Goal: Task Accomplishment & Management: Manage account settings

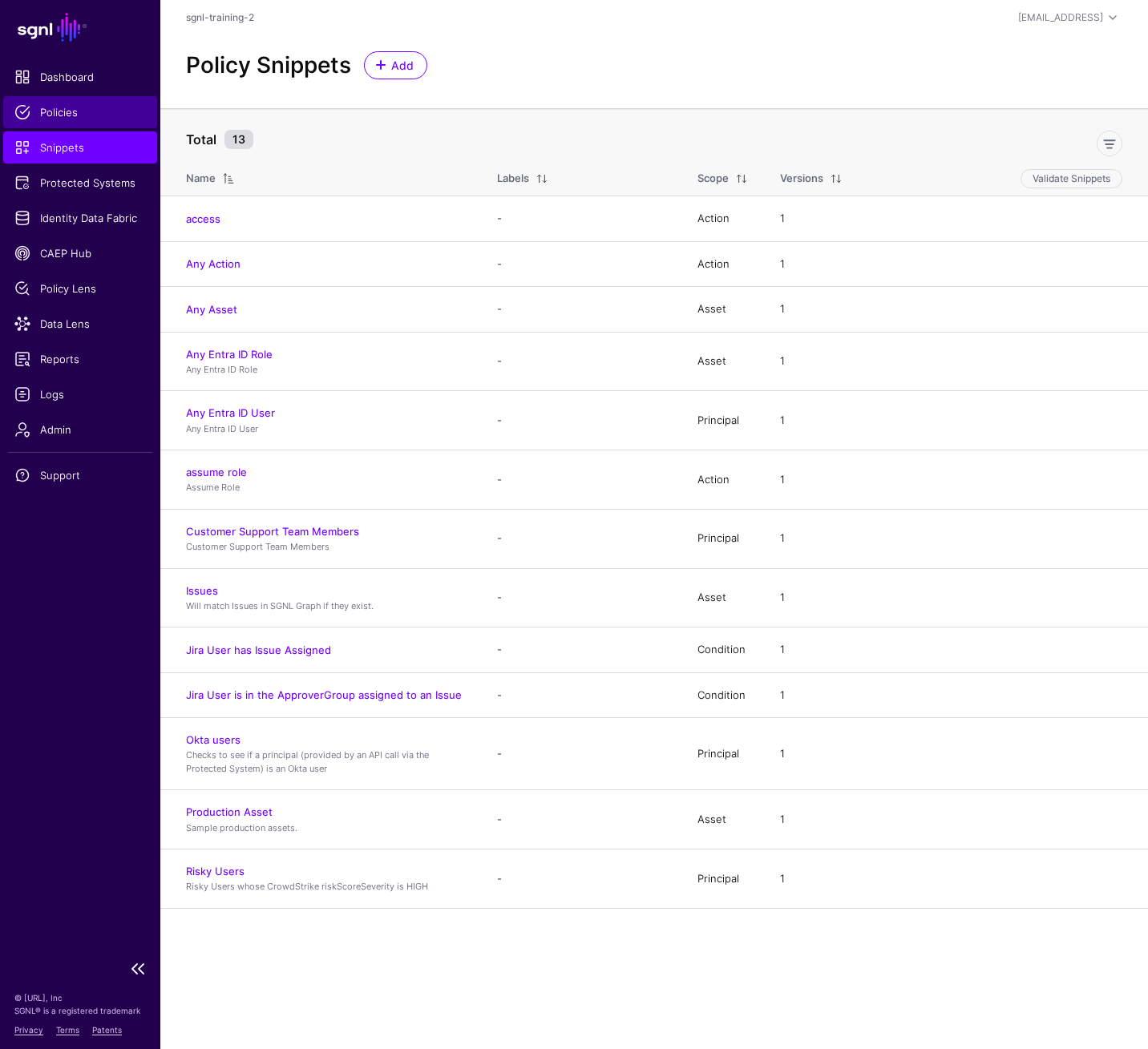
click at [49, 119] on span "Policies" at bounding box center [80, 112] width 132 height 16
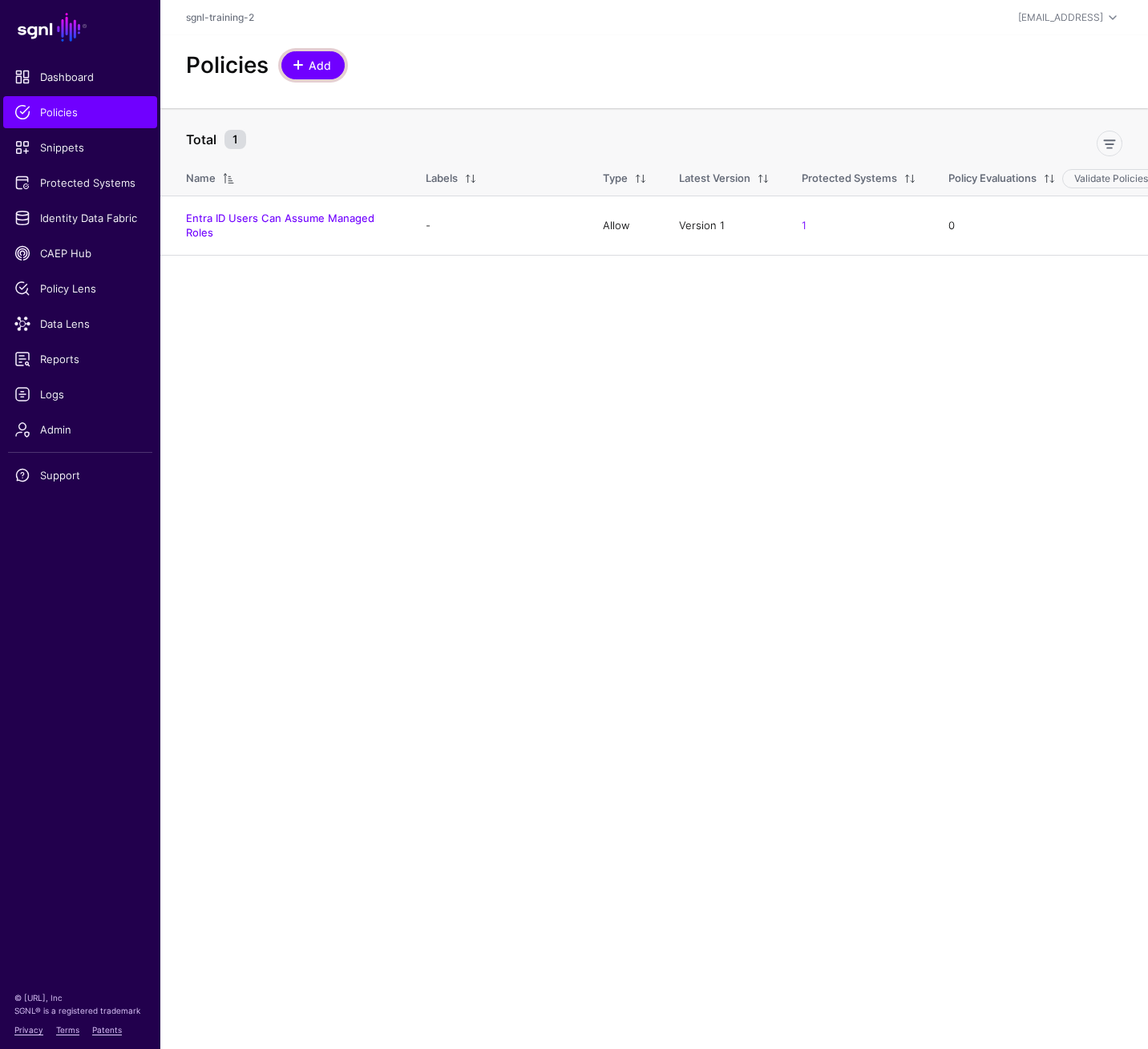
click at [314, 69] on span "Add" at bounding box center [320, 65] width 27 height 17
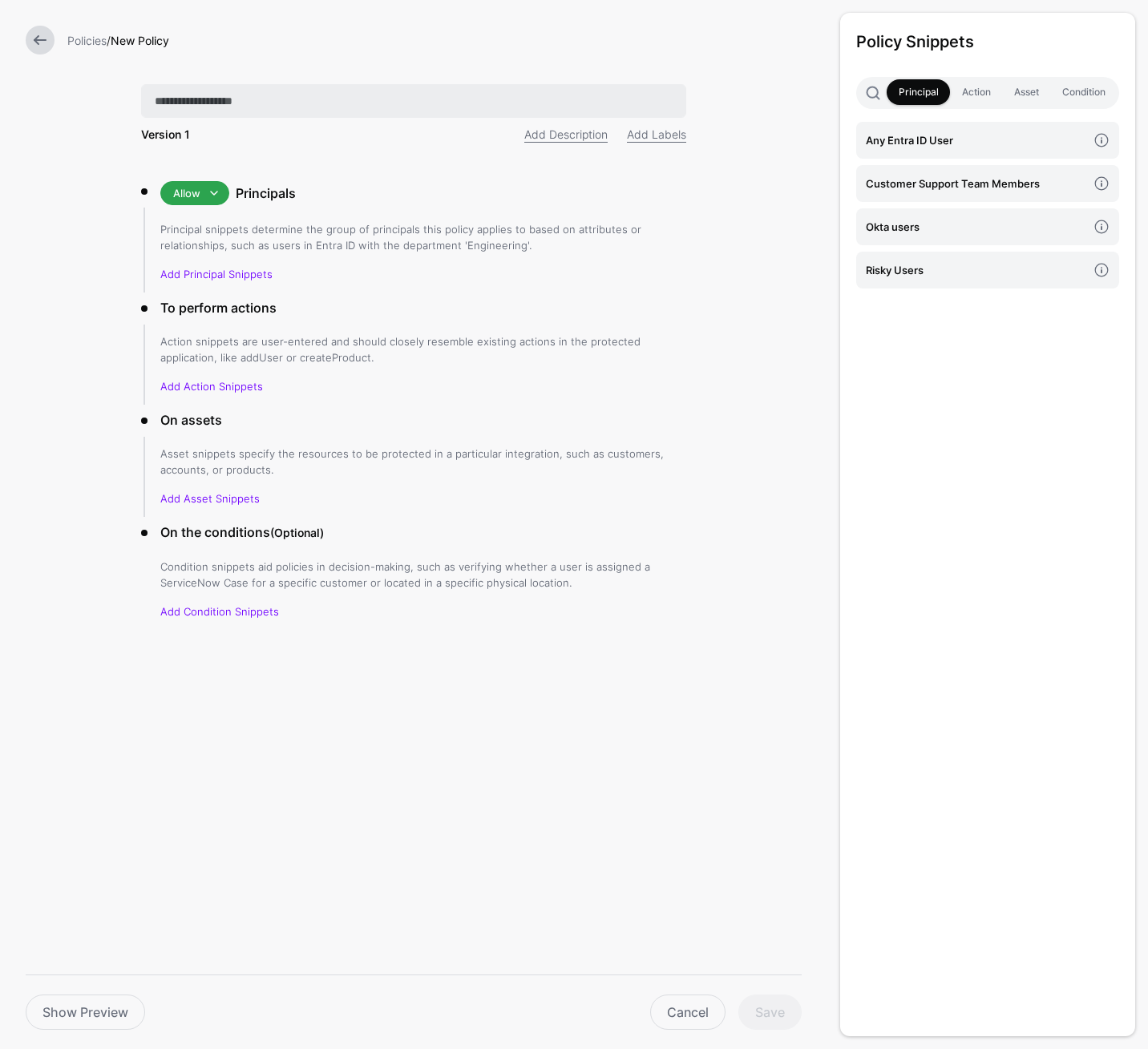
click at [257, 97] on input "text" at bounding box center [413, 100] width 545 height 34
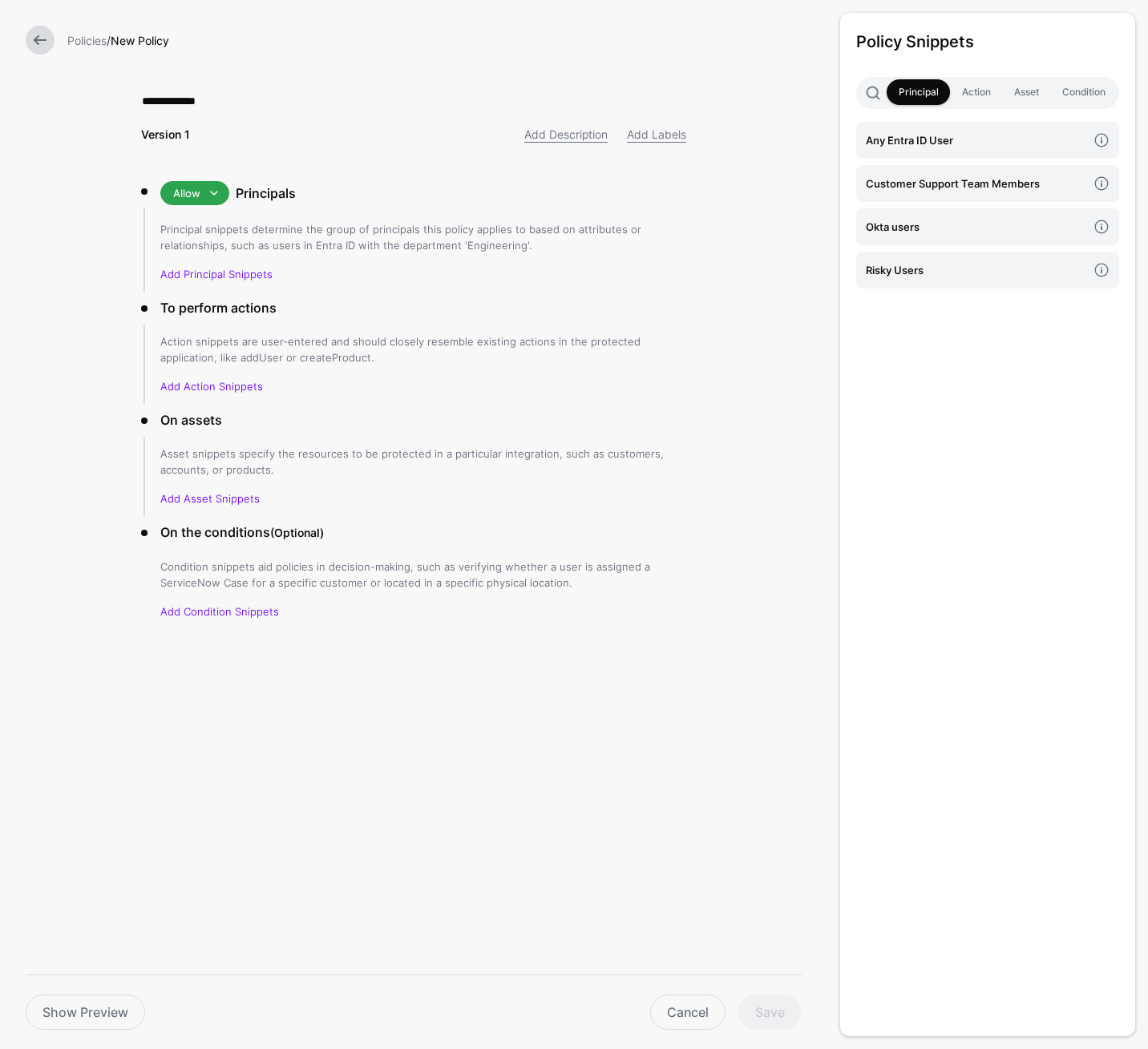
type input "**********"
click at [910, 88] on link "Principal" at bounding box center [918, 92] width 64 height 26
click at [895, 224] on h4 "Okta users" at bounding box center [976, 226] width 221 height 18
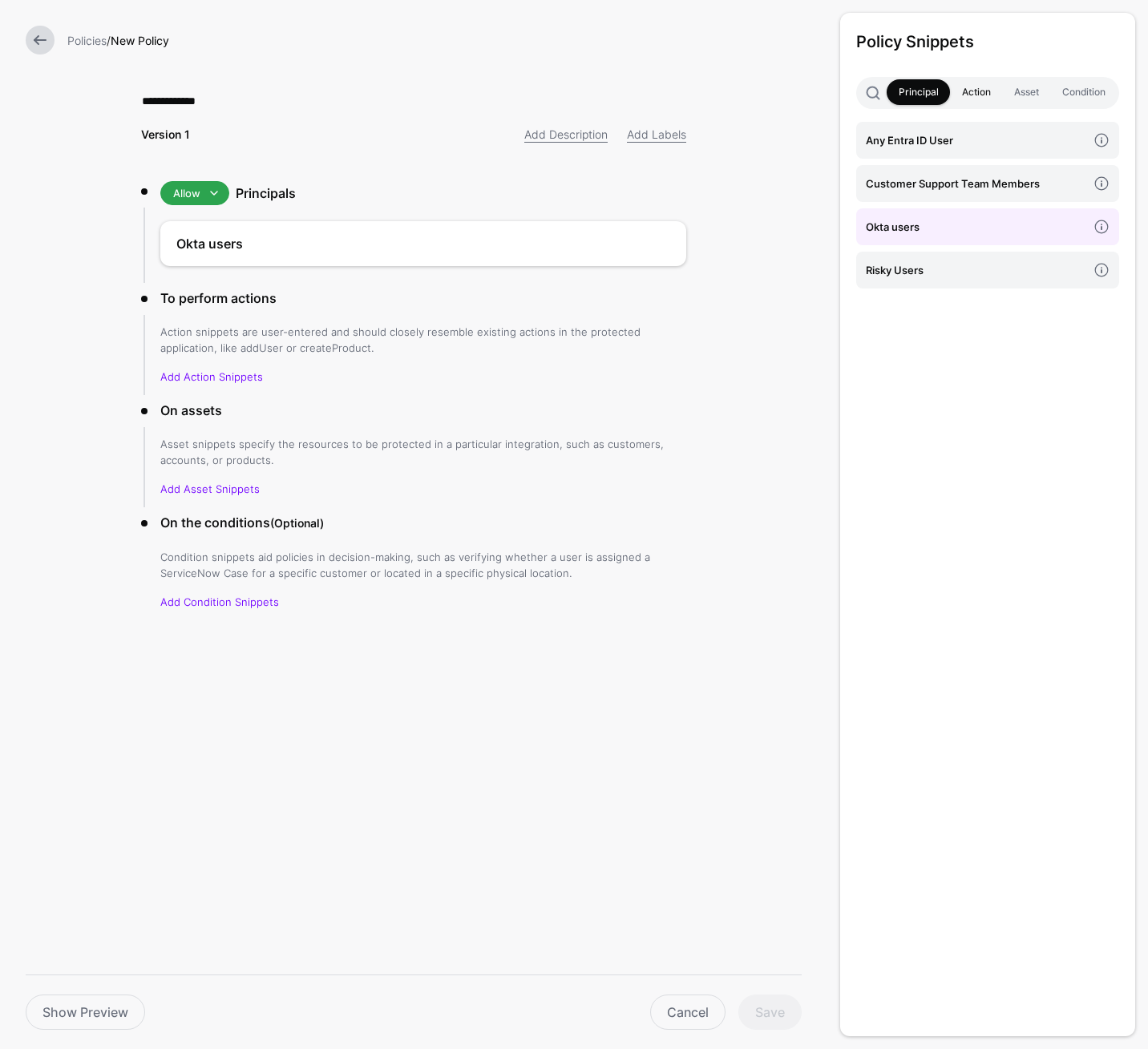
click at [979, 93] on link "Action" at bounding box center [976, 92] width 53 height 26
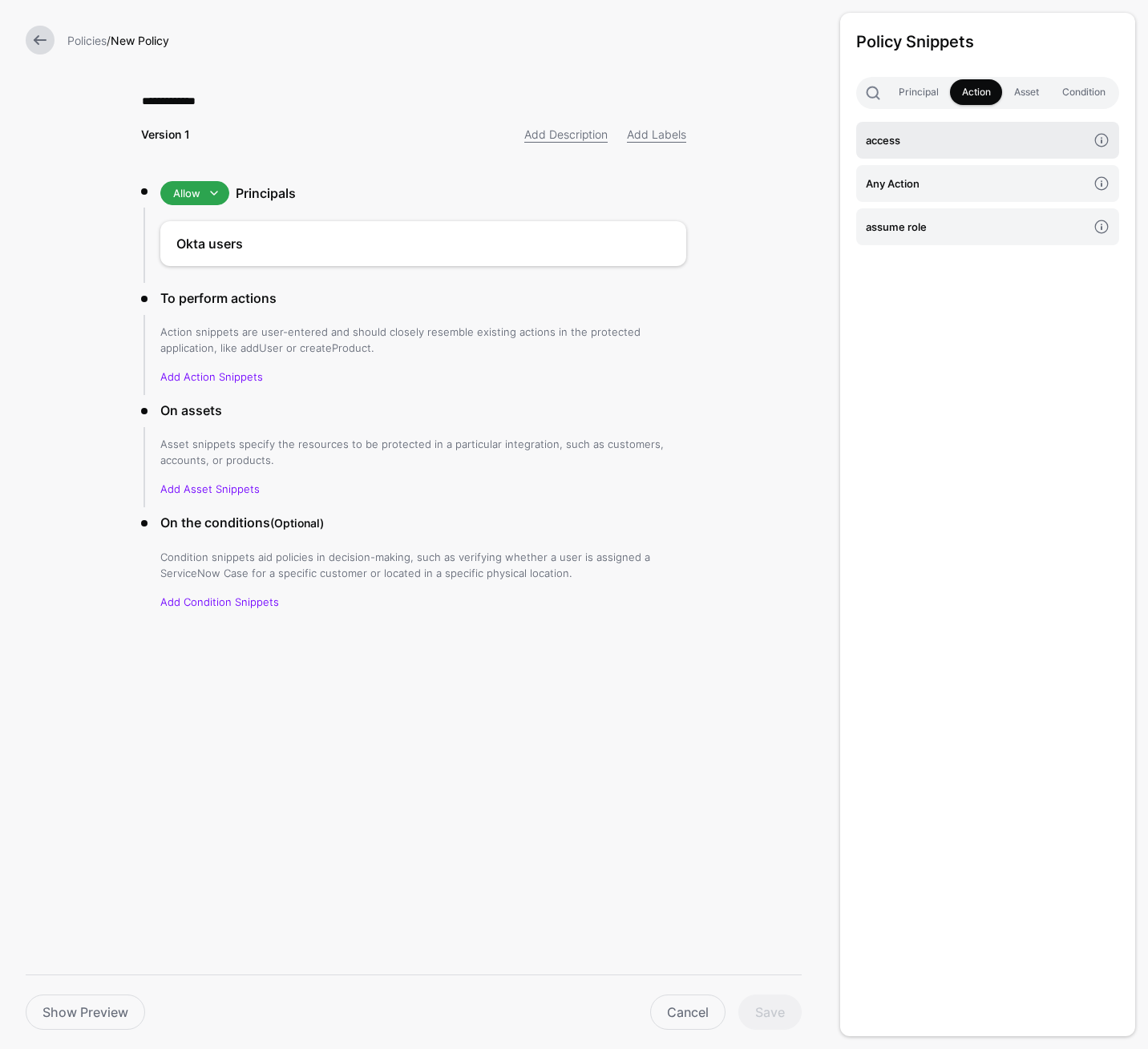
click at [946, 138] on h4 "access" at bounding box center [976, 140] width 221 height 18
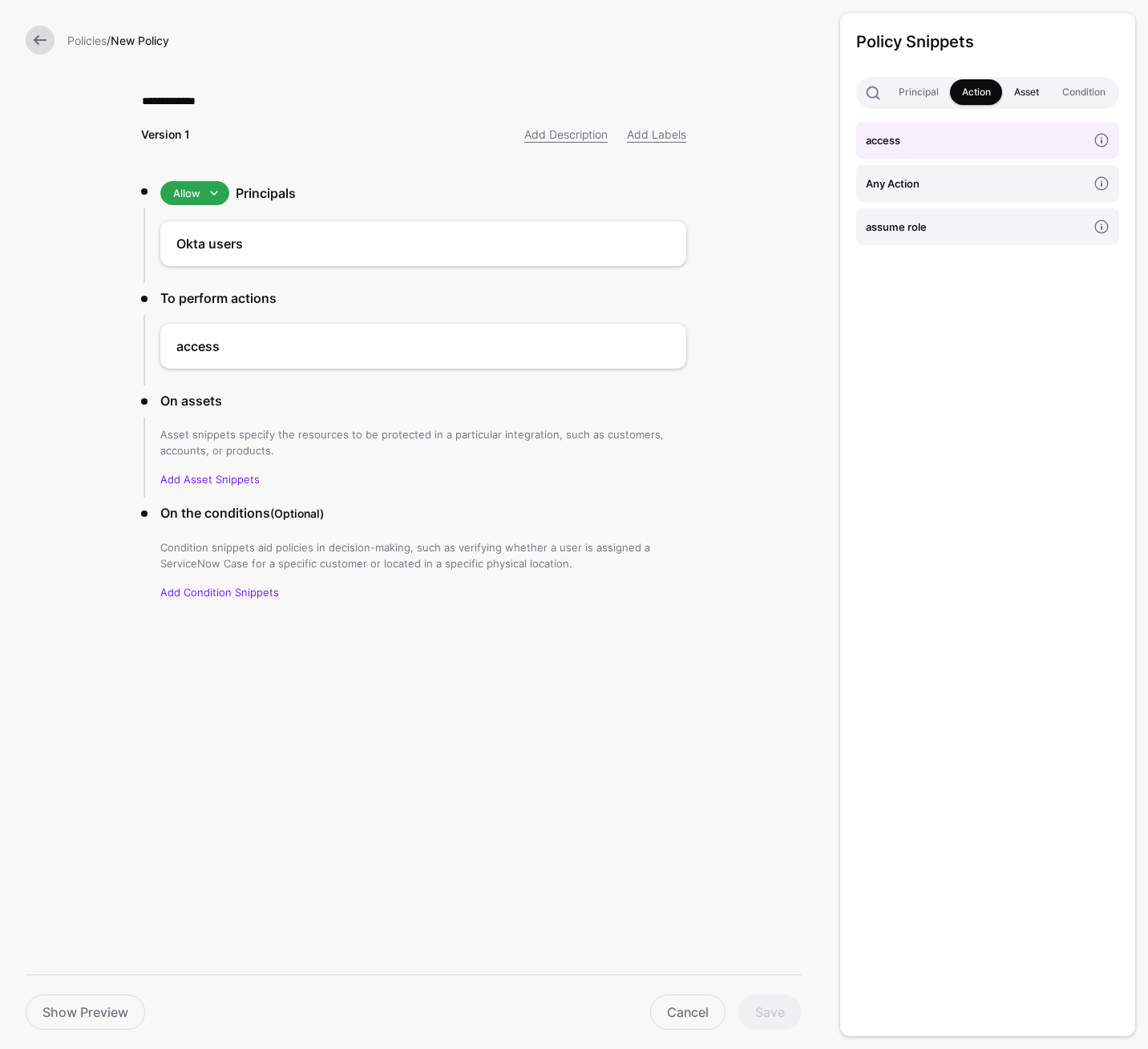
click at [1033, 89] on link "Asset" at bounding box center [1026, 92] width 48 height 26
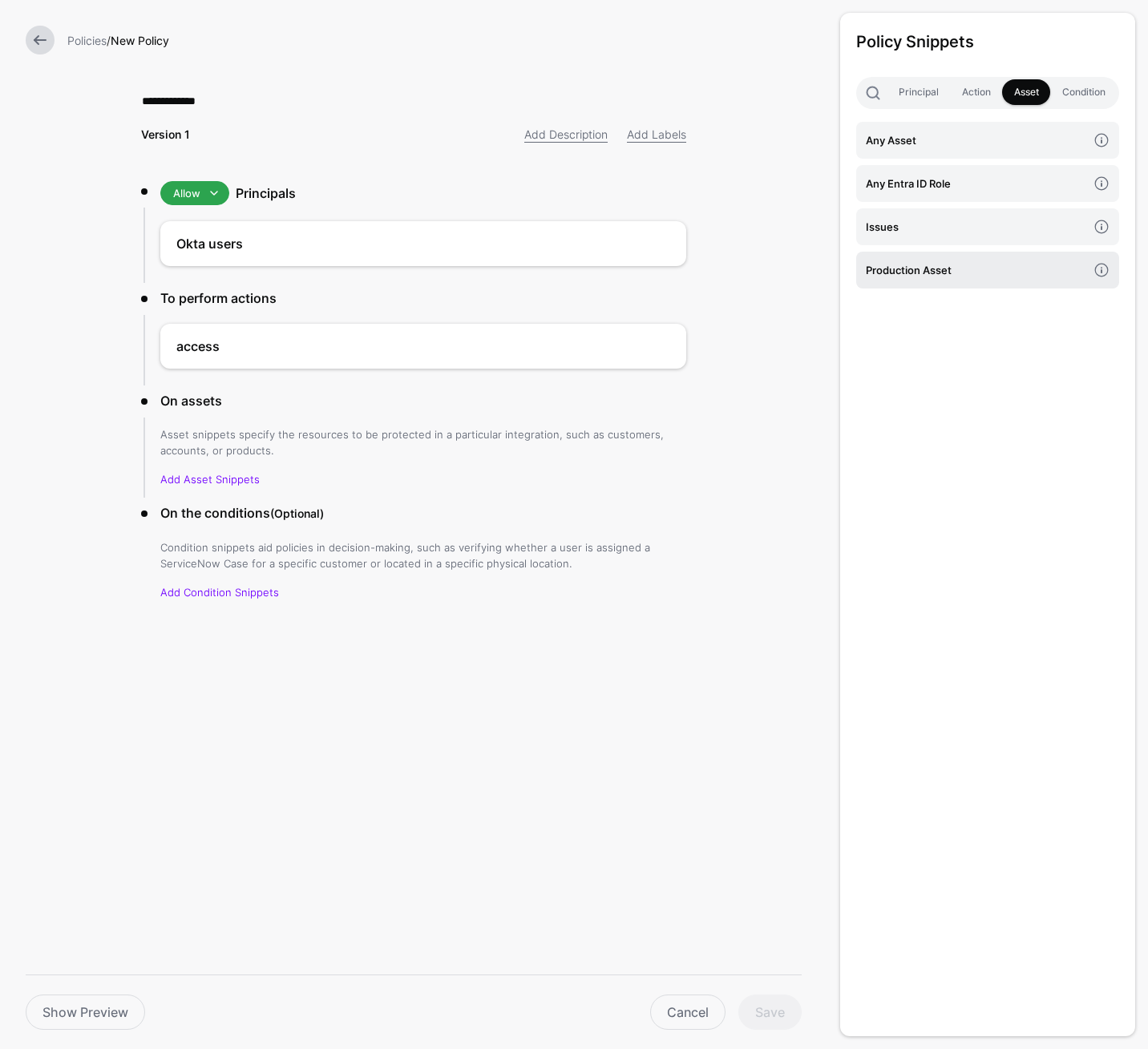
click at [963, 266] on h4 "Production Asset" at bounding box center [976, 269] width 221 height 18
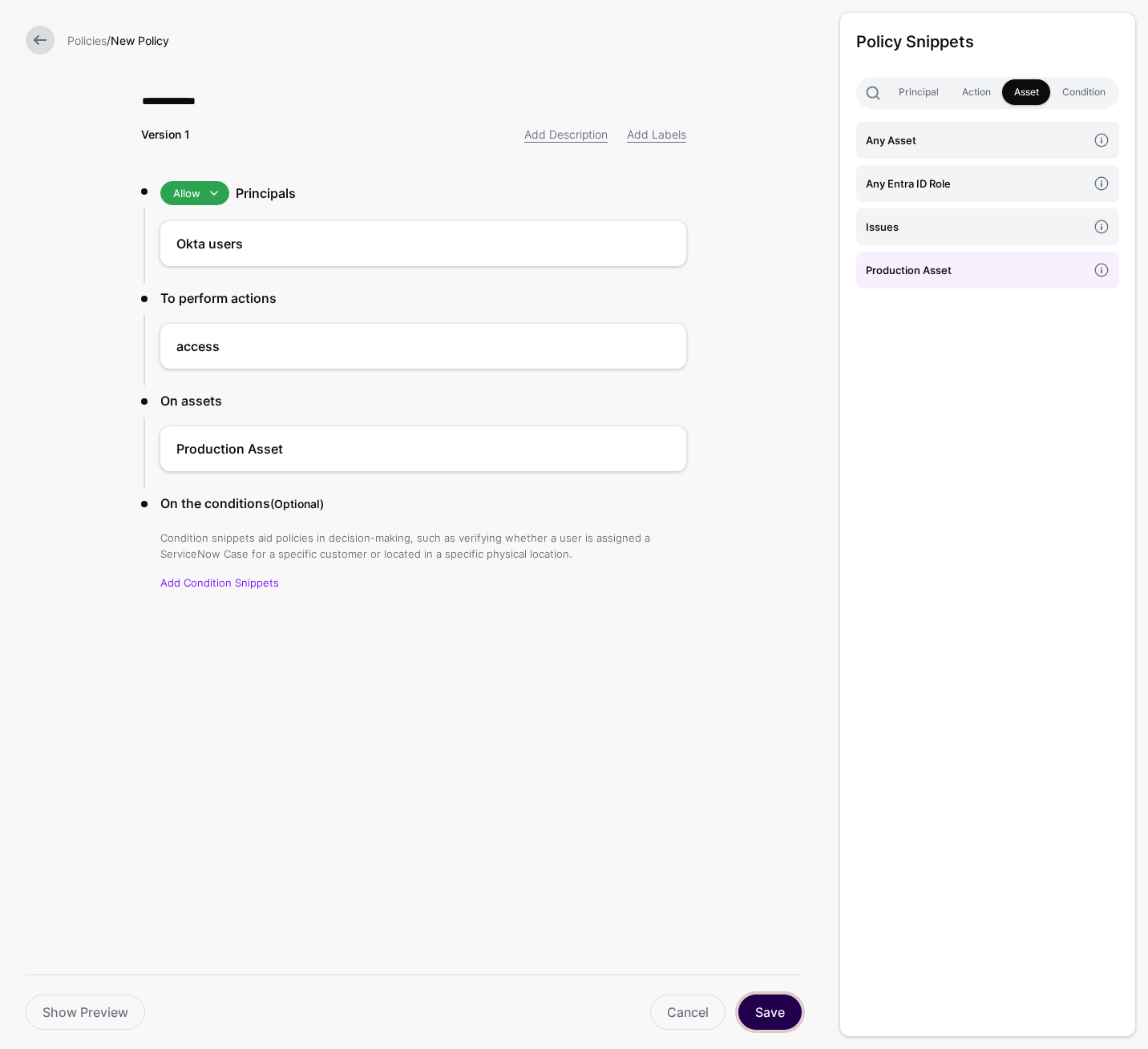
click at [784, 1019] on button "Save" at bounding box center [770, 1012] width 64 height 35
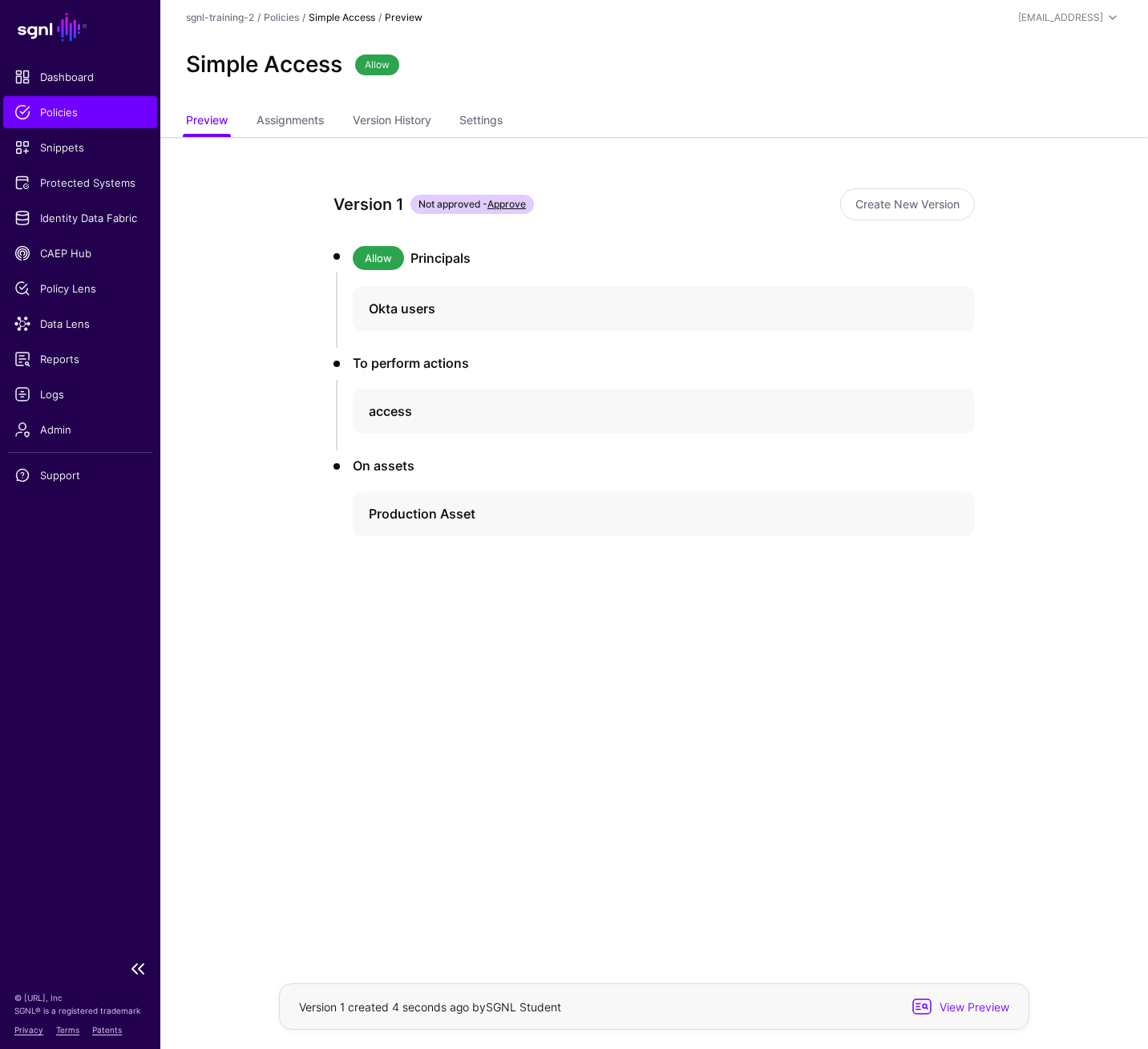
click at [34, 117] on span "Policies" at bounding box center [80, 112] width 132 height 16
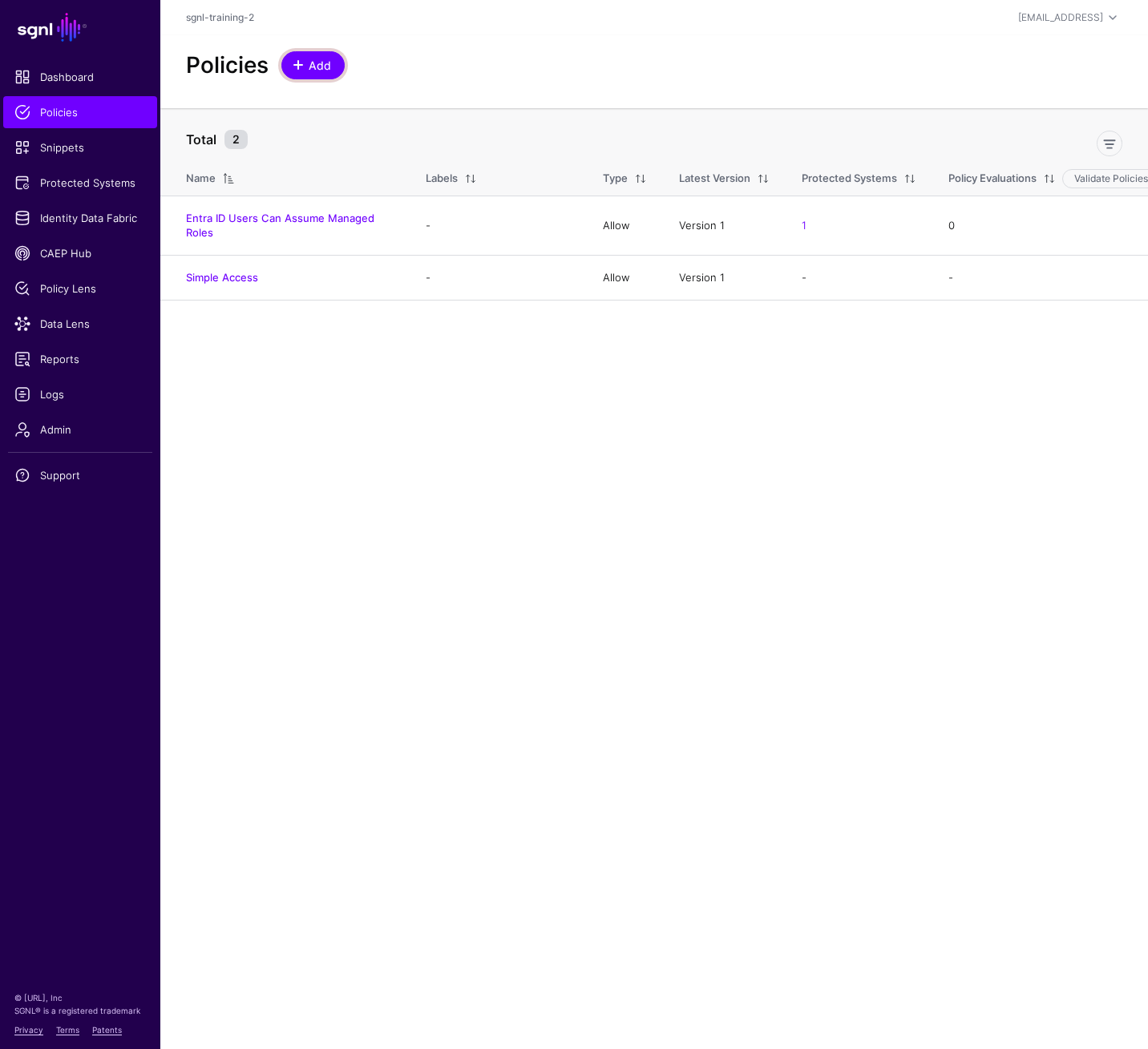
click at [331, 65] on span "Add" at bounding box center [320, 65] width 27 height 17
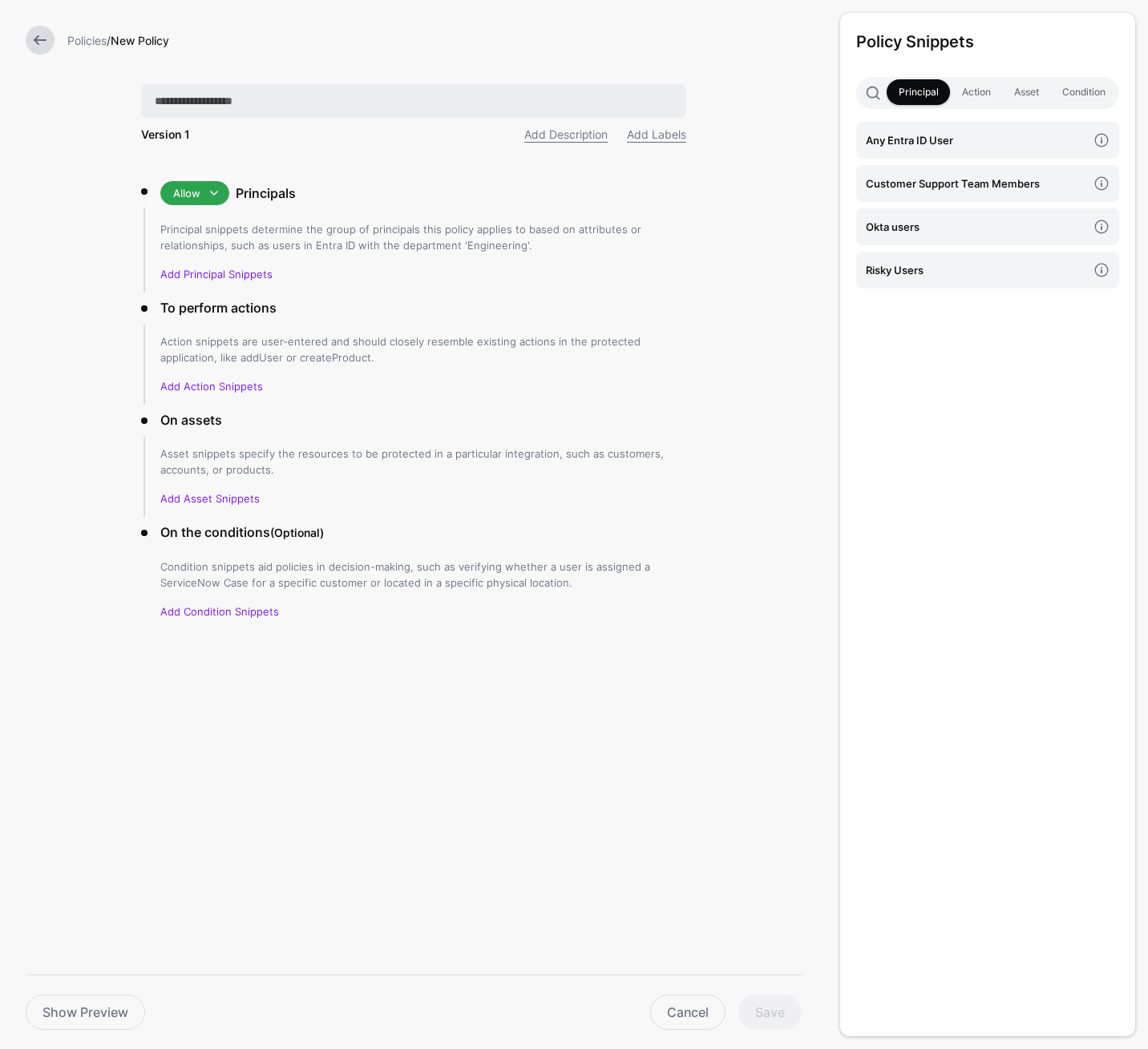
click at [419, 106] on input "text" at bounding box center [413, 100] width 545 height 34
type input "**********"
click at [929, 223] on h4 "Okta users" at bounding box center [976, 226] width 221 height 18
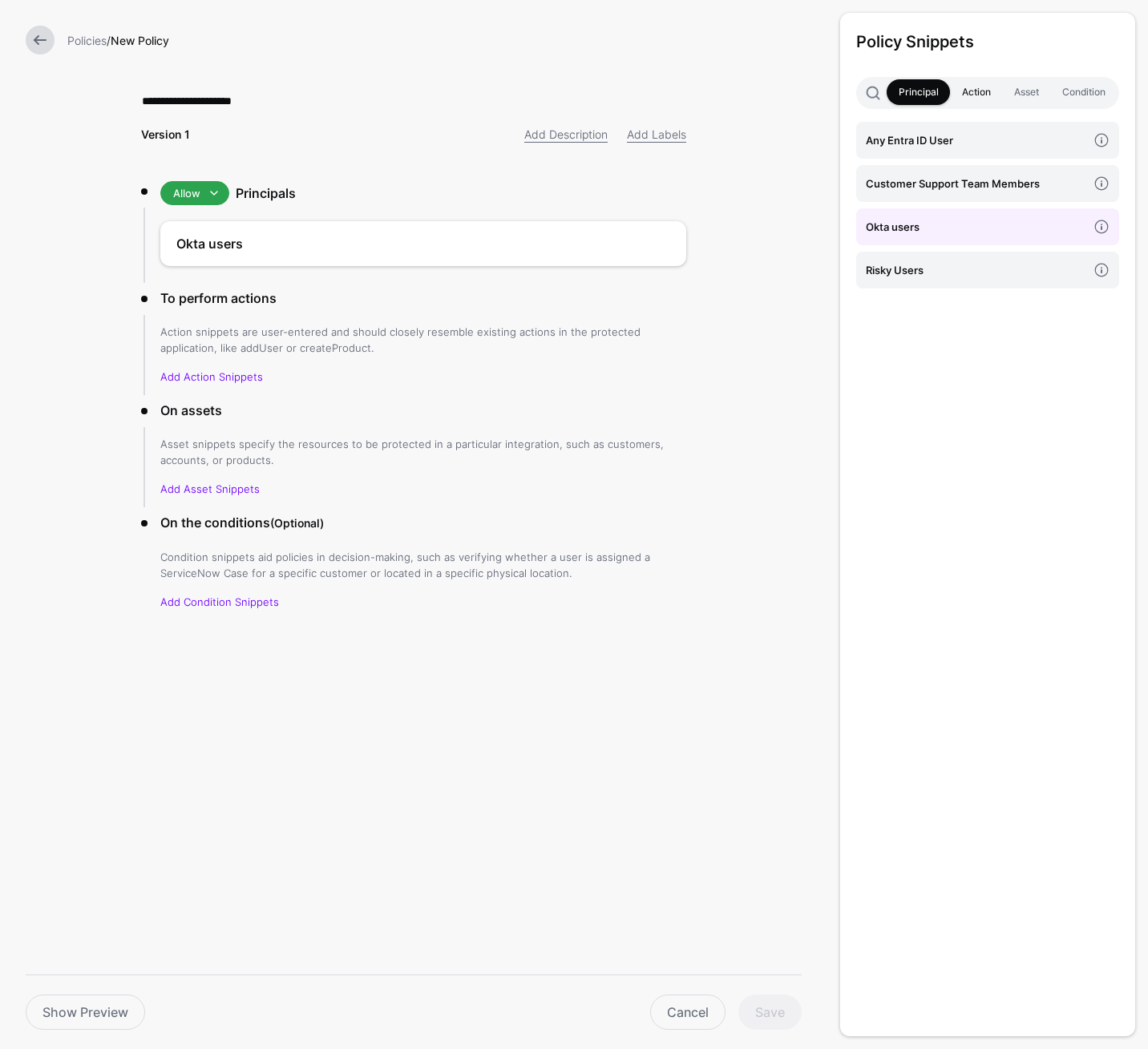
click at [977, 94] on link "Action" at bounding box center [976, 92] width 53 height 26
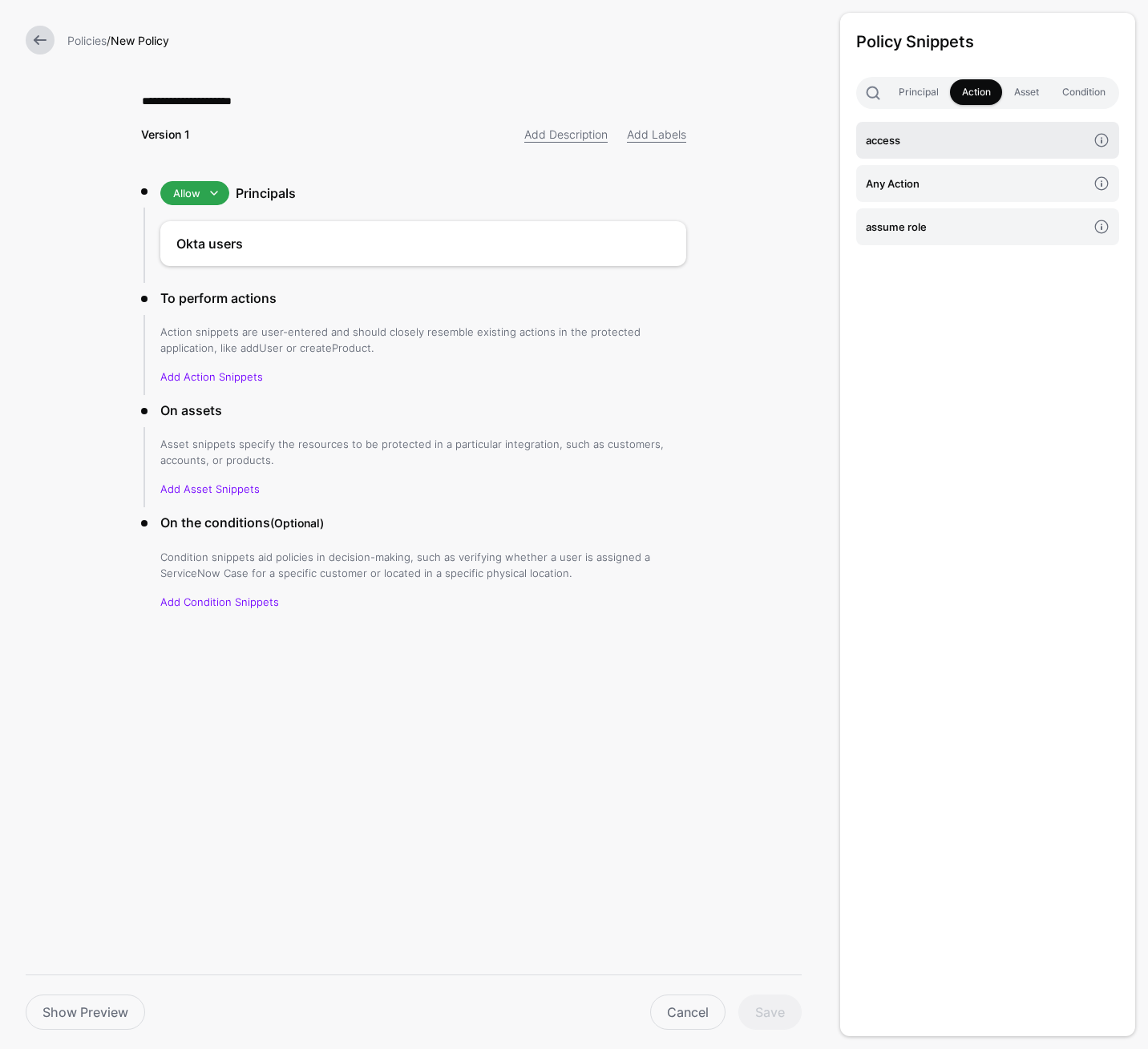
click at [942, 138] on h4 "access" at bounding box center [976, 140] width 221 height 18
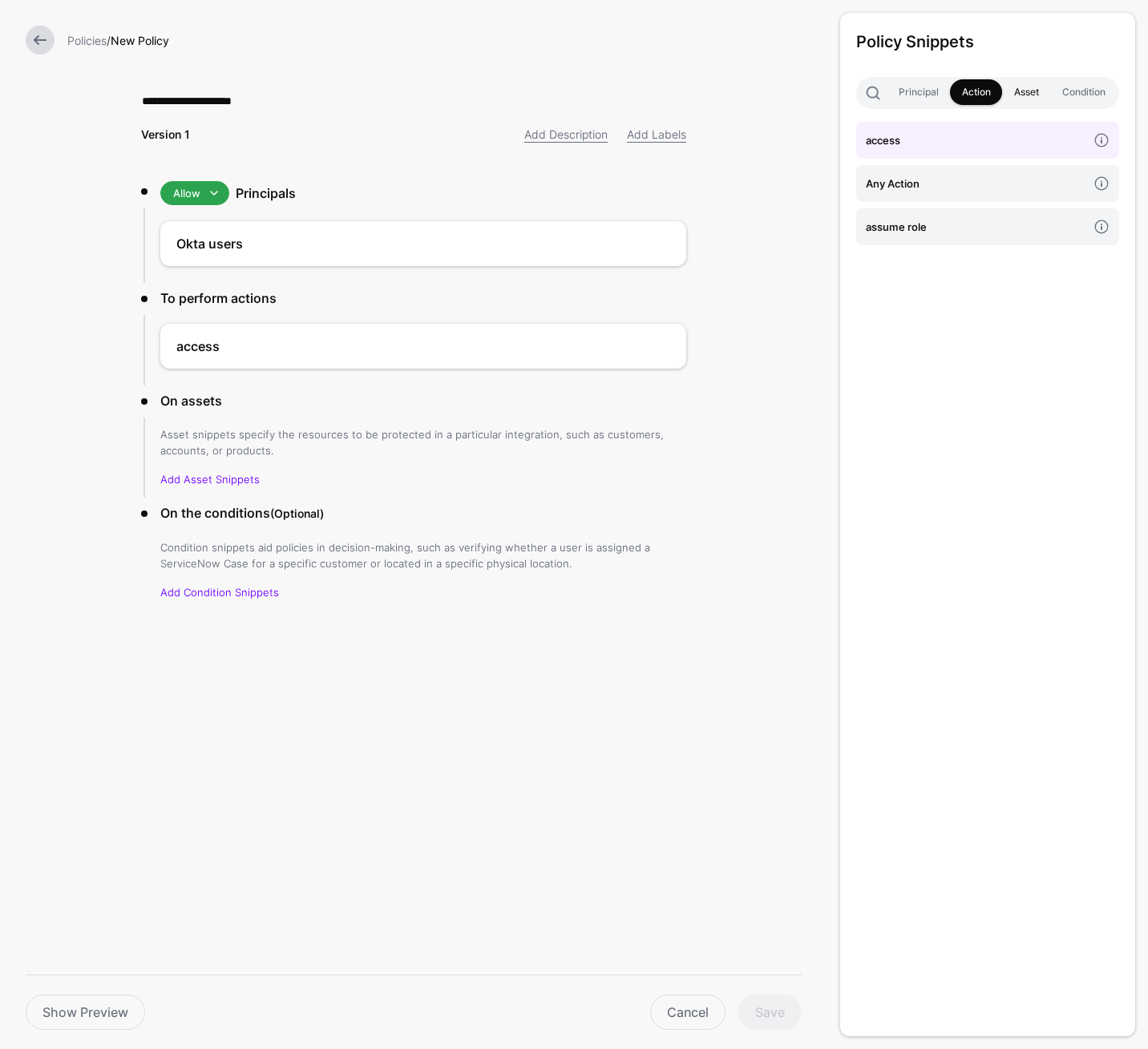
click at [1040, 95] on link "Asset" at bounding box center [1026, 92] width 48 height 26
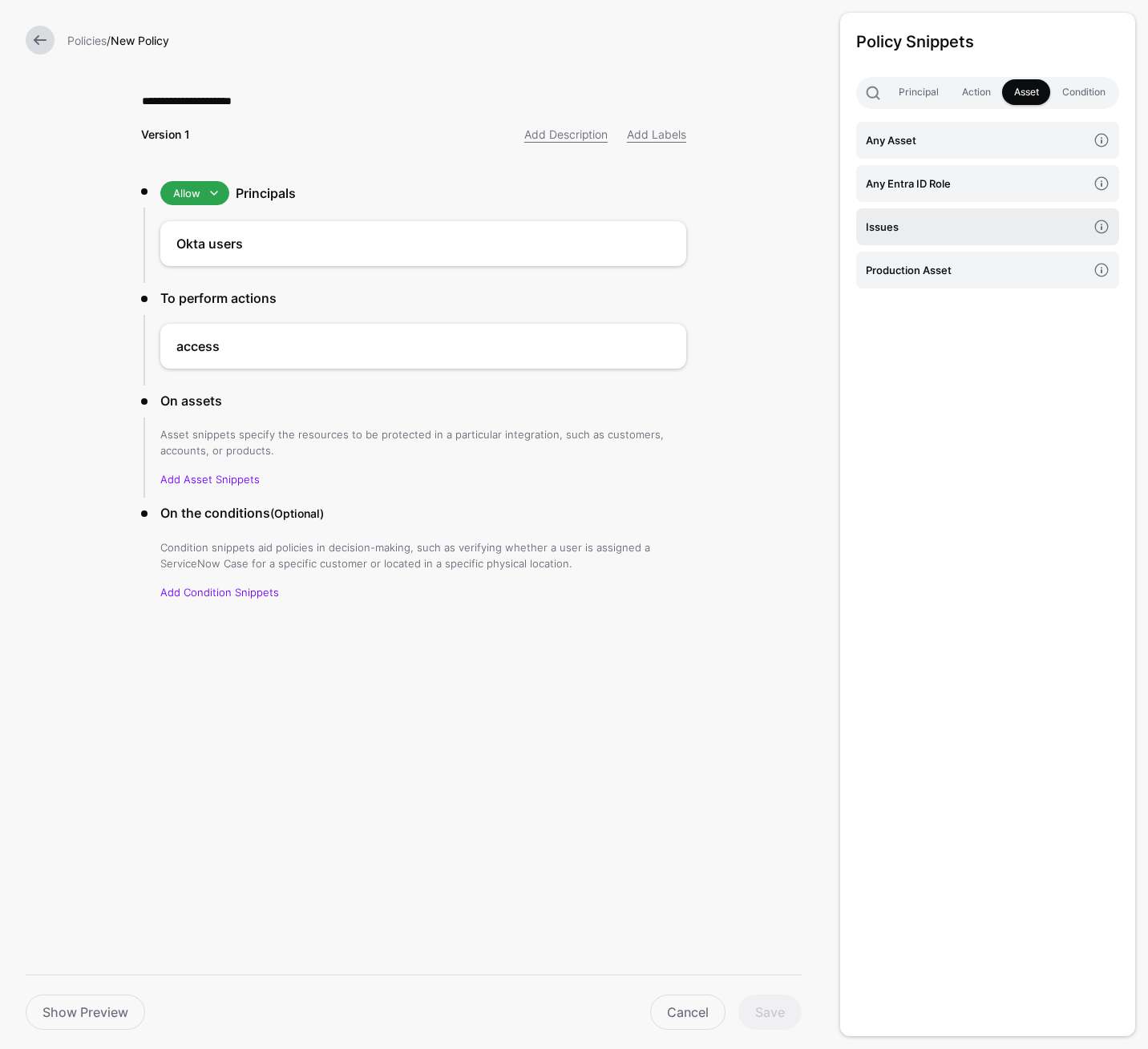
click at [974, 224] on h4 "Issues" at bounding box center [976, 226] width 221 height 18
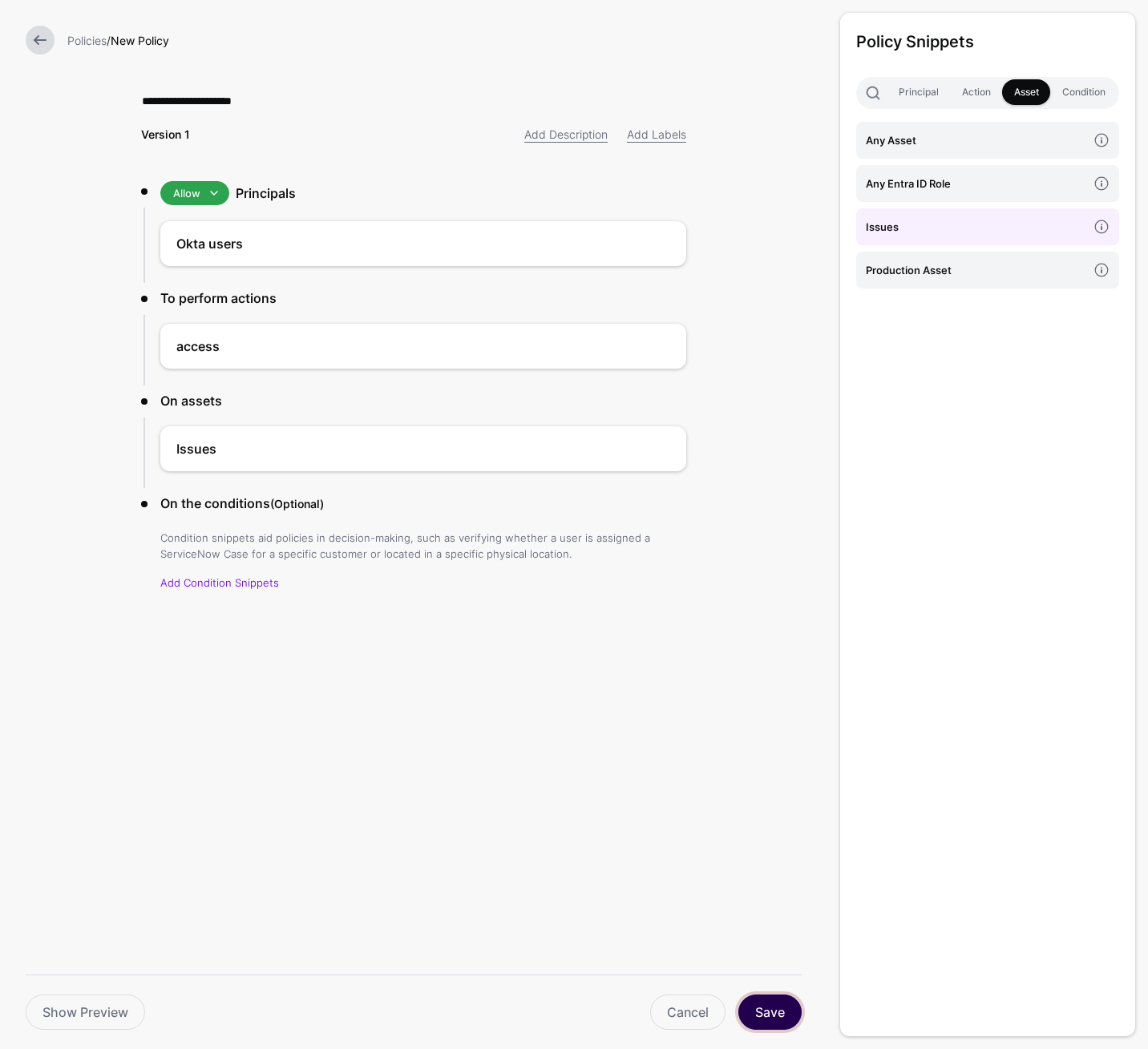
click at [779, 1011] on button "Save" at bounding box center [770, 1012] width 64 height 35
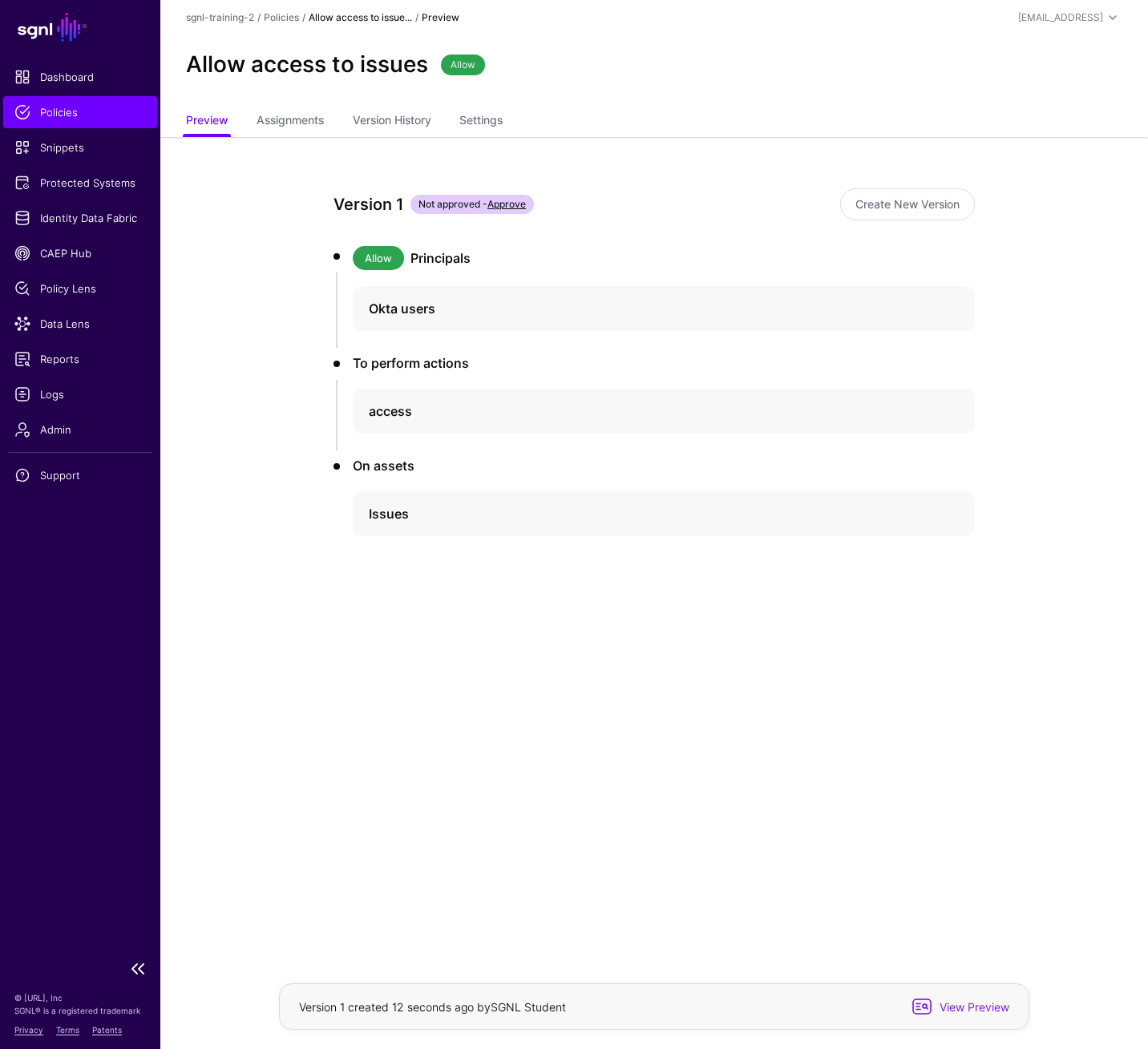
click at [87, 111] on span "Policies" at bounding box center [80, 112] width 132 height 16
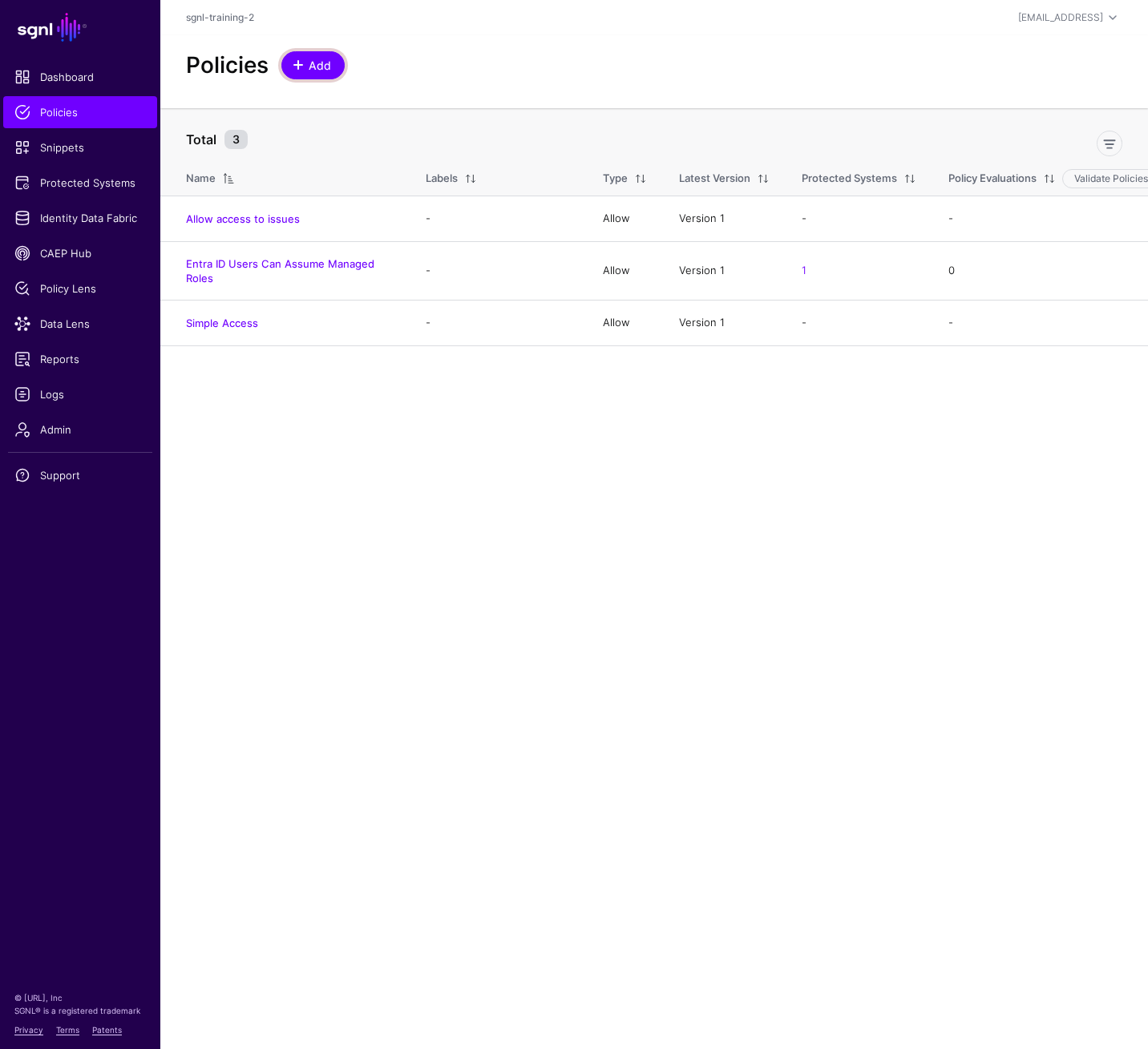
click at [304, 71] on span at bounding box center [300, 65] width 14 height 13
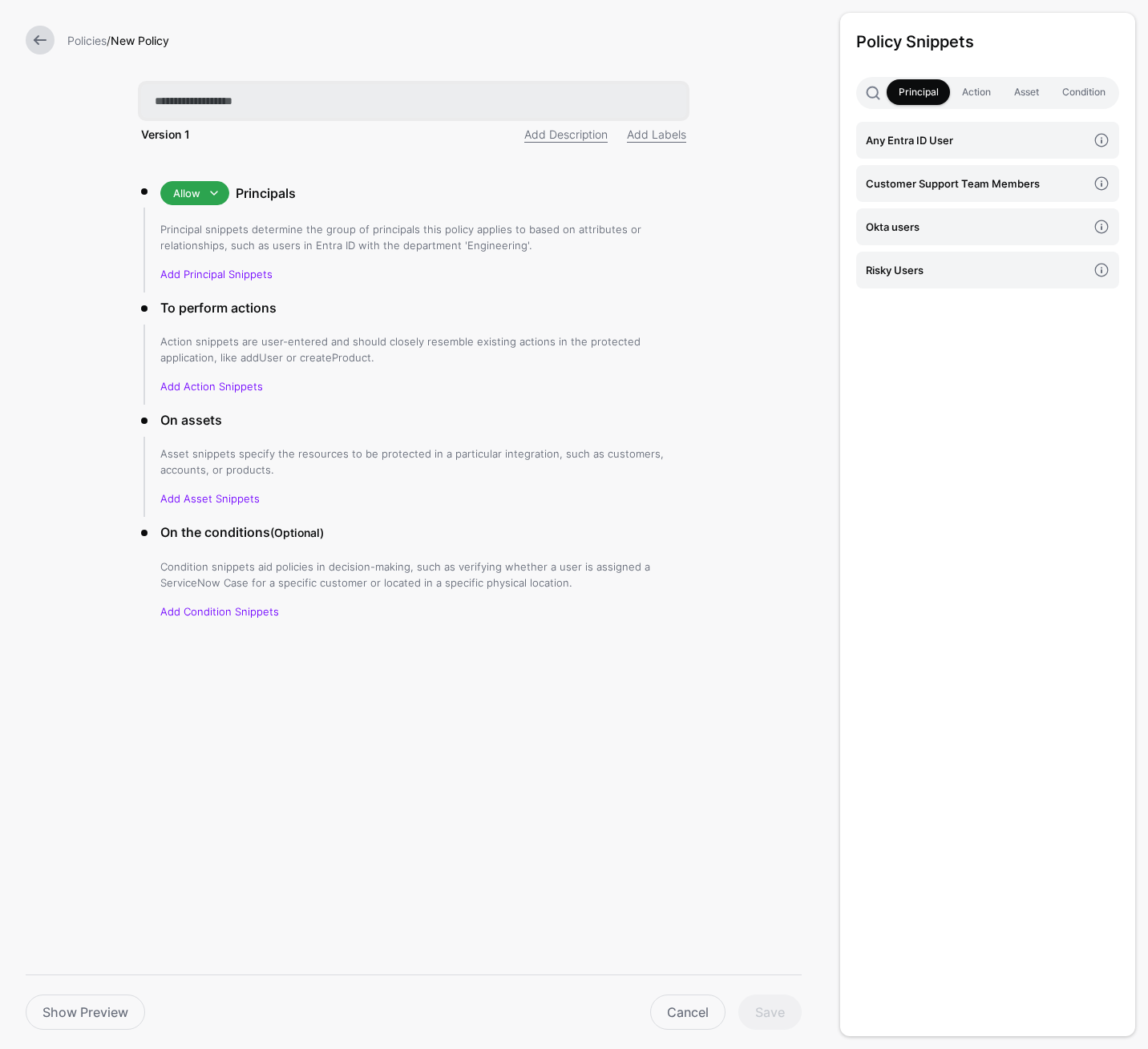
paste input "**********"
type input "**********"
click at [905, 183] on h4 "Customer Support Team Members" at bounding box center [976, 183] width 221 height 18
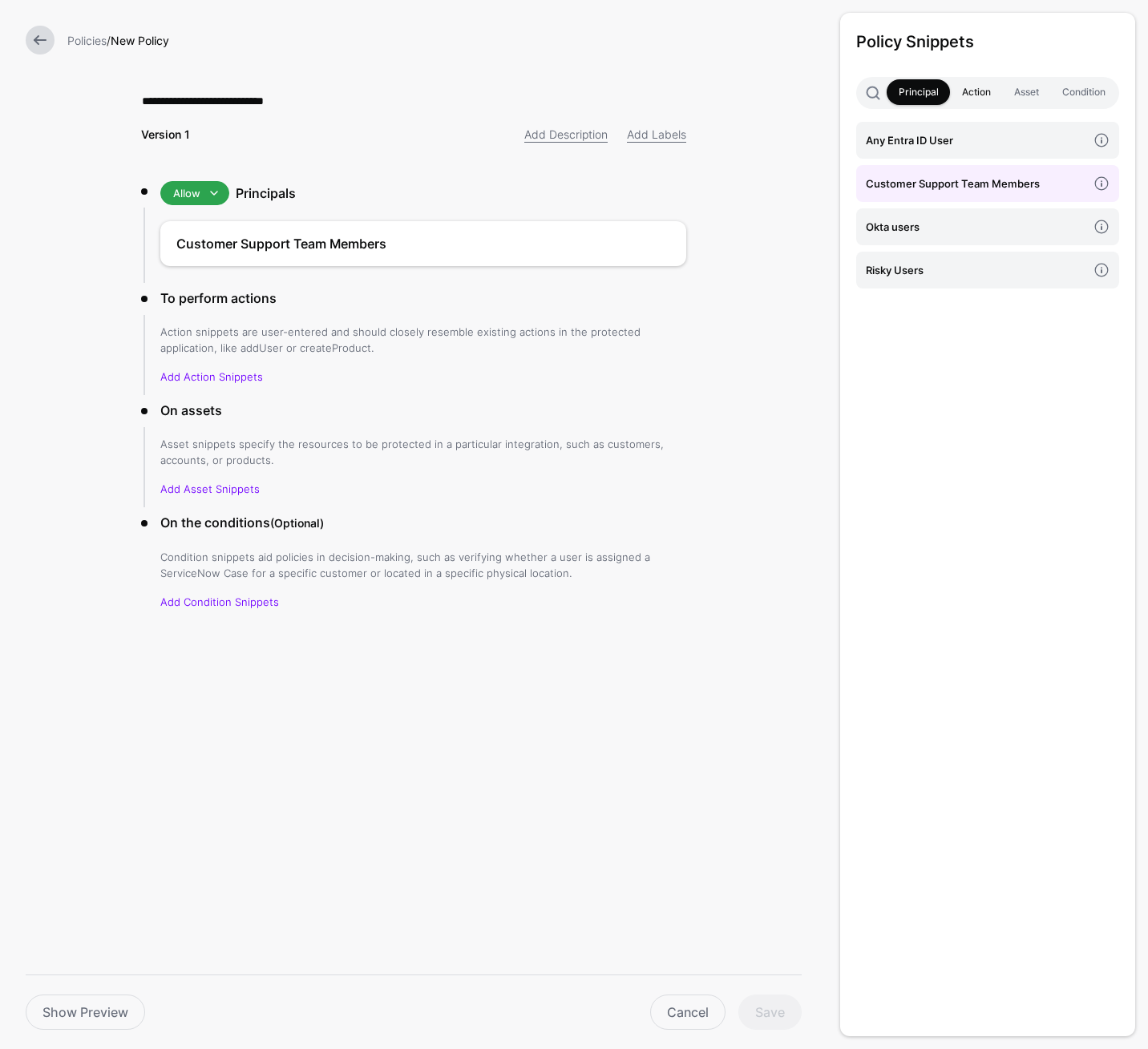
click at [967, 89] on link "Action" at bounding box center [976, 92] width 53 height 26
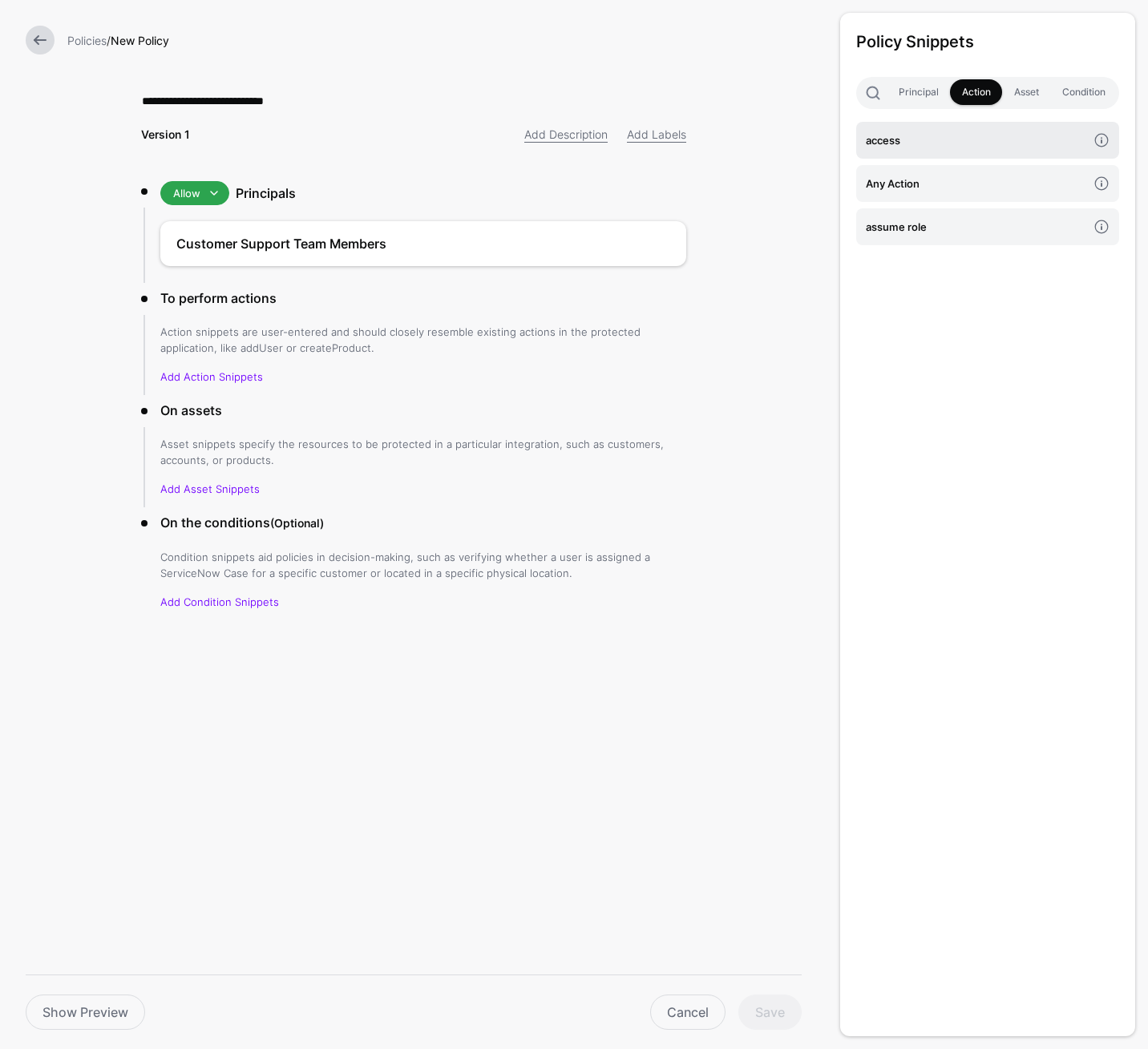
click at [921, 147] on h4 "access" at bounding box center [976, 140] width 221 height 18
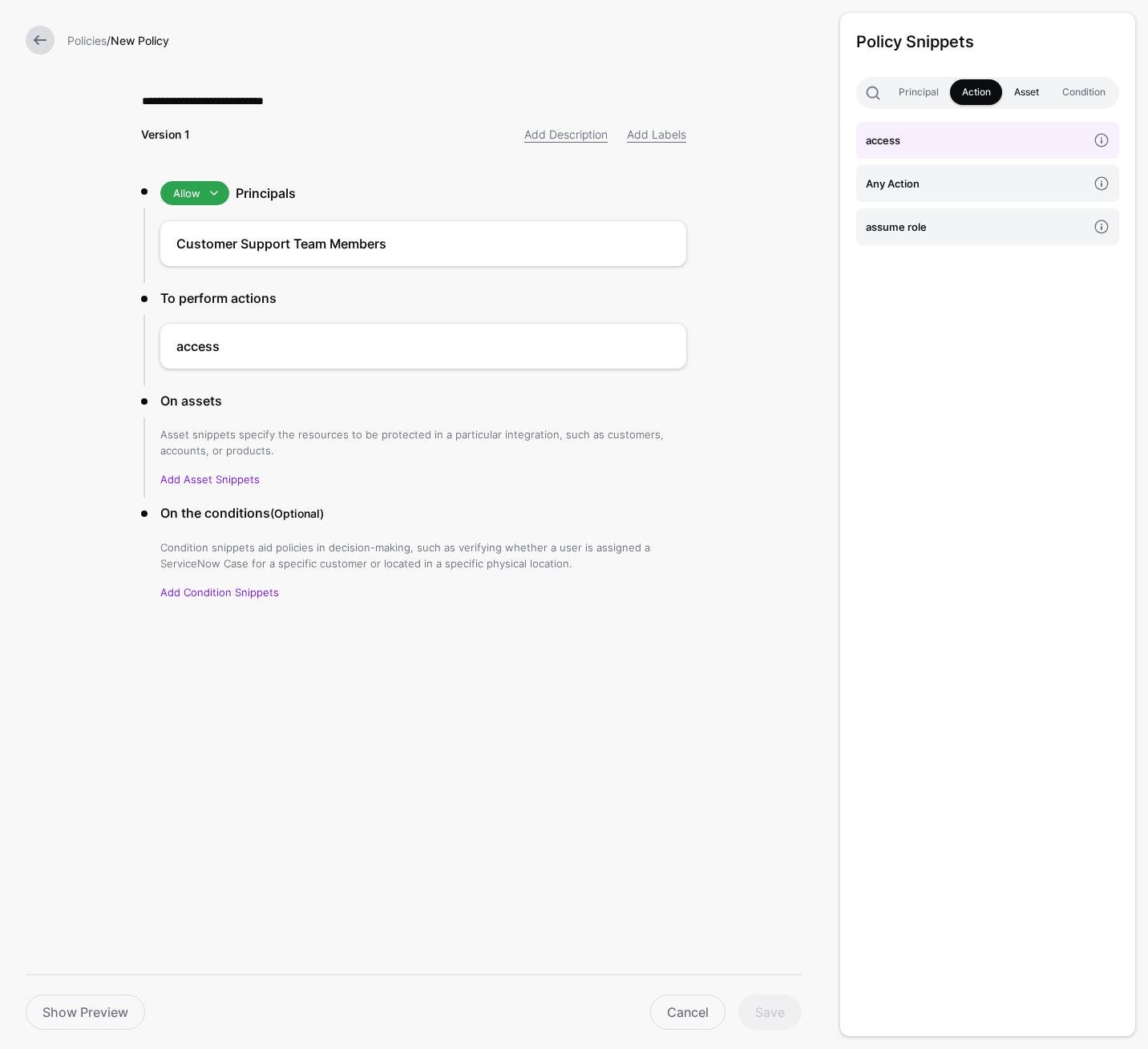
click at [1027, 95] on link "Asset" at bounding box center [1026, 92] width 48 height 26
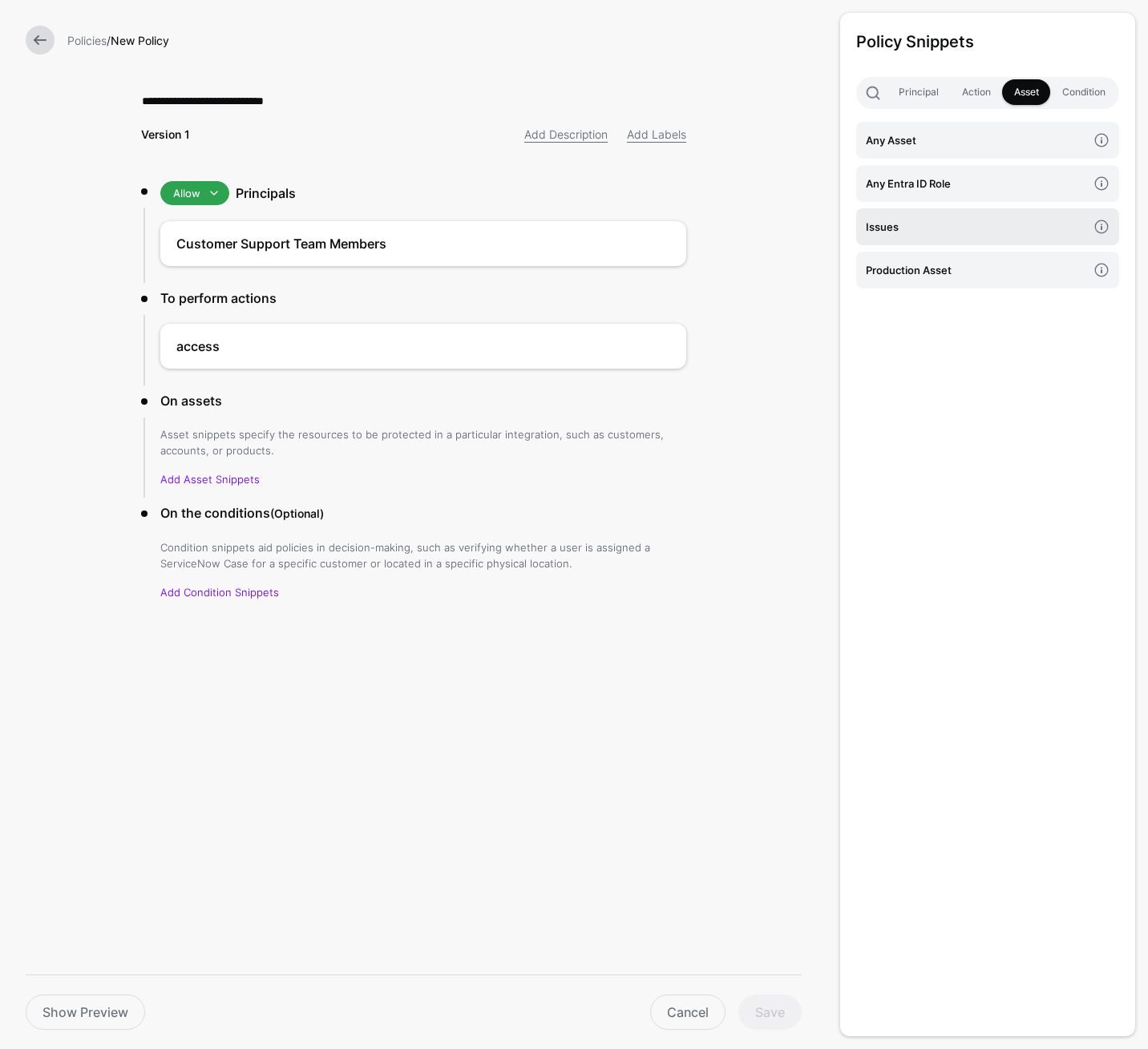
click at [956, 235] on h4 "Issues" at bounding box center [976, 226] width 221 height 18
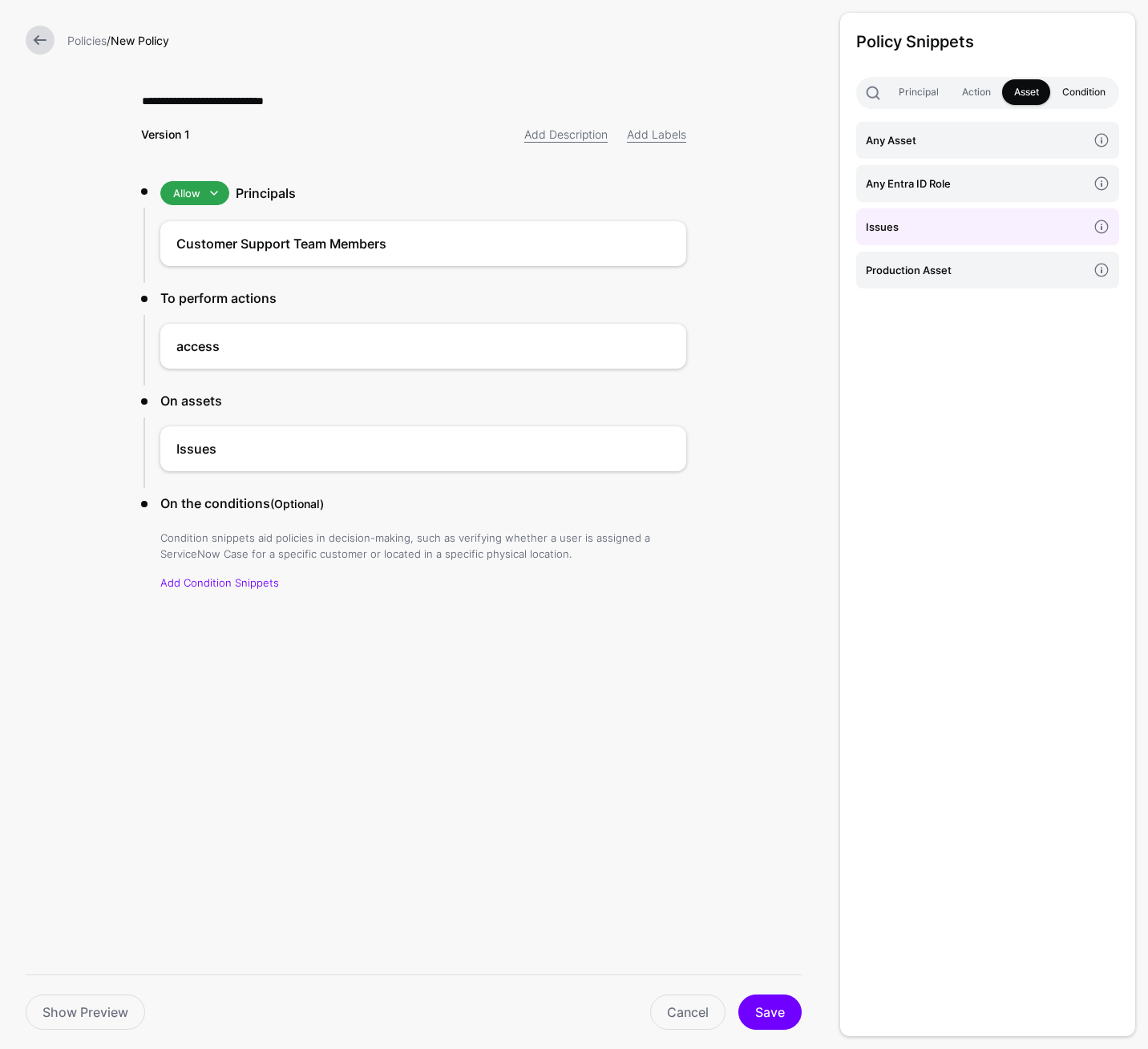
click at [1082, 97] on link "Condition" at bounding box center [1083, 92] width 66 height 26
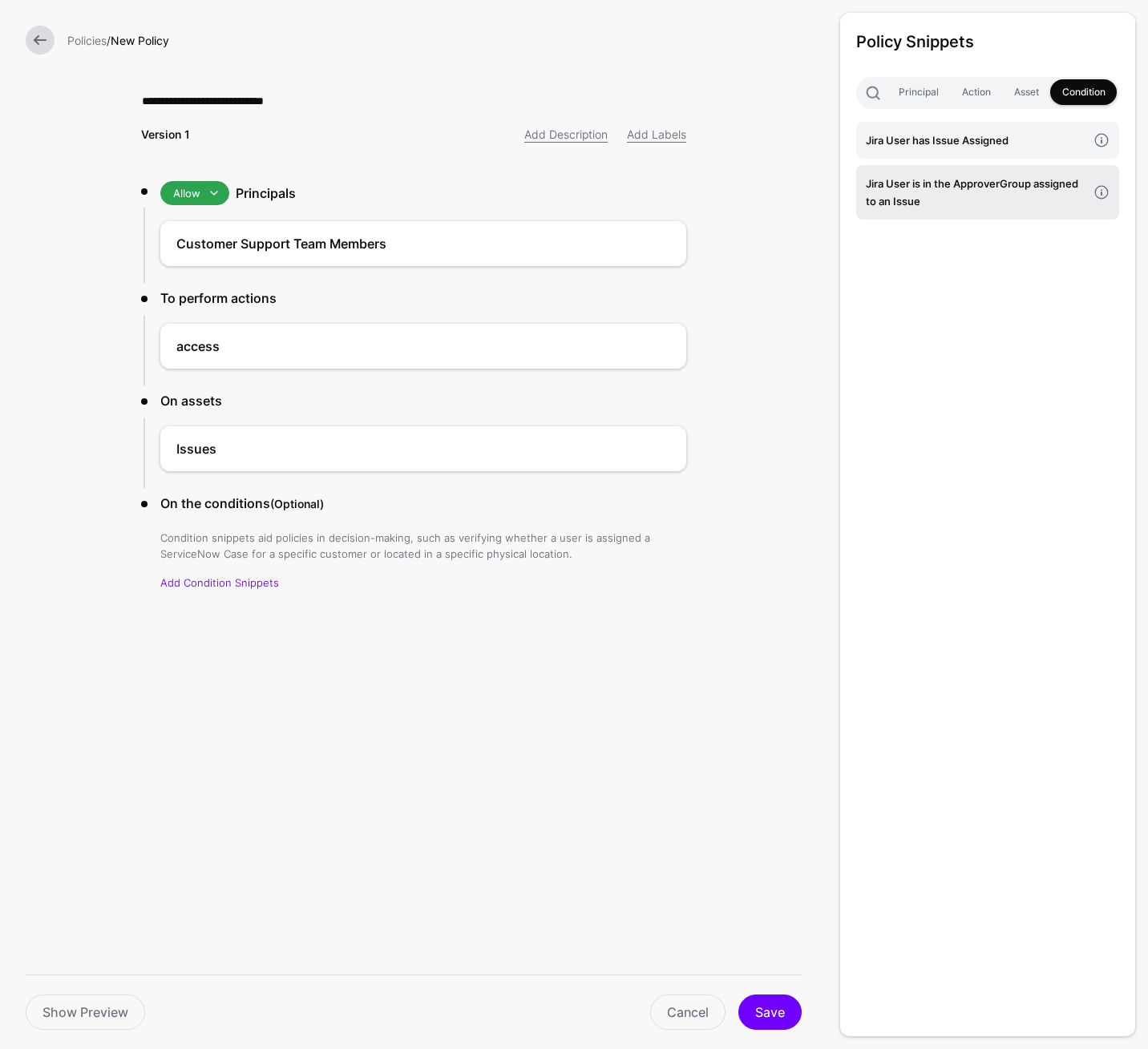
click at [1007, 190] on h4 "Jira User is in the ApproverGroup assigned to an Issue" at bounding box center [976, 193] width 221 height 35
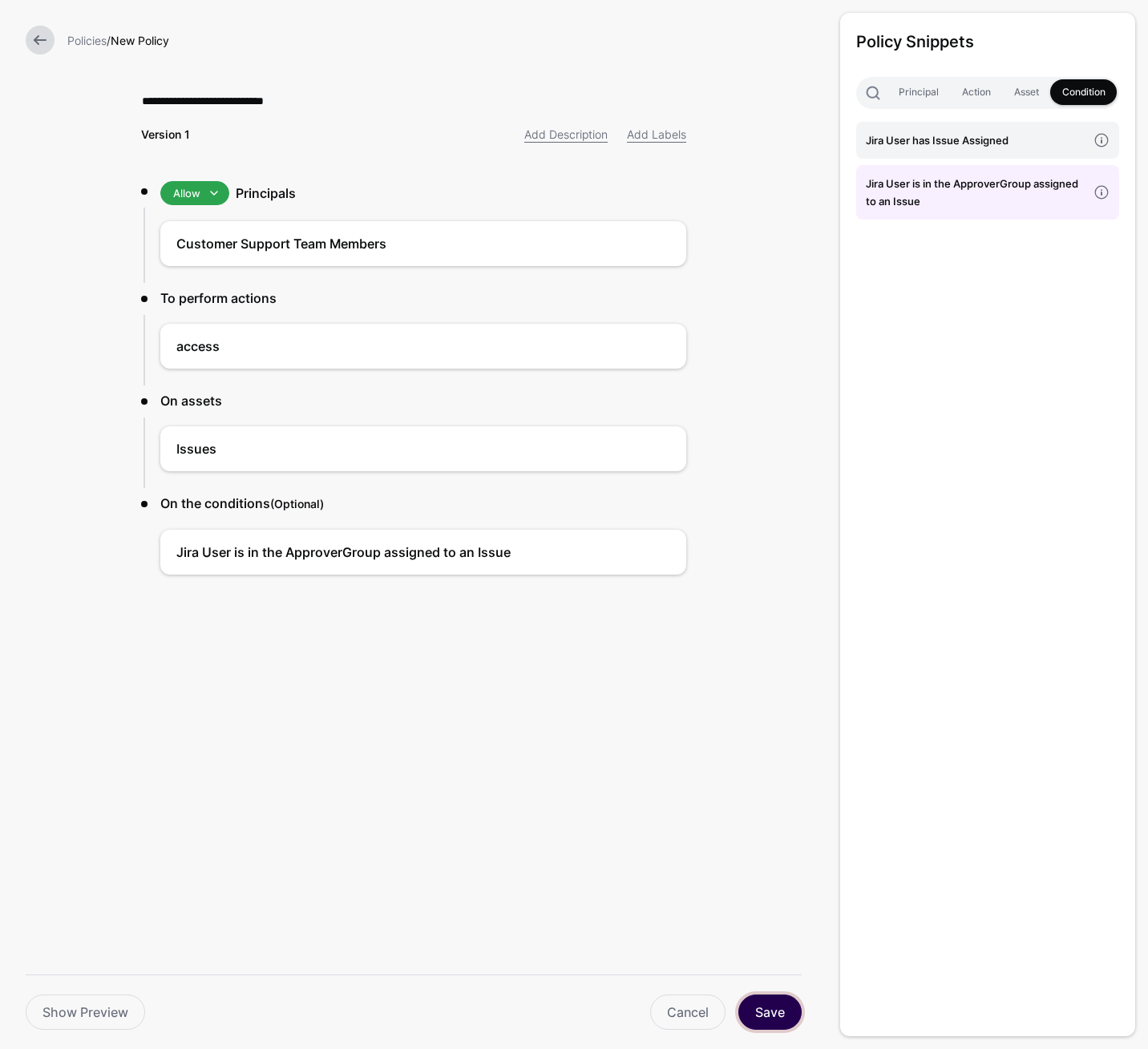
click at [773, 1005] on button "Save" at bounding box center [770, 1012] width 64 height 35
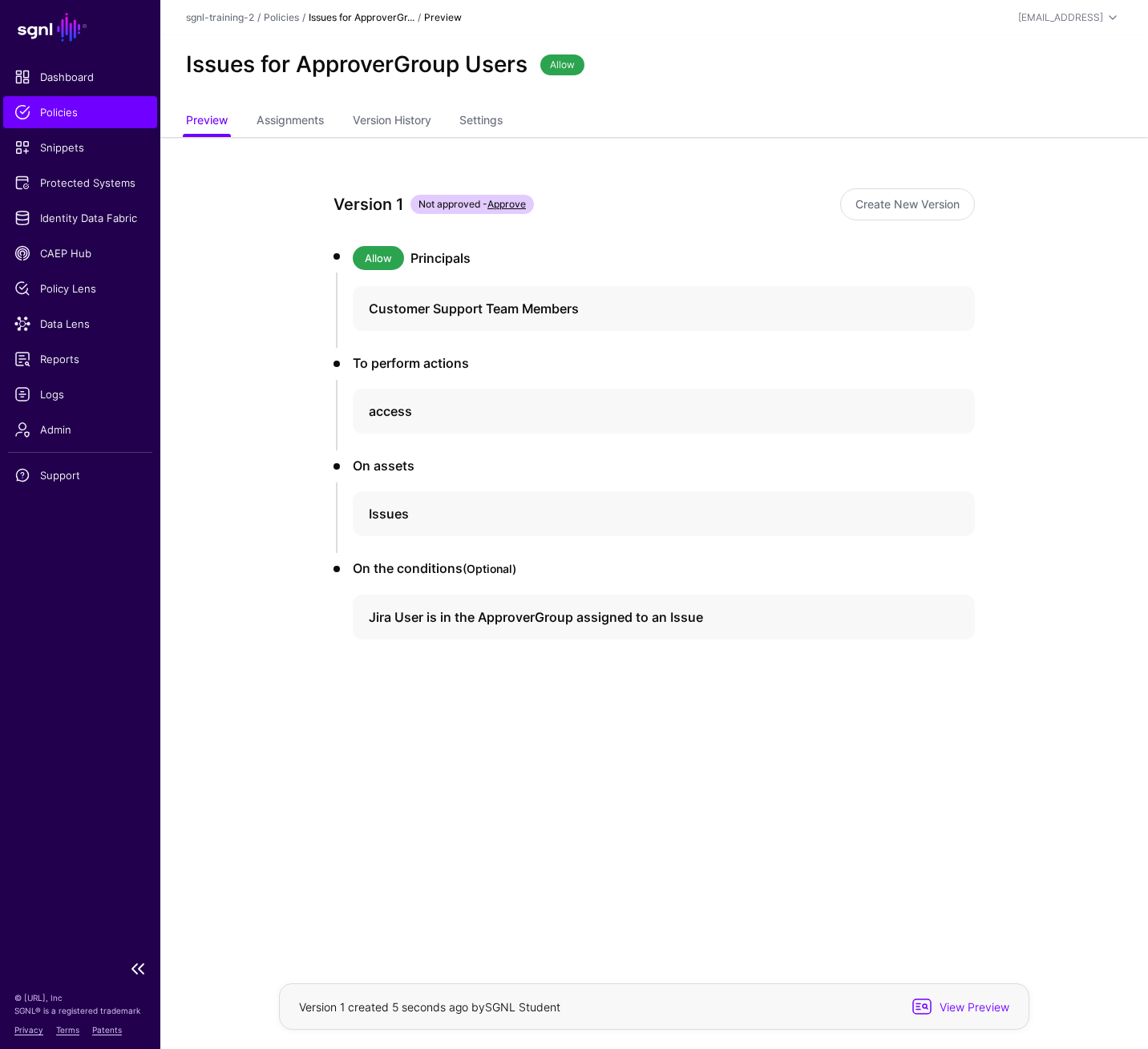
click at [91, 110] on span "Policies" at bounding box center [80, 112] width 132 height 16
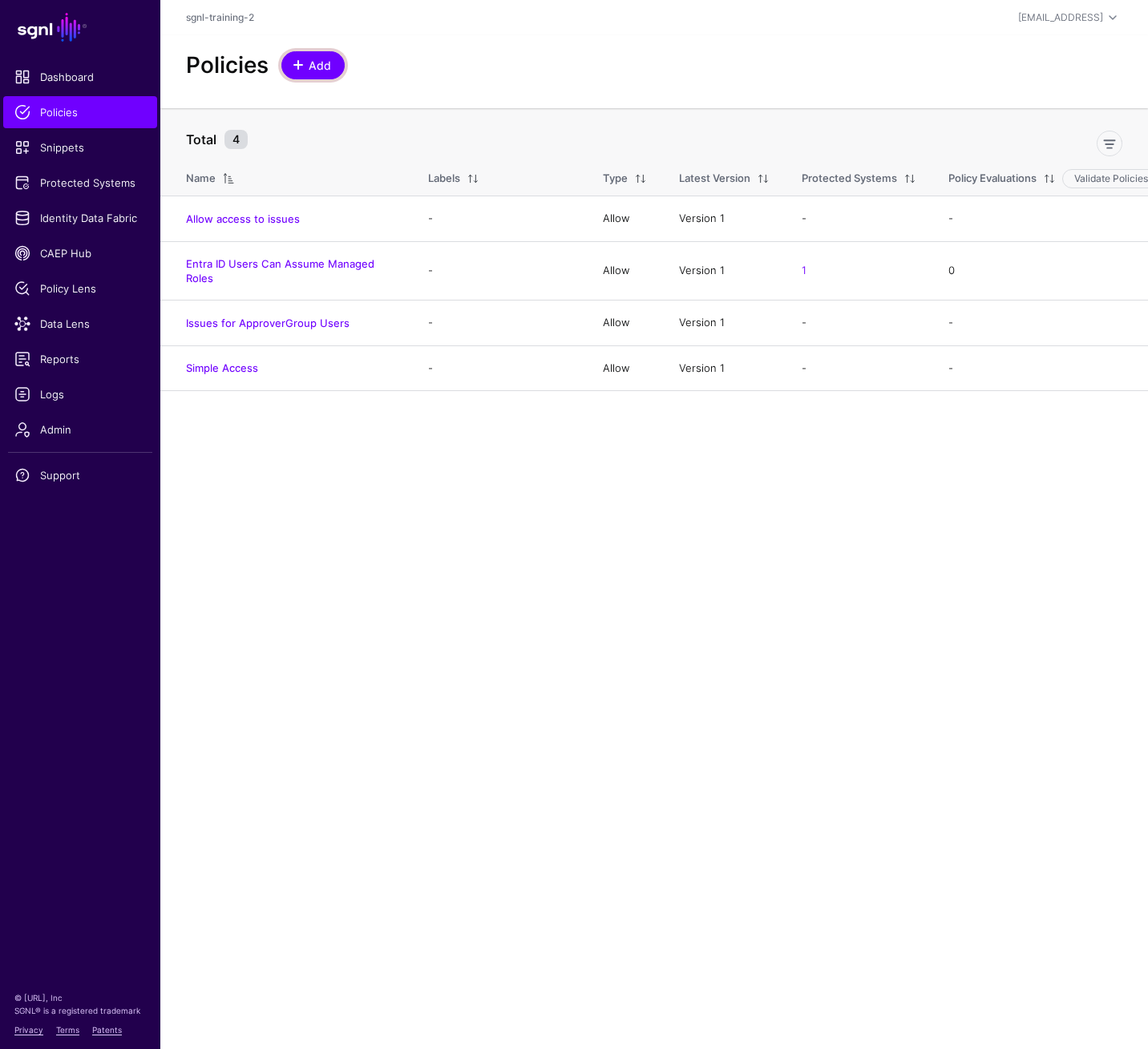
click at [316, 59] on span "Add" at bounding box center [320, 65] width 27 height 17
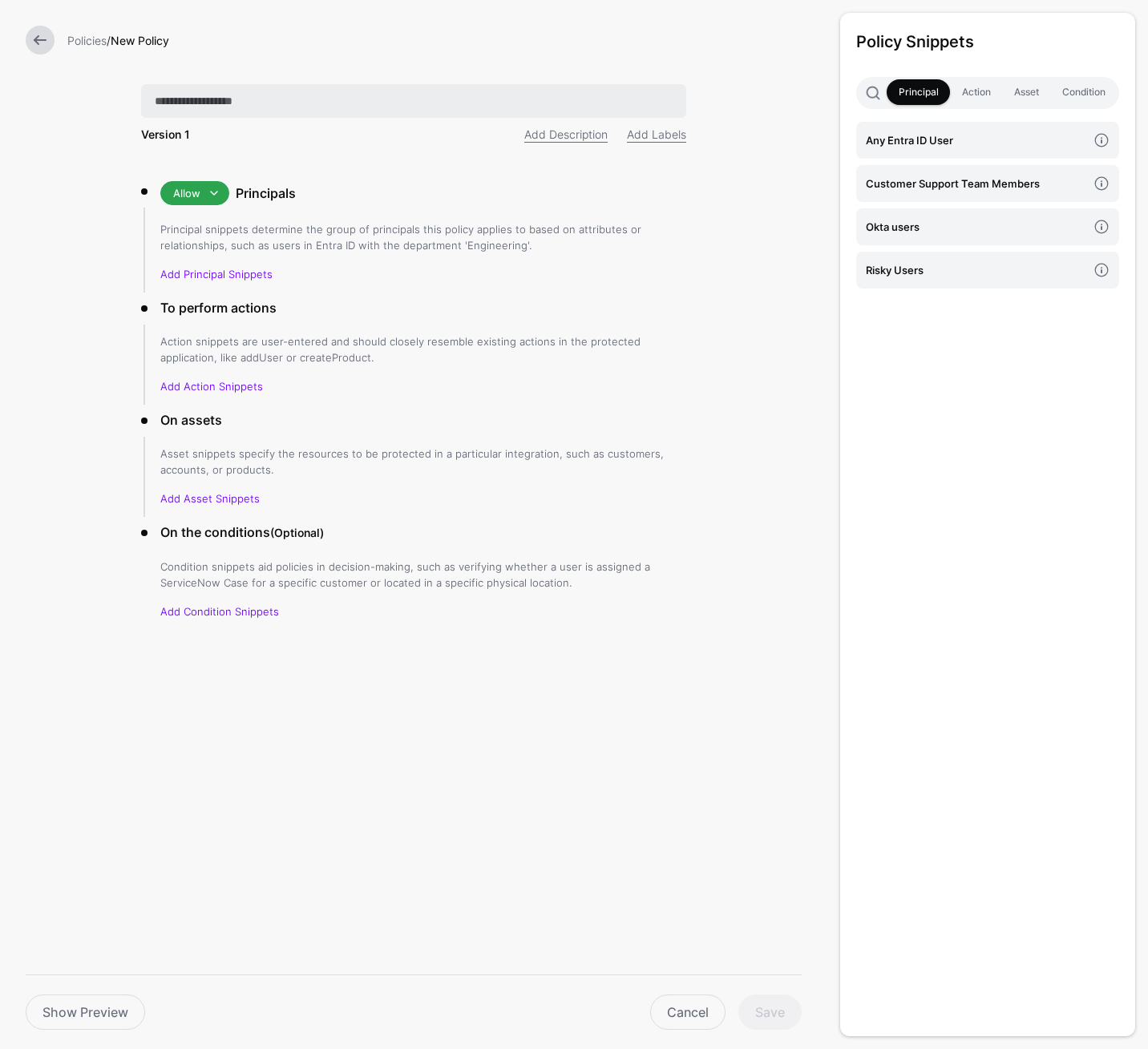
click at [545, 107] on input "text" at bounding box center [413, 100] width 545 height 34
type input "**********"
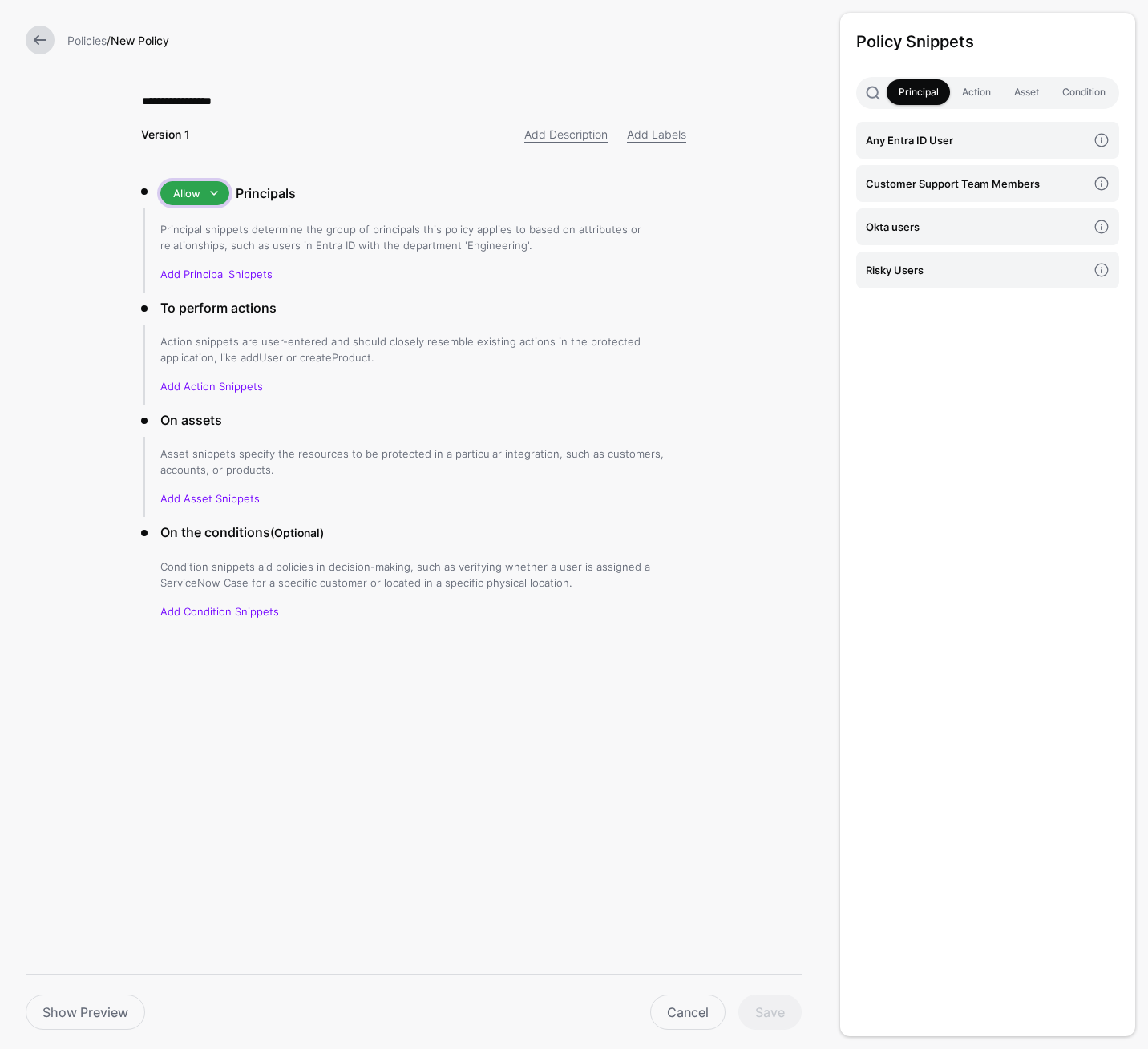
click at [219, 194] on span at bounding box center [214, 193] width 19 height 19
click at [206, 254] on div "Deny" at bounding box center [224, 251] width 102 height 16
click at [950, 278] on h4 "Risky Users" at bounding box center [976, 269] width 221 height 18
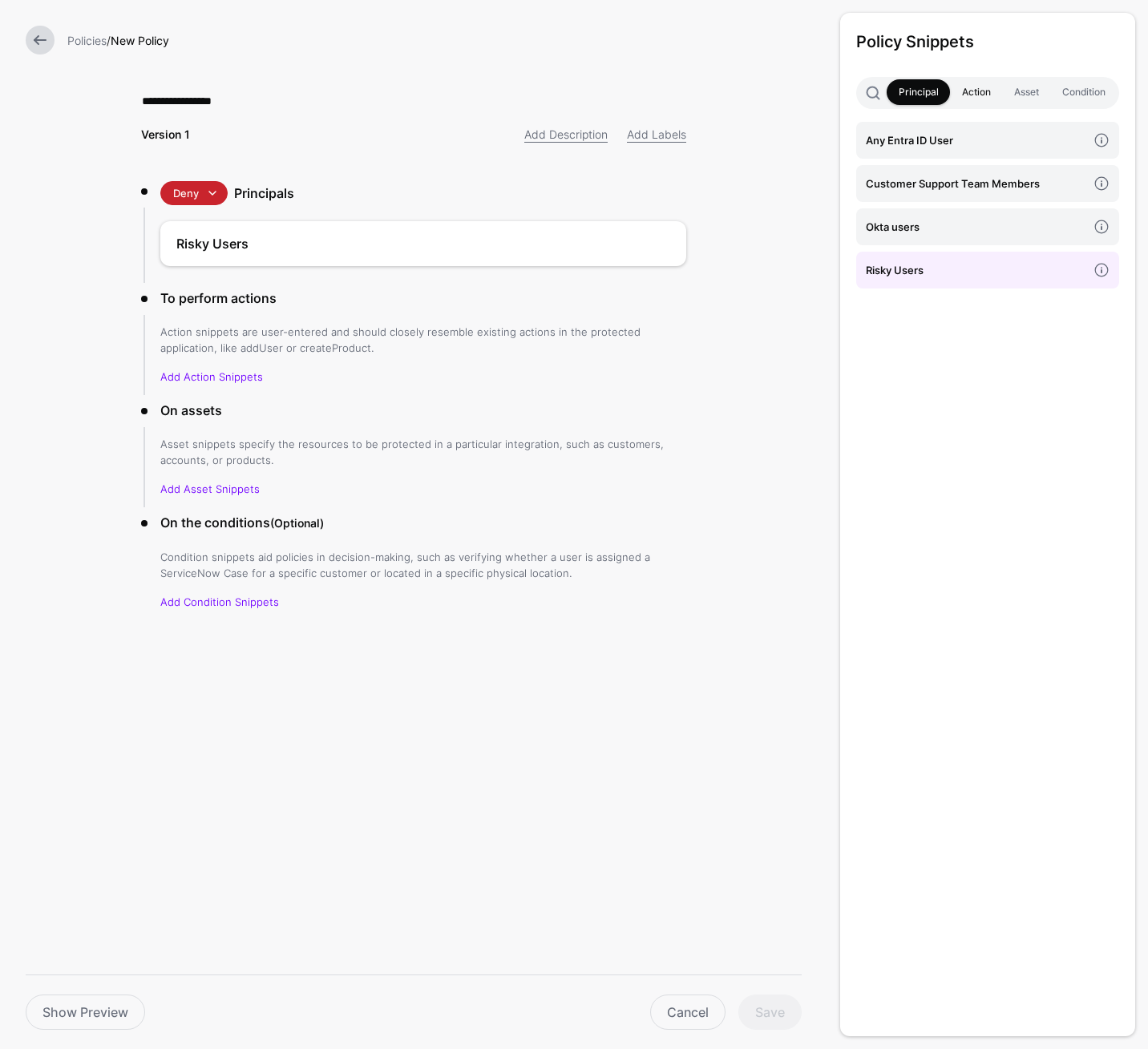
click at [982, 90] on link "Action" at bounding box center [976, 92] width 53 height 26
drag, startPoint x: 969, startPoint y: 177, endPoint x: 1026, endPoint y: 138, distance: 69.1
click at [969, 177] on h4 "Any Action" at bounding box center [976, 183] width 221 height 18
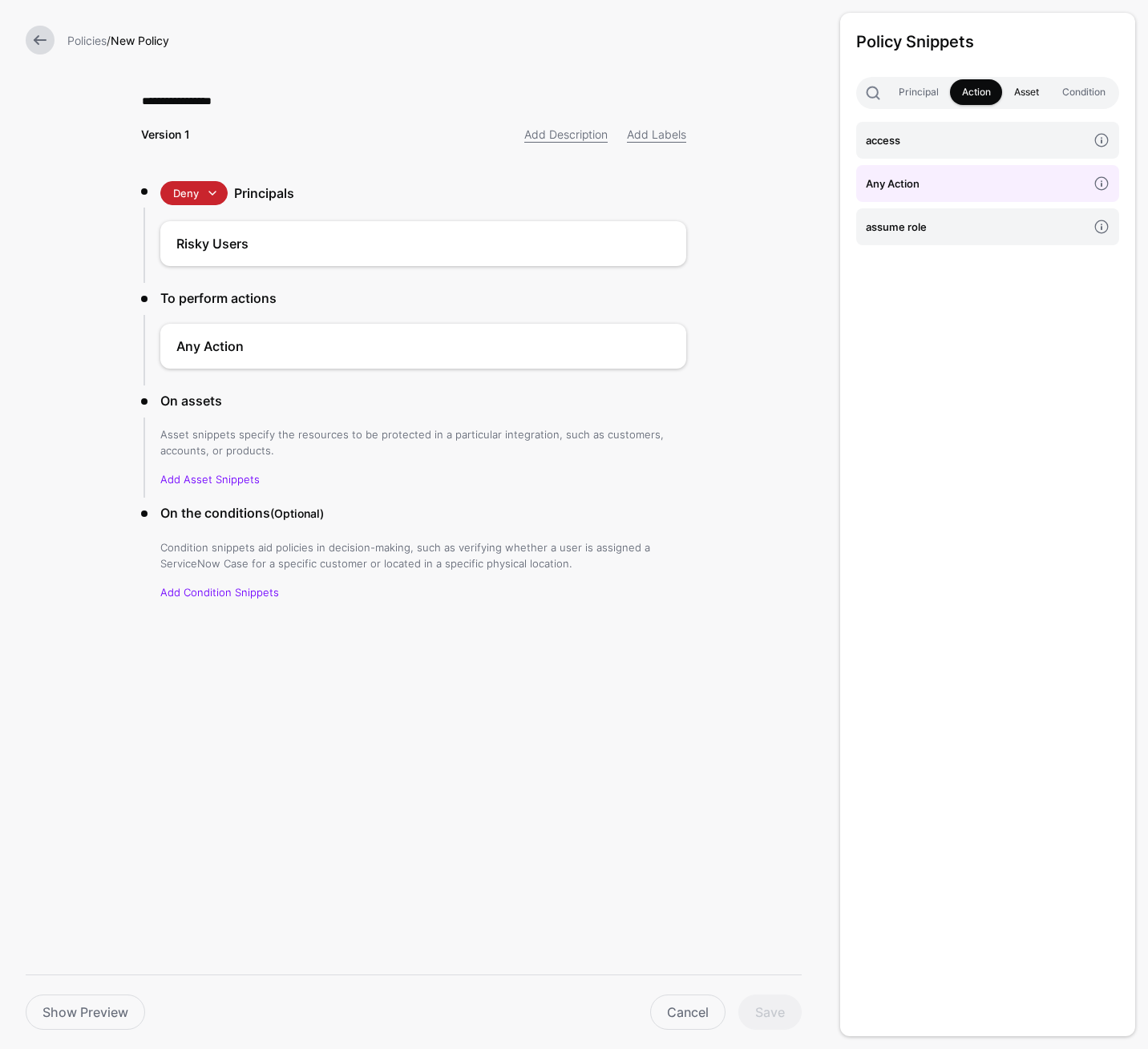
click at [1029, 95] on link "Asset" at bounding box center [1026, 92] width 48 height 26
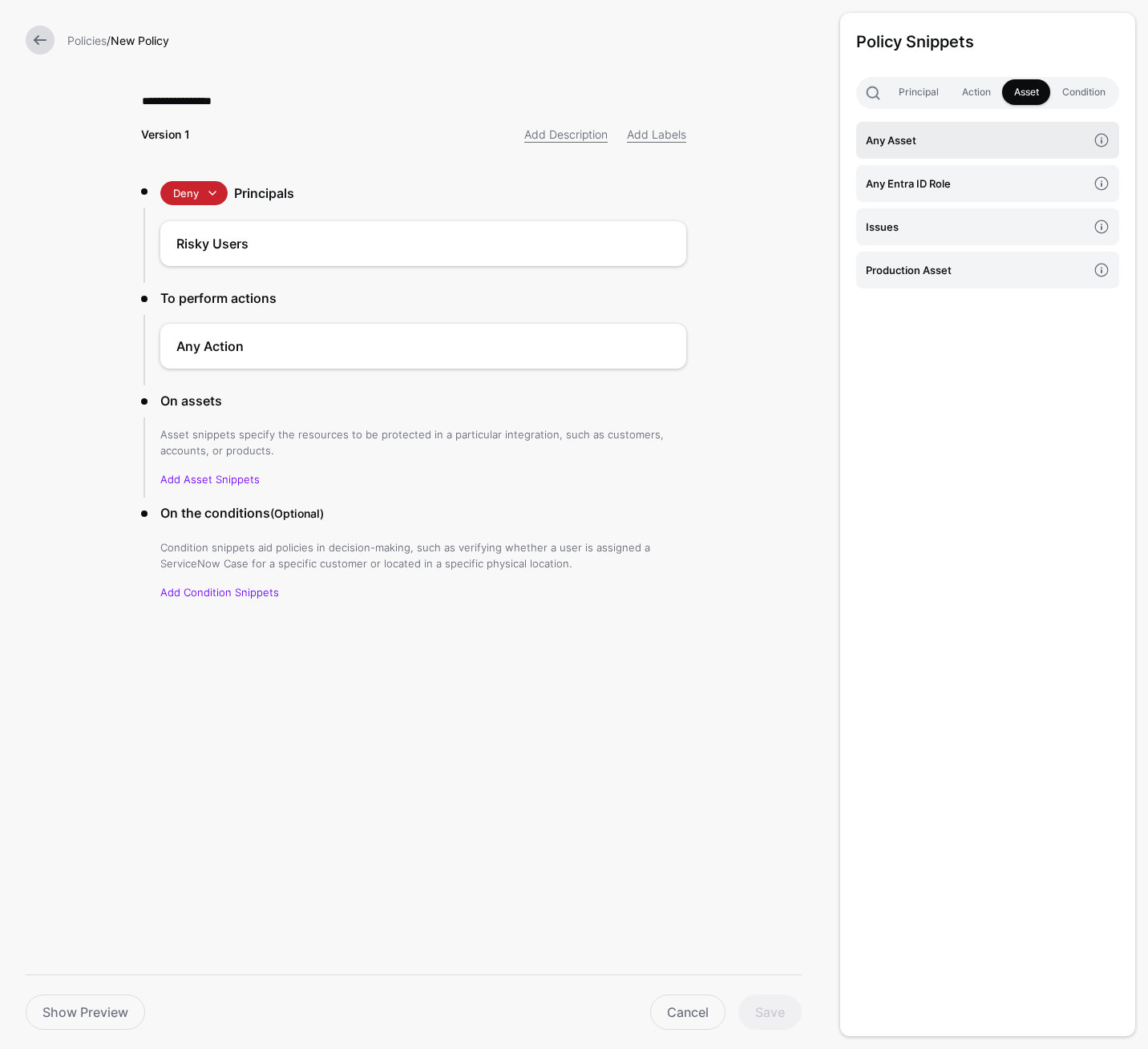
click at [985, 145] on h4 "Any Asset" at bounding box center [976, 140] width 221 height 18
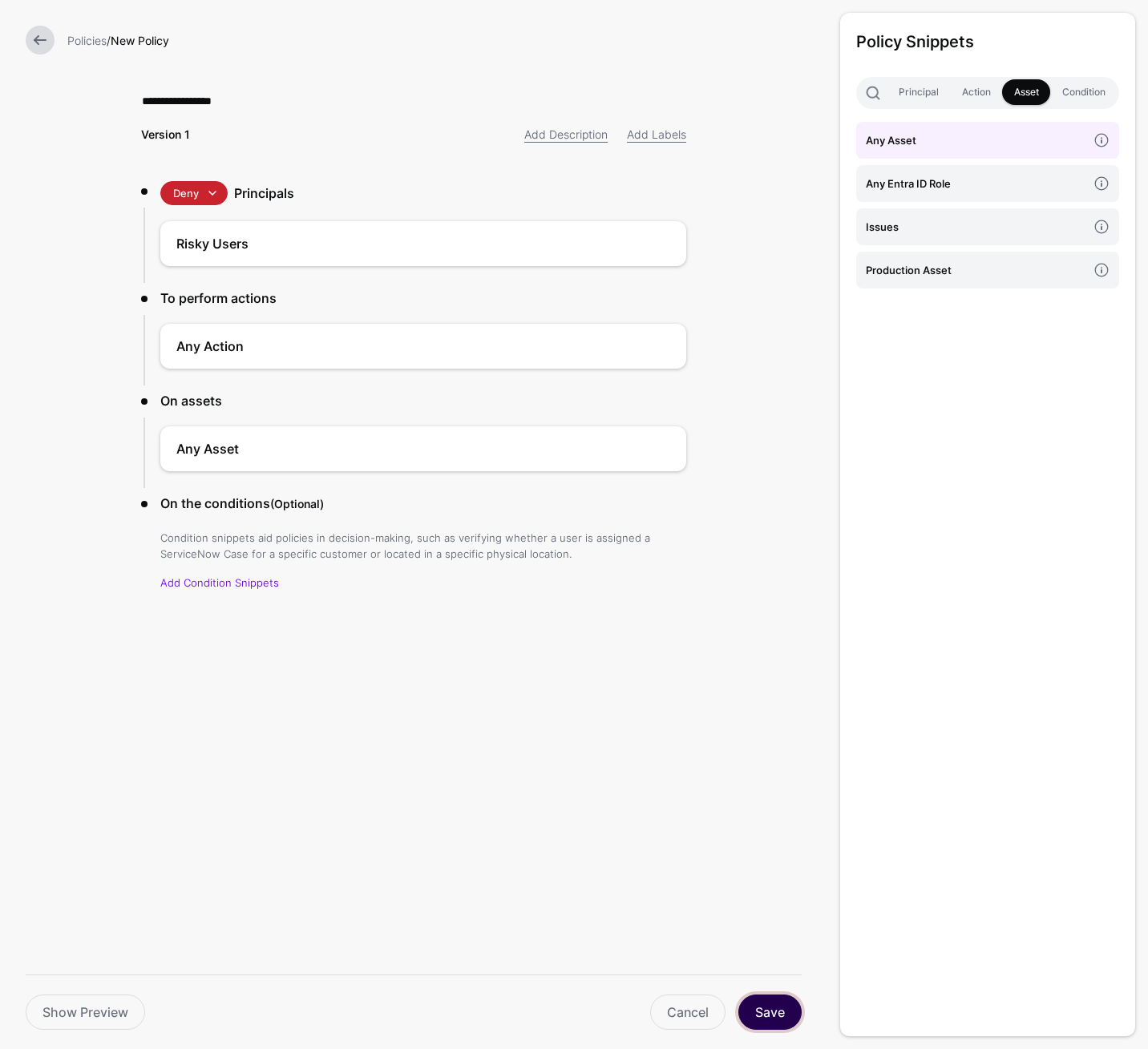
click at [768, 1008] on button "Save" at bounding box center [770, 1012] width 64 height 35
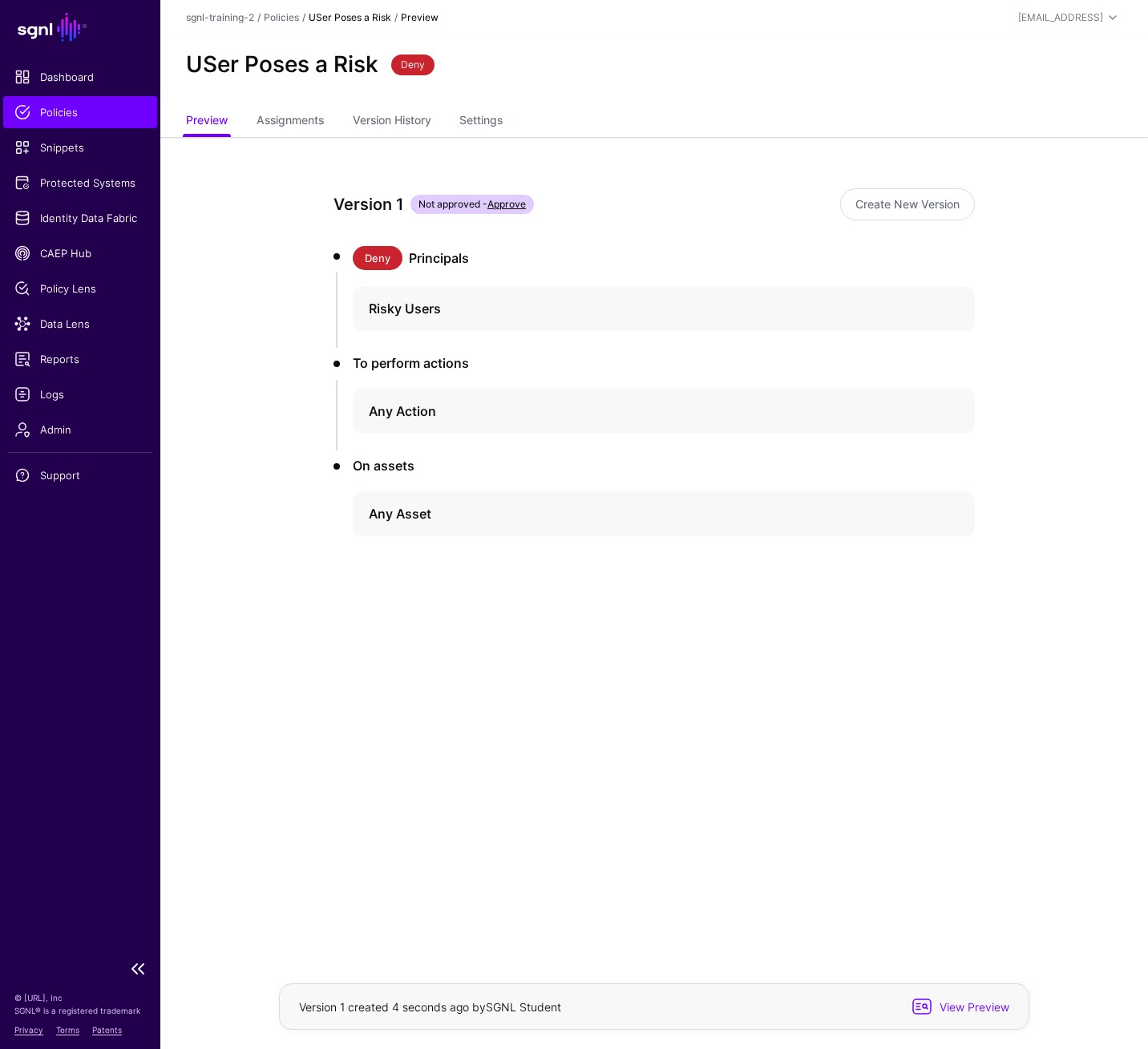
click at [77, 120] on span "Policies" at bounding box center [80, 112] width 132 height 16
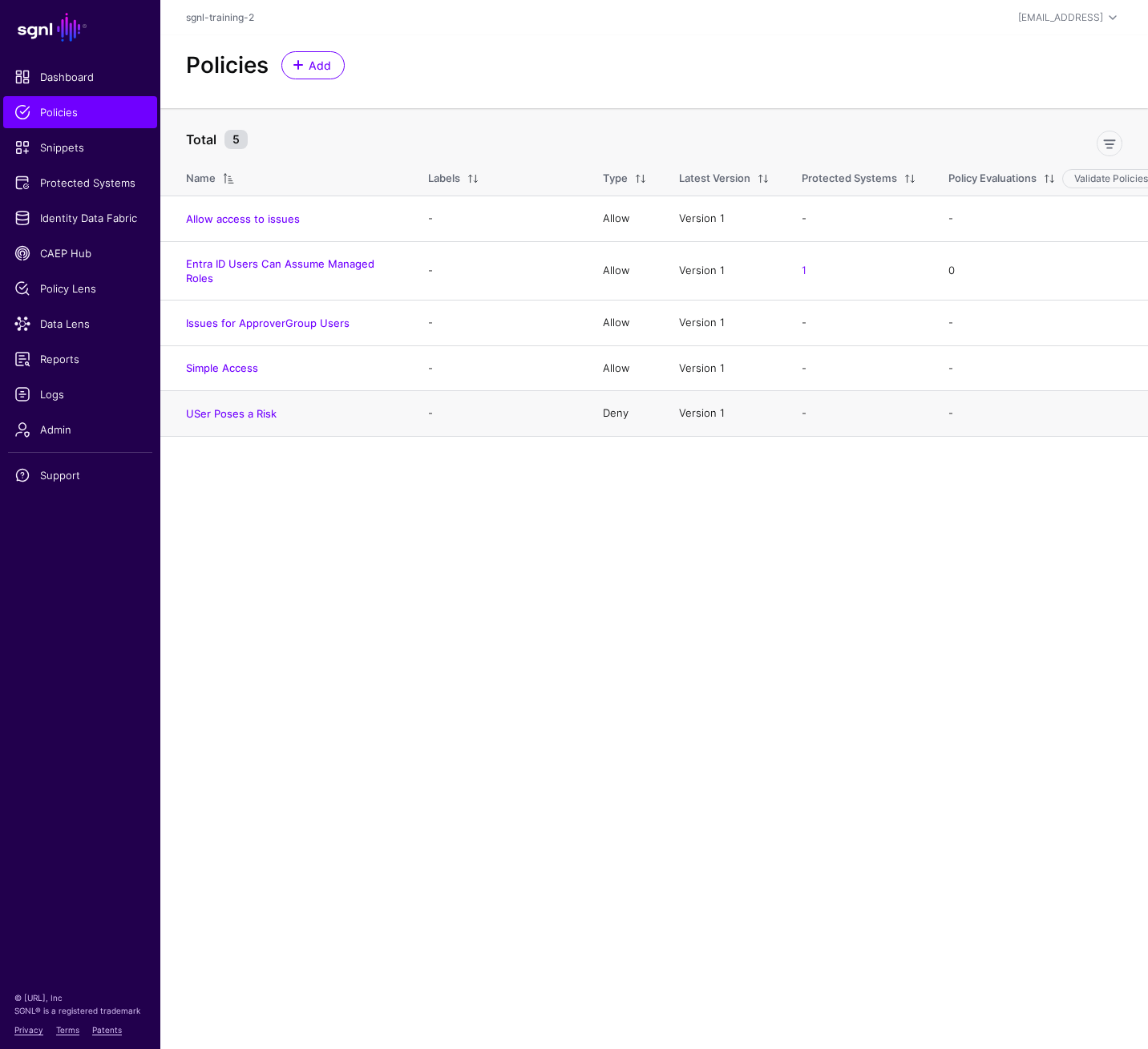
click at [851, 420] on td "-" at bounding box center [858, 414] width 147 height 46
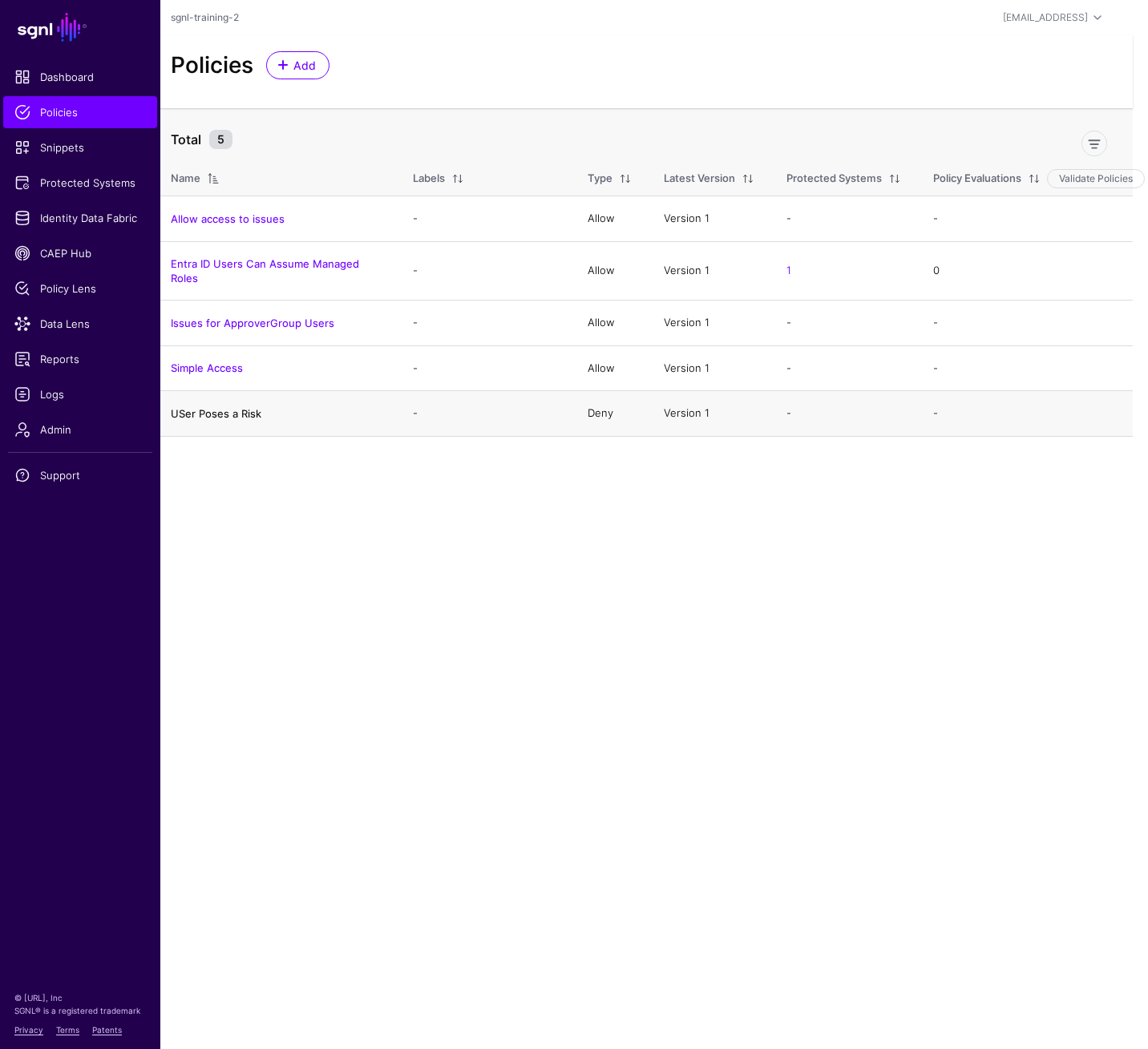
click at [209, 416] on link "USer Poses a Risk" at bounding box center [216, 414] width 90 height 13
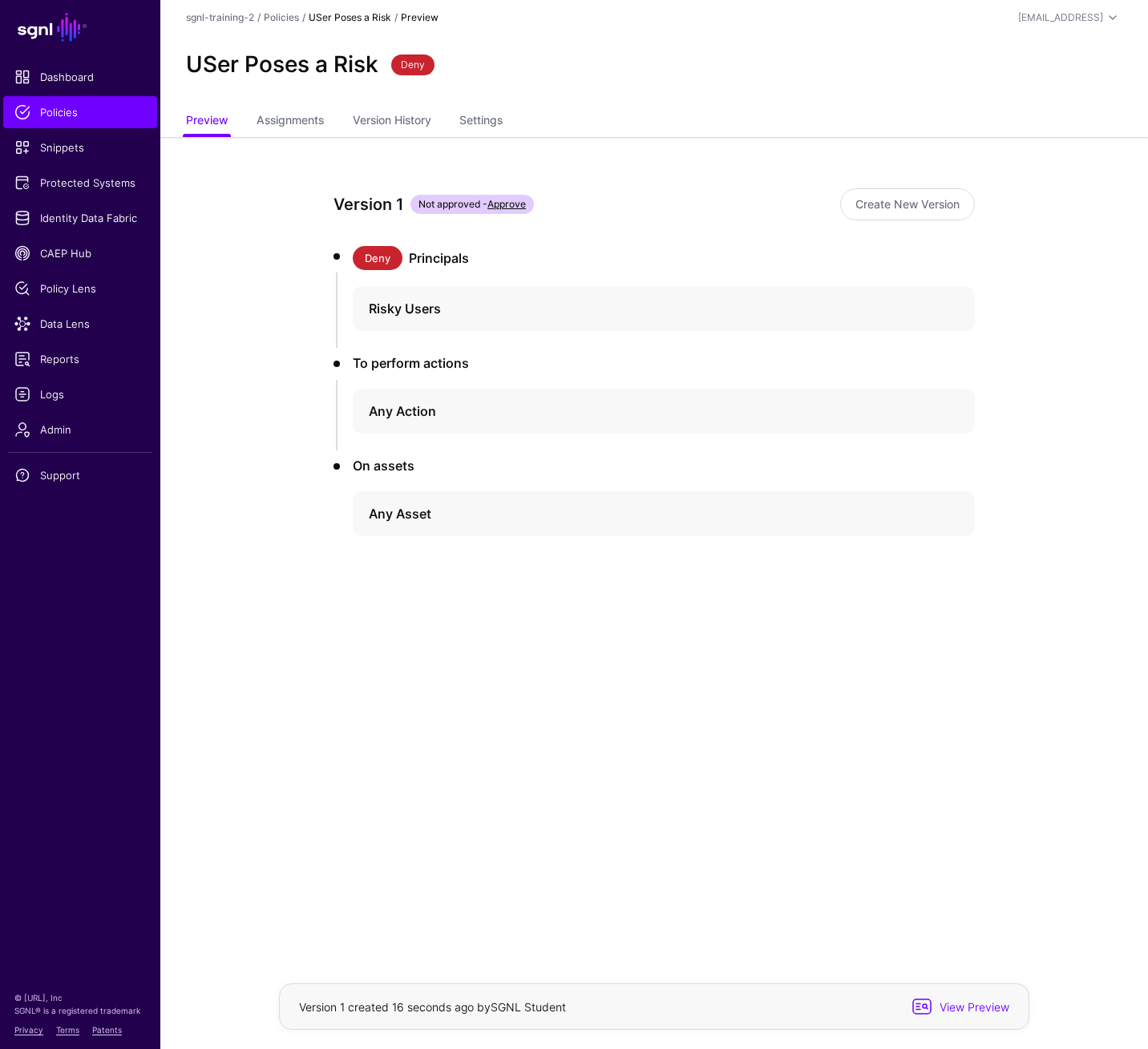
click at [299, 58] on h2 "USer Poses a Risk" at bounding box center [282, 65] width 193 height 27
click at [243, 65] on h2 "USer Poses a Risk" at bounding box center [282, 65] width 193 height 27
click at [96, 119] on span "Policies" at bounding box center [80, 112] width 132 height 16
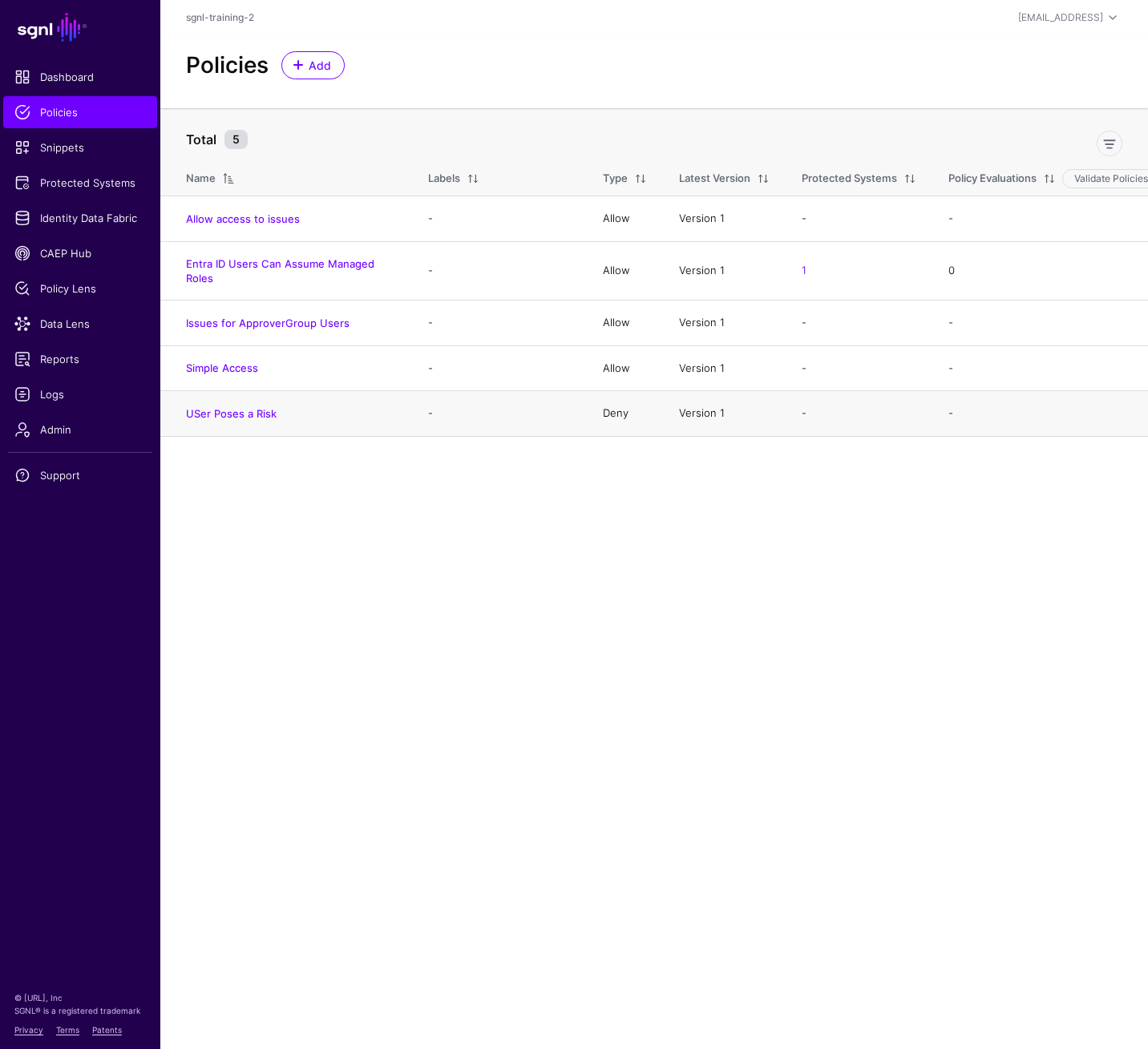
drag, startPoint x: 543, startPoint y: 461, endPoint x: 517, endPoint y: 431, distance: 39.7
click at [543, 461] on main "SGNL Dashboard Policies Snippets Protected Systems Identity Data Fabric CAEP Hu…" at bounding box center [574, 524] width 1148 height 1049
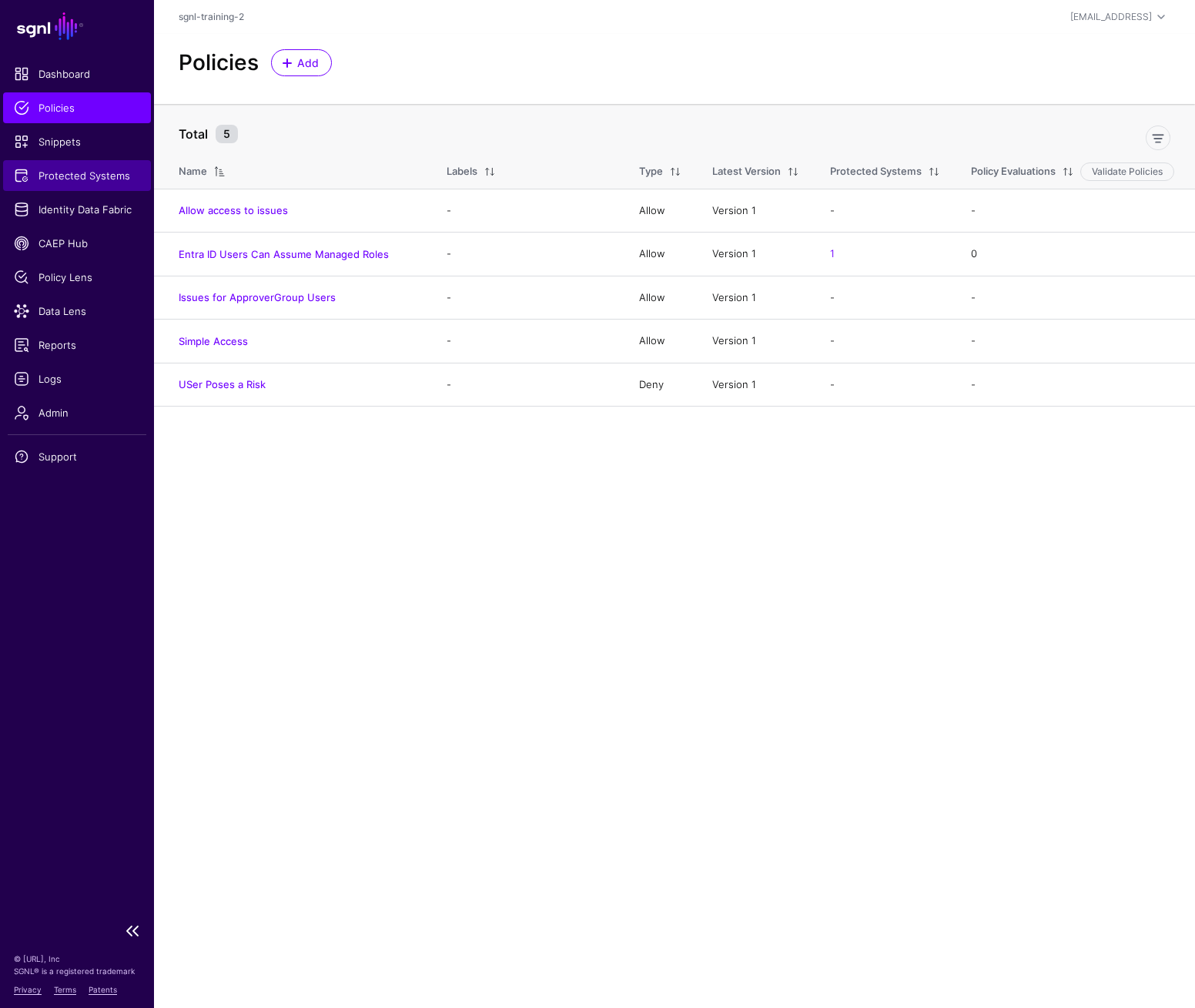
click at [78, 167] on link "Protected Systems" at bounding box center [76, 175] width 148 height 31
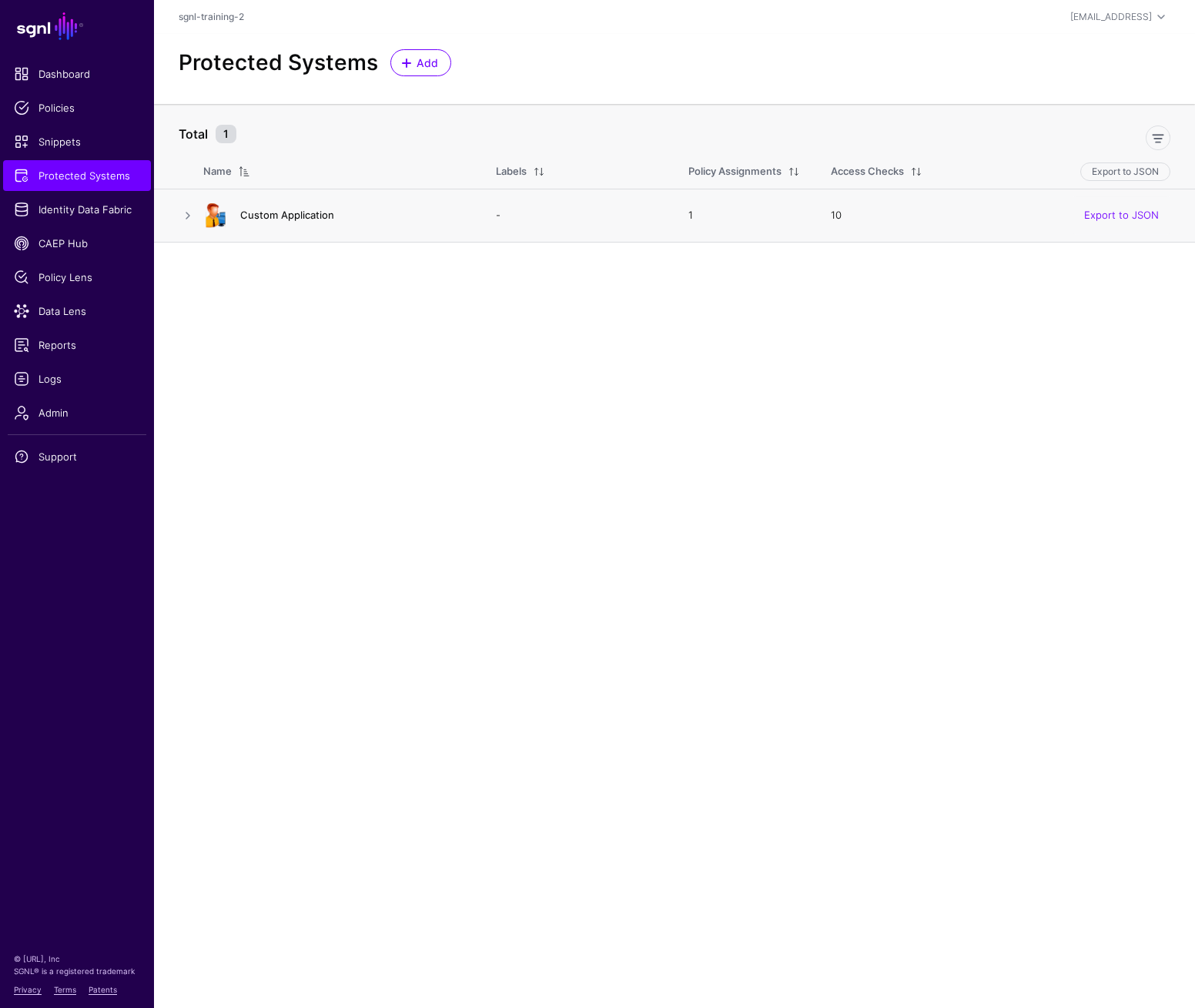
click at [278, 217] on link "Custom Application" at bounding box center [287, 215] width 94 height 12
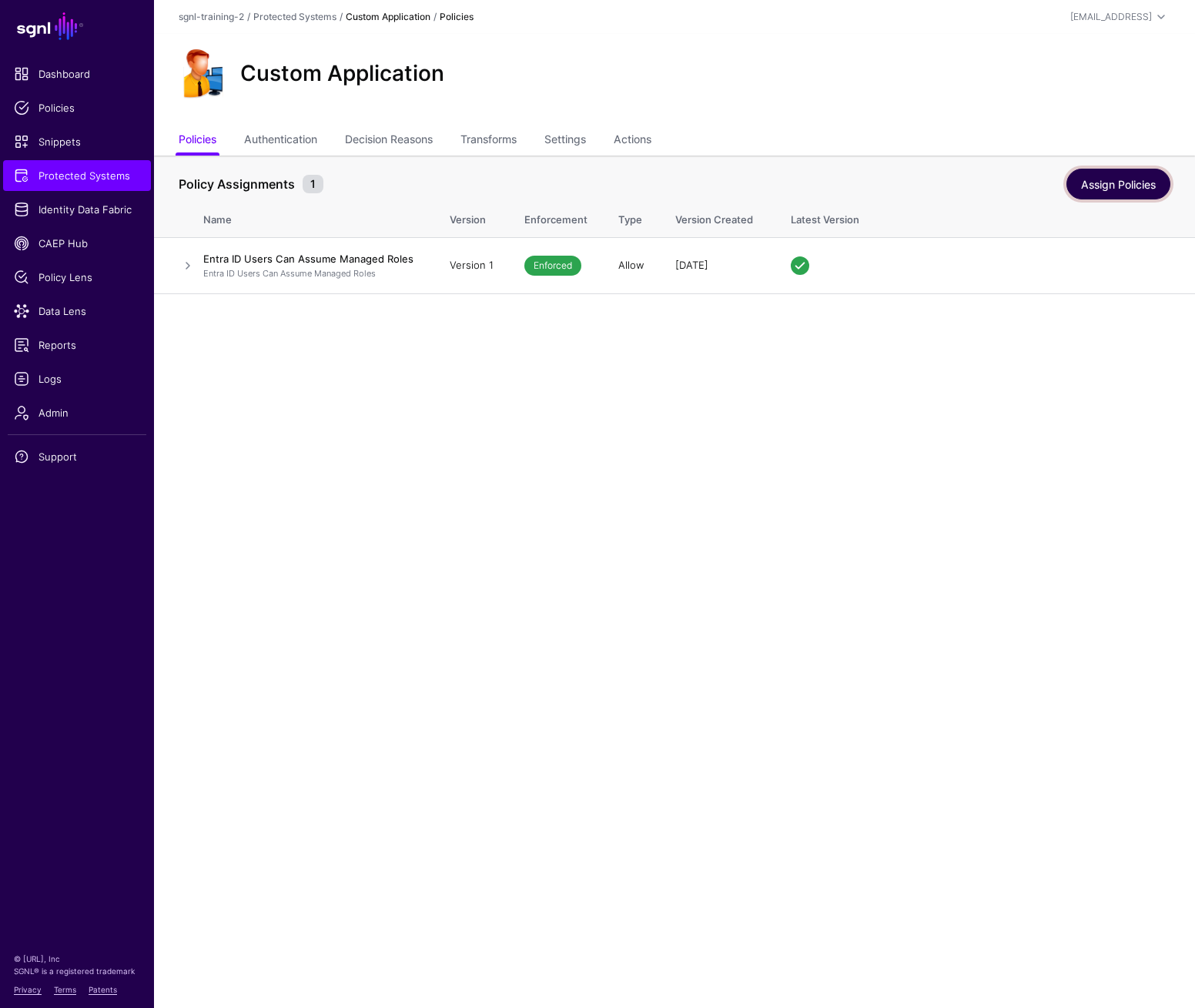
click at [1102, 187] on link "Assign Policies" at bounding box center [1118, 183] width 104 height 31
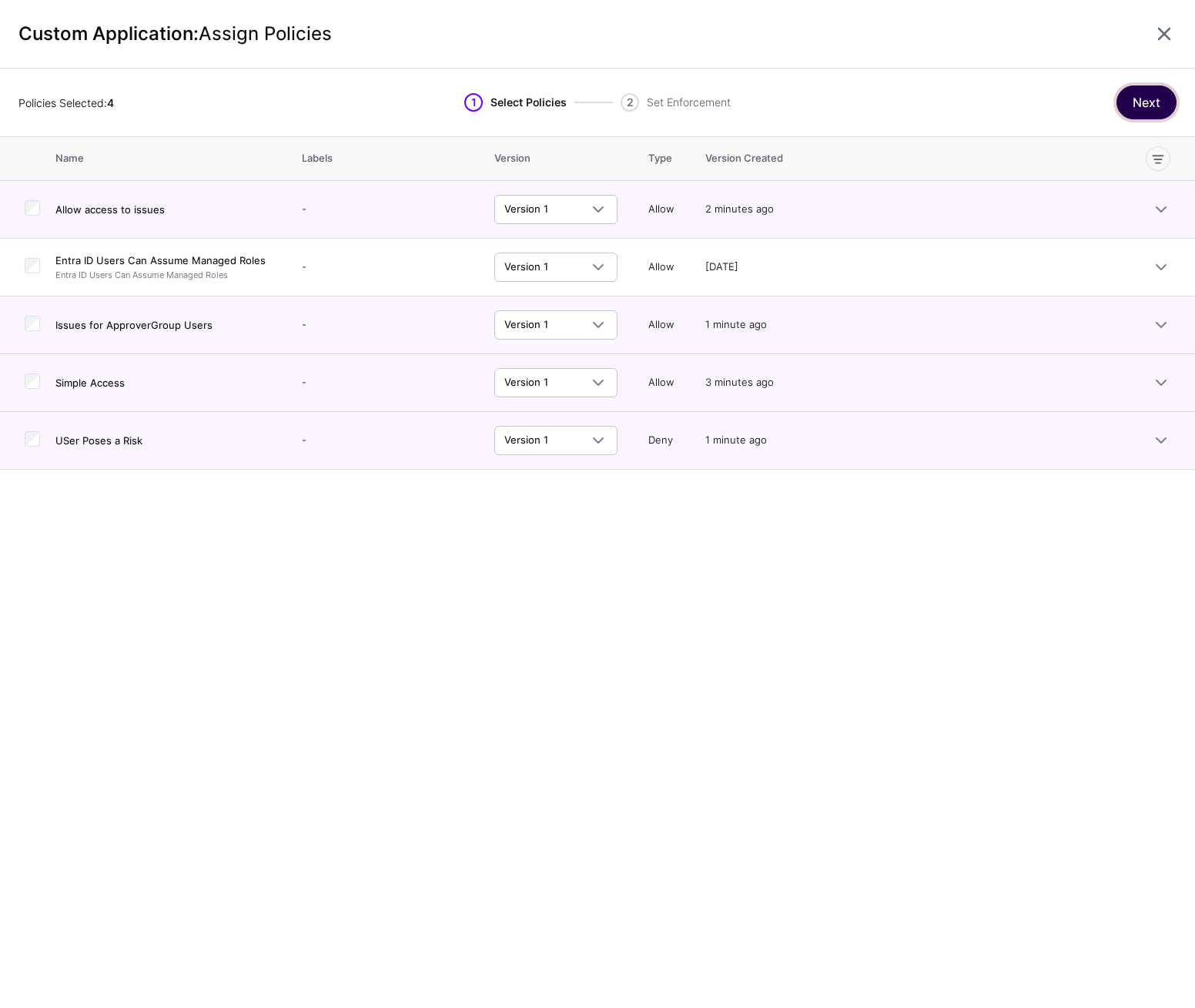
click at [1102, 103] on button "Next" at bounding box center [1147, 103] width 60 height 34
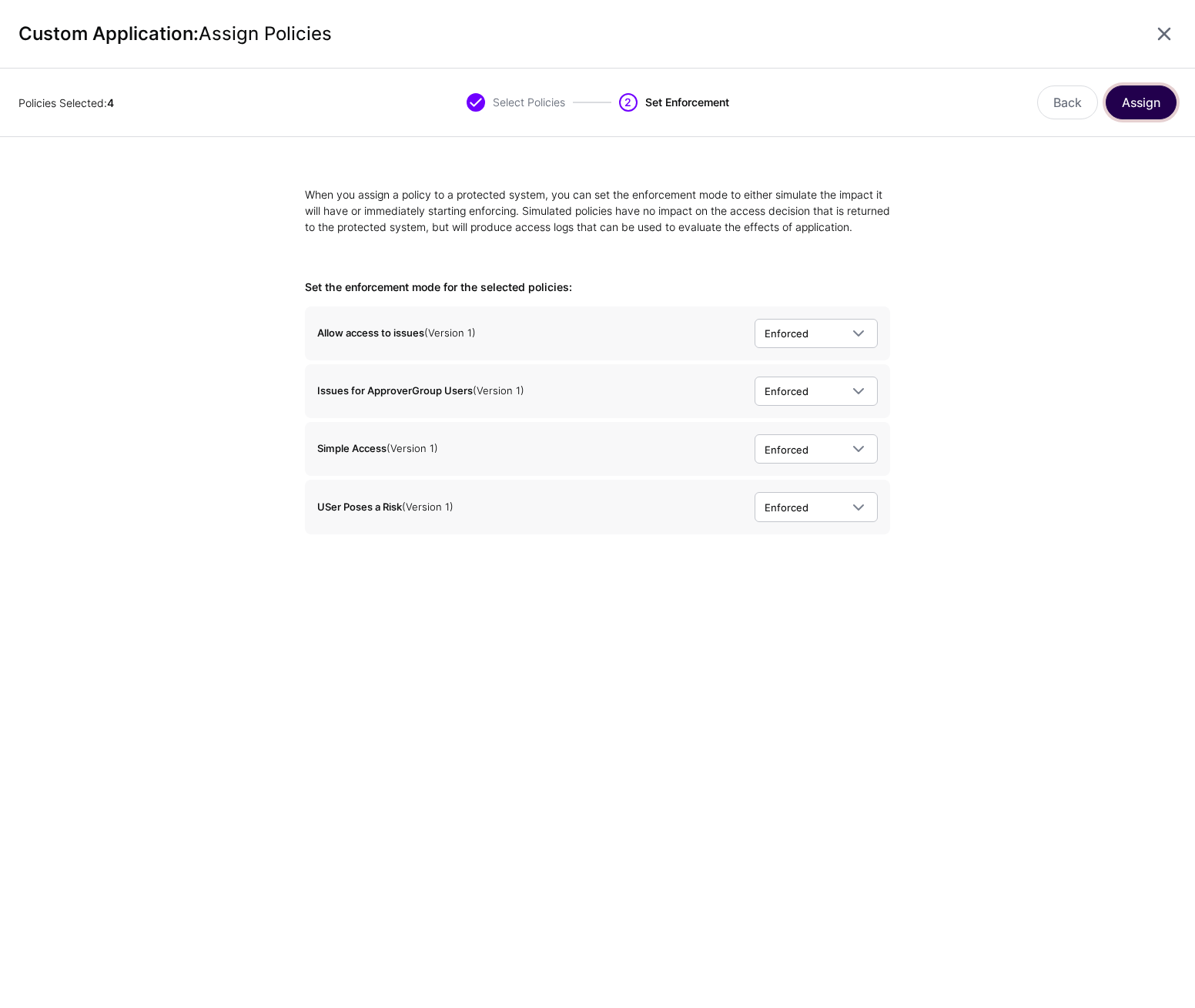
click at [1102, 103] on button "Assign" at bounding box center [1142, 103] width 71 height 34
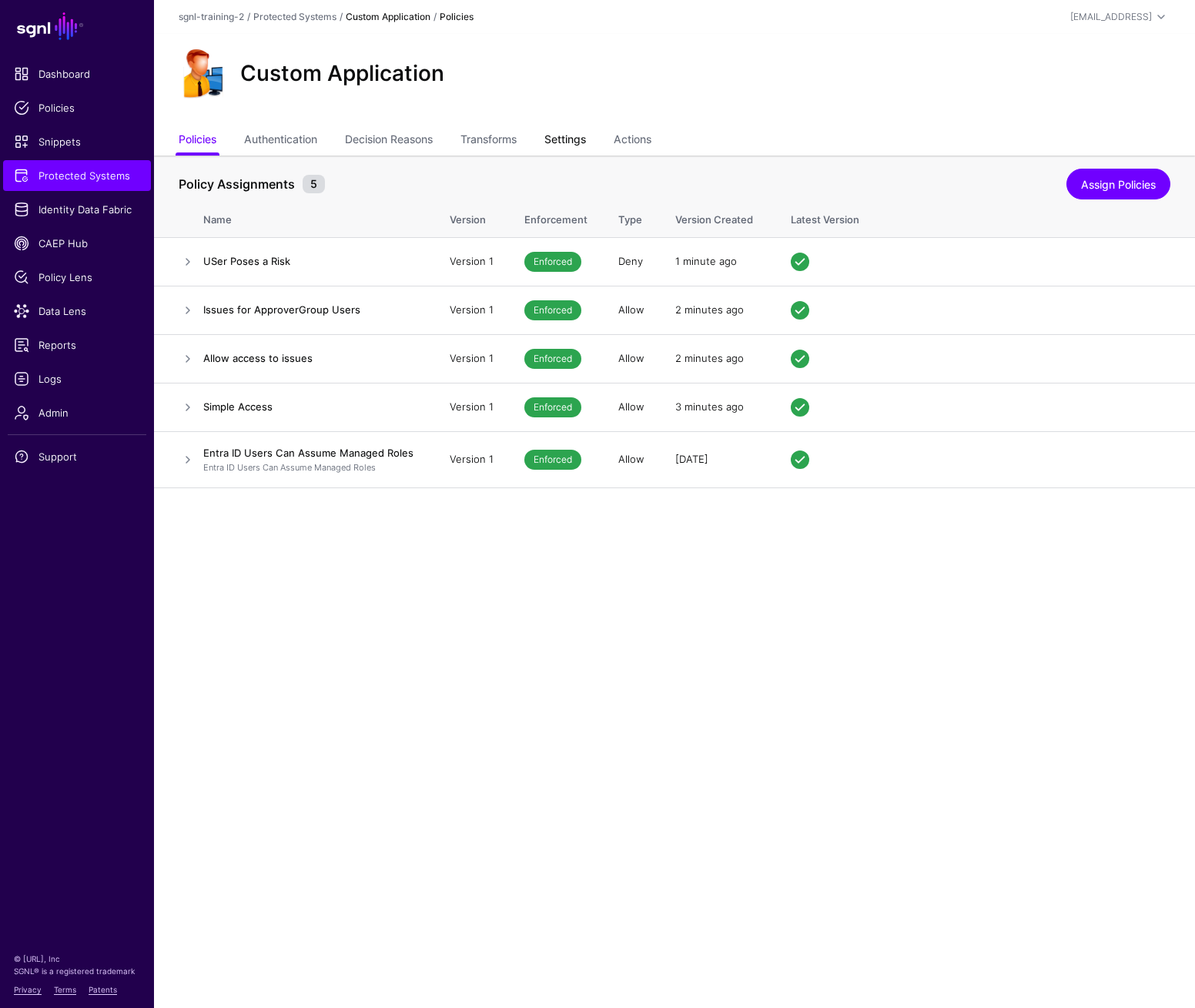
click at [555, 136] on link "Settings" at bounding box center [565, 141] width 42 height 29
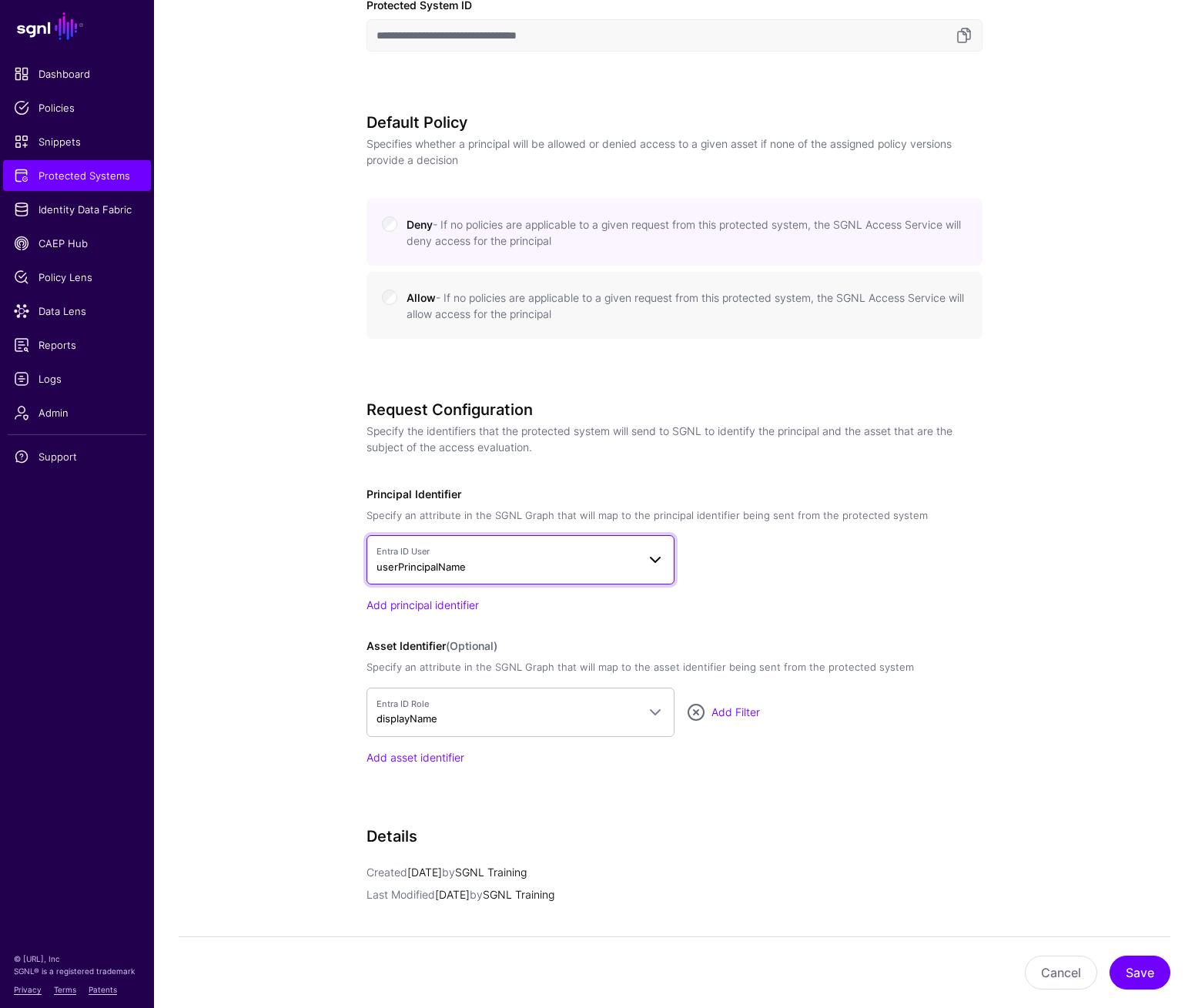
scroll to position [704, 0]
click at [622, 563] on span "Entra ID User userPrincipalName" at bounding box center [507, 558] width 260 height 29
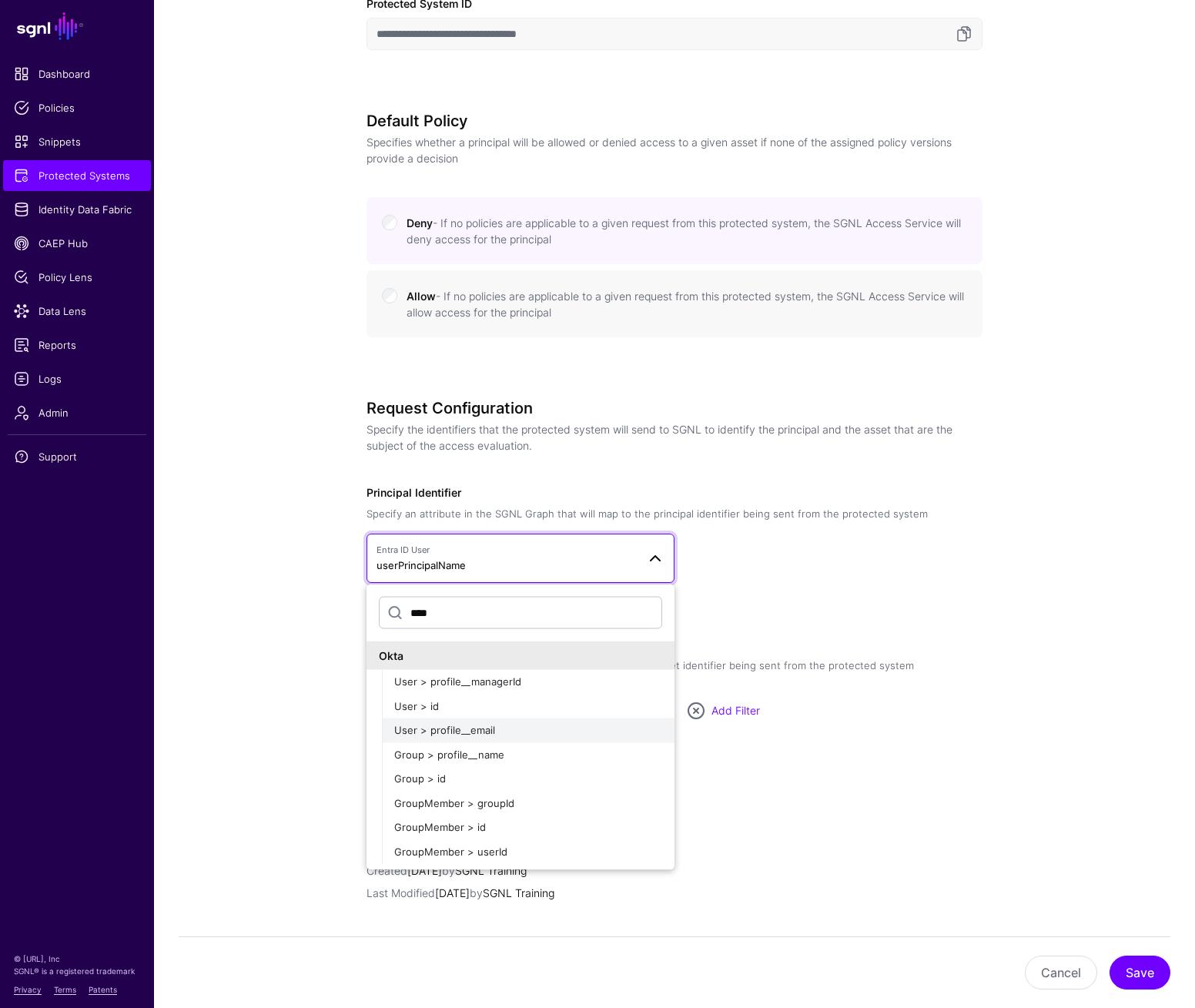
type input "****"
click at [566, 736] on div "User > profile__email" at bounding box center [528, 730] width 268 height 15
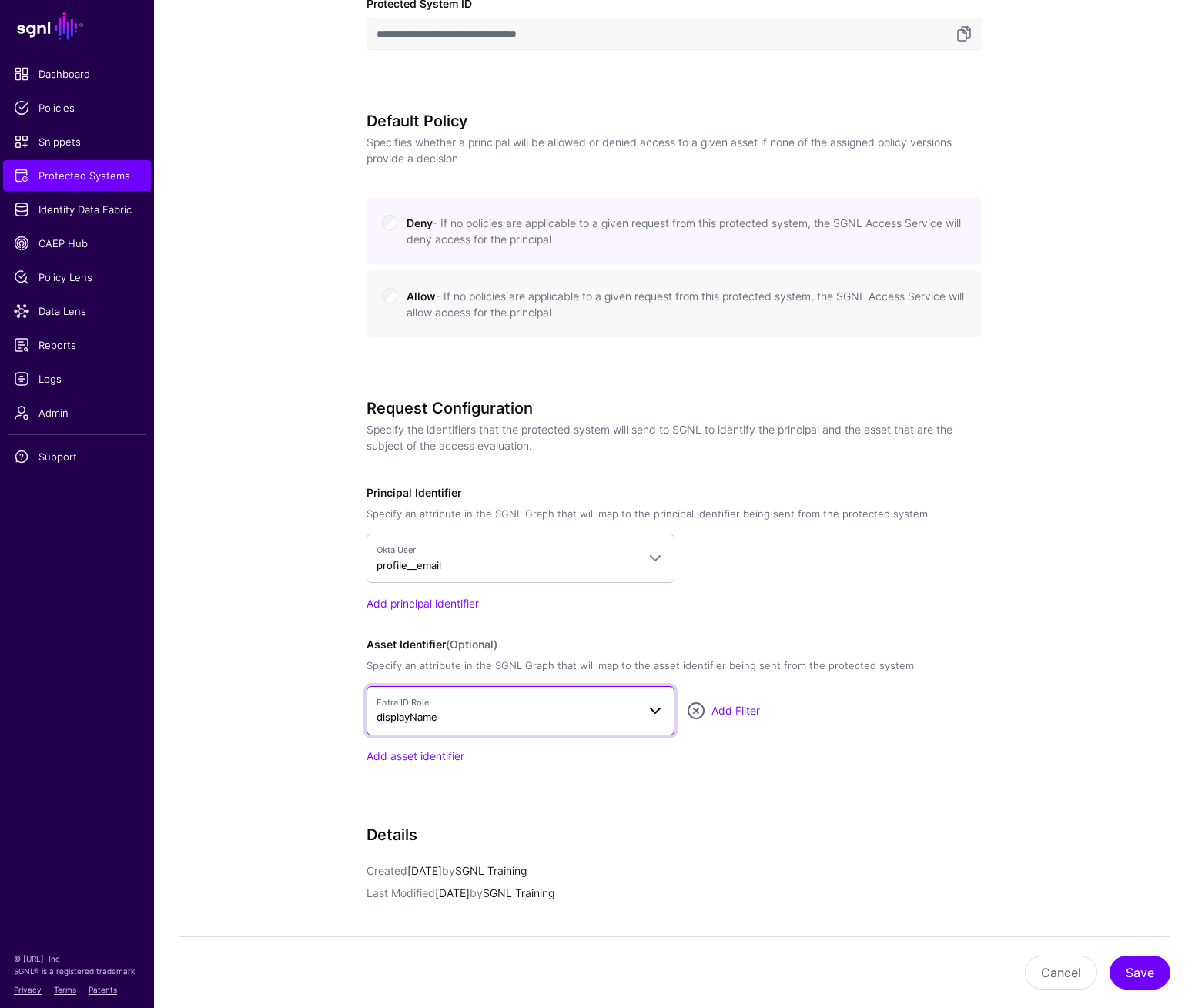
click at [588, 708] on span "Entra ID Role displayName" at bounding box center [507, 710] width 260 height 29
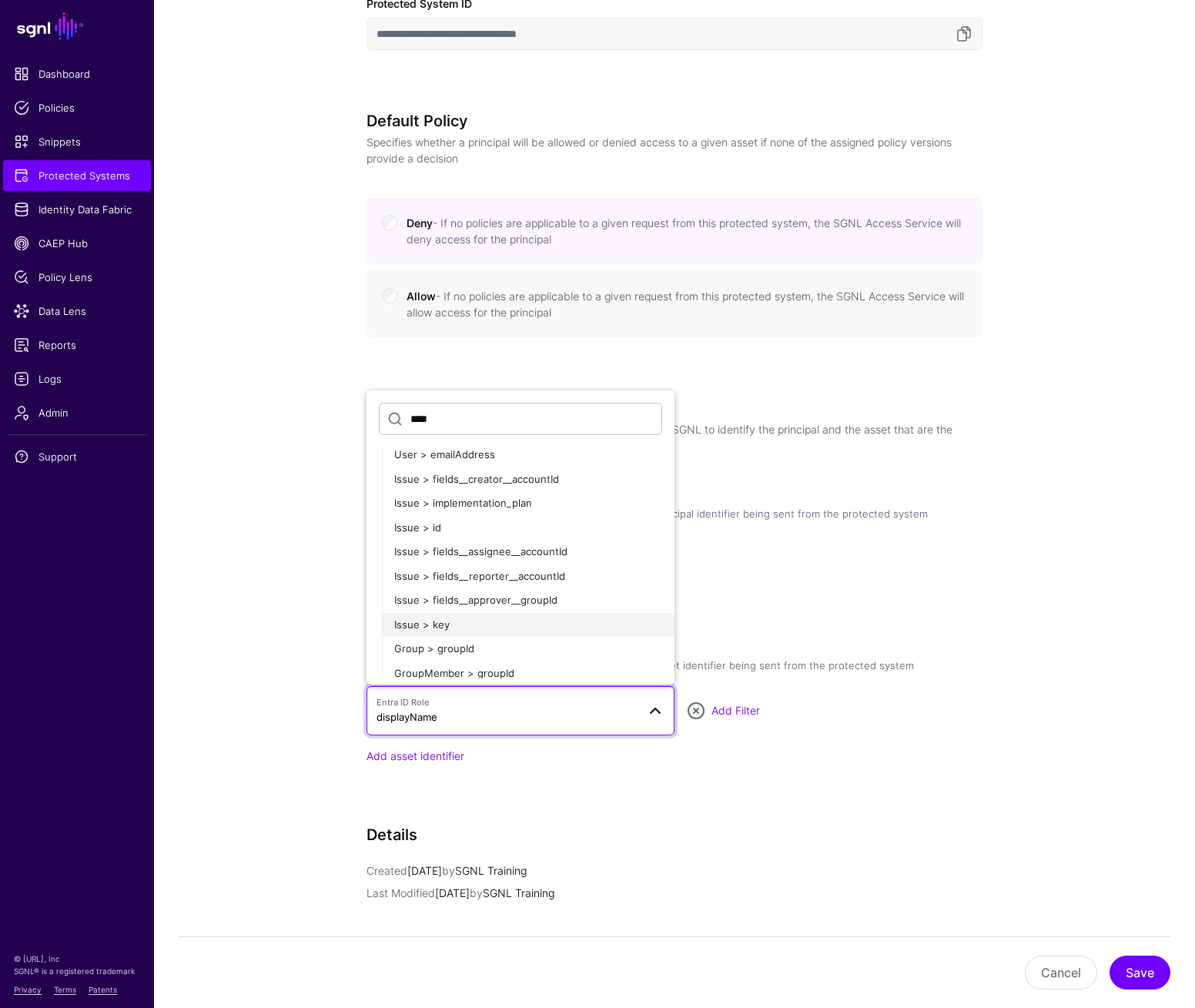
scroll to position [114, 0]
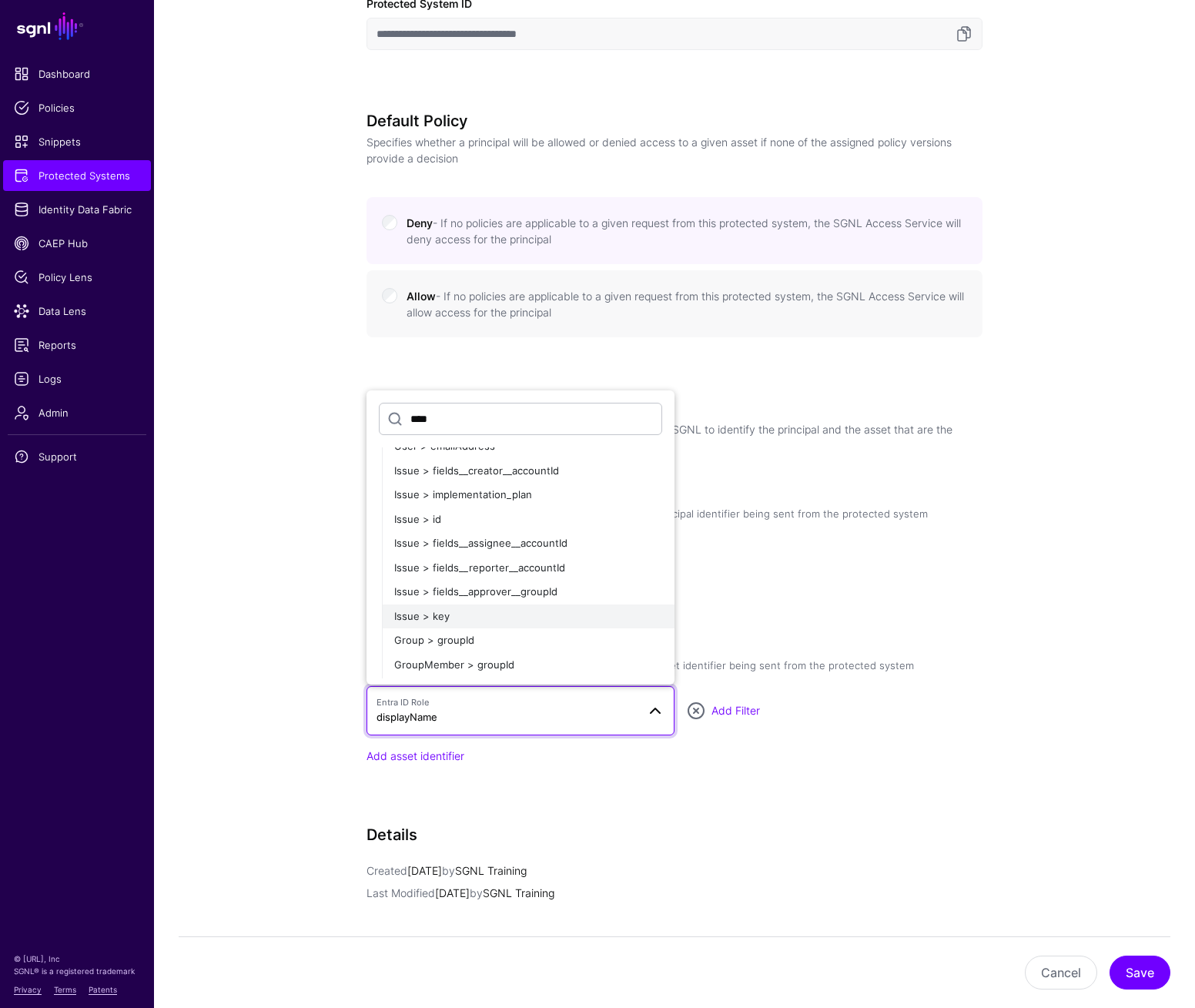
type input "****"
click at [534, 621] on div "Issue > key" at bounding box center [528, 616] width 268 height 15
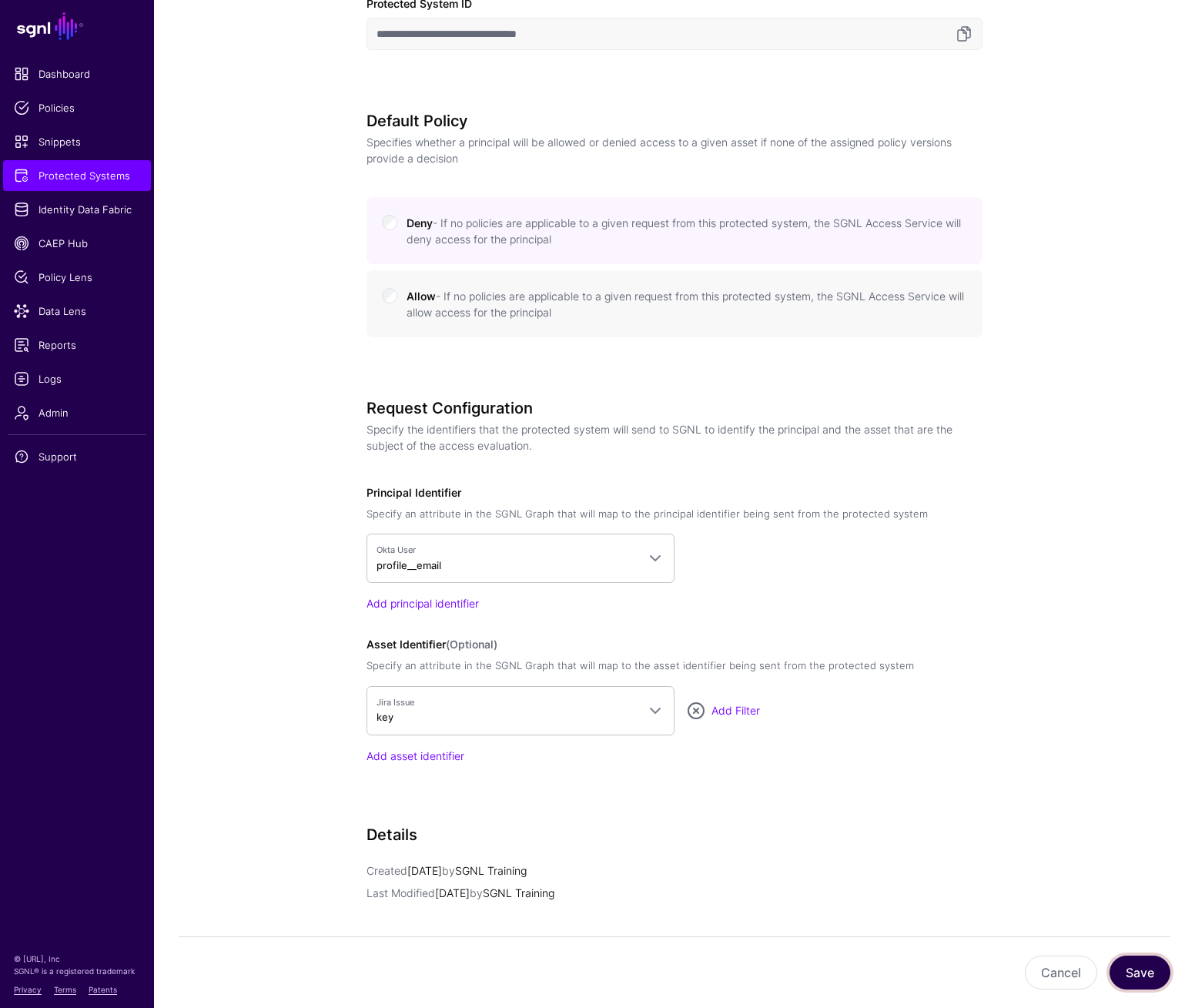
click at [1102, 975] on button "Save" at bounding box center [1140, 973] width 61 height 34
click at [1102, 971] on button "Save" at bounding box center [1140, 973] width 61 height 34
click at [79, 275] on span "Policy Lens" at bounding box center [77, 276] width 127 height 15
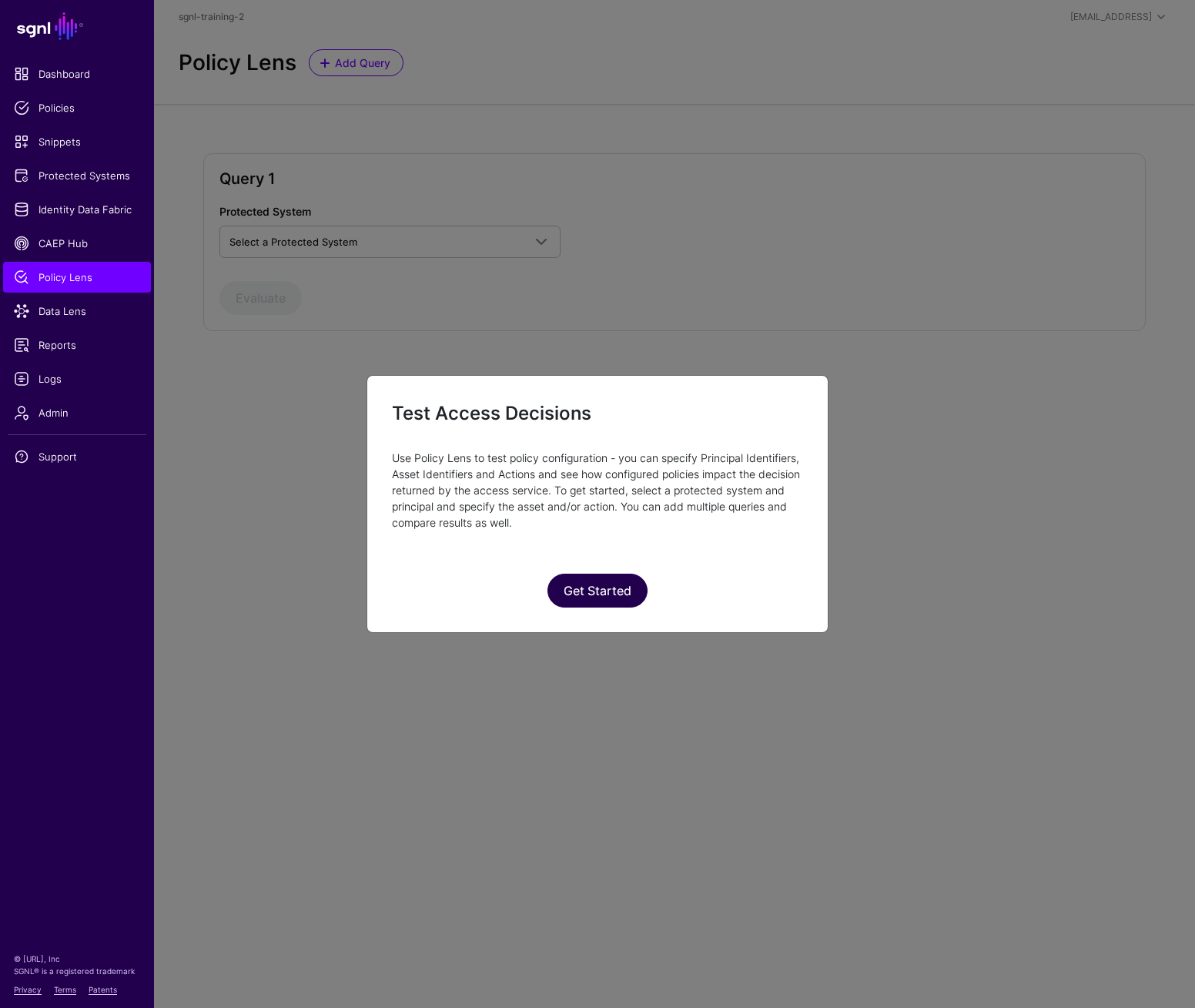
click at [610, 588] on button "Get Started" at bounding box center [597, 591] width 100 height 34
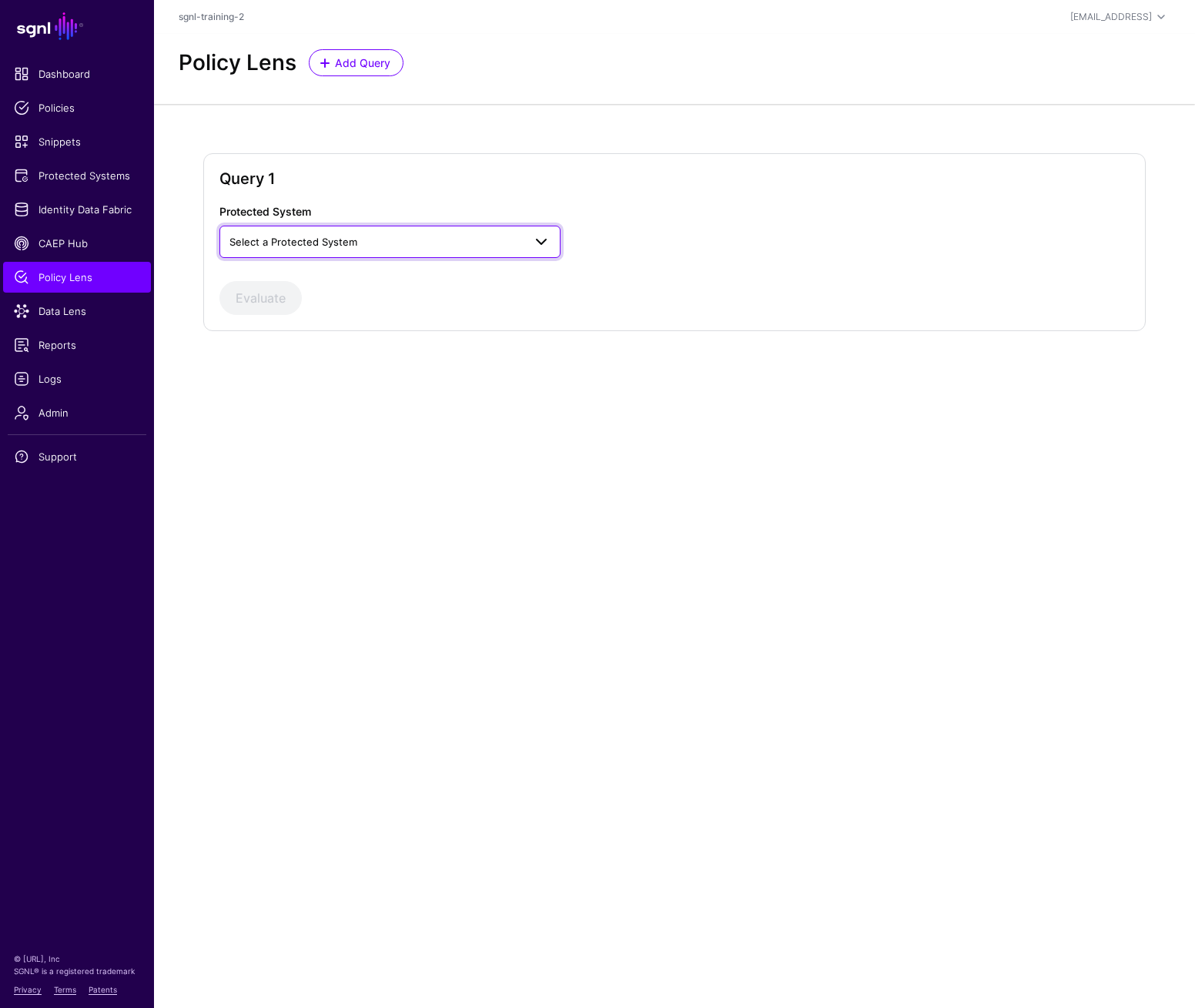
click at [404, 244] on span "Select a Protected System" at bounding box center [376, 241] width 293 height 17
click at [393, 274] on div "Custom Application" at bounding box center [390, 277] width 316 height 15
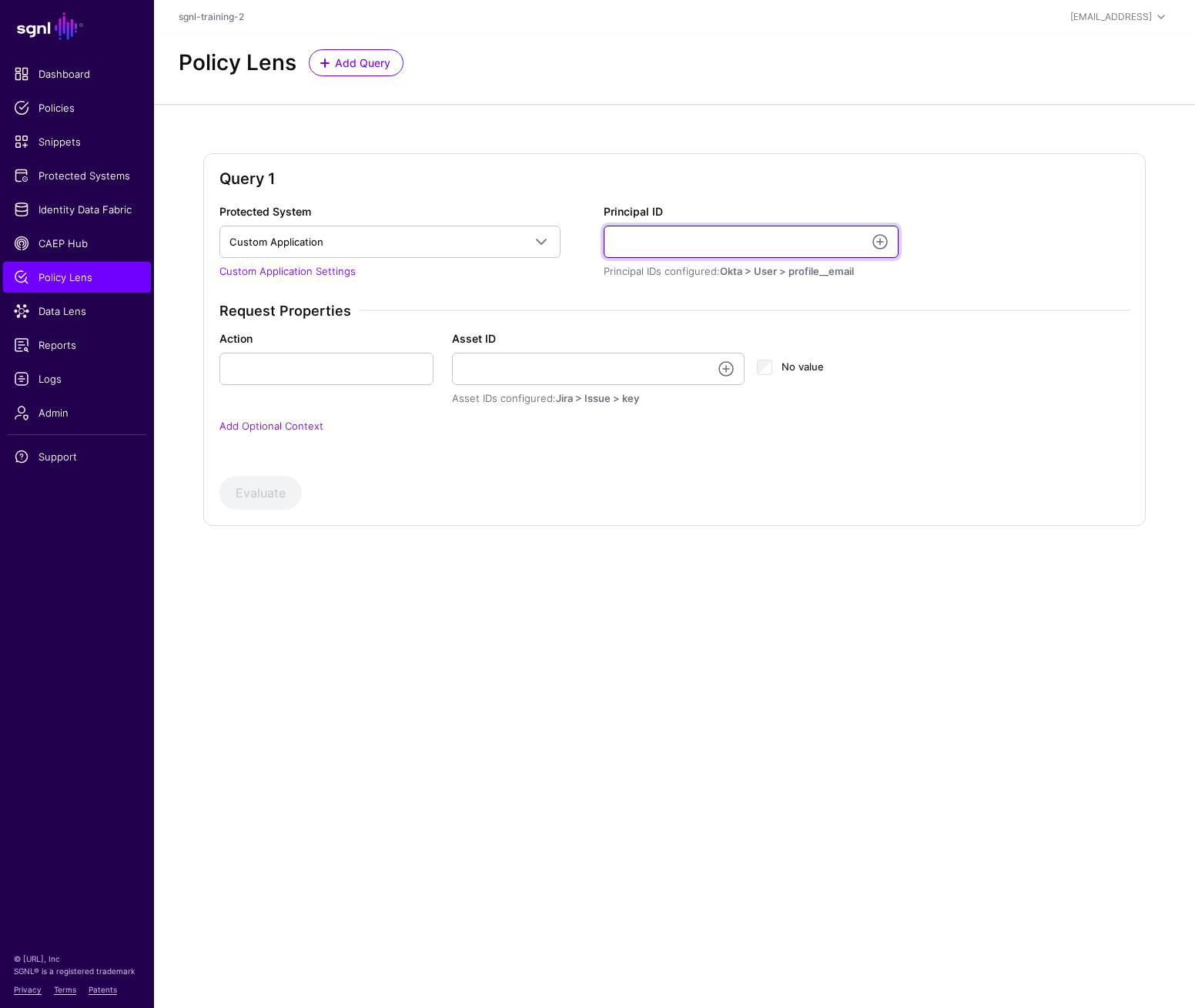
click at [693, 239] on input "Principal ID" at bounding box center [751, 242] width 295 height 33
type input "**********"
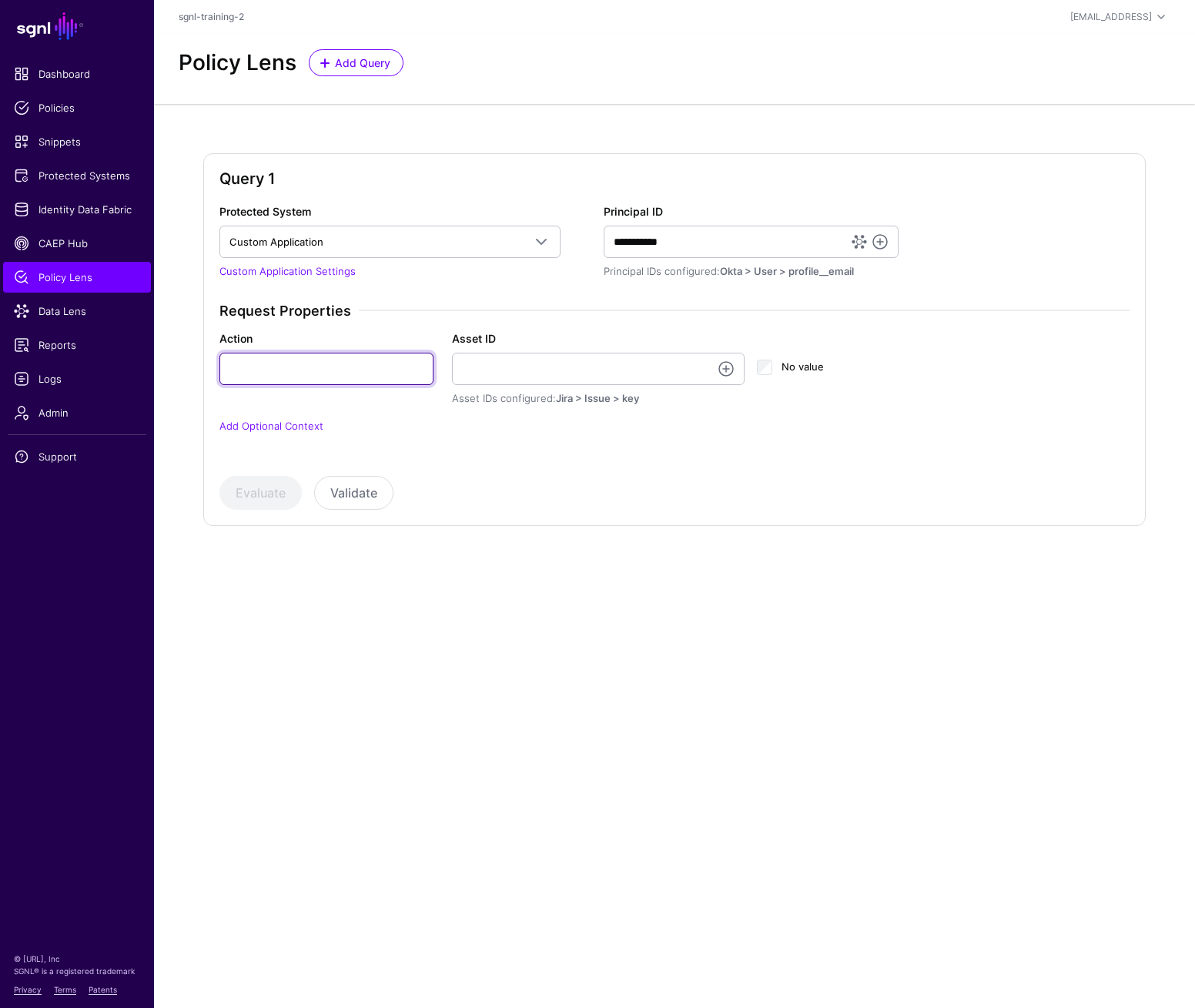
click at [345, 369] on input "Action" at bounding box center [327, 368] width 214 height 33
type input "******"
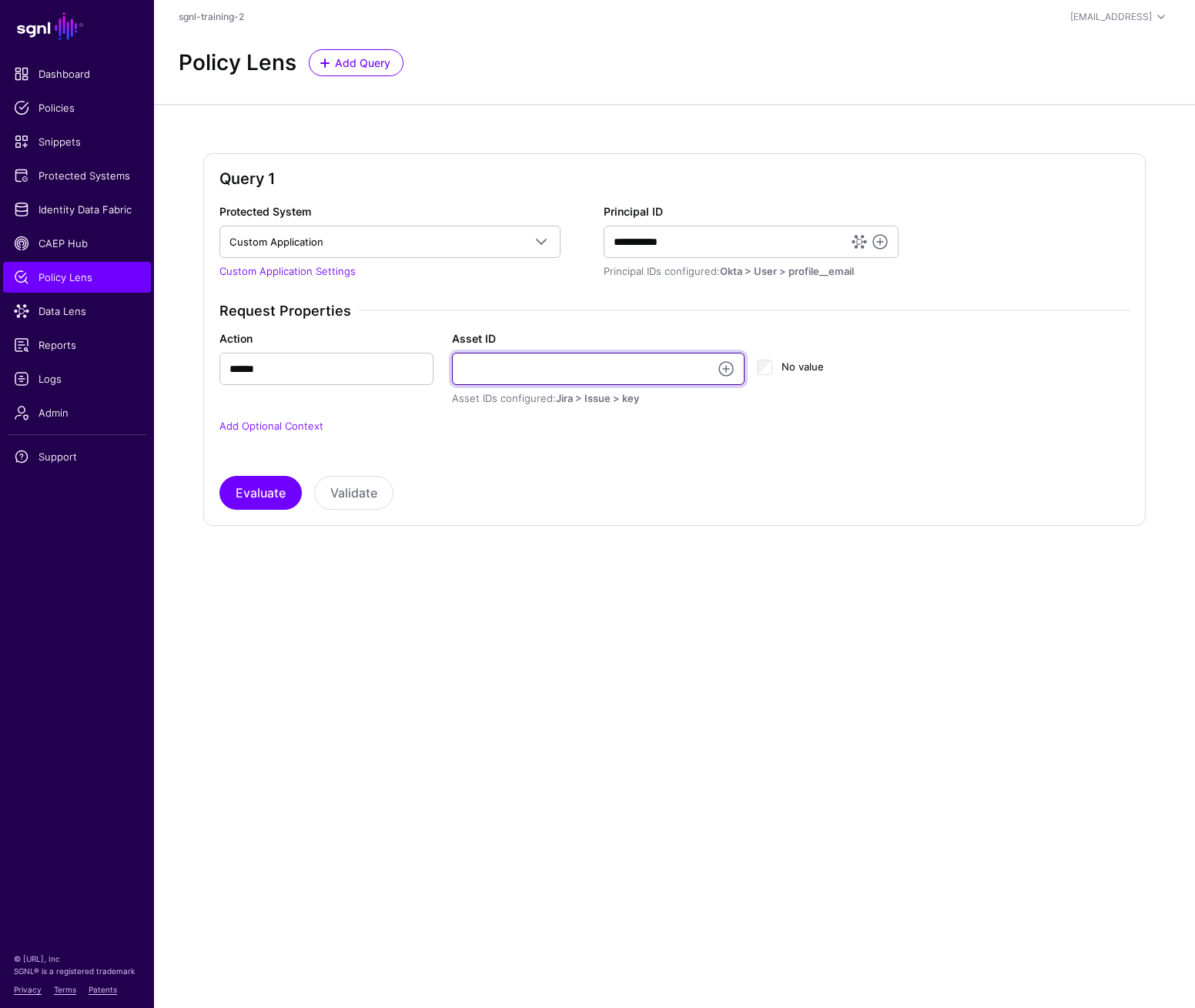
click at [475, 369] on input "Asset ID" at bounding box center [598, 368] width 293 height 33
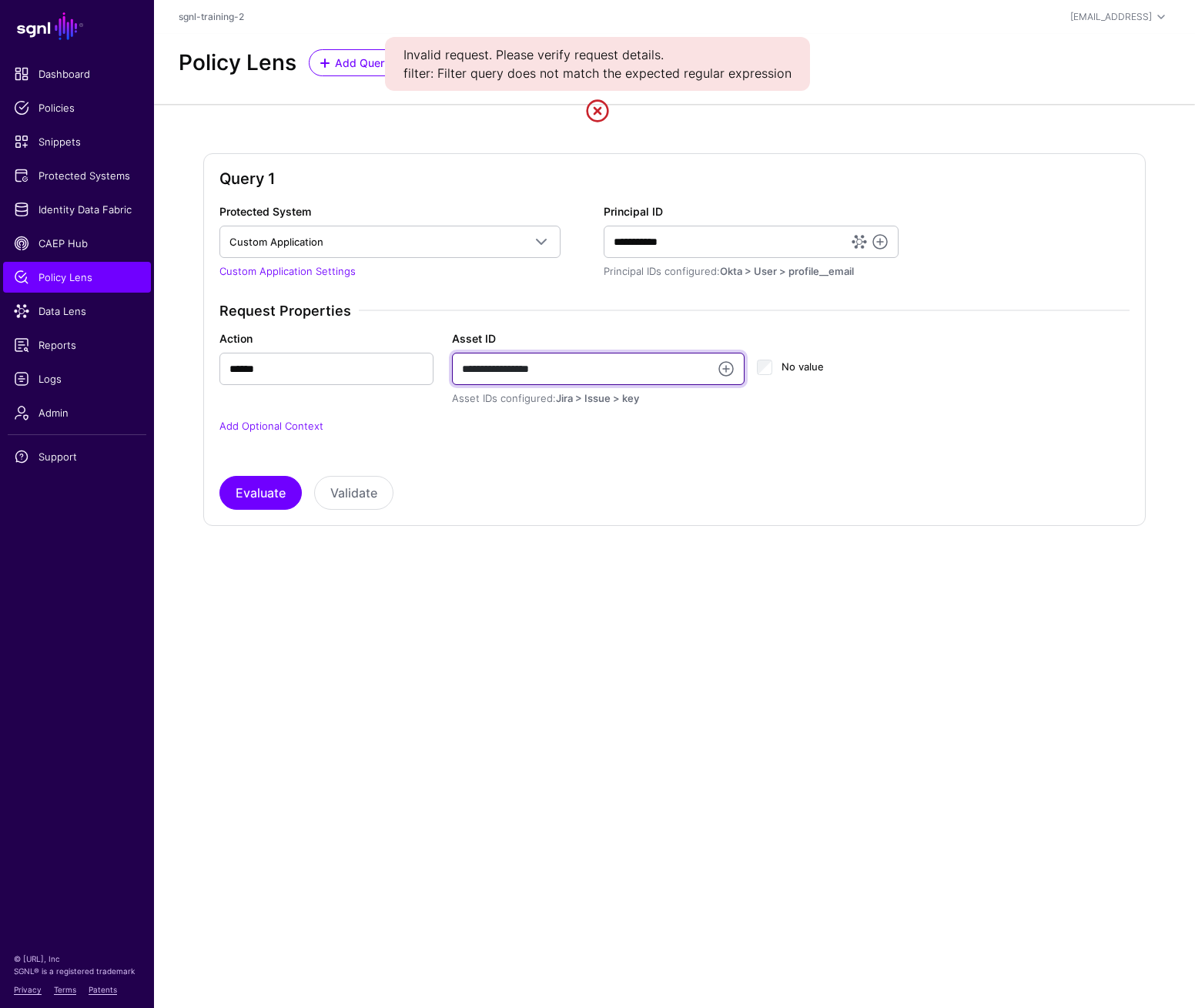
type input "**********"
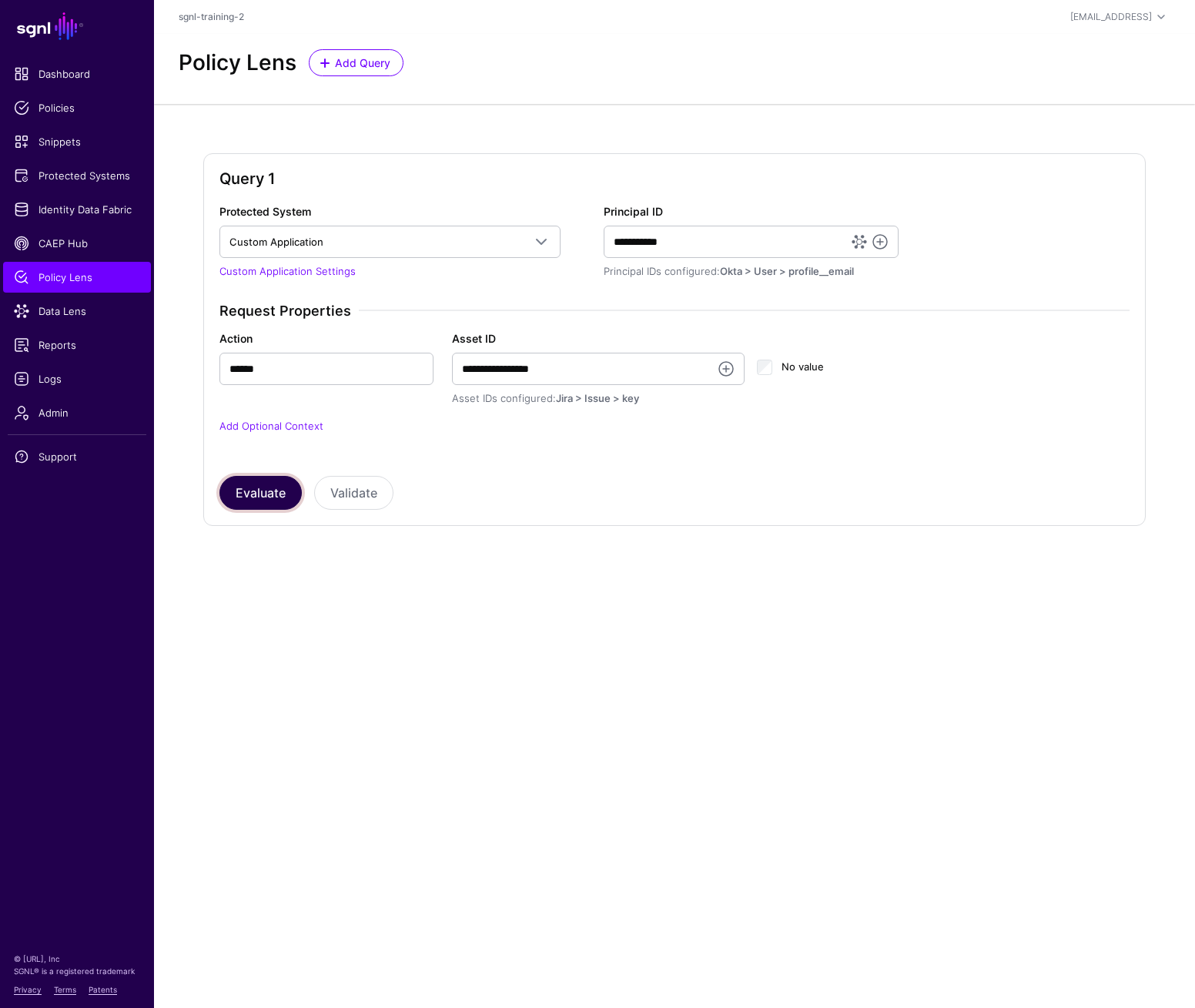
click at [260, 496] on button "Evaluate" at bounding box center [260, 492] width 82 height 34
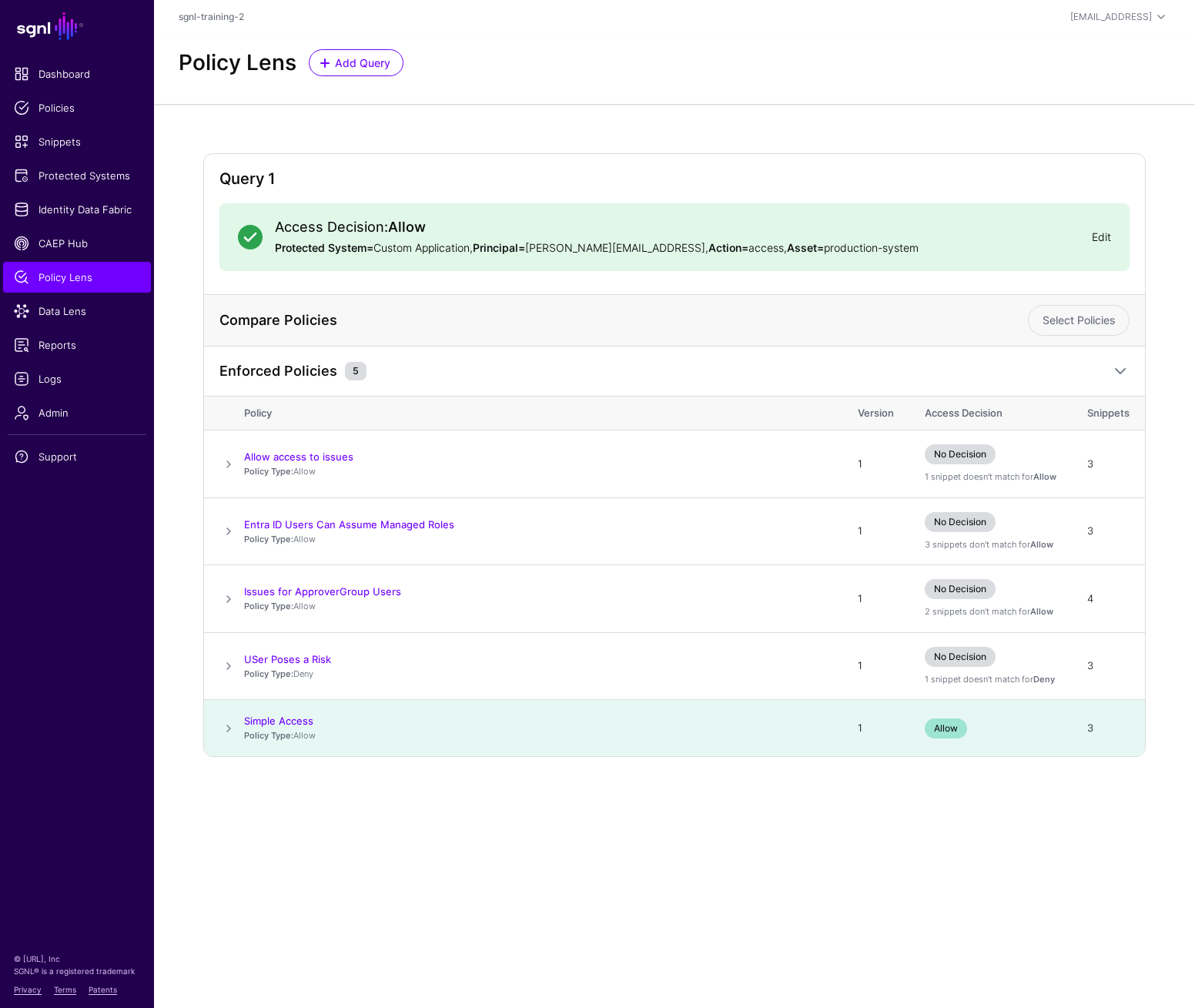
click at [1102, 236] on link "Edit" at bounding box center [1102, 236] width 19 height 13
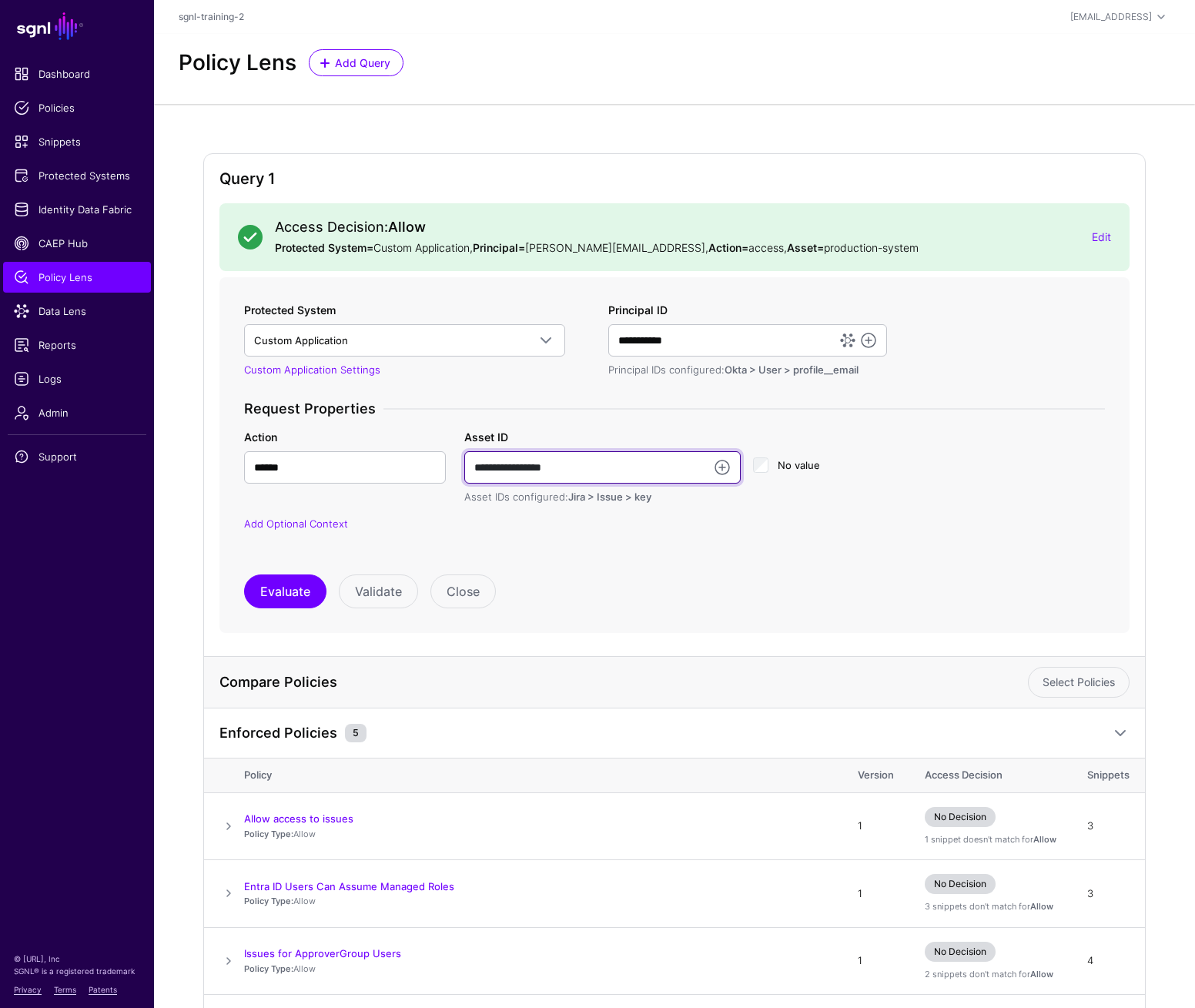
click at [610, 458] on input "**********" at bounding box center [602, 467] width 276 height 33
type input "******"
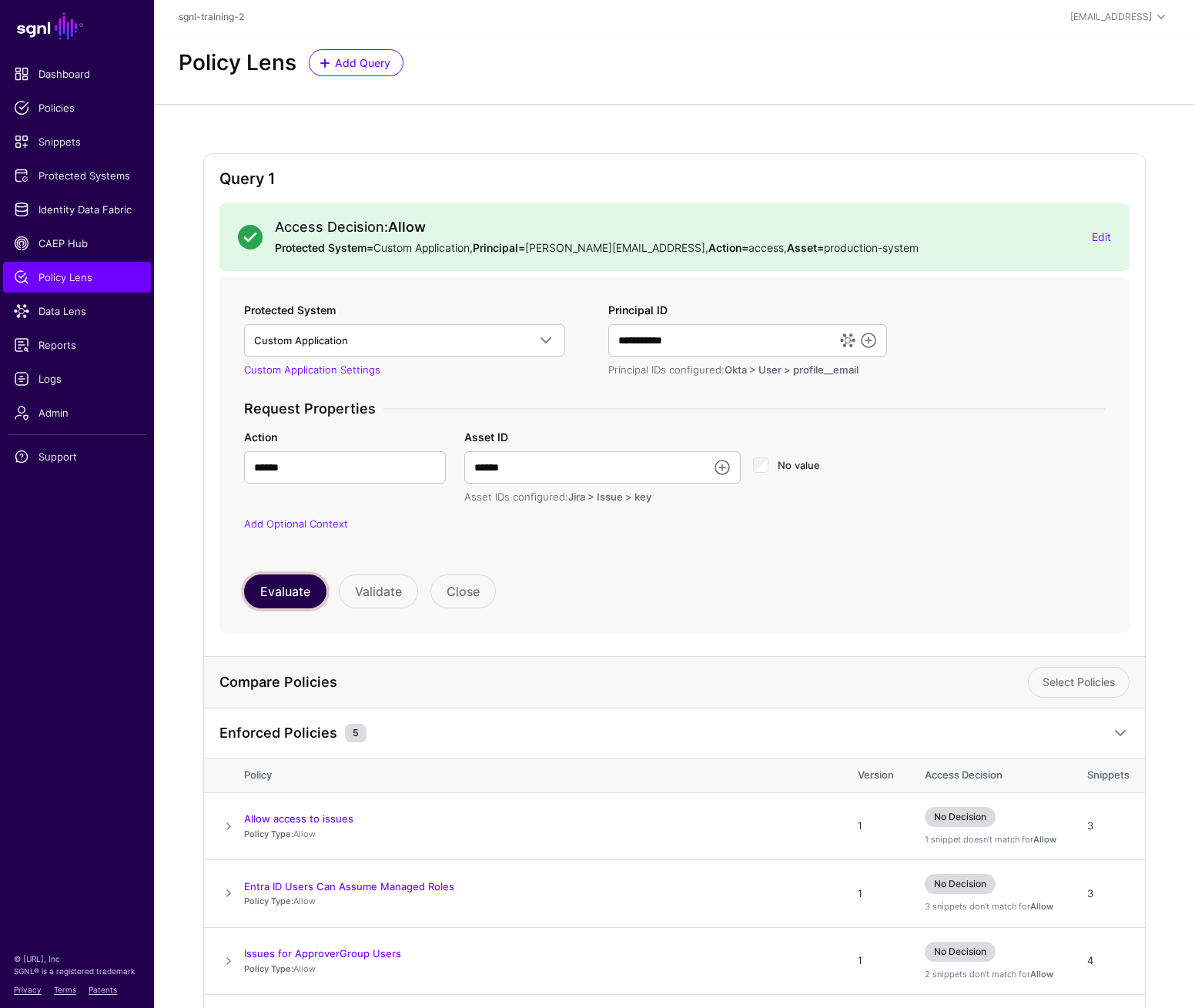
click at [298, 593] on button "Evaluate" at bounding box center [285, 592] width 82 height 34
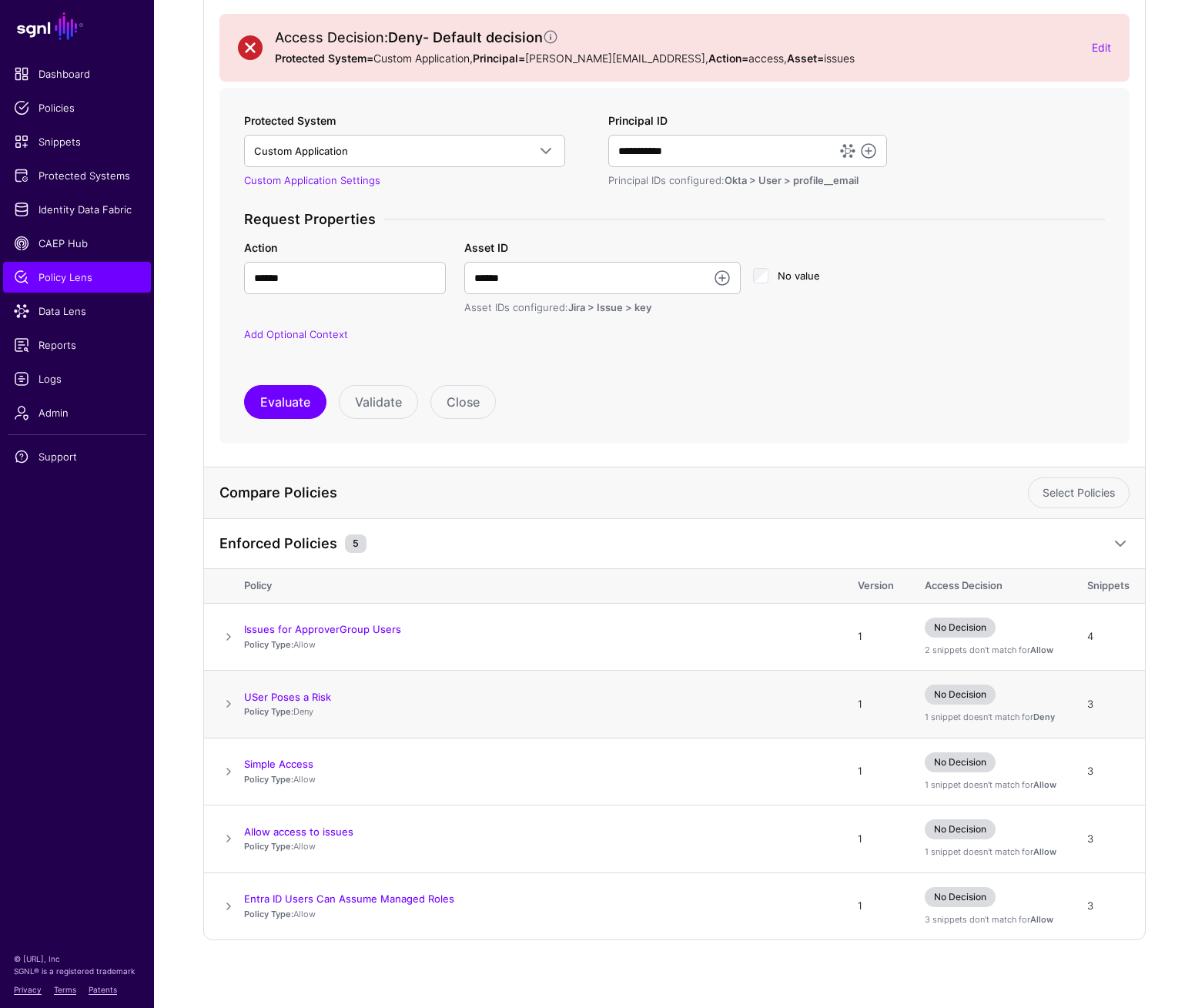
scroll to position [195, 0]
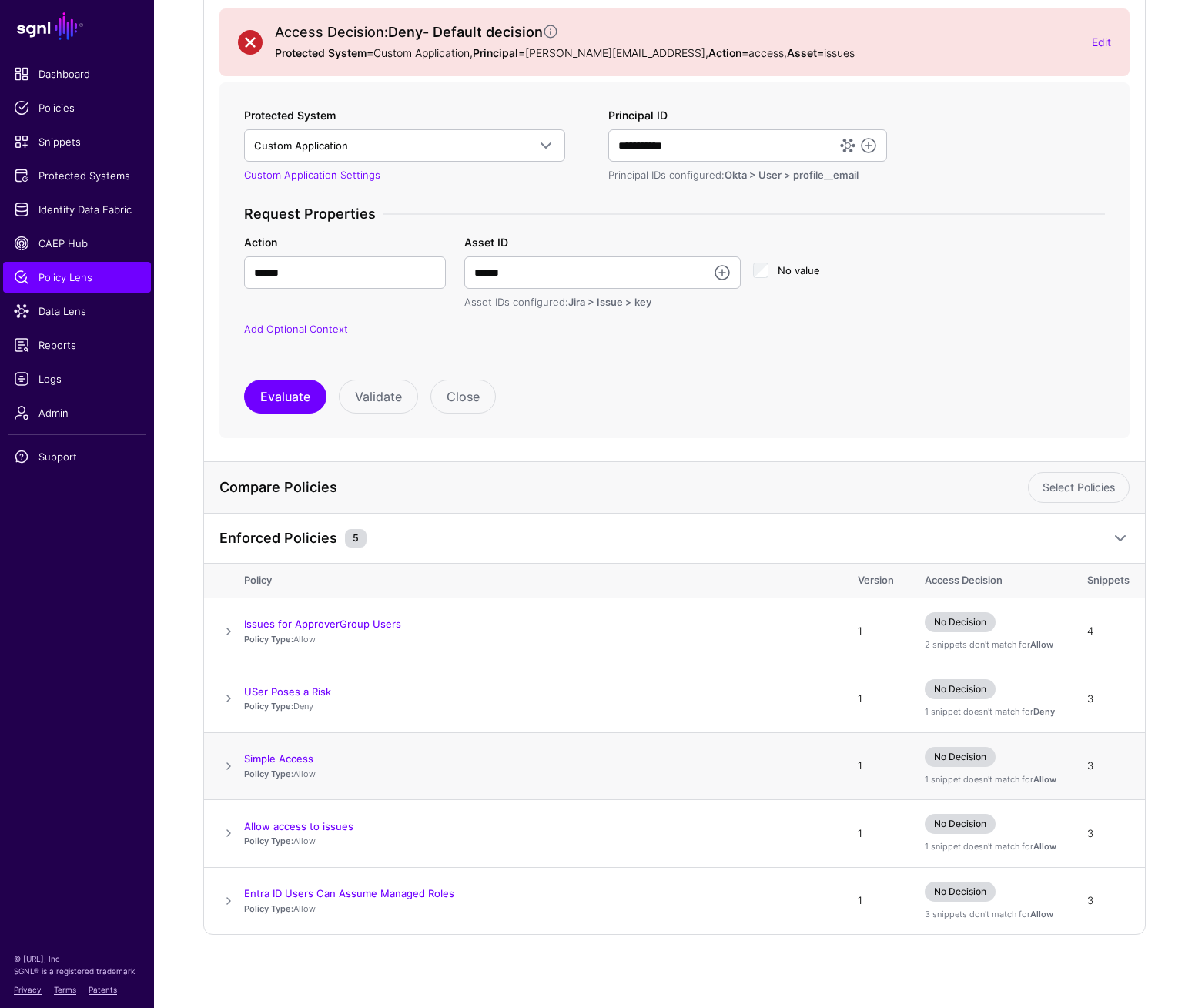
click at [234, 760] on span at bounding box center [229, 766] width 19 height 19
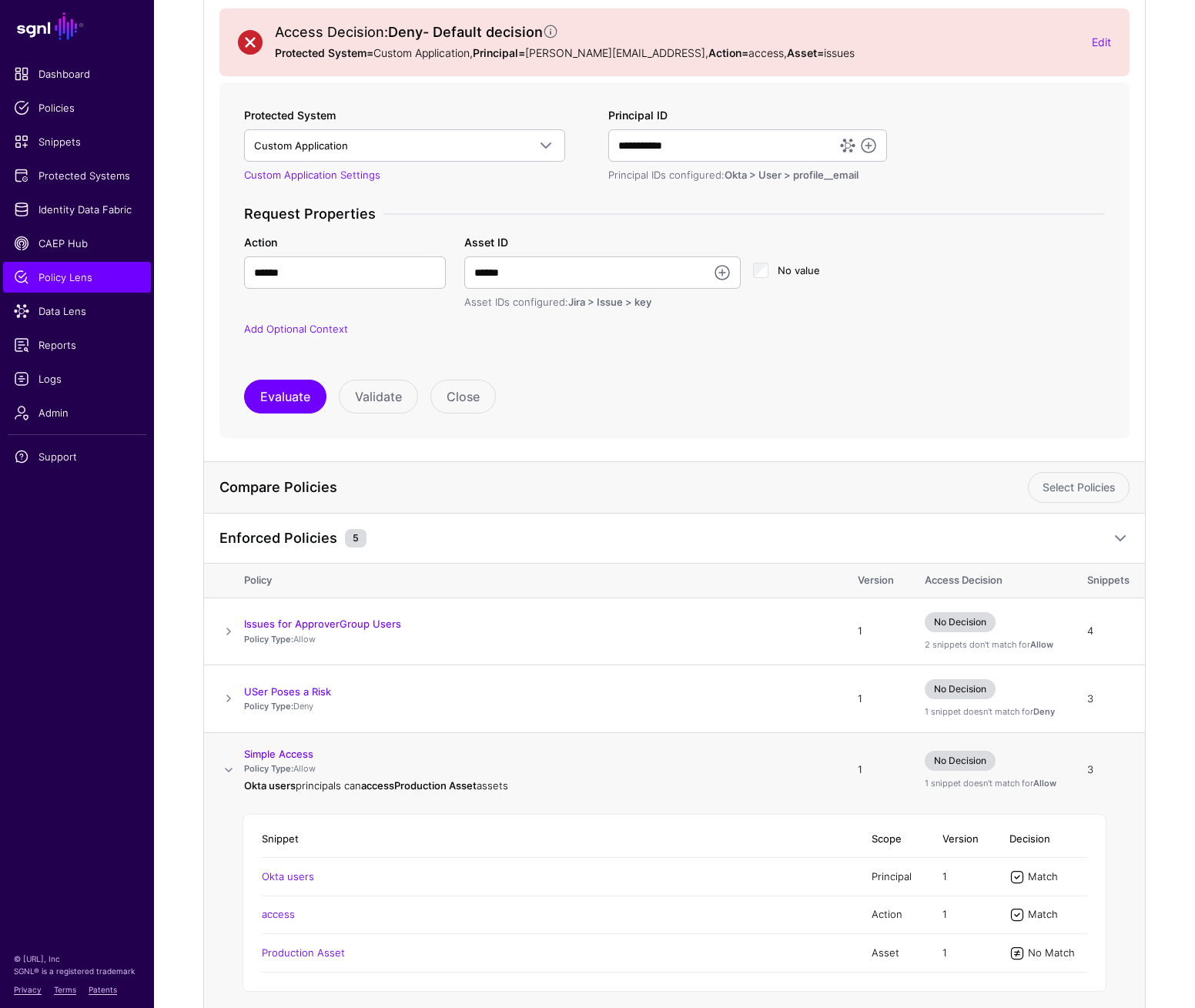
click at [232, 764] on span at bounding box center [229, 770] width 19 height 19
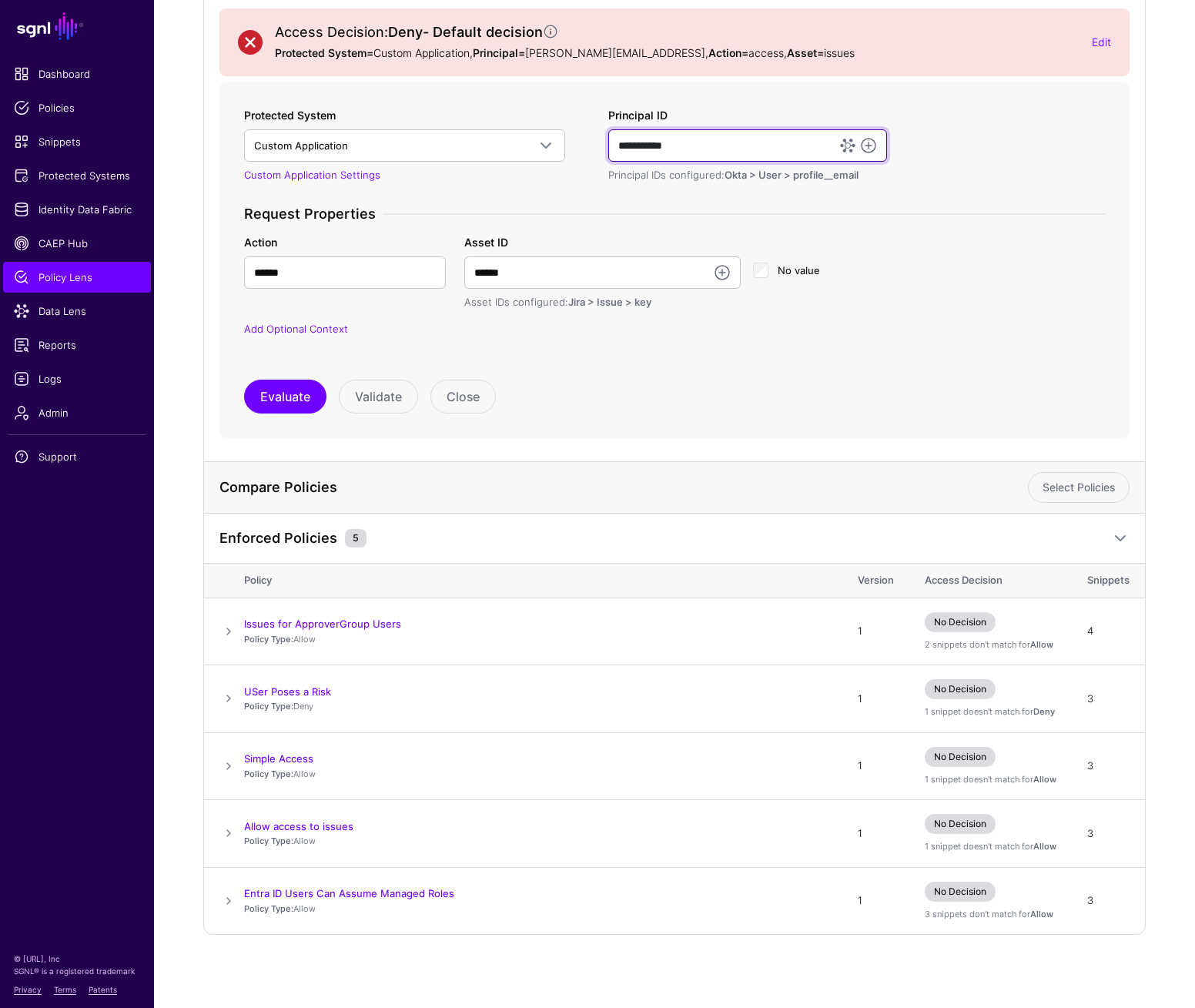
click at [770, 141] on input "**********" at bounding box center [748, 145] width 279 height 33
paste input "**********"
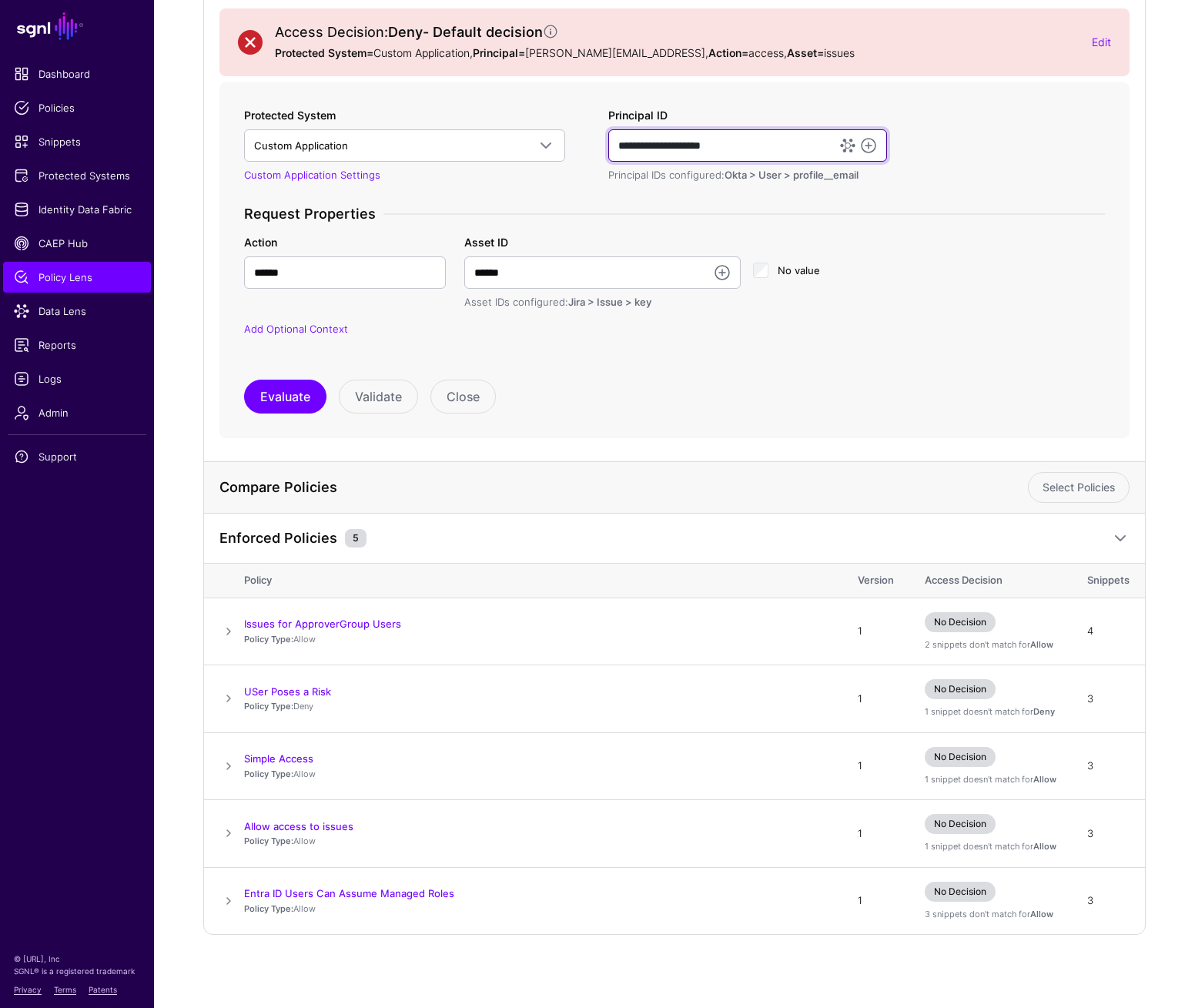
type input "**********"
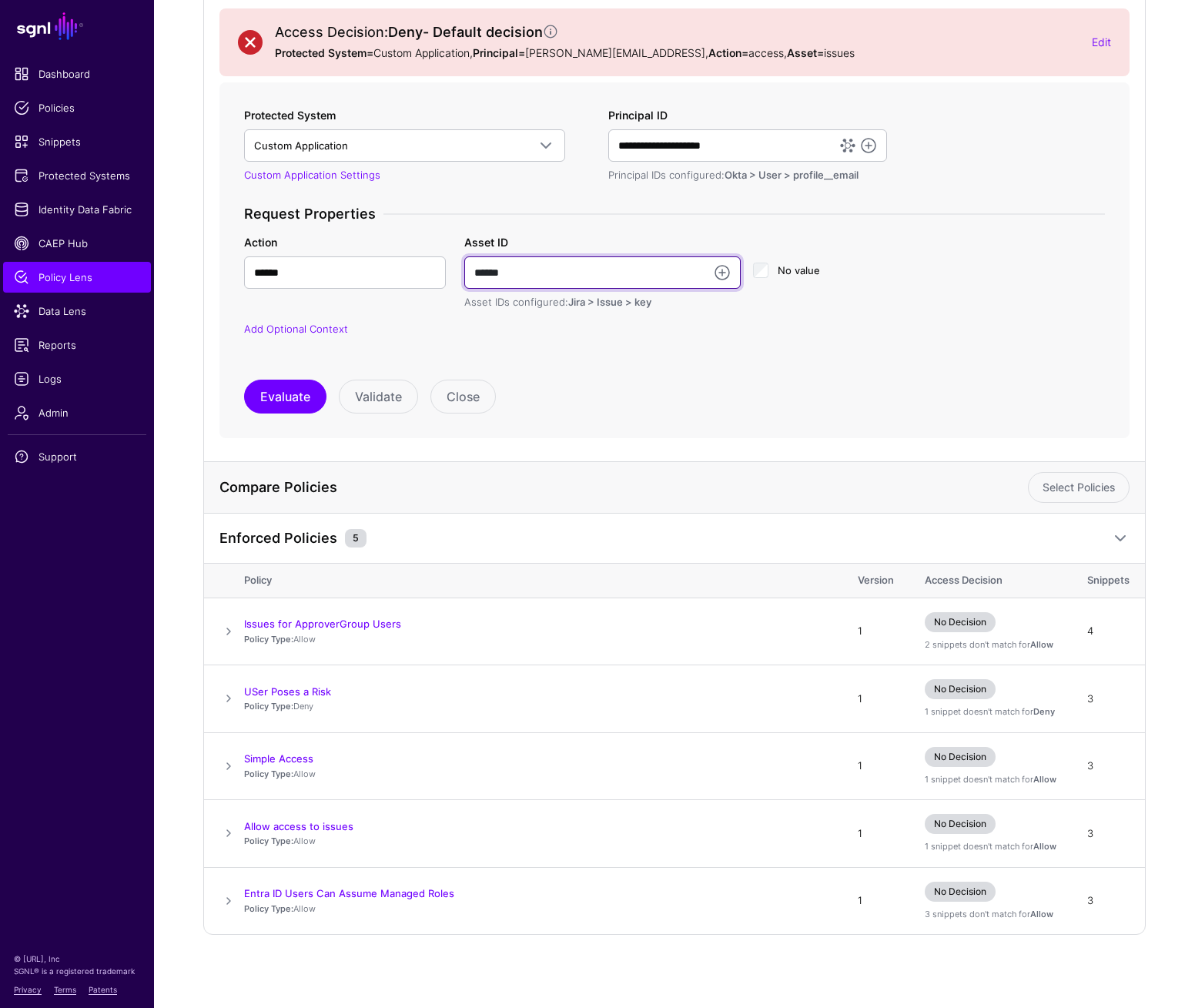
click at [536, 275] on input "******" at bounding box center [602, 273] width 276 height 33
paste input "*****"
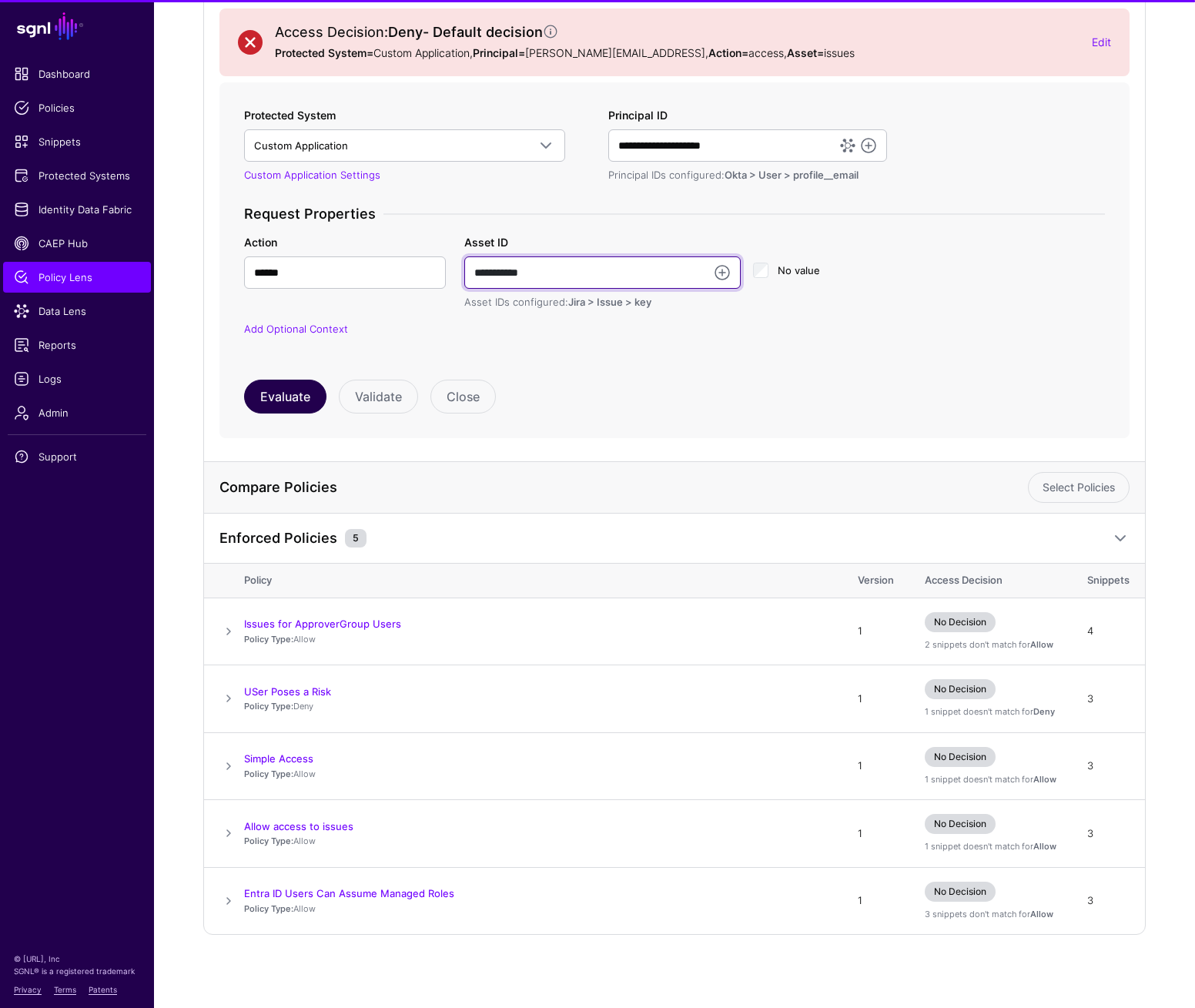
type input "**********"
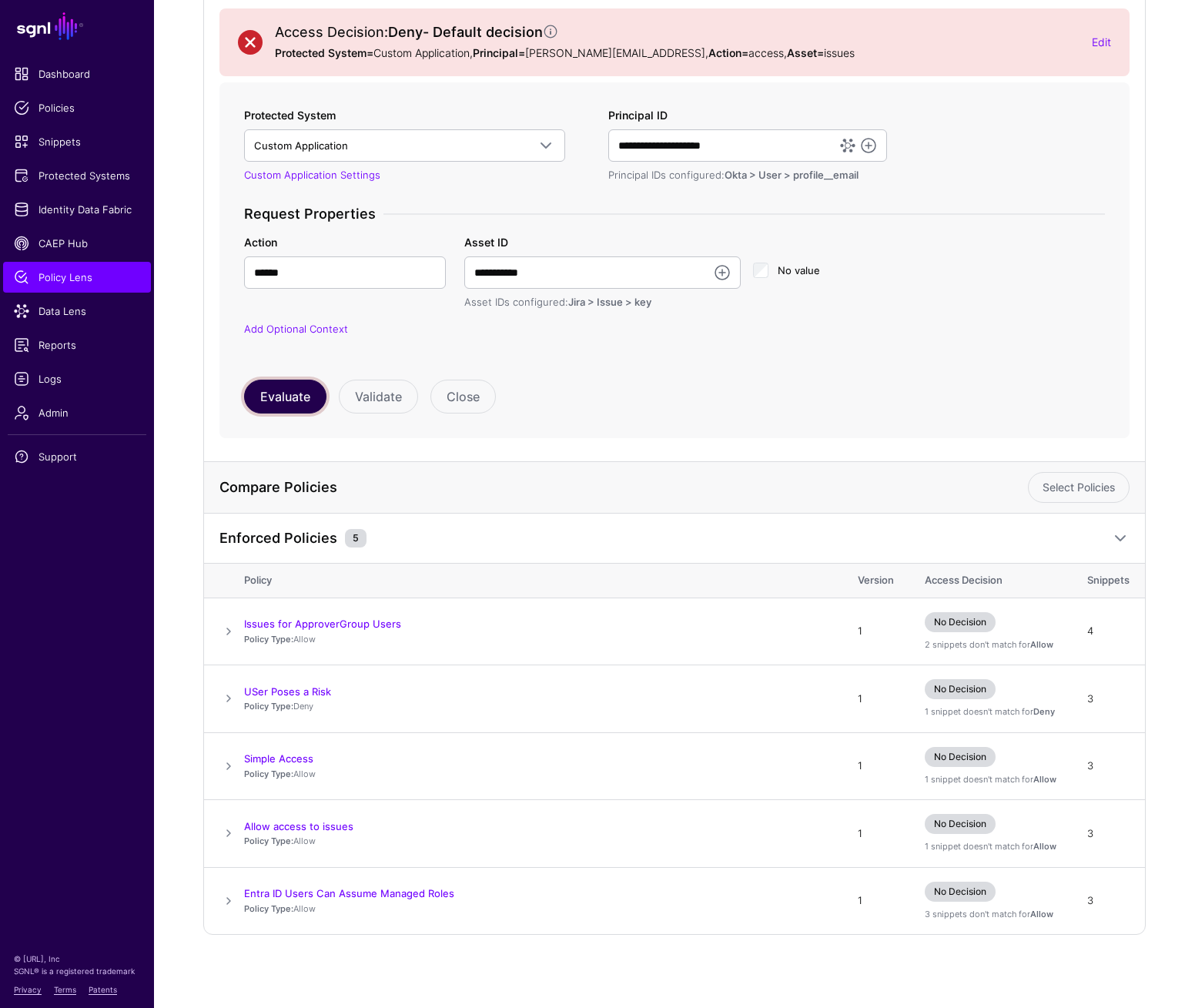
click at [276, 396] on button "Evaluate" at bounding box center [285, 397] width 82 height 34
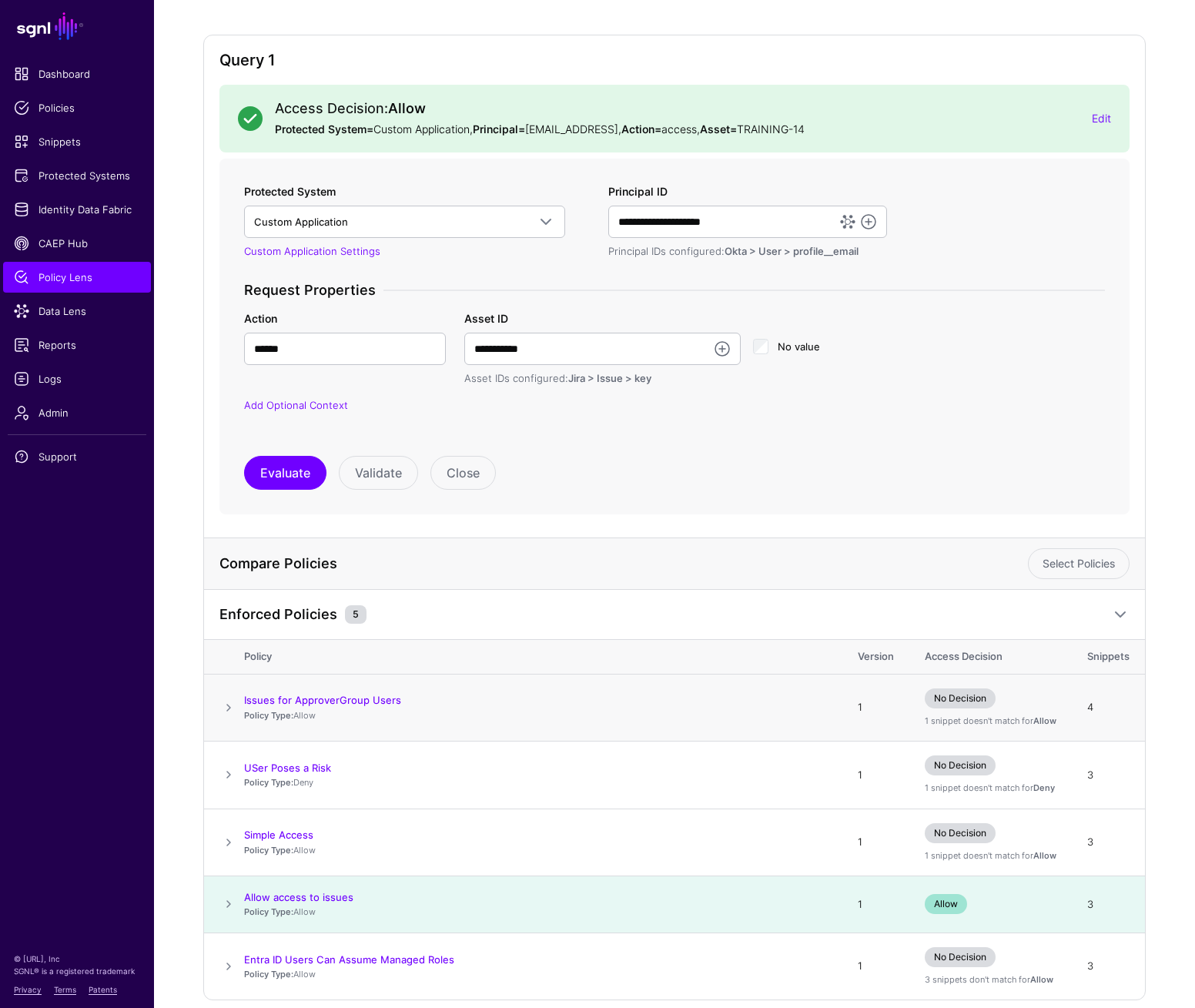
scroll to position [185, 0]
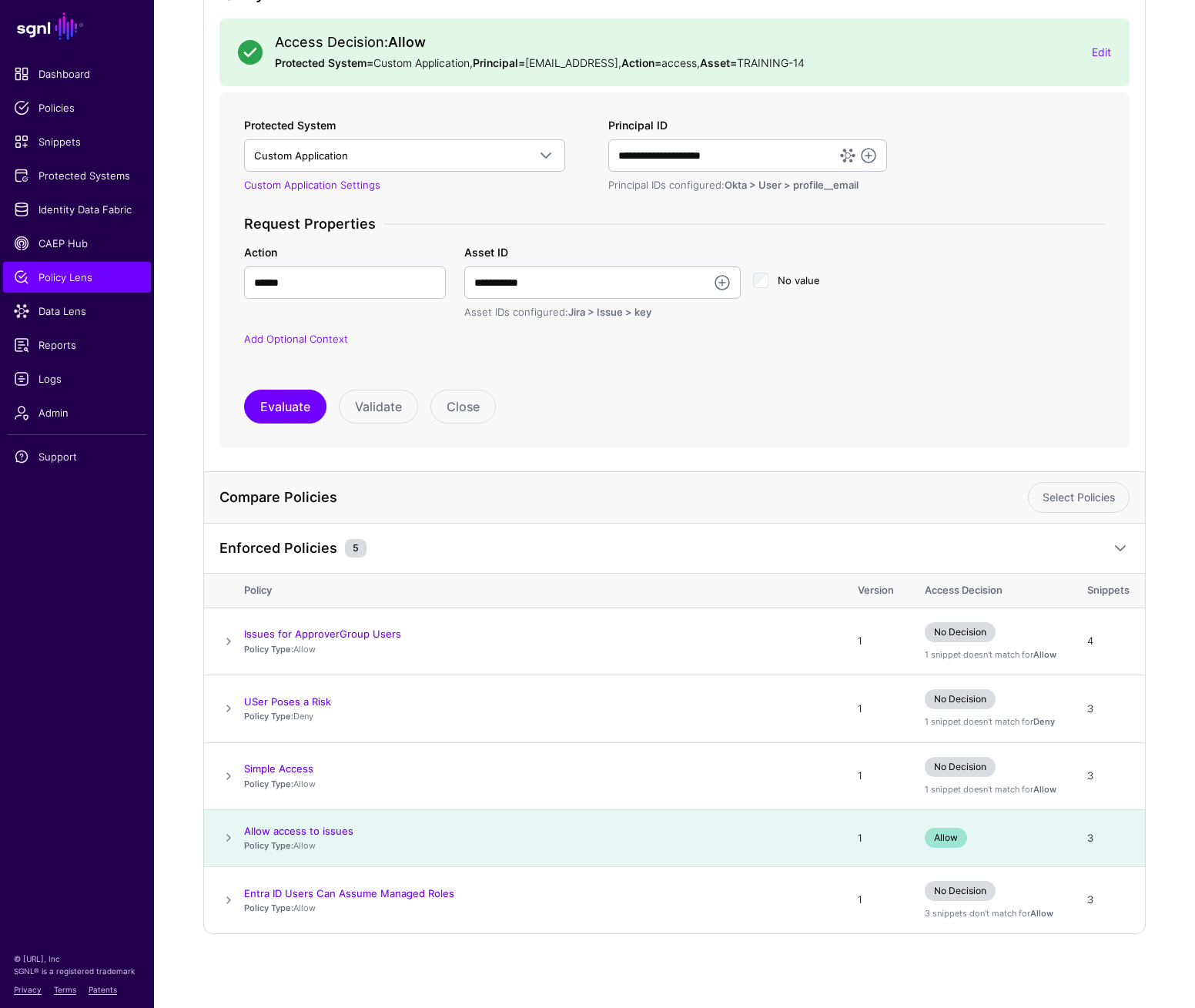
click at [229, 836] on span at bounding box center [229, 838] width 19 height 19
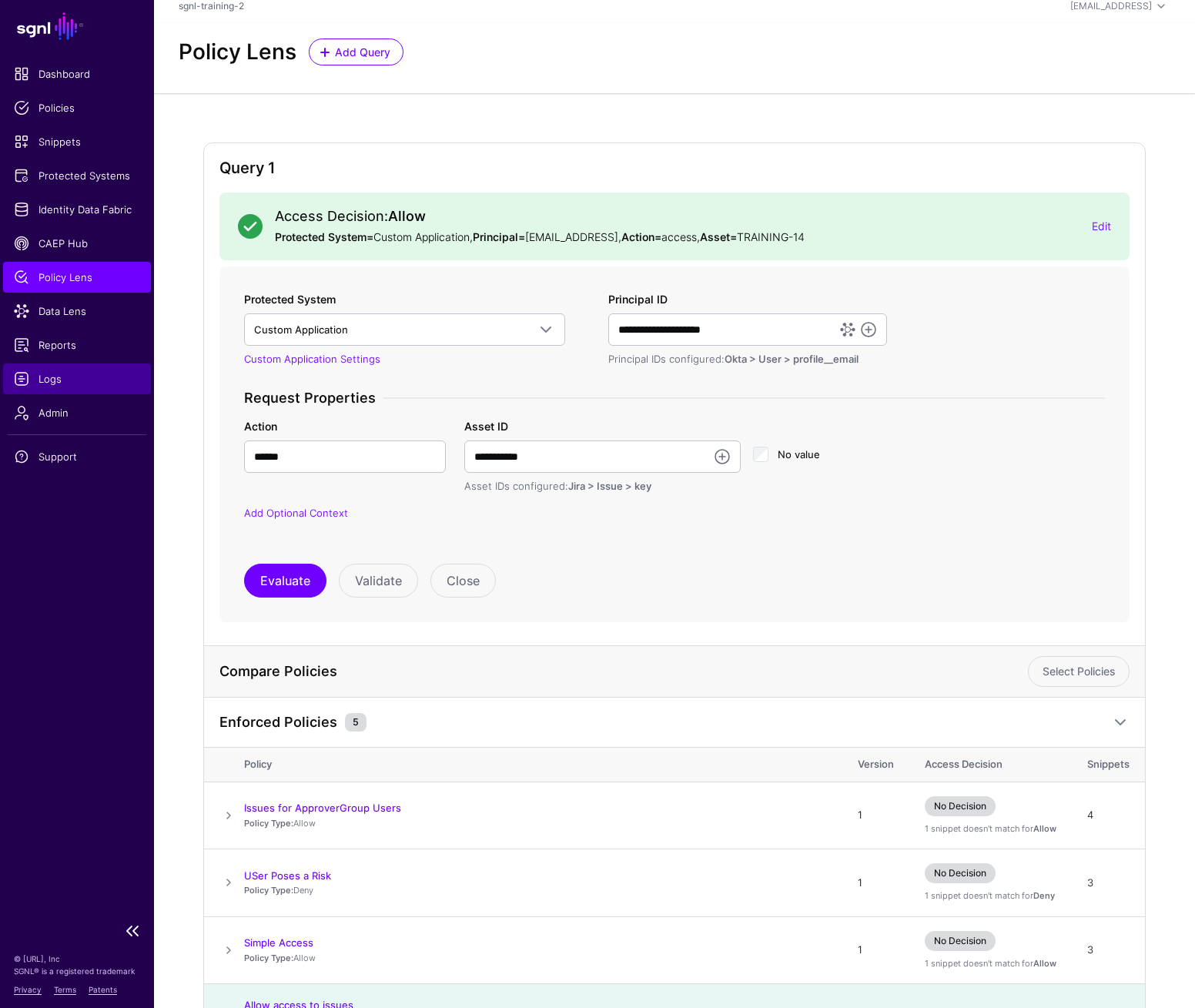
scroll to position [0, 0]
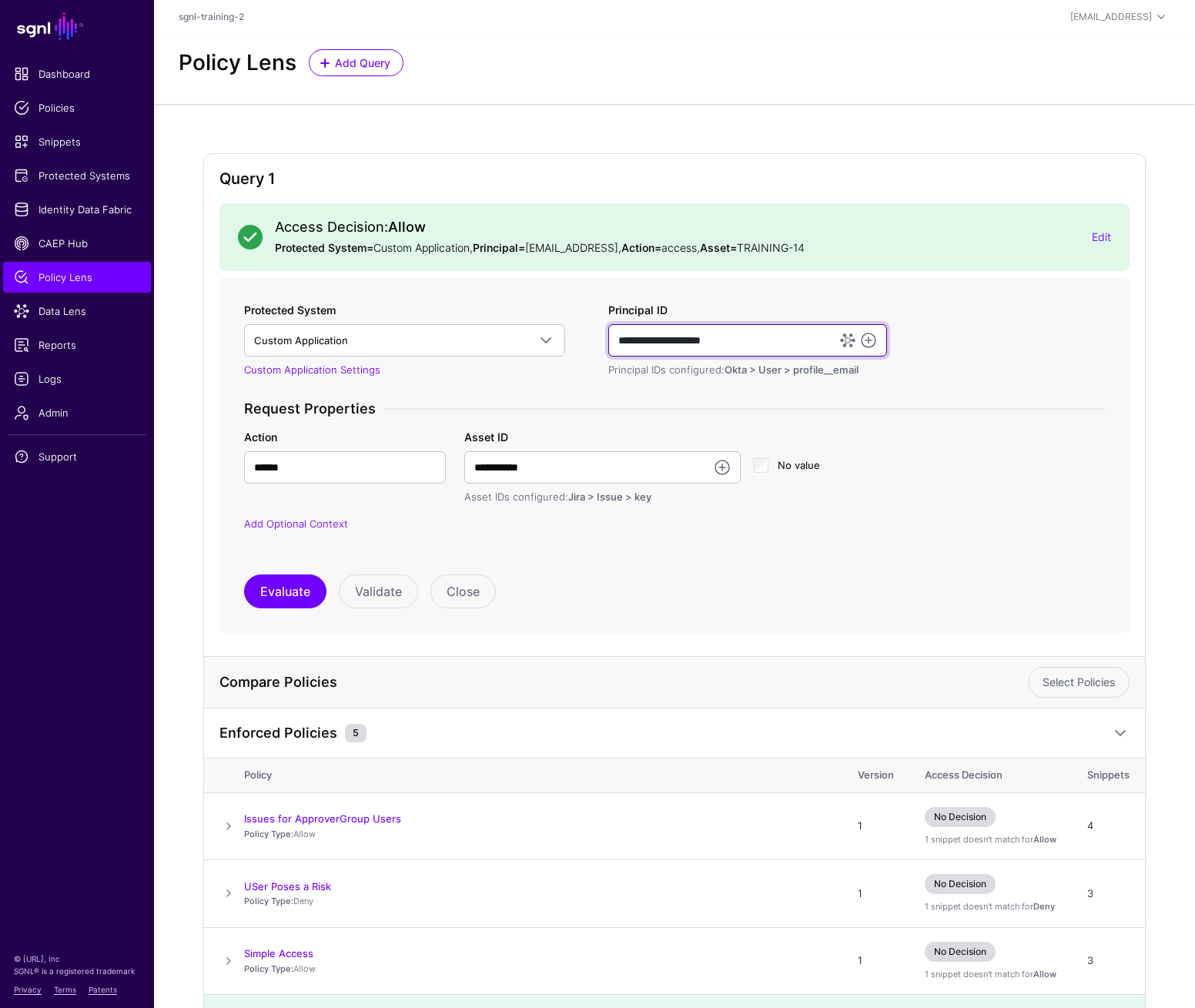
click at [748, 344] on input "**********" at bounding box center [748, 340] width 279 height 33
paste input "text"
type input "**********"
click at [272, 598] on button "Evaluate" at bounding box center [285, 592] width 82 height 34
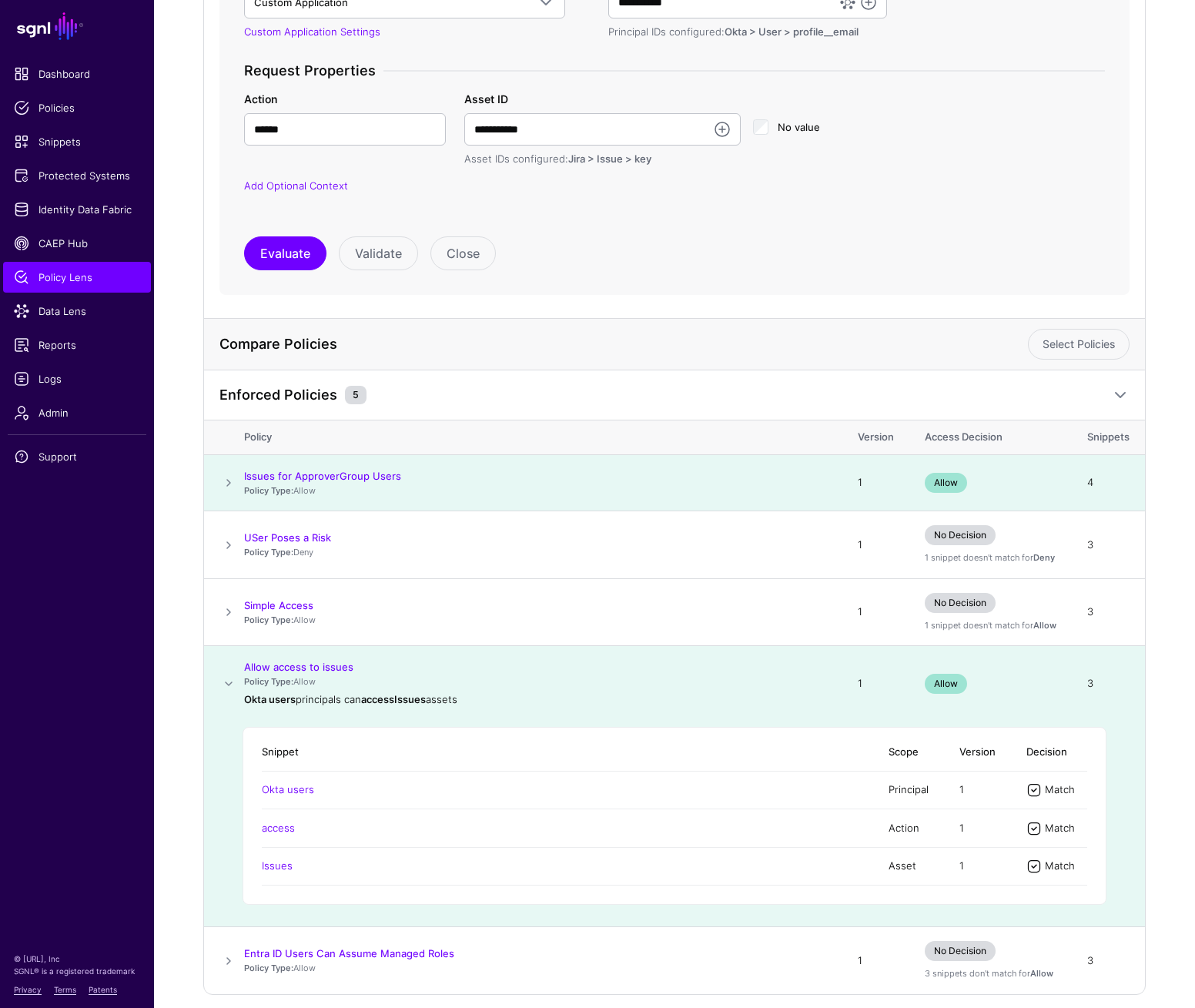
scroll to position [339, 0]
click at [605, 125] on input "**********" at bounding box center [602, 128] width 276 height 33
type input "**********"
click at [264, 250] on button "Evaluate" at bounding box center [285, 252] width 82 height 34
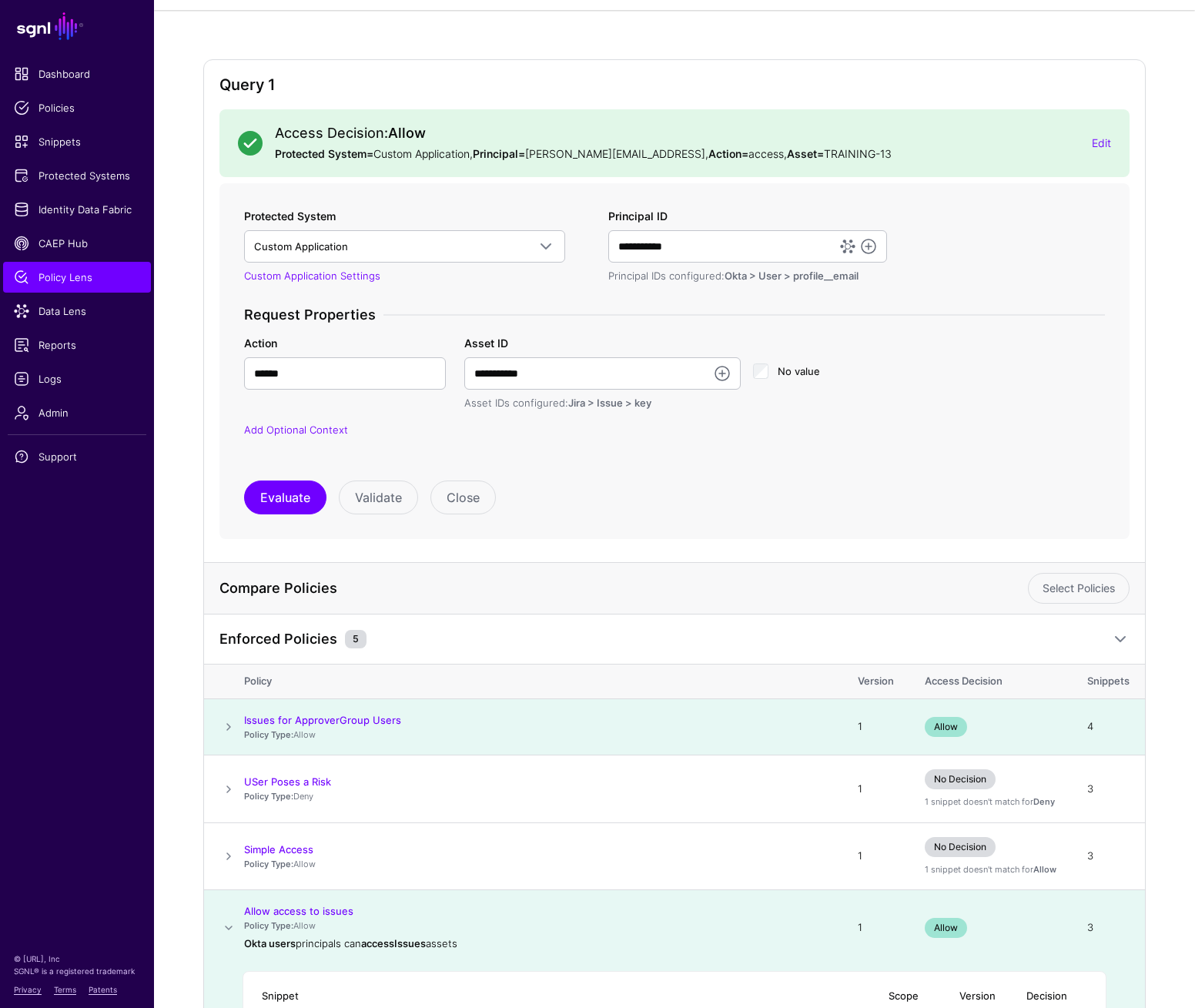
scroll to position [140, 0]
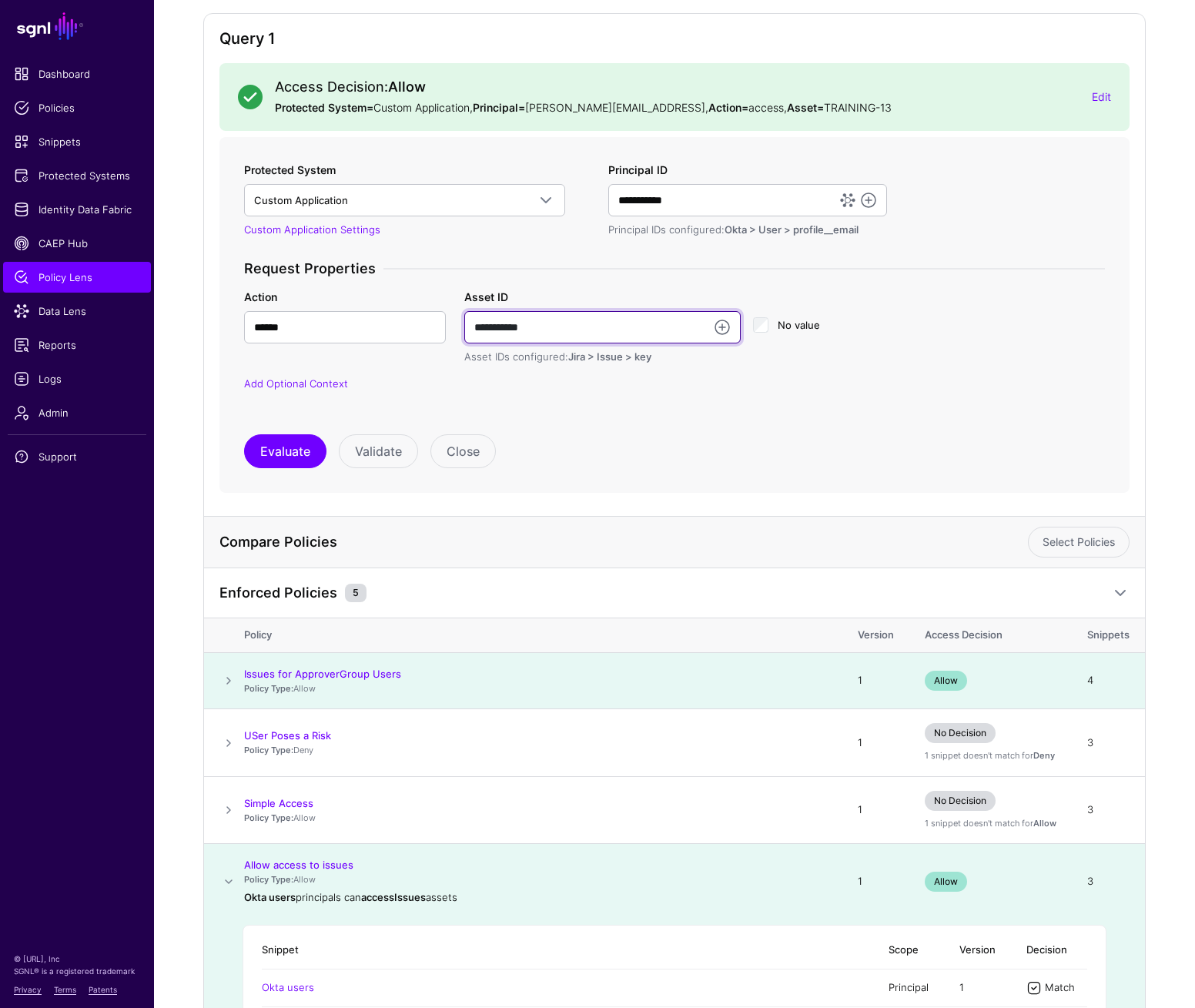
click at [577, 332] on input "**********" at bounding box center [602, 327] width 276 height 33
type input "**********"
click at [286, 447] on button "Evaluate" at bounding box center [285, 451] width 82 height 34
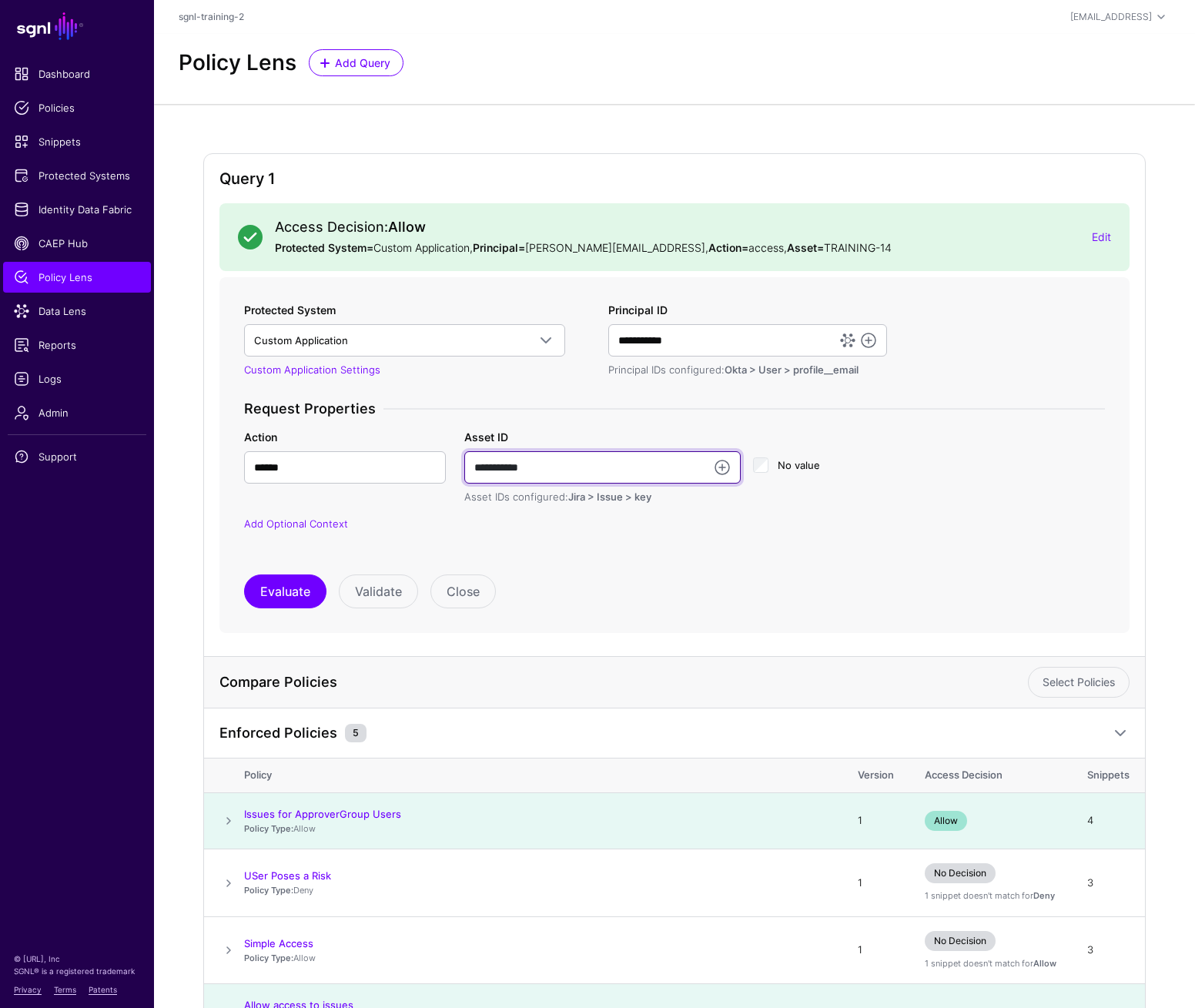
click at [678, 469] on input "**********" at bounding box center [602, 467] width 276 height 33
type input "**********"
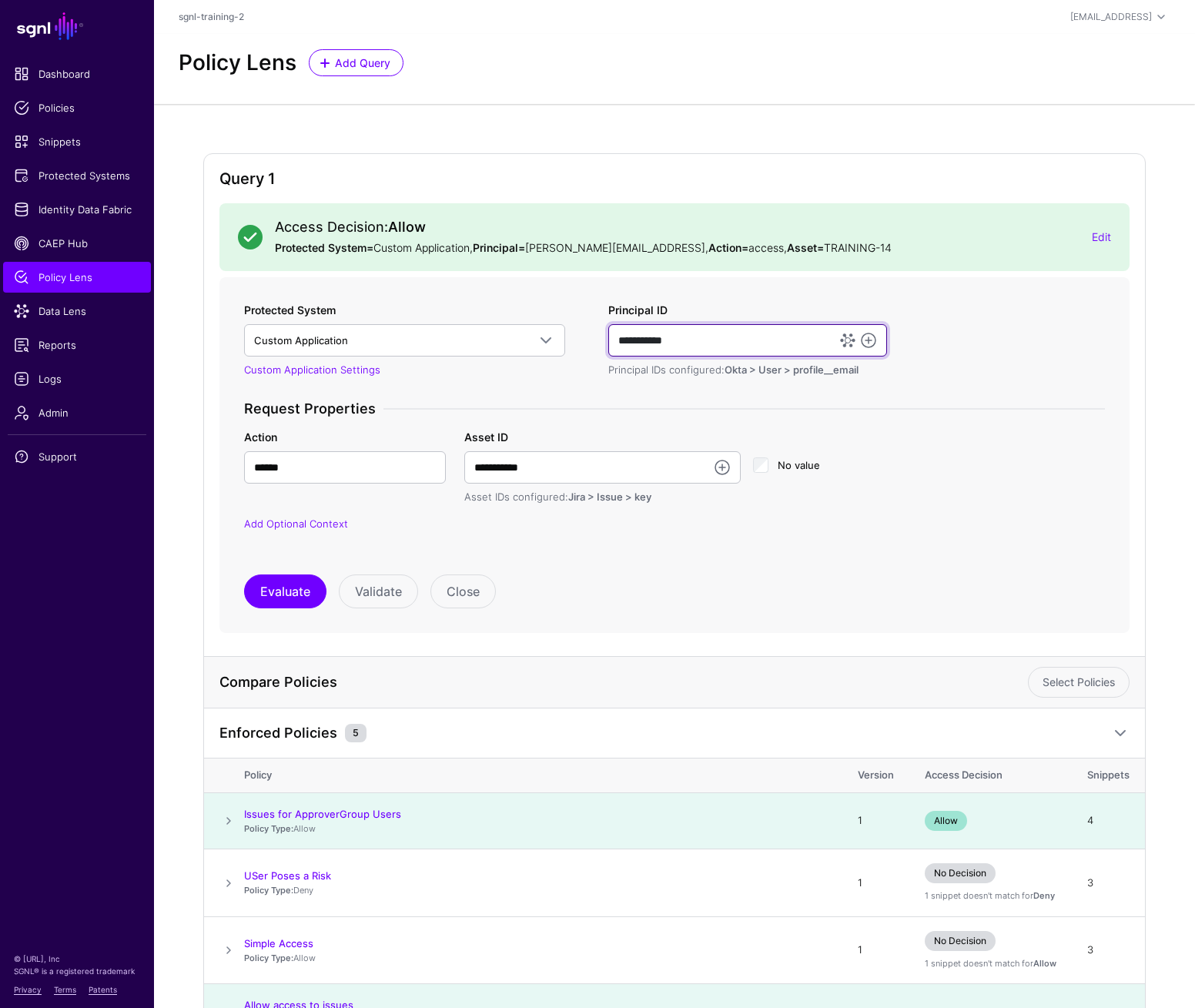
click at [764, 346] on input "**********" at bounding box center [748, 340] width 279 height 33
paste input "**********"
type input "**********"
click at [297, 593] on button "Evaluate" at bounding box center [285, 592] width 82 height 34
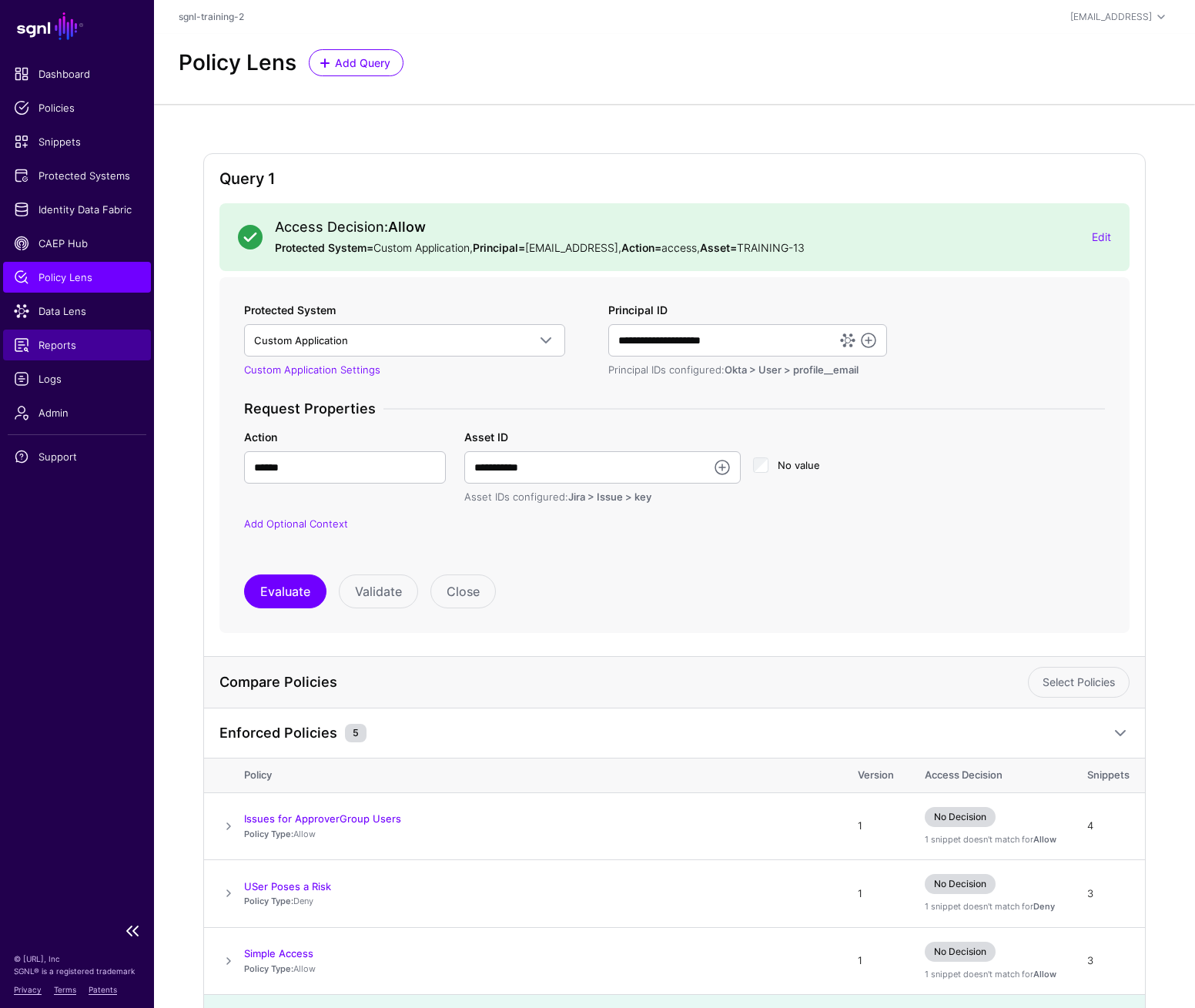
click at [80, 345] on span "Reports" at bounding box center [77, 345] width 127 height 15
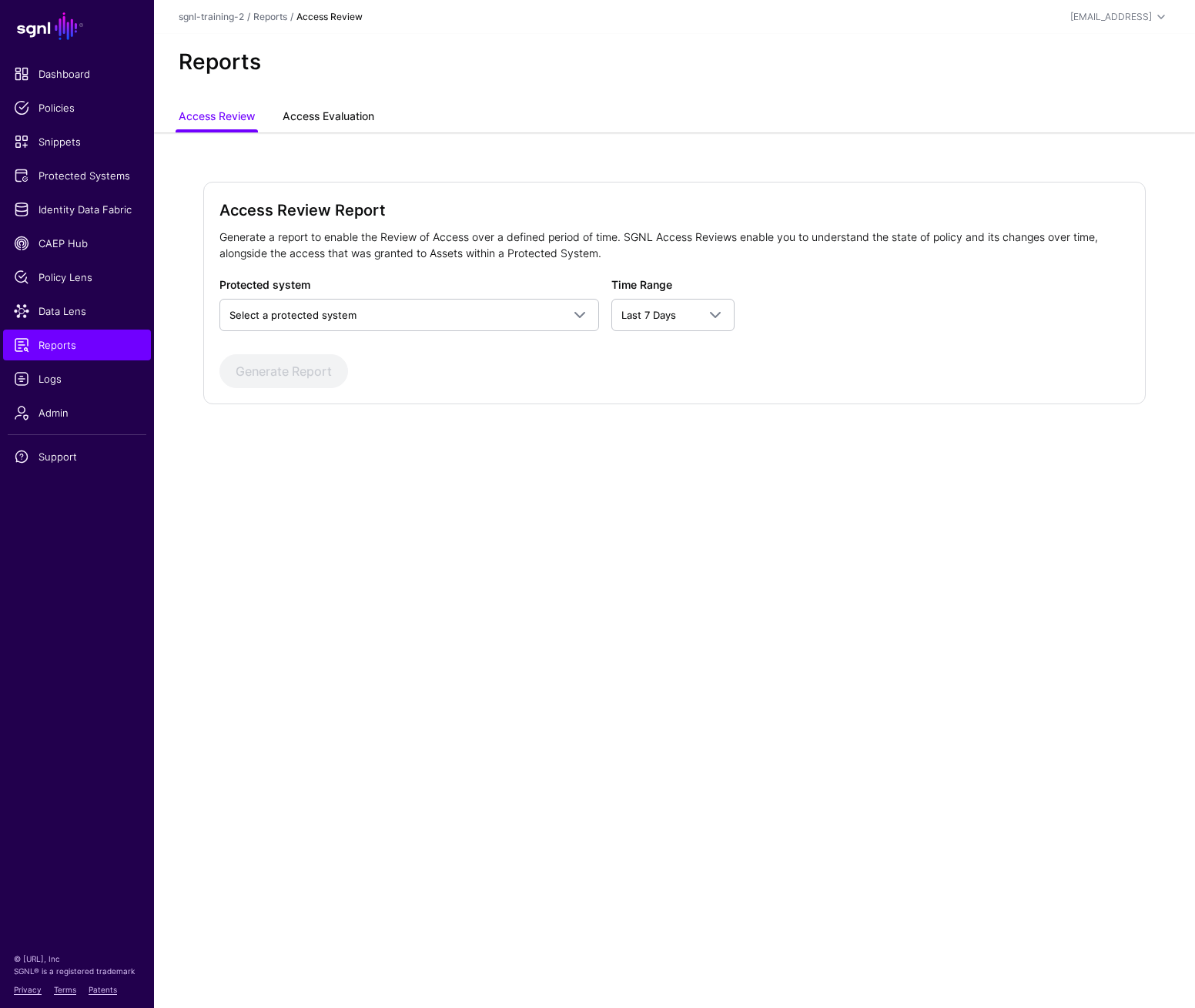
click at [338, 118] on link "Access Evaluation" at bounding box center [328, 118] width 91 height 29
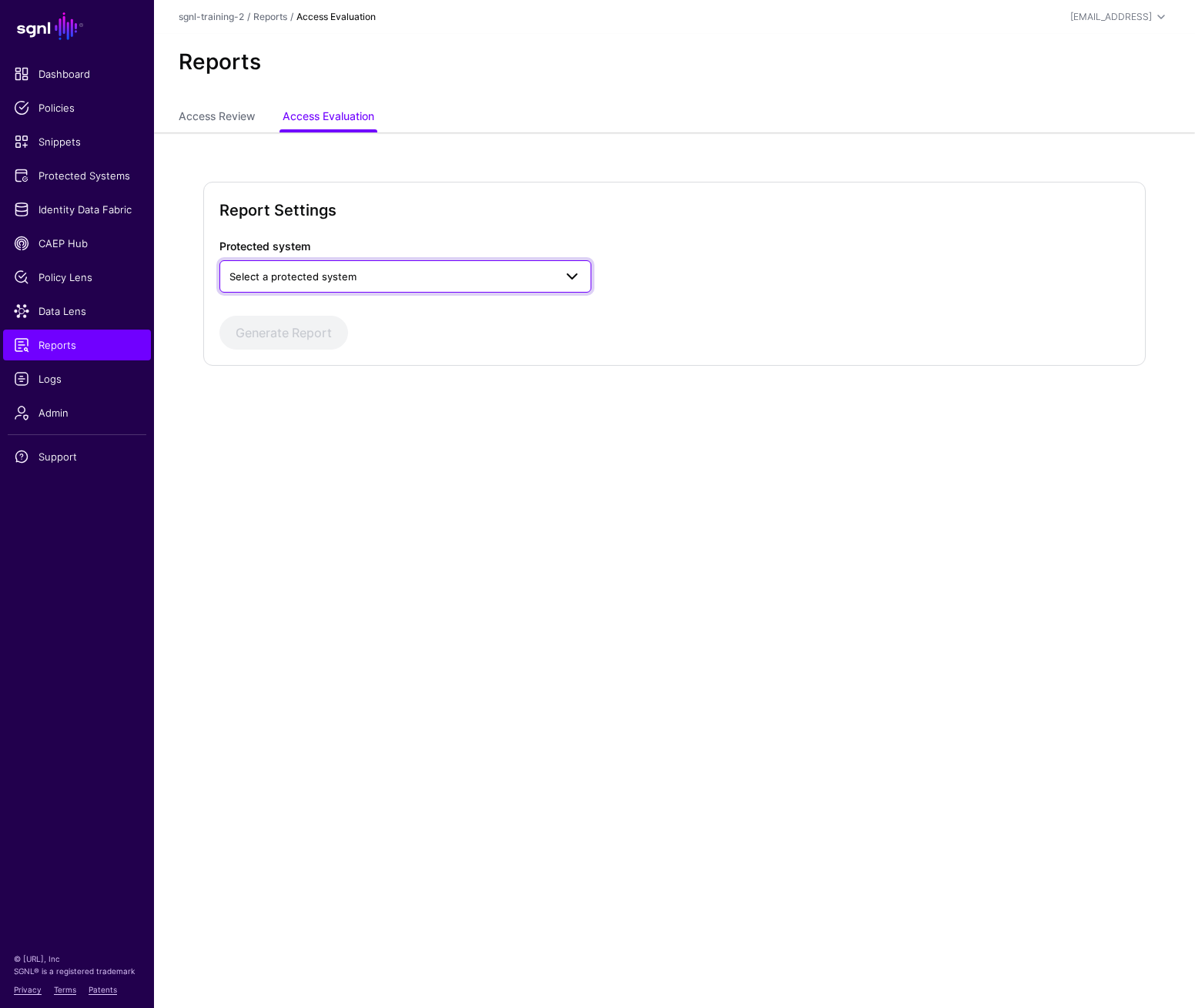
click at [339, 274] on span "Select a protected system" at bounding box center [292, 276] width 127 height 12
click at [331, 310] on div "Custom Application" at bounding box center [406, 312] width 347 height 15
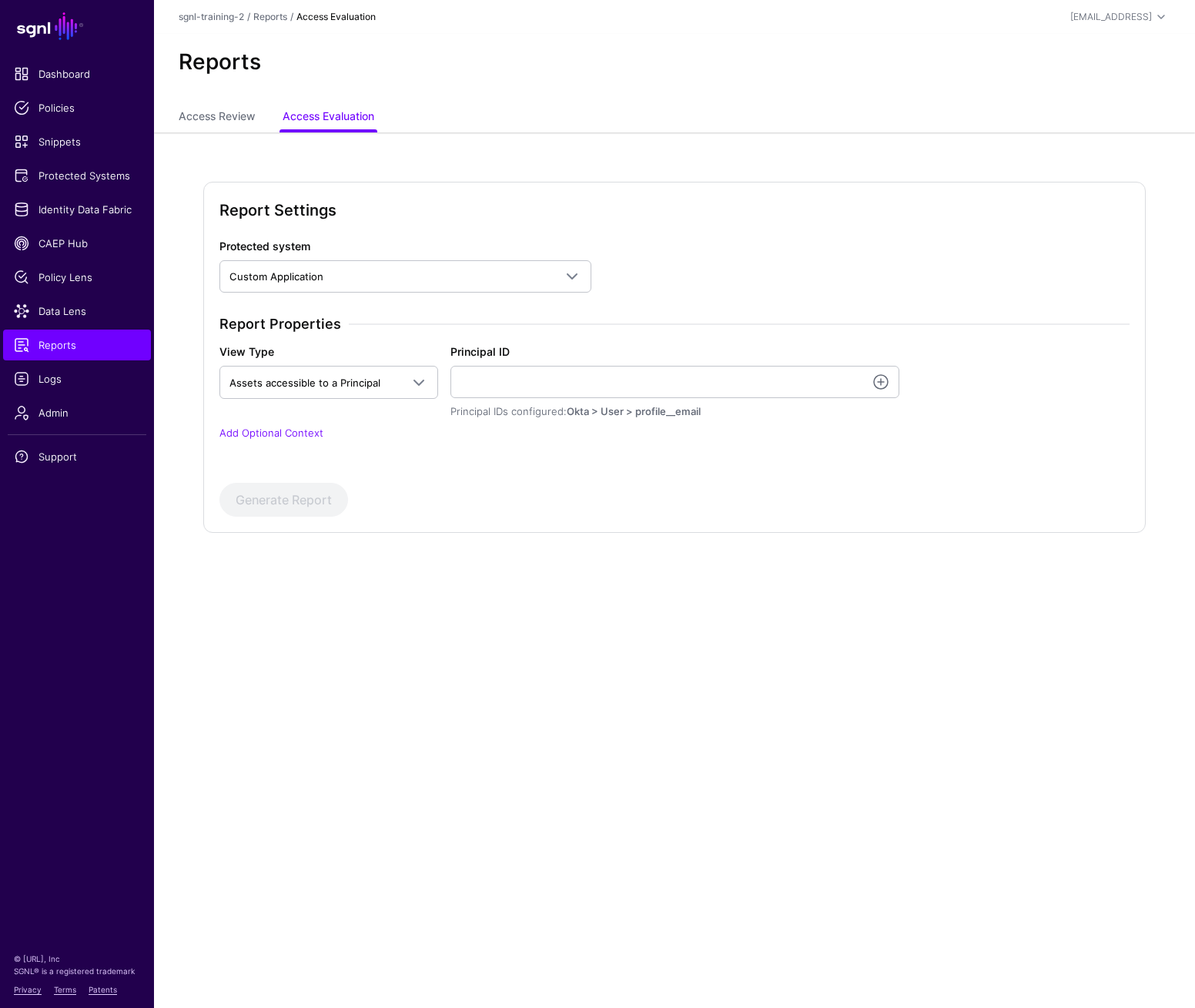
click at [292, 441] on div "Report Properties View Type Assets accessible to a Principal Assets accessible …" at bounding box center [675, 387] width 923 height 144
click at [506, 390] on input "Principal ID" at bounding box center [675, 382] width 449 height 33
paste input "**********"
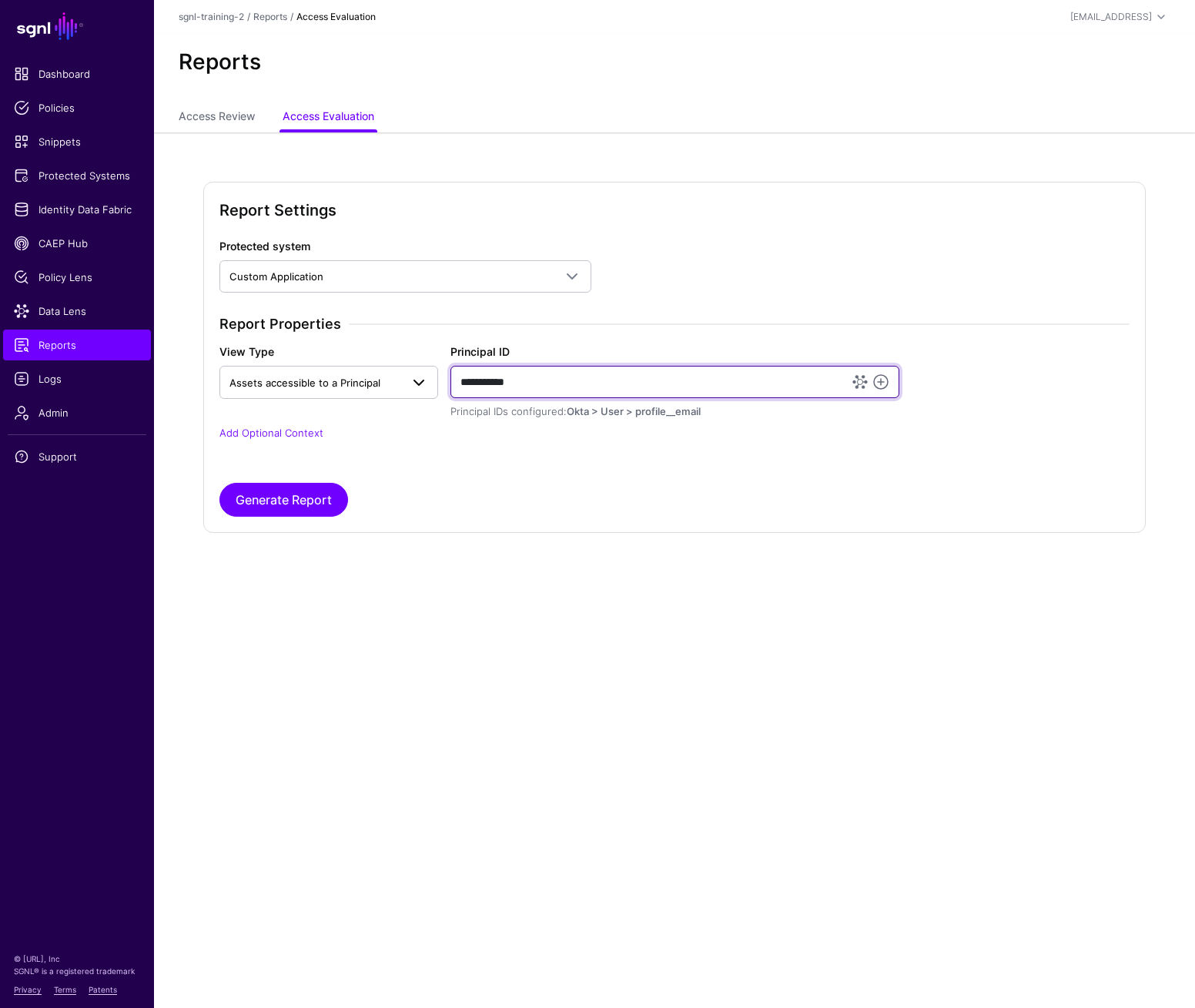
type input "**********"
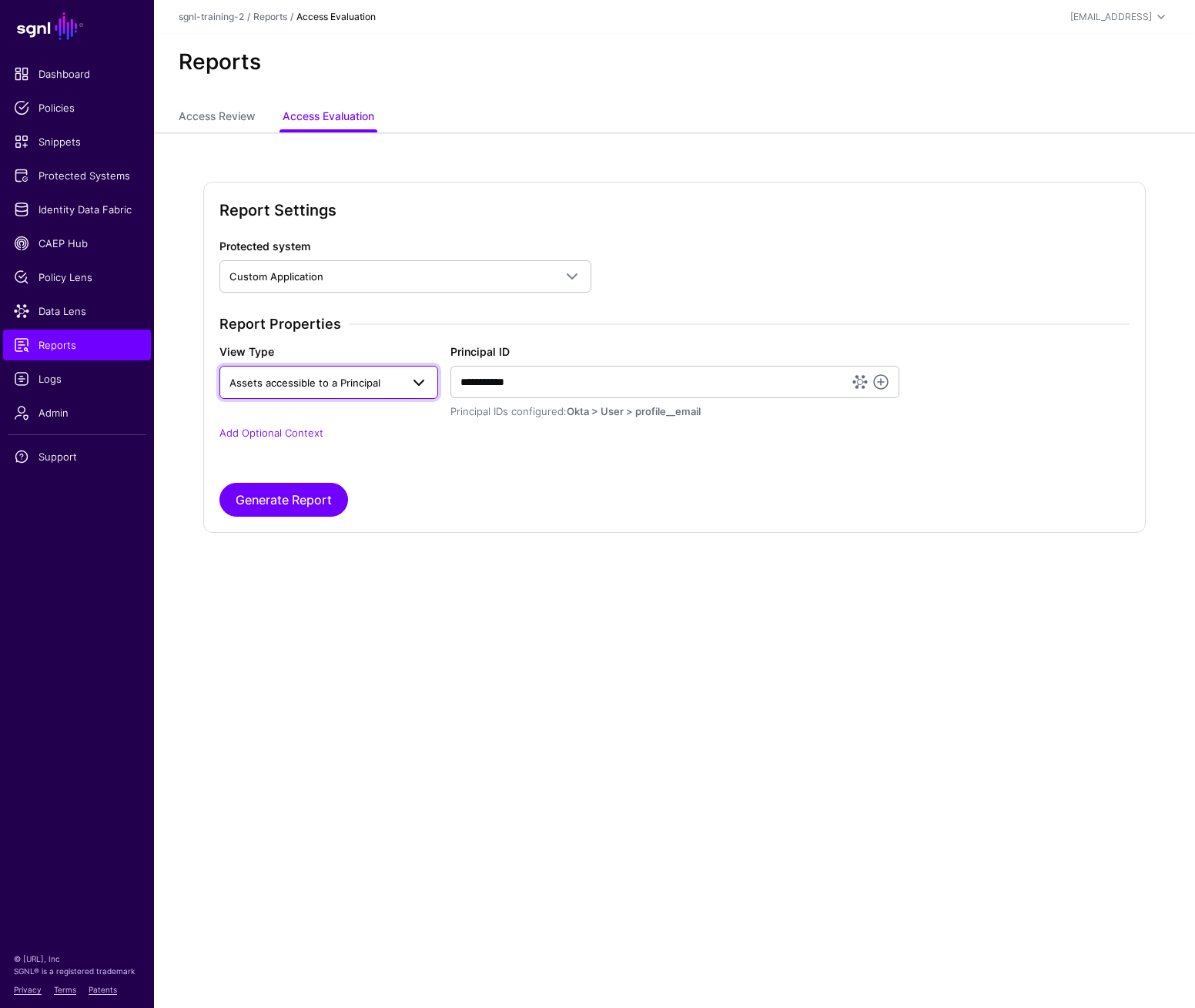
click at [415, 388] on span at bounding box center [419, 383] width 19 height 19
click at [415, 386] on span at bounding box center [419, 383] width 19 height 19
click at [257, 431] on link "Add Optional Context" at bounding box center [271, 433] width 104 height 12
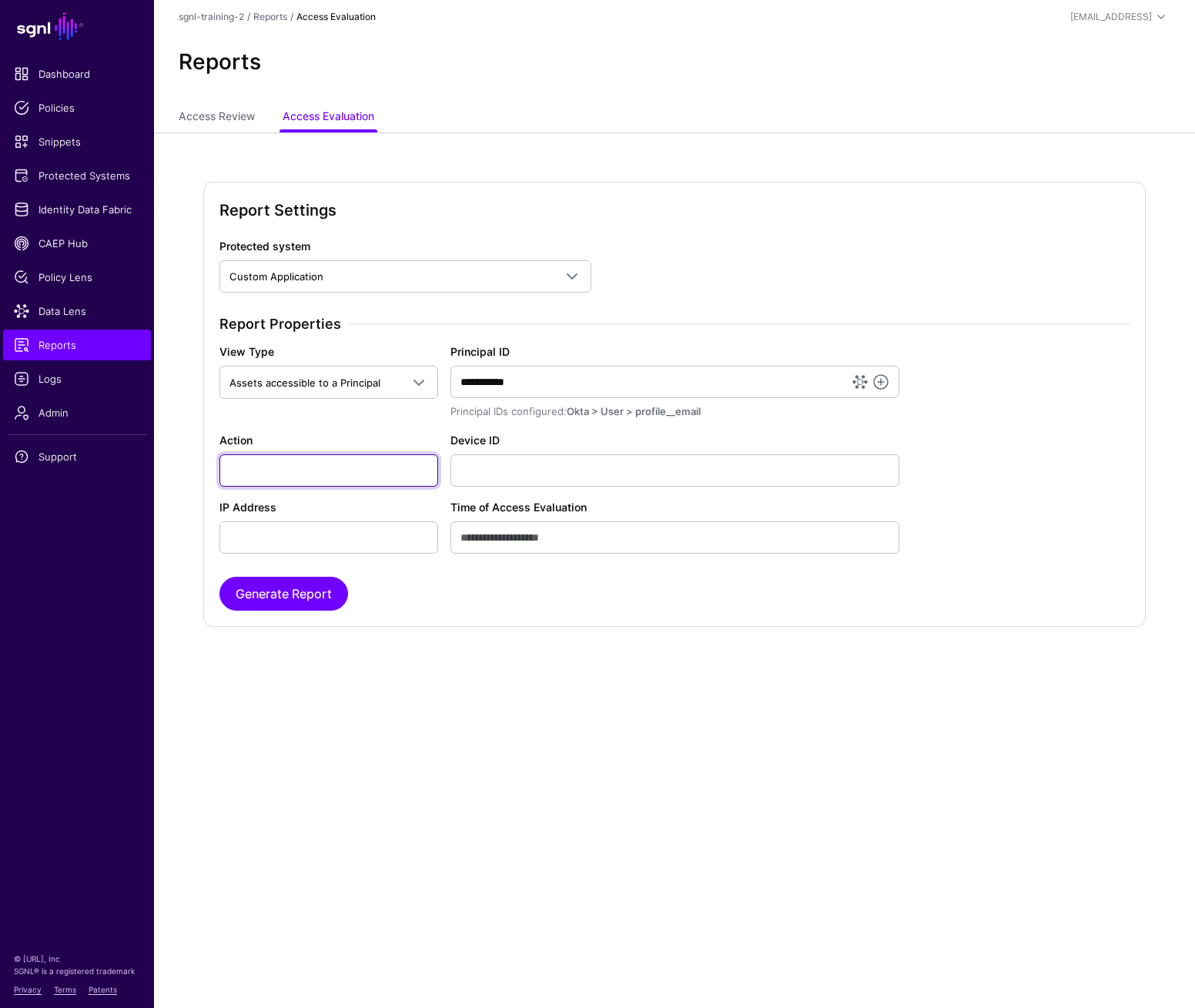
click at [283, 485] on input "Action" at bounding box center [329, 470] width 219 height 33
type input "******"
click at [291, 590] on button "Generate Report" at bounding box center [283, 593] width 128 height 34
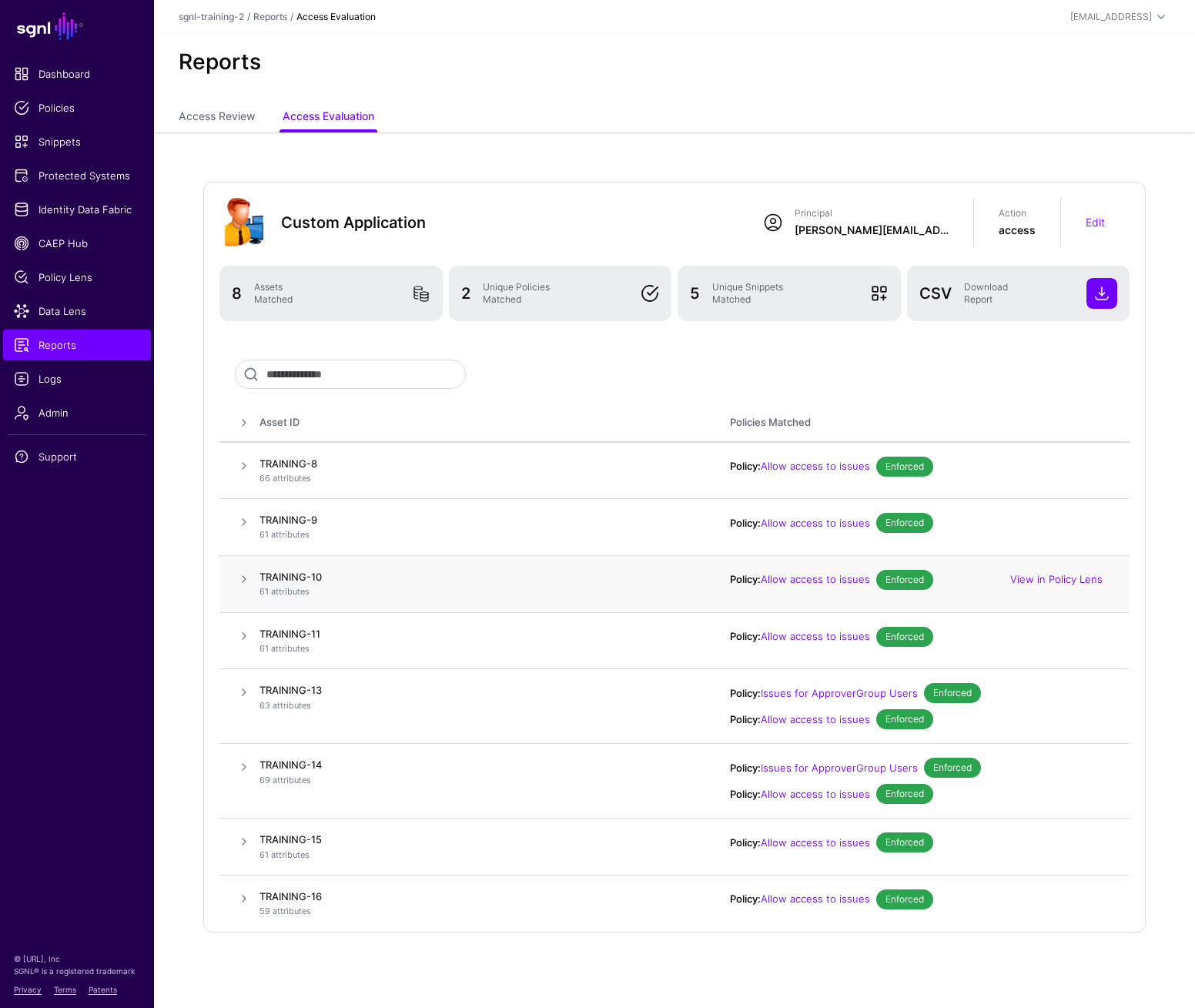
click at [244, 580] on span at bounding box center [244, 578] width 19 height 19
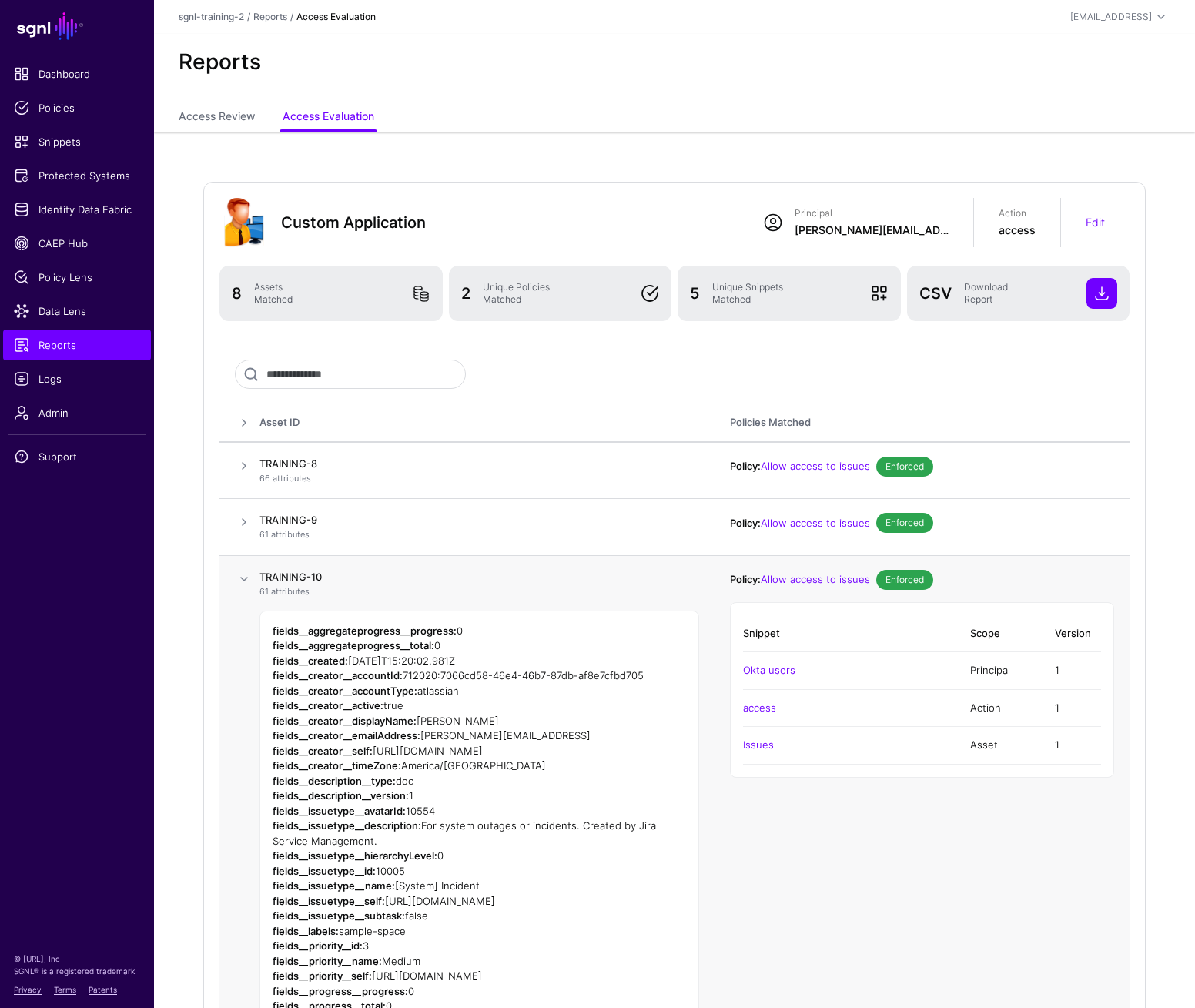
click at [244, 575] on span at bounding box center [244, 578] width 19 height 19
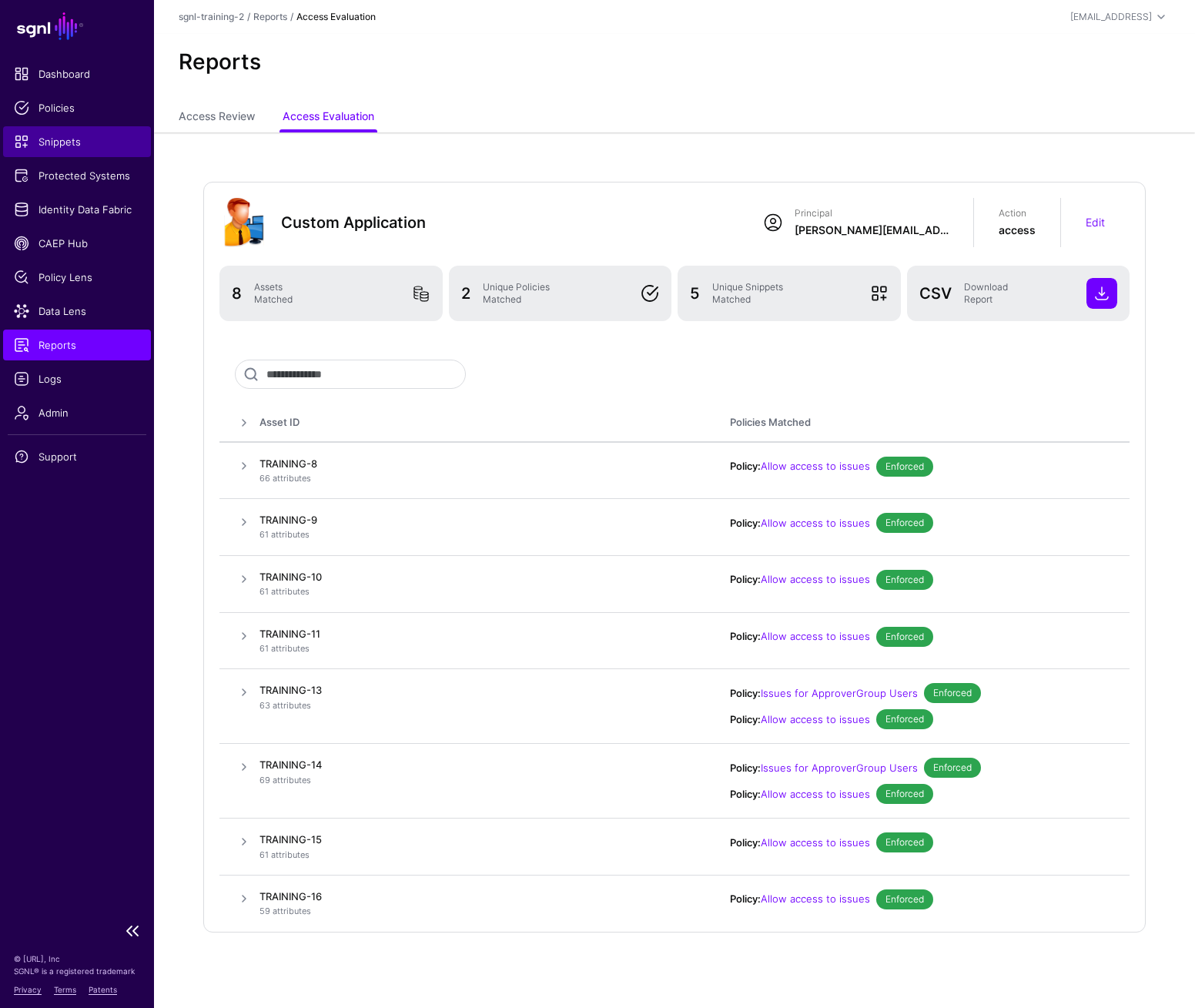
click at [49, 143] on span "Snippets" at bounding box center [77, 141] width 127 height 15
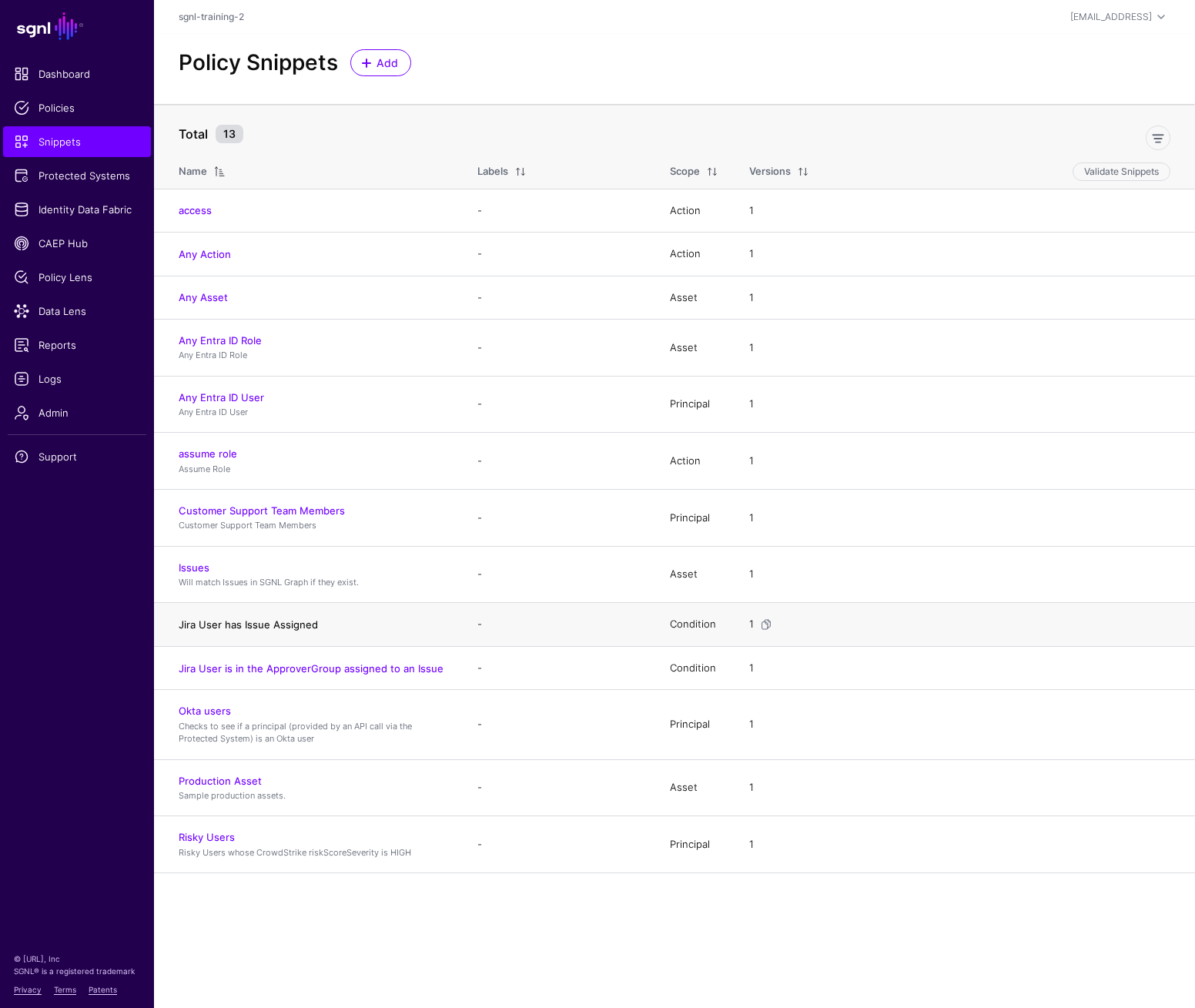
click at [256, 618] on link "Jira User has Issue Assigned" at bounding box center [248, 624] width 139 height 12
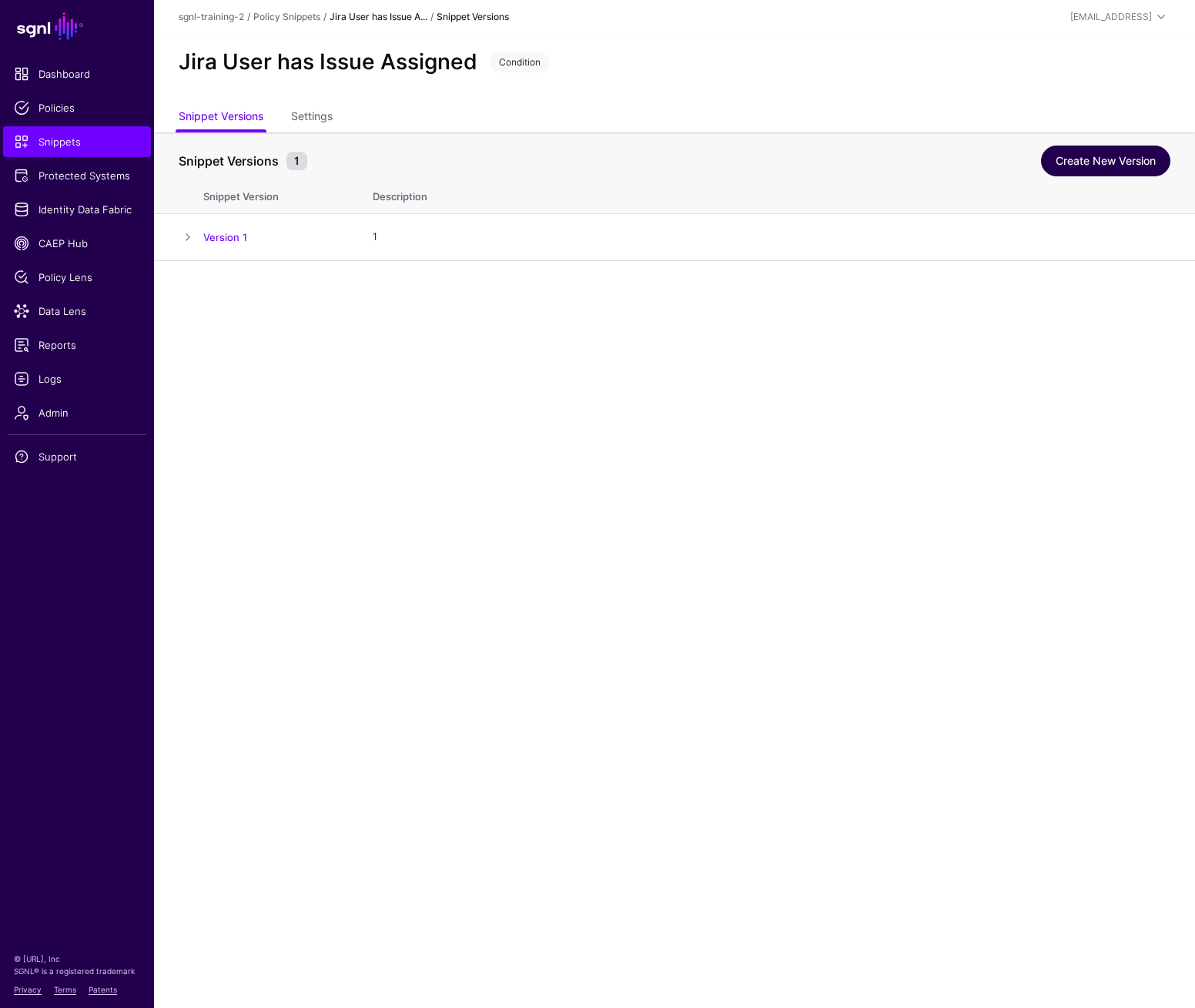
click at [1082, 155] on link "Create New Version" at bounding box center [1106, 160] width 129 height 31
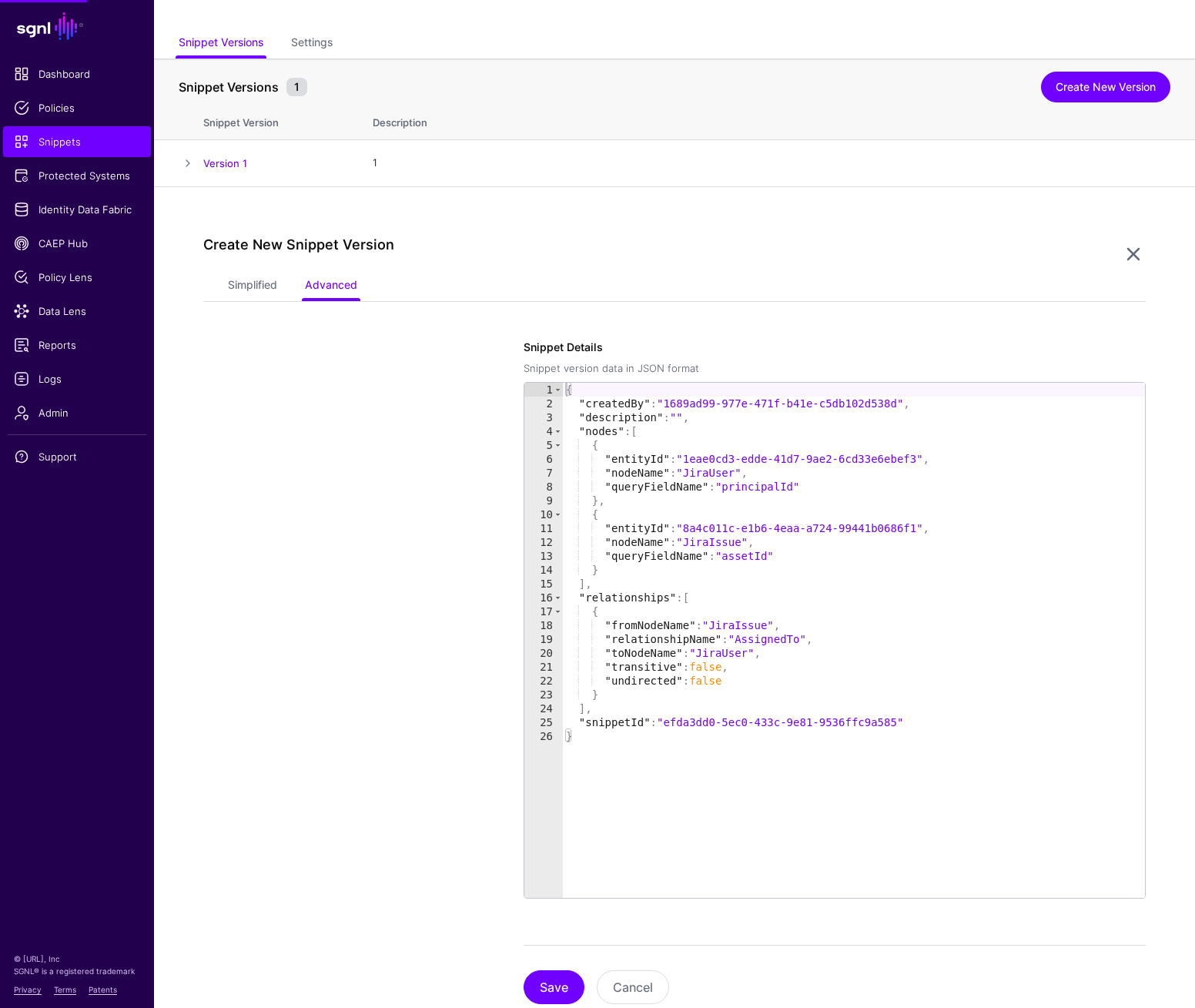
scroll to position [120, 0]
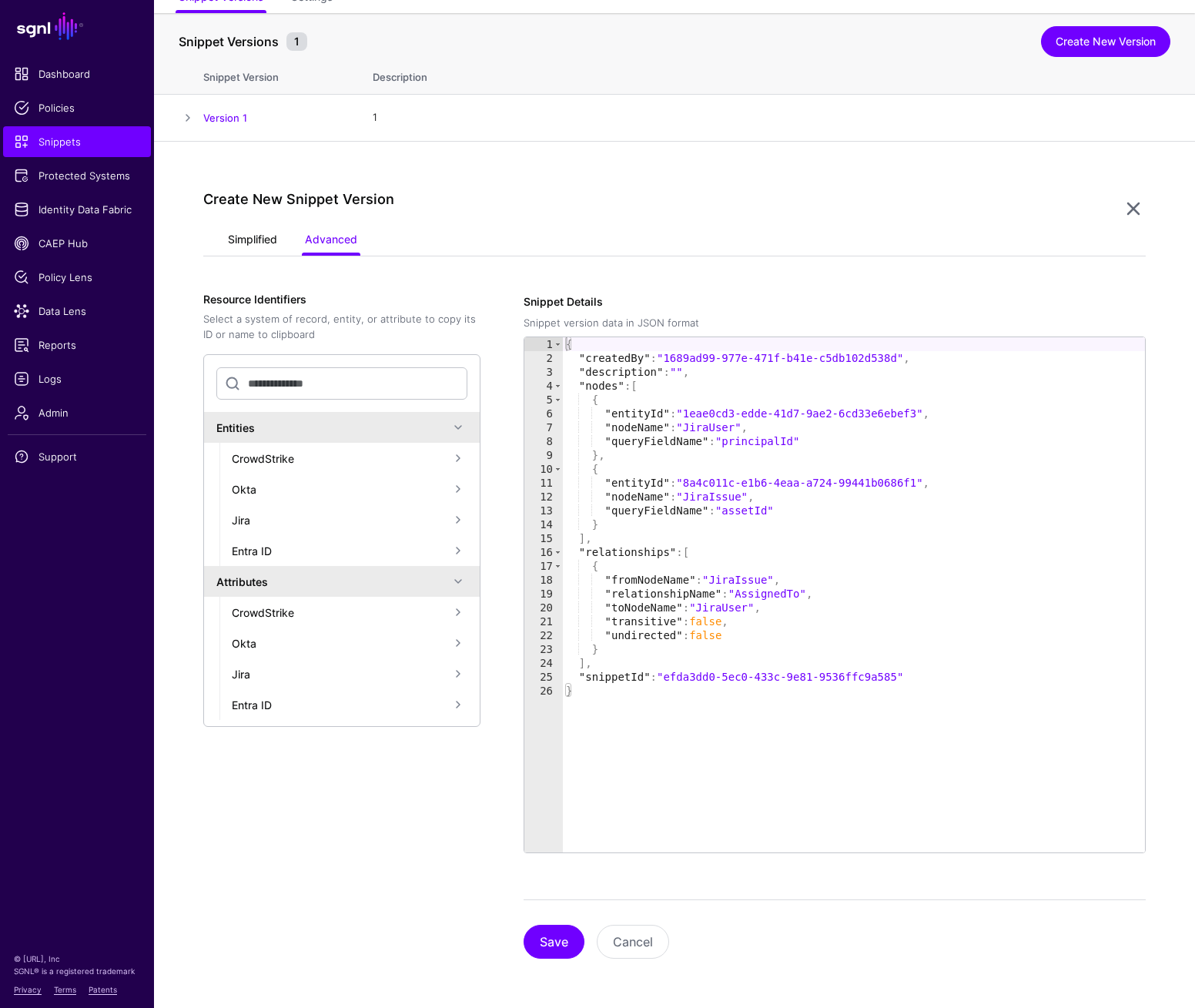
click at [268, 247] on link "Simplified" at bounding box center [252, 241] width 50 height 29
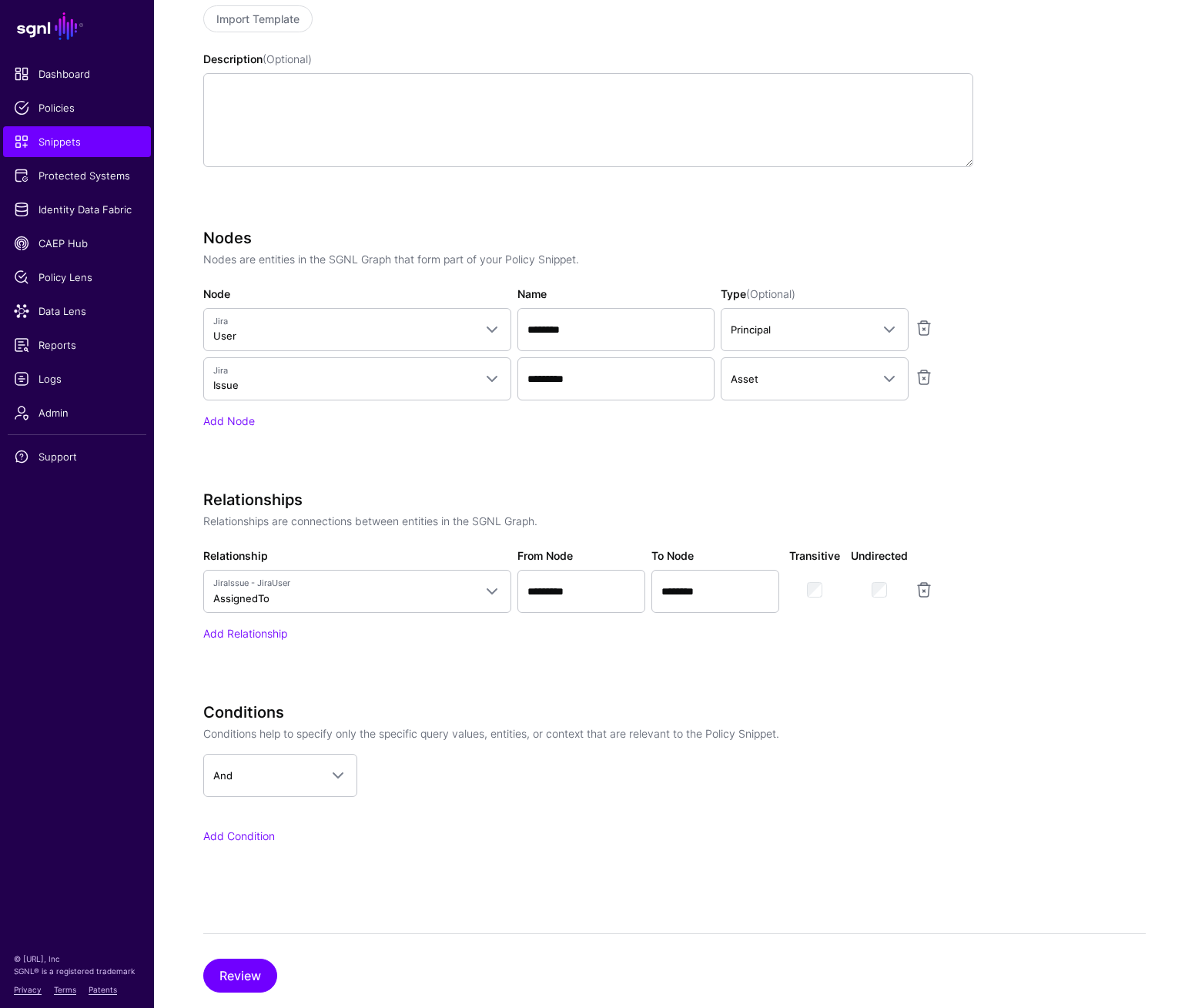
scroll to position [508, 0]
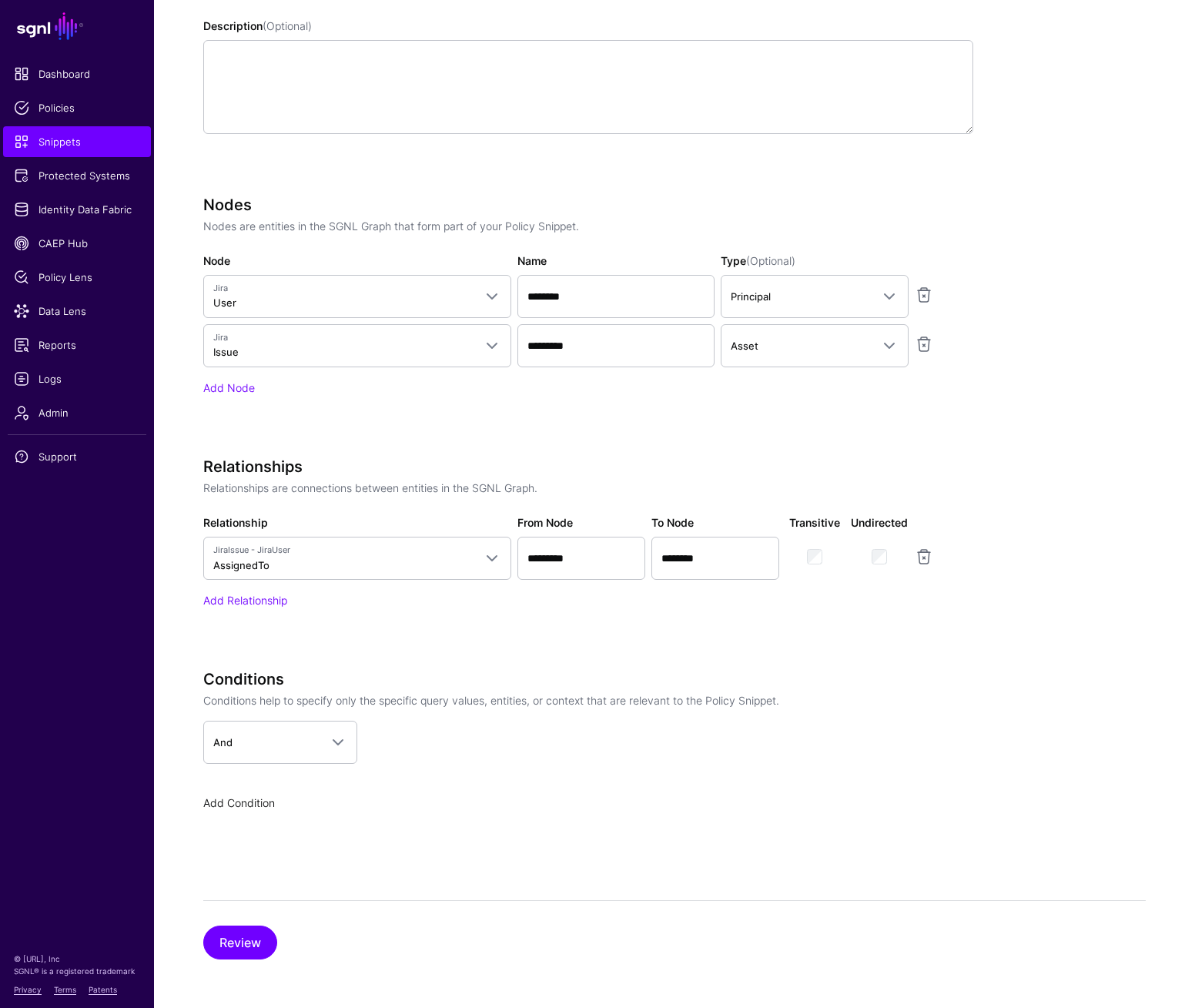
click at [259, 799] on link "Add Condition" at bounding box center [239, 803] width 72 height 13
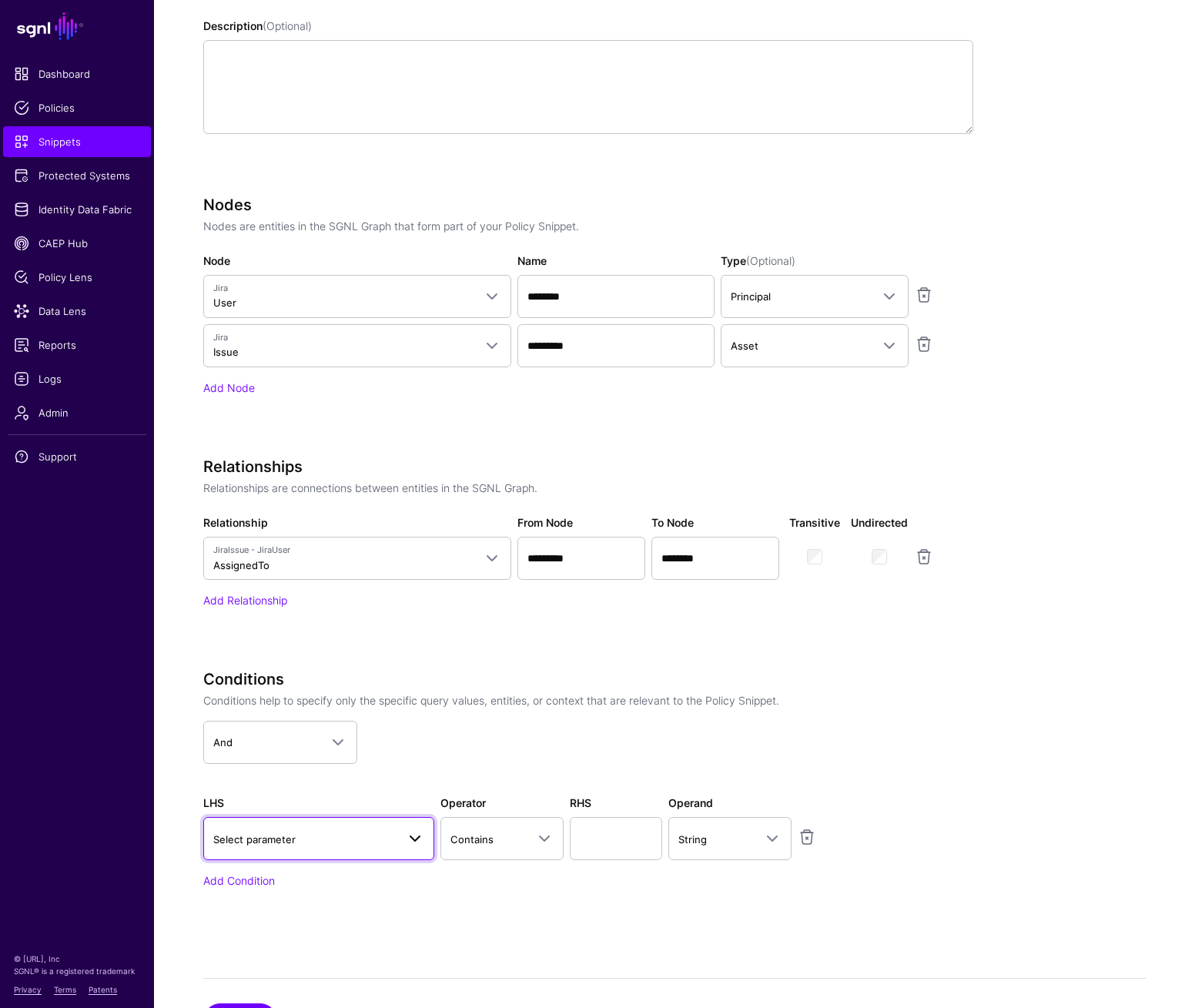
click at [311, 827] on link "Select parameter" at bounding box center [319, 838] width 231 height 43
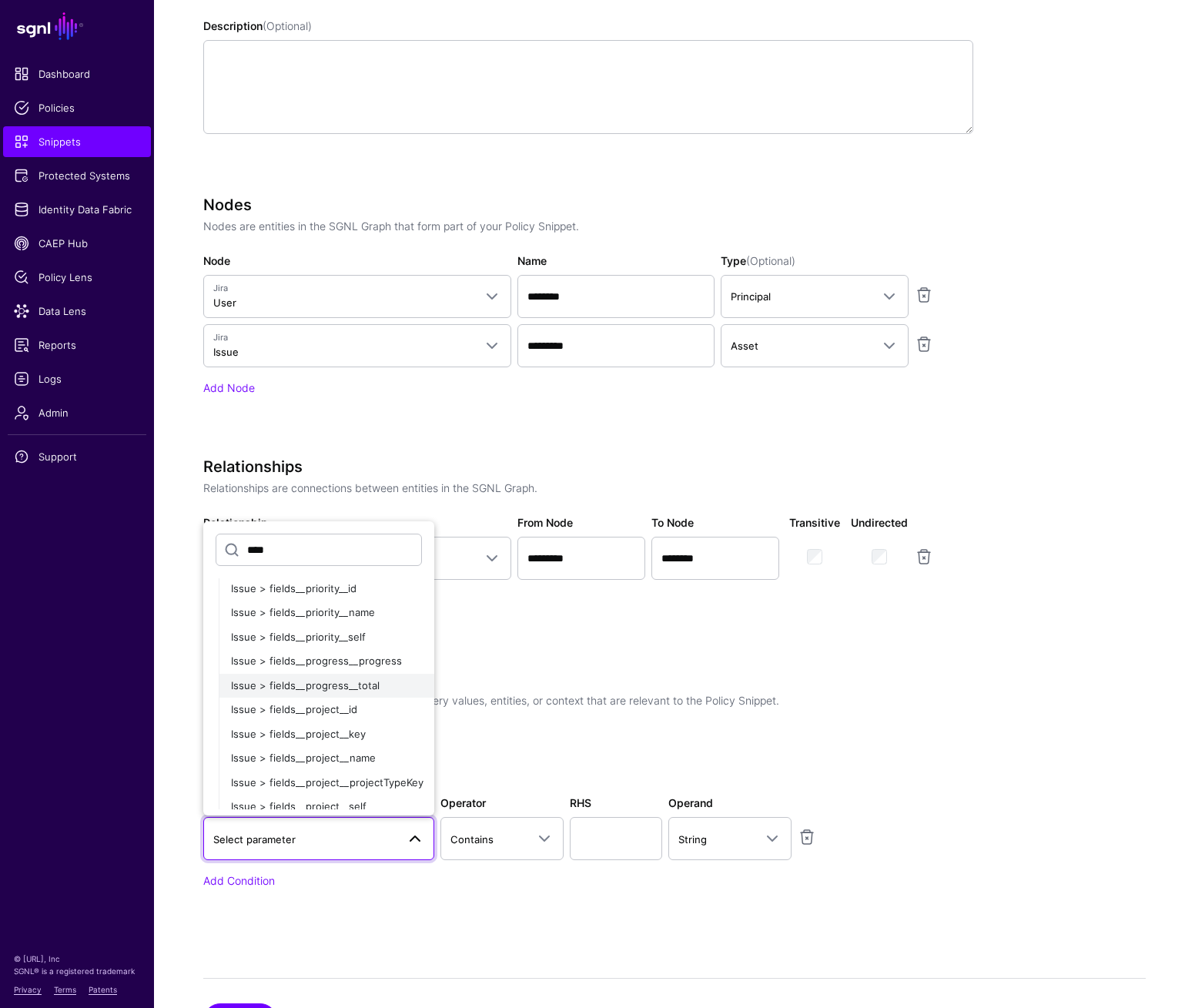
scroll to position [872, 0]
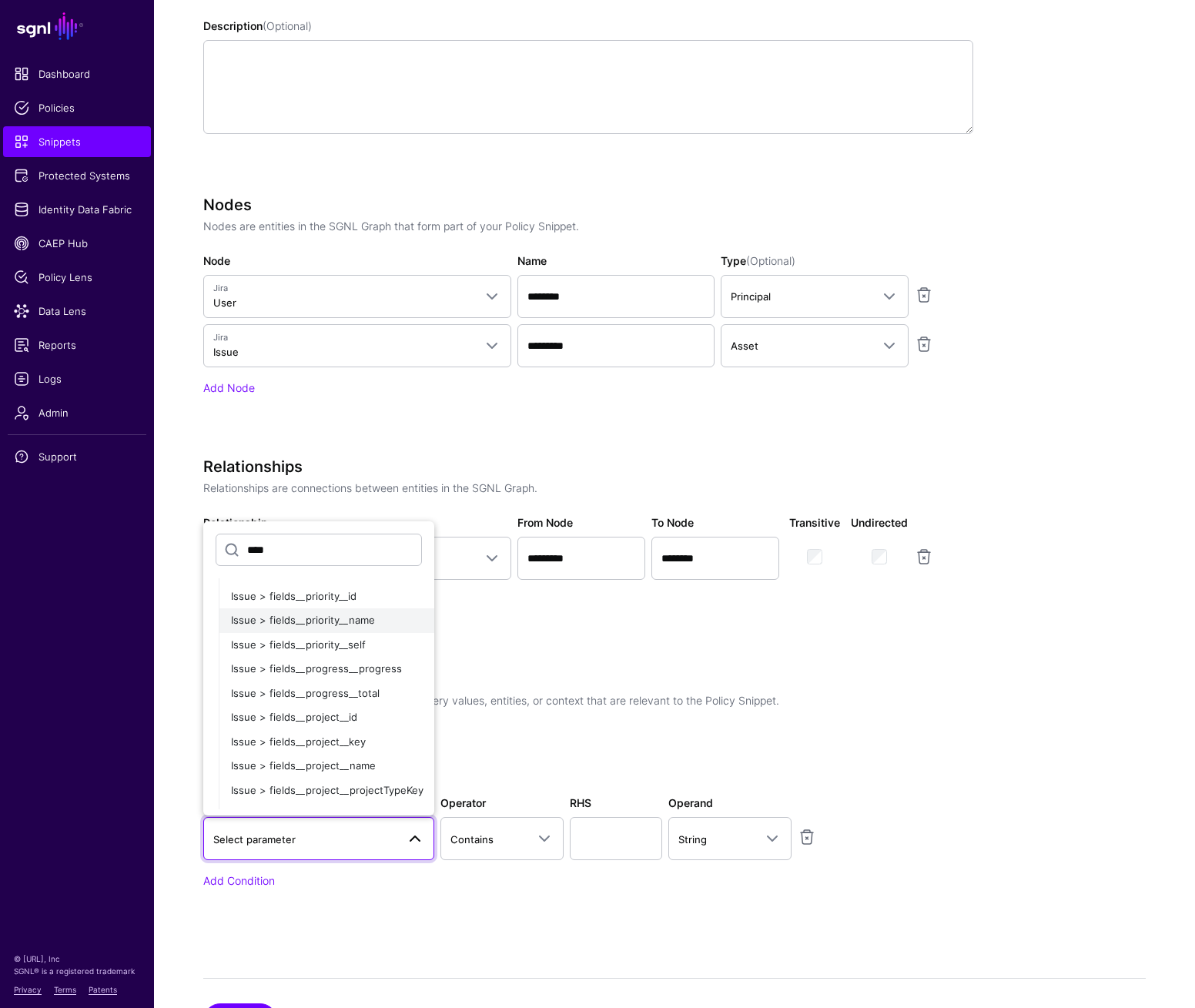
type input "****"
click at [338, 623] on span "Issue > fields__priority__name" at bounding box center [303, 620] width 144 height 12
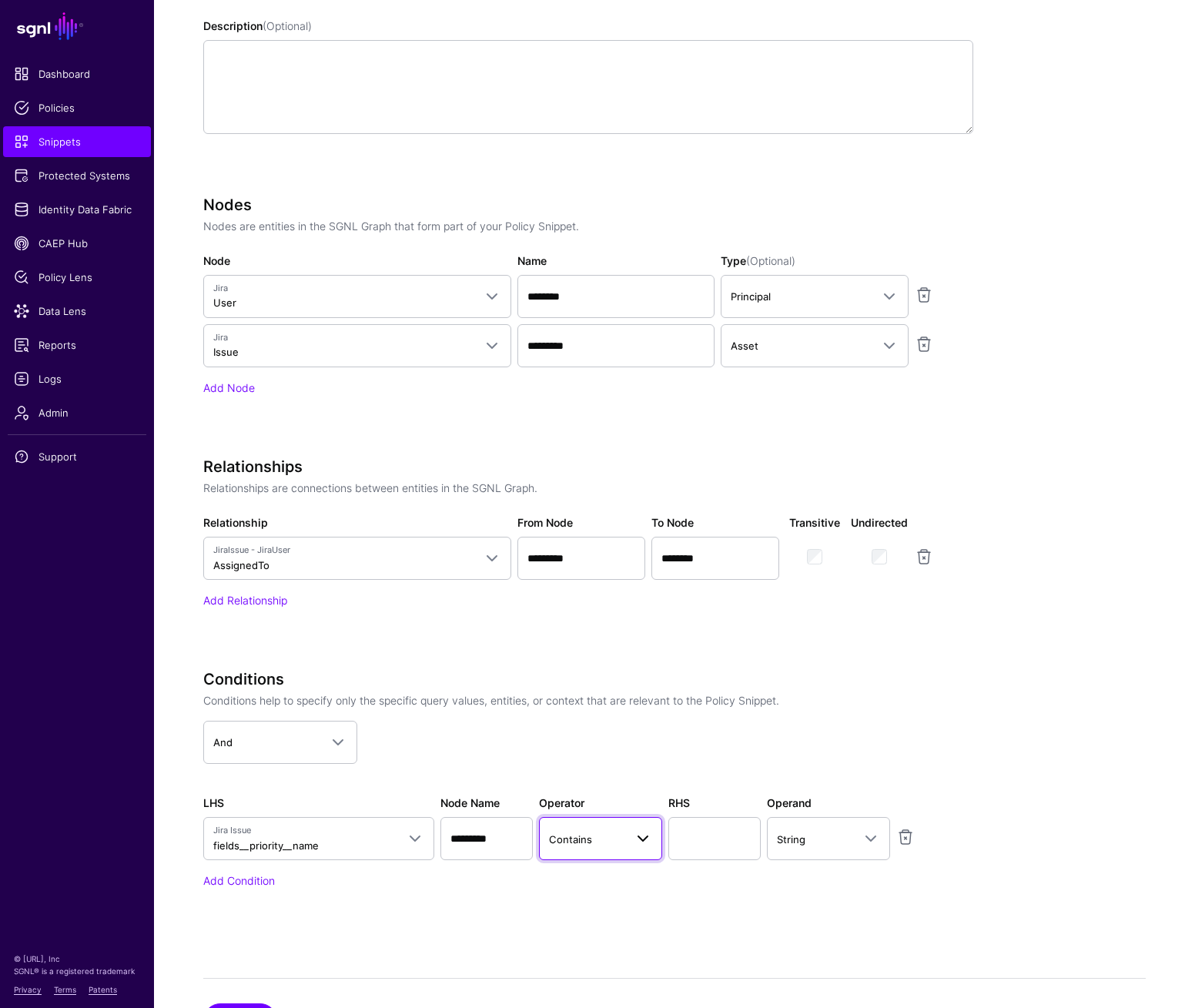
click at [634, 840] on span at bounding box center [643, 838] width 19 height 19
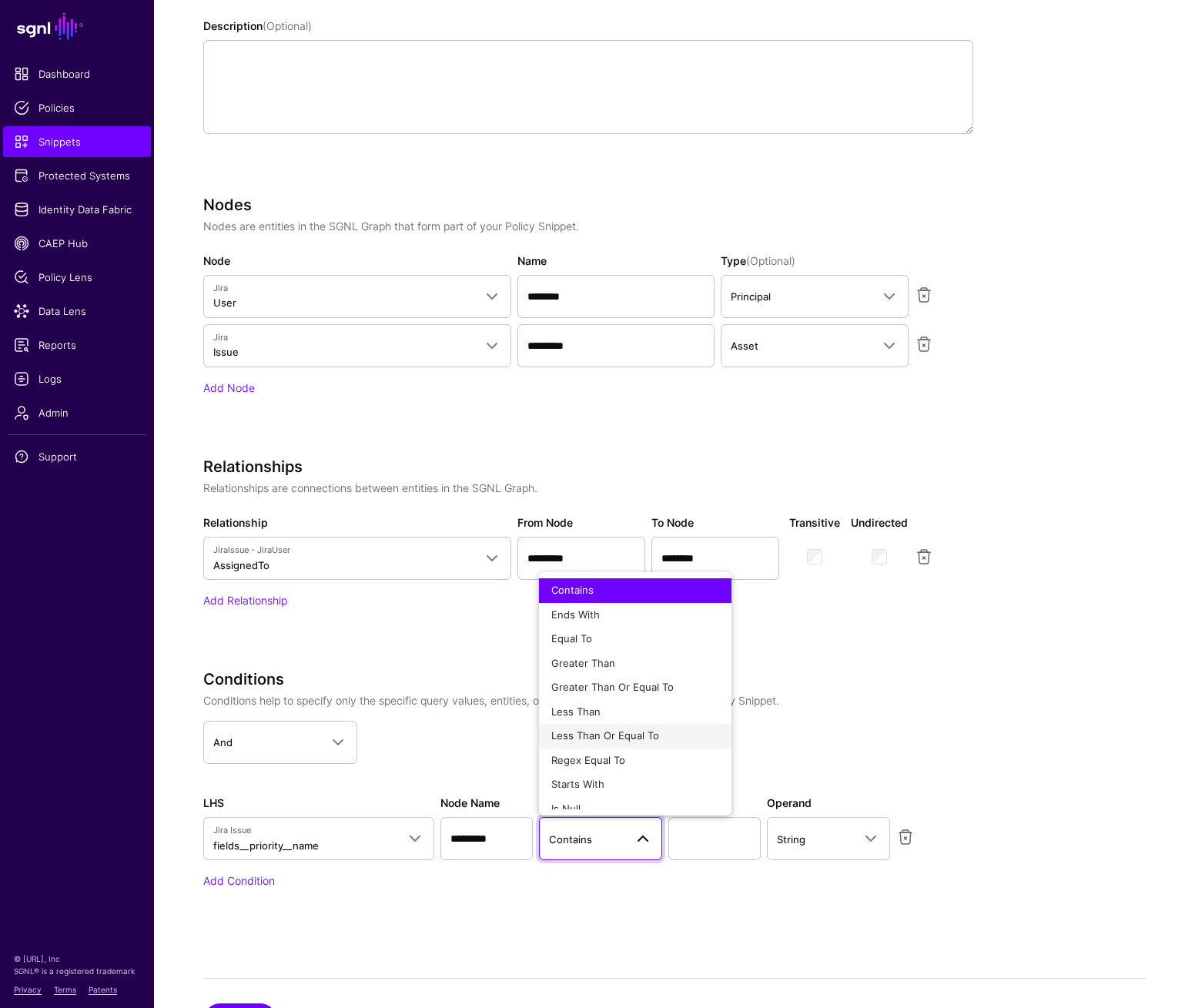
scroll to position [12, 0]
click at [599, 770] on span "Starts With" at bounding box center [578, 772] width 53 height 12
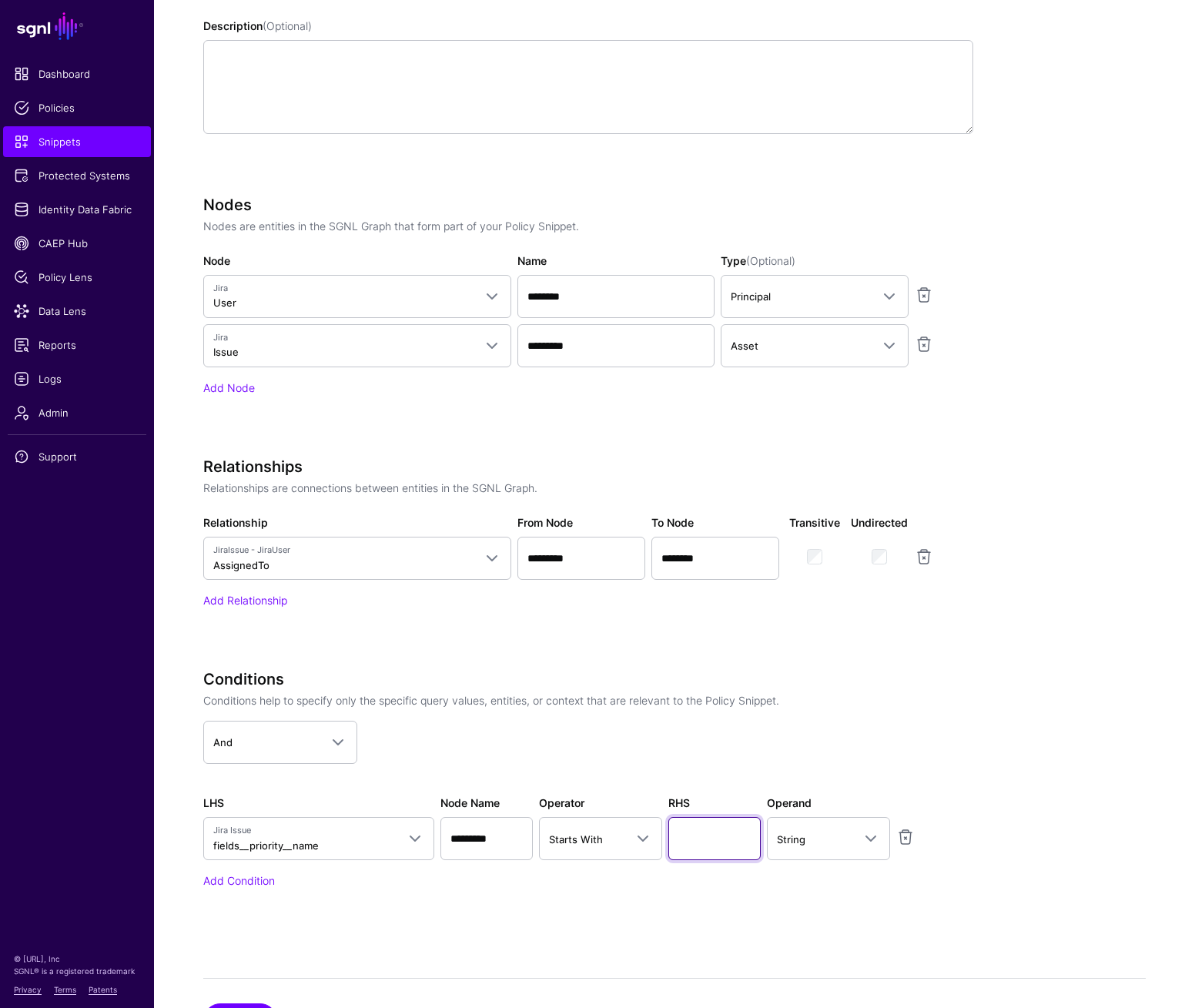
click at [704, 832] on input "text" at bounding box center [715, 838] width 92 height 43
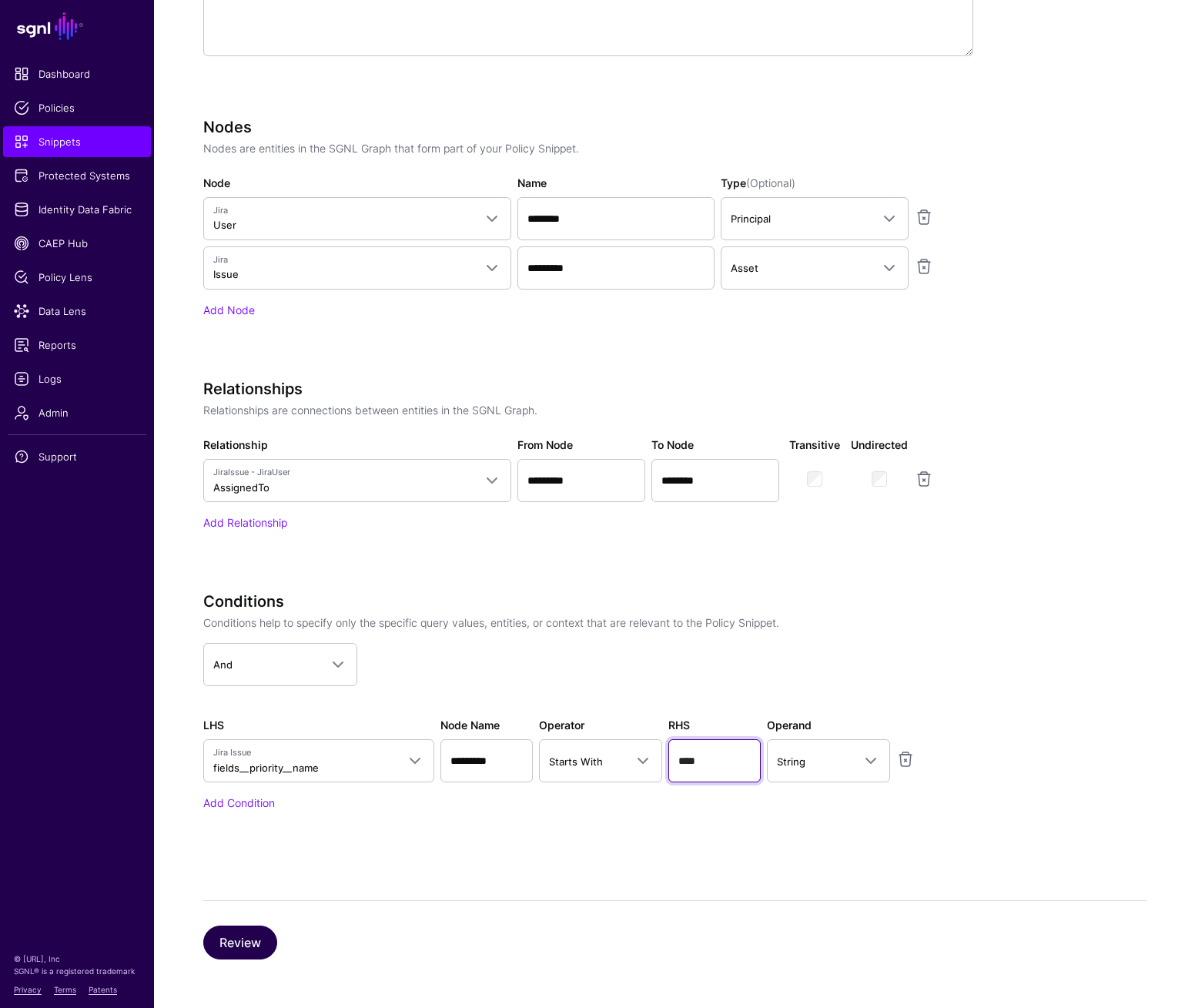
type input "****"
click at [248, 943] on button "Review" at bounding box center [240, 942] width 74 height 34
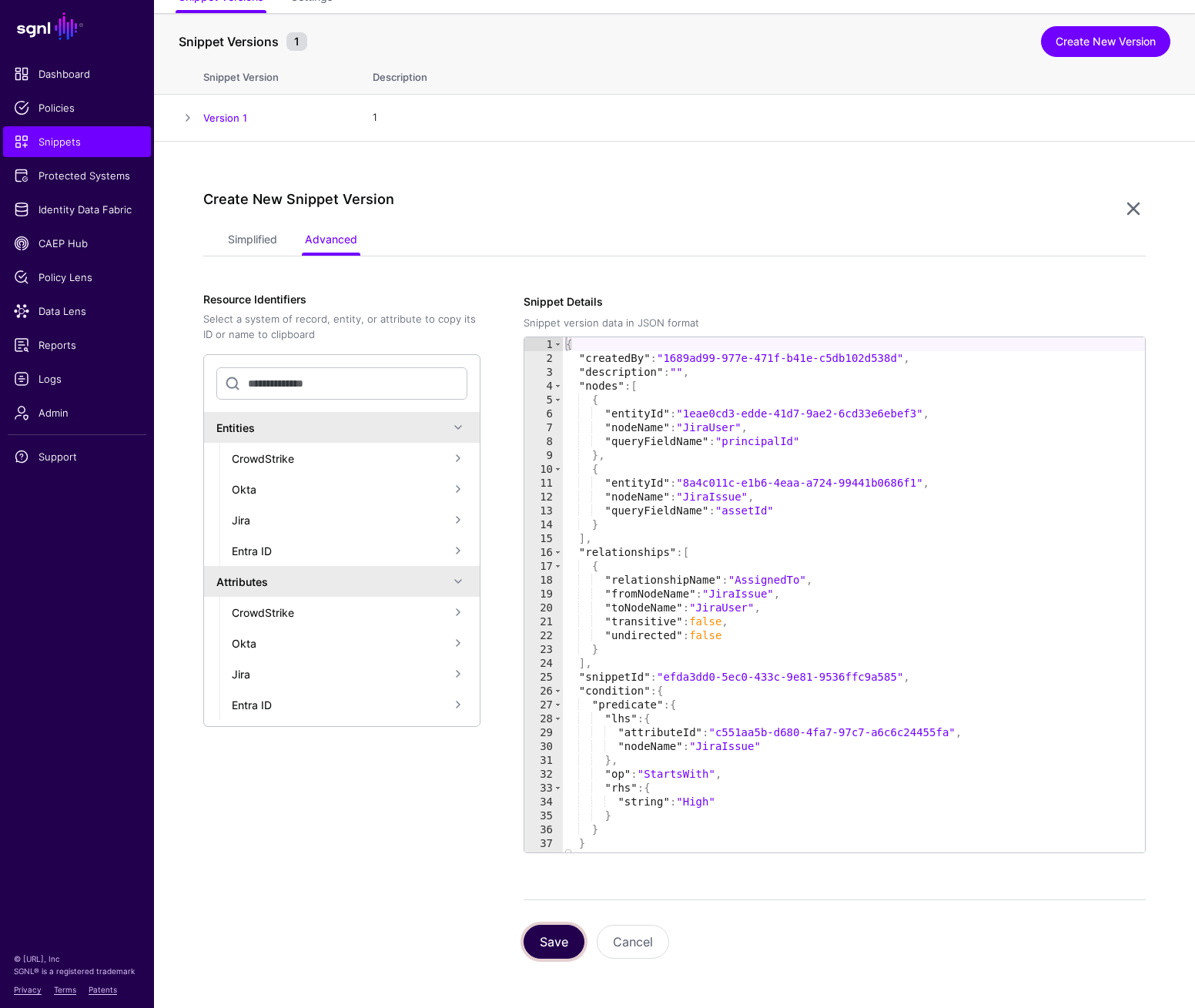
click at [566, 935] on button "Save" at bounding box center [554, 942] width 61 height 34
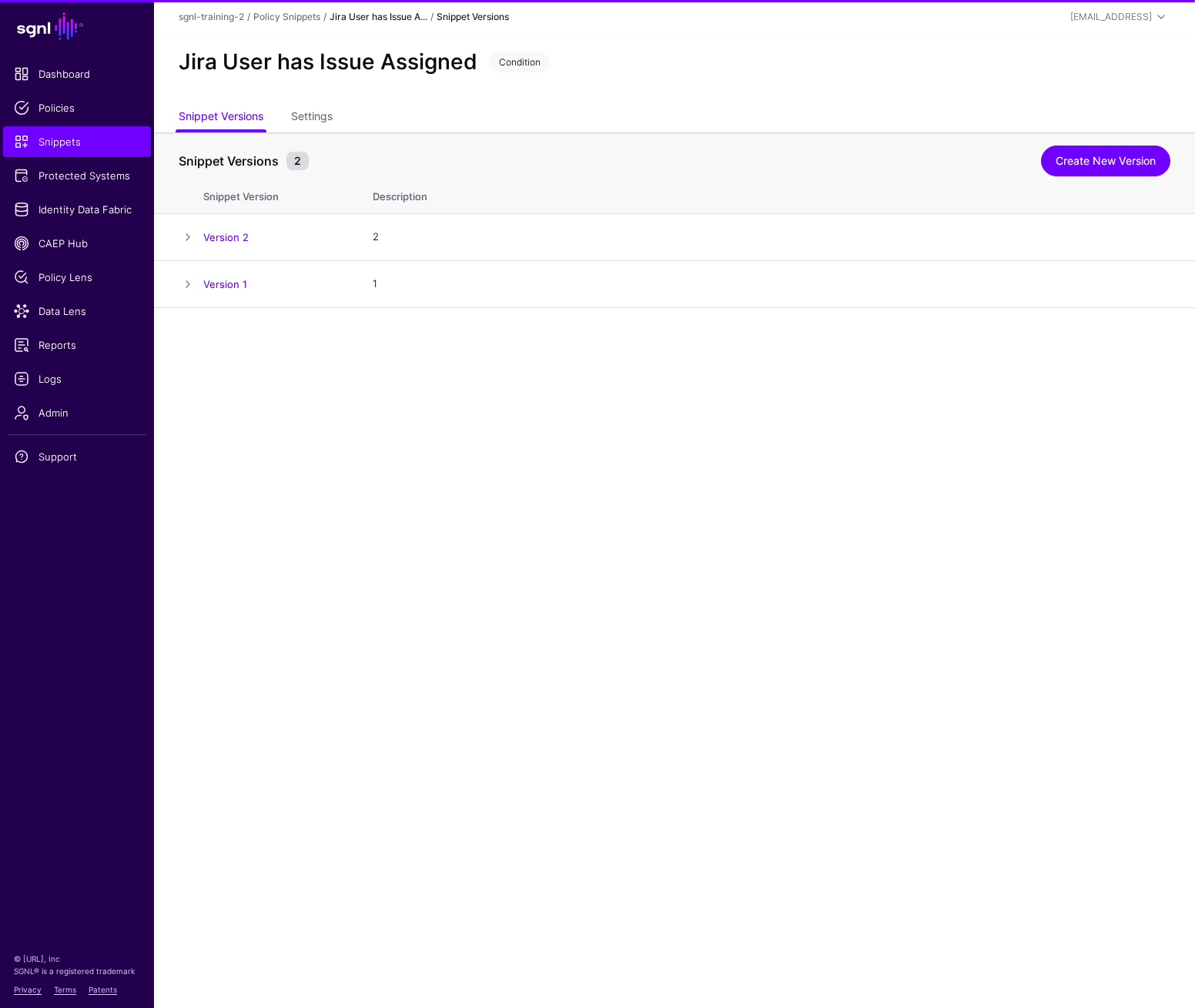
scroll to position [0, 0]
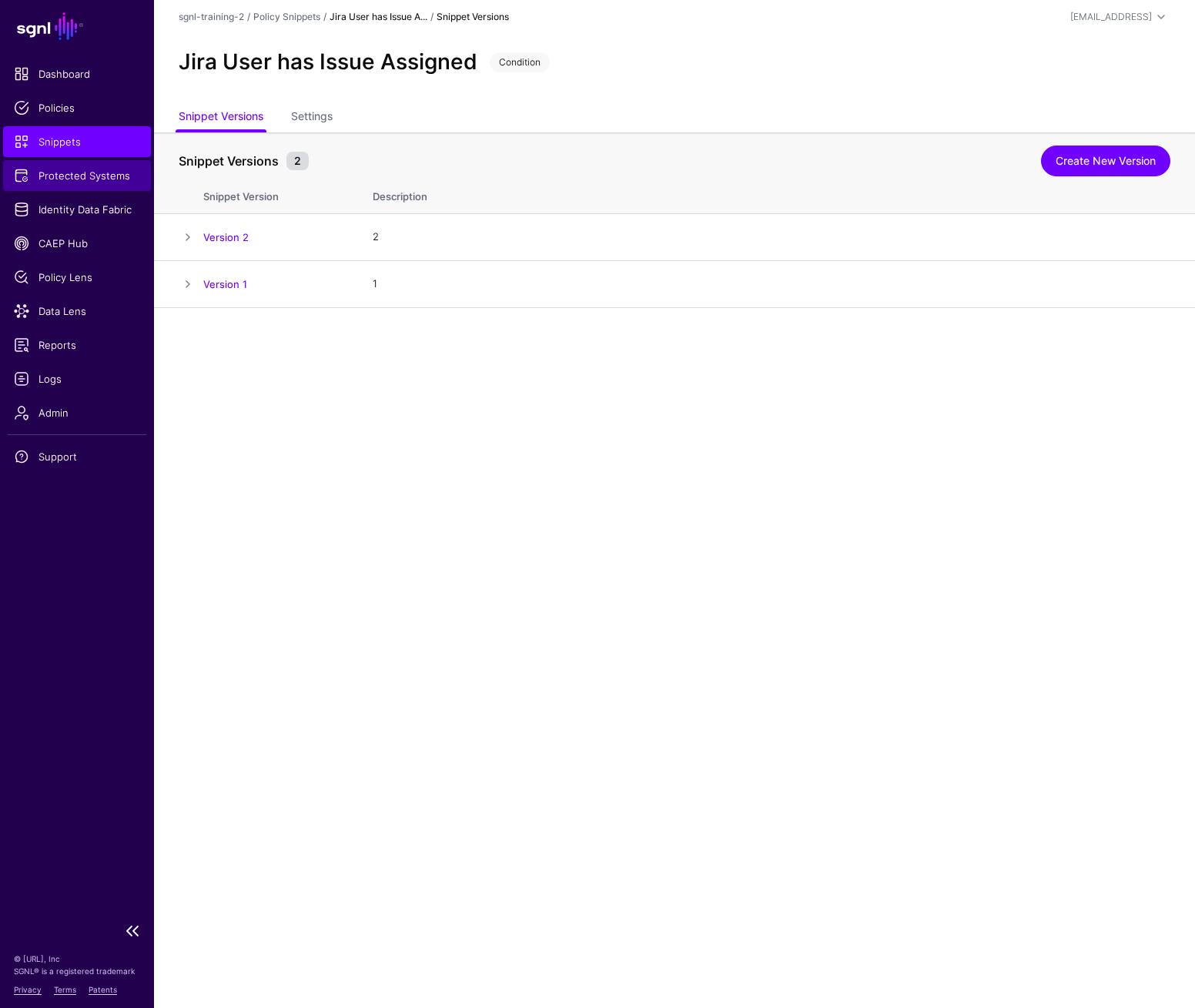
click at [101, 180] on span "Protected Systems" at bounding box center [77, 175] width 127 height 15
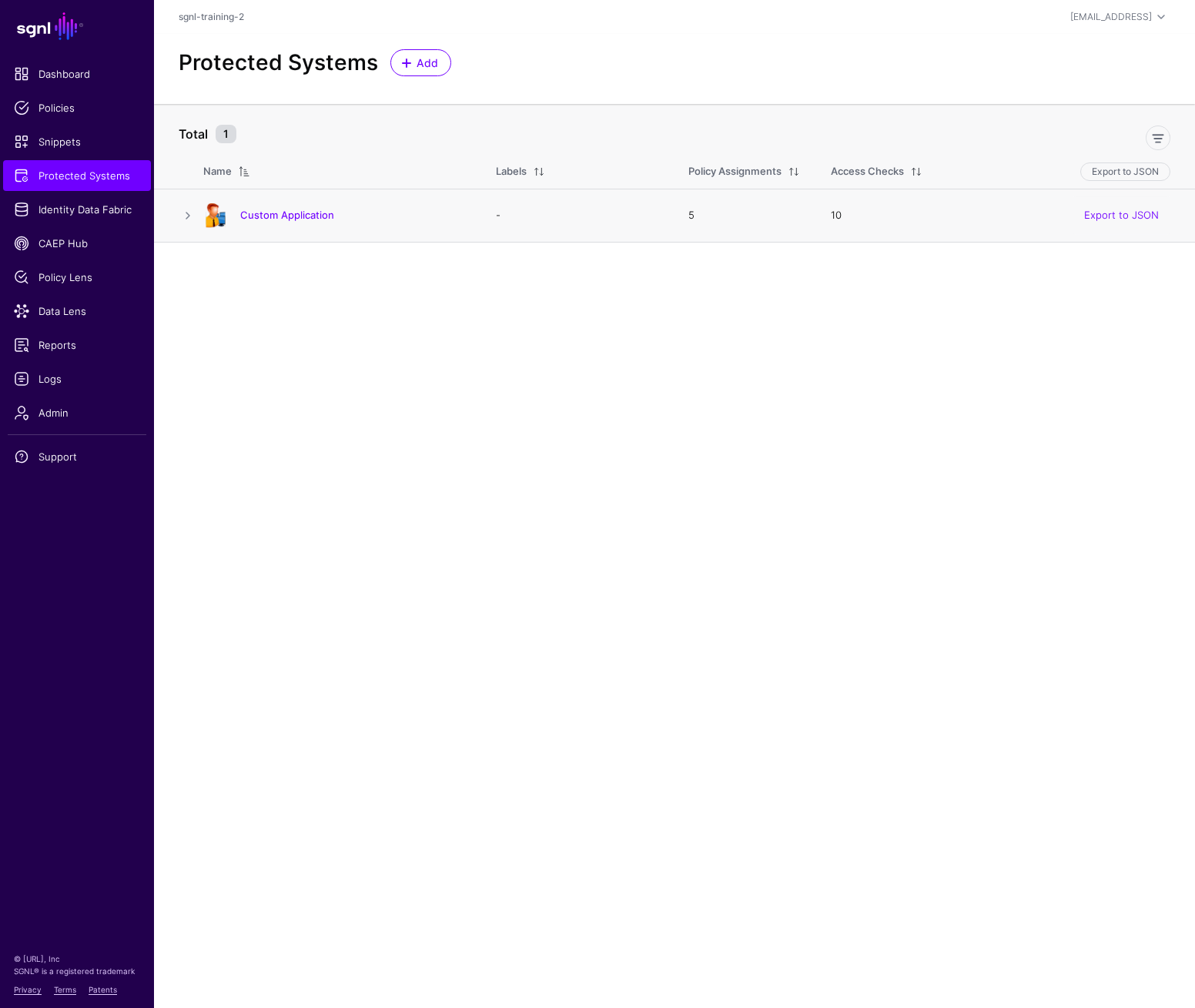
click at [274, 221] on h4 "Custom Application" at bounding box center [353, 215] width 225 height 14
click at [277, 215] on link "Custom Application" at bounding box center [287, 215] width 94 height 12
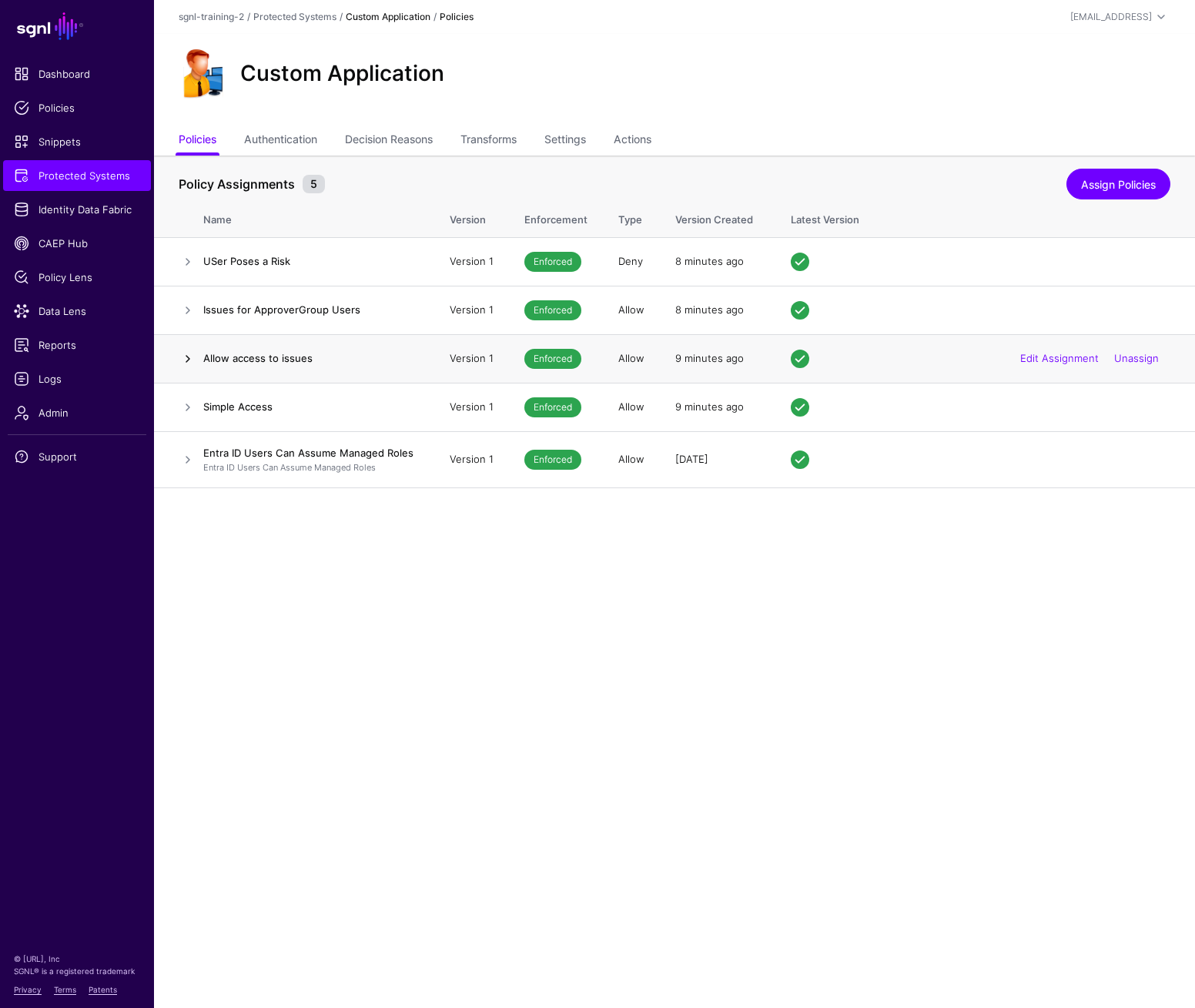
click at [188, 358] on link at bounding box center [188, 359] width 19 height 19
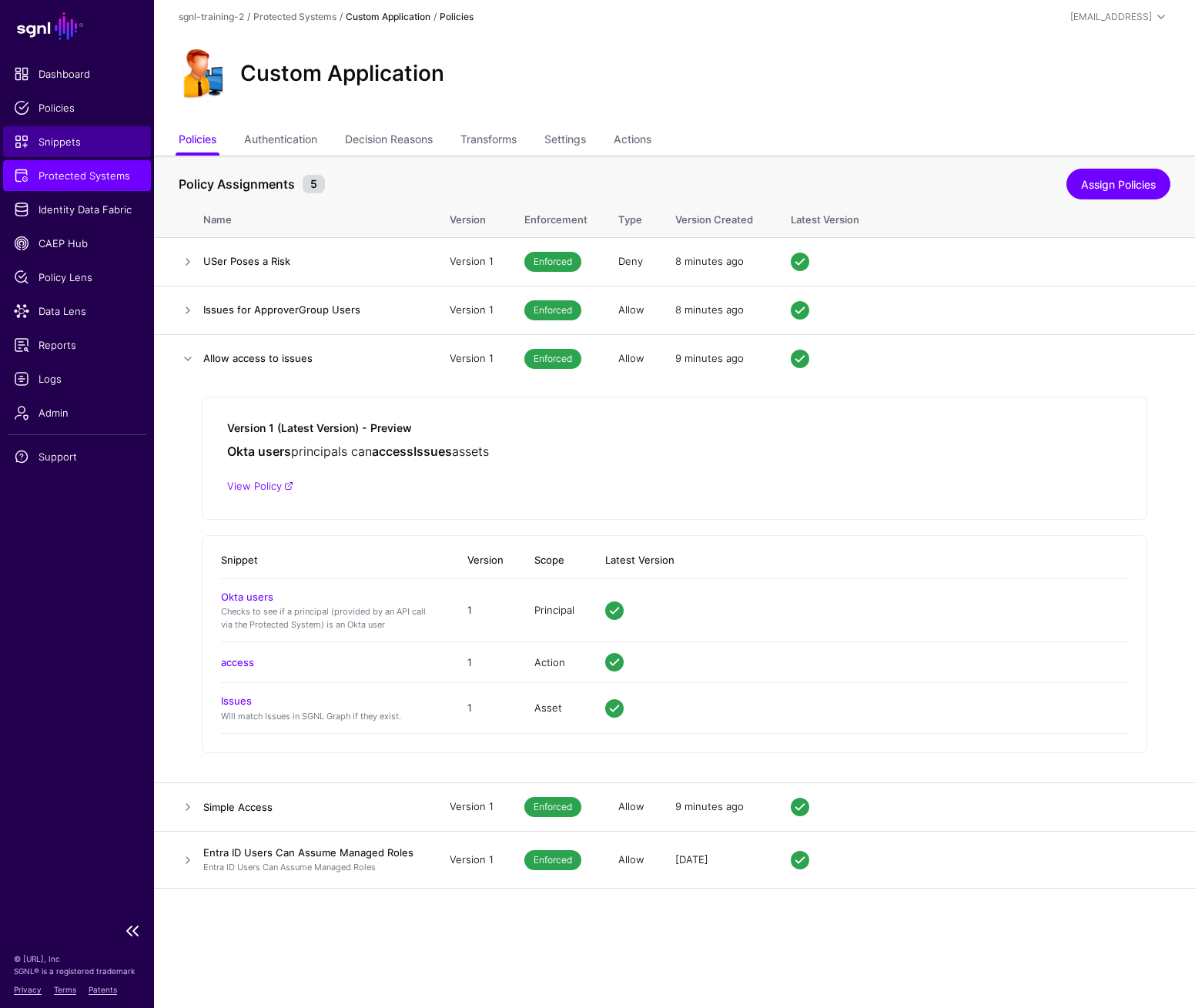
click at [90, 156] on ul "Dashboard Policies Snippets Protected Systems Identity Data Fabric CAEP Hub Pol…" at bounding box center [77, 486] width 154 height 856
click at [91, 150] on link "Snippets" at bounding box center [76, 142] width 148 height 31
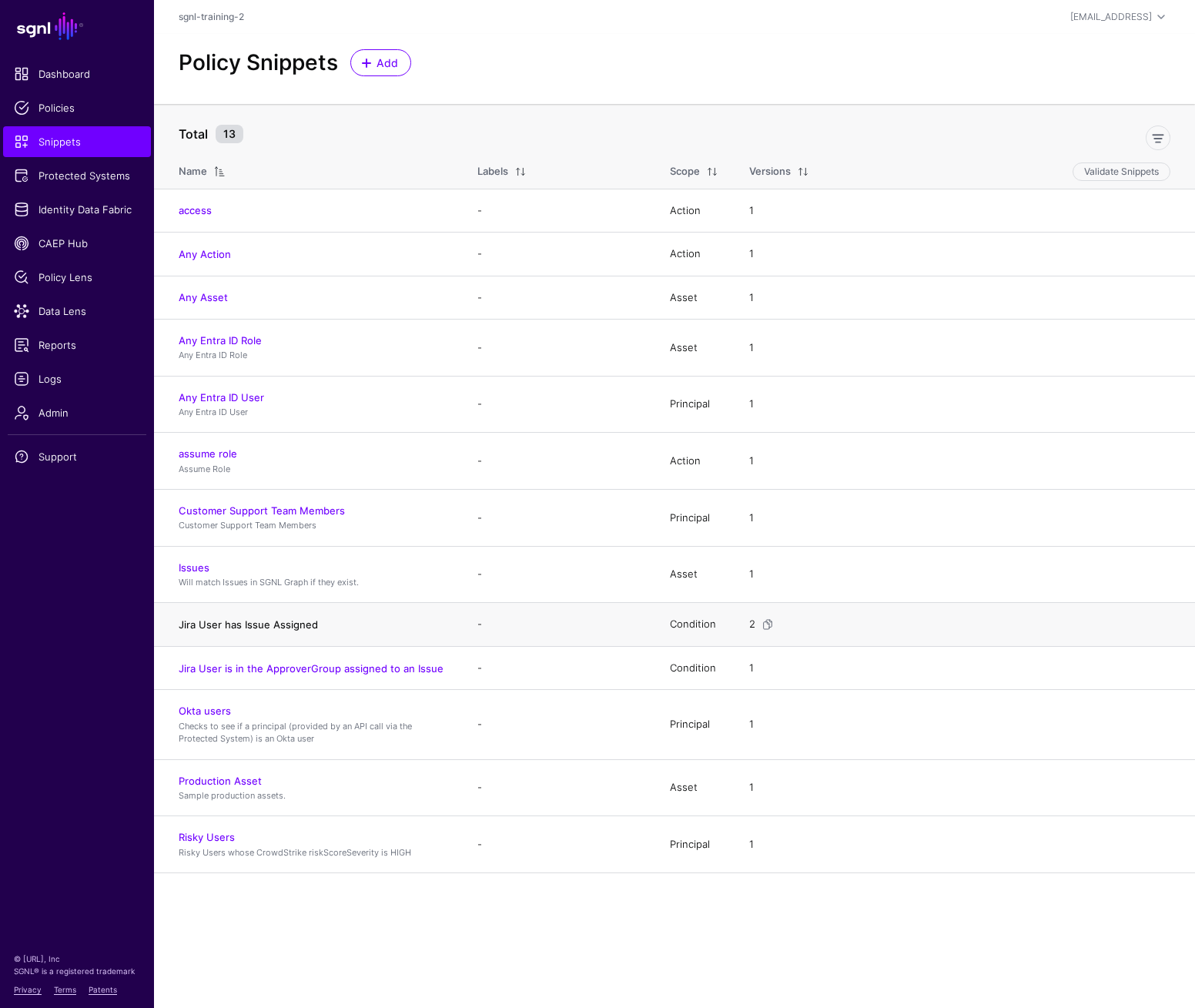
click at [290, 623] on link "Jira User has Issue Assigned" at bounding box center [248, 624] width 139 height 12
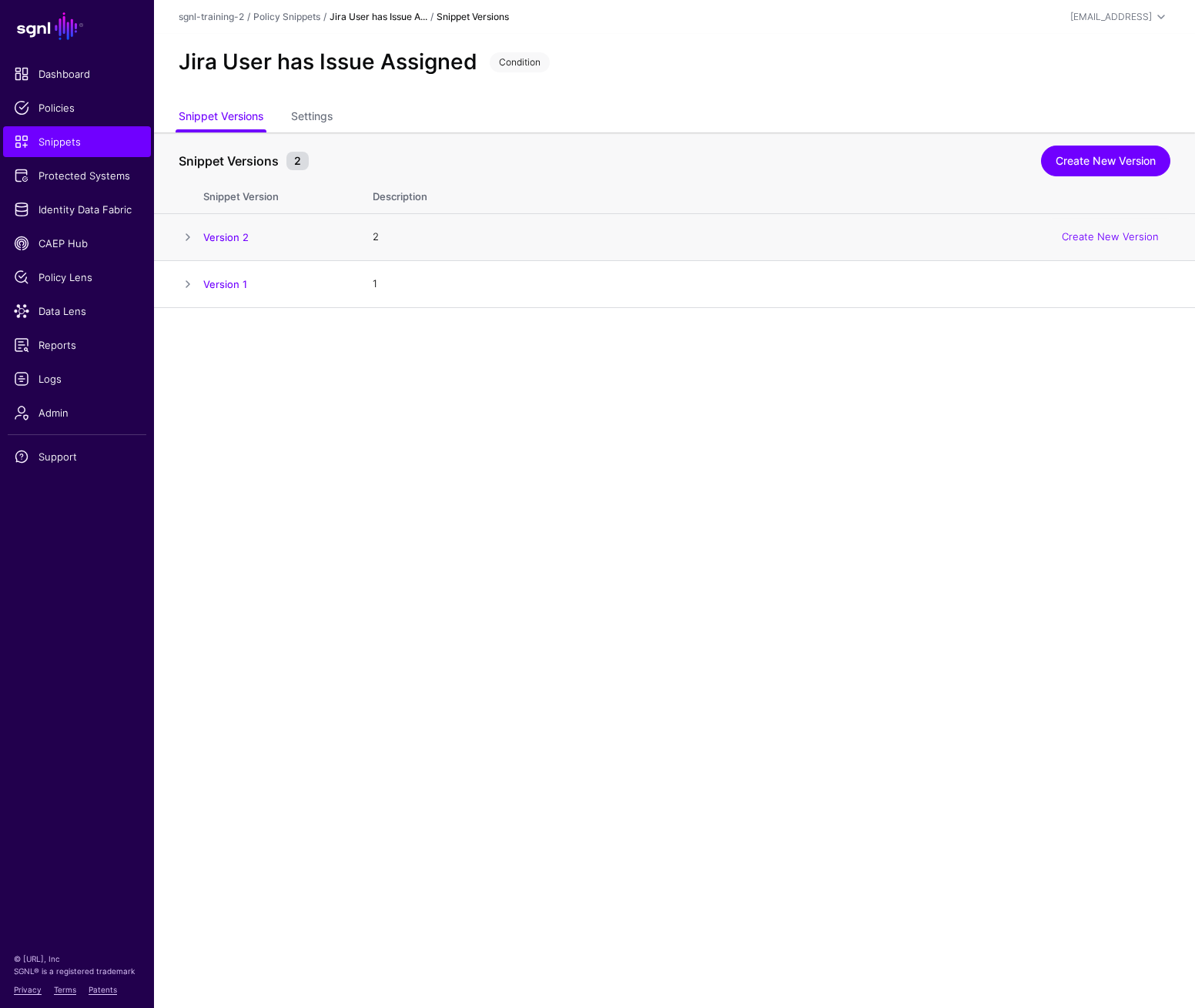
click at [181, 233] on span at bounding box center [188, 236] width 19 height 19
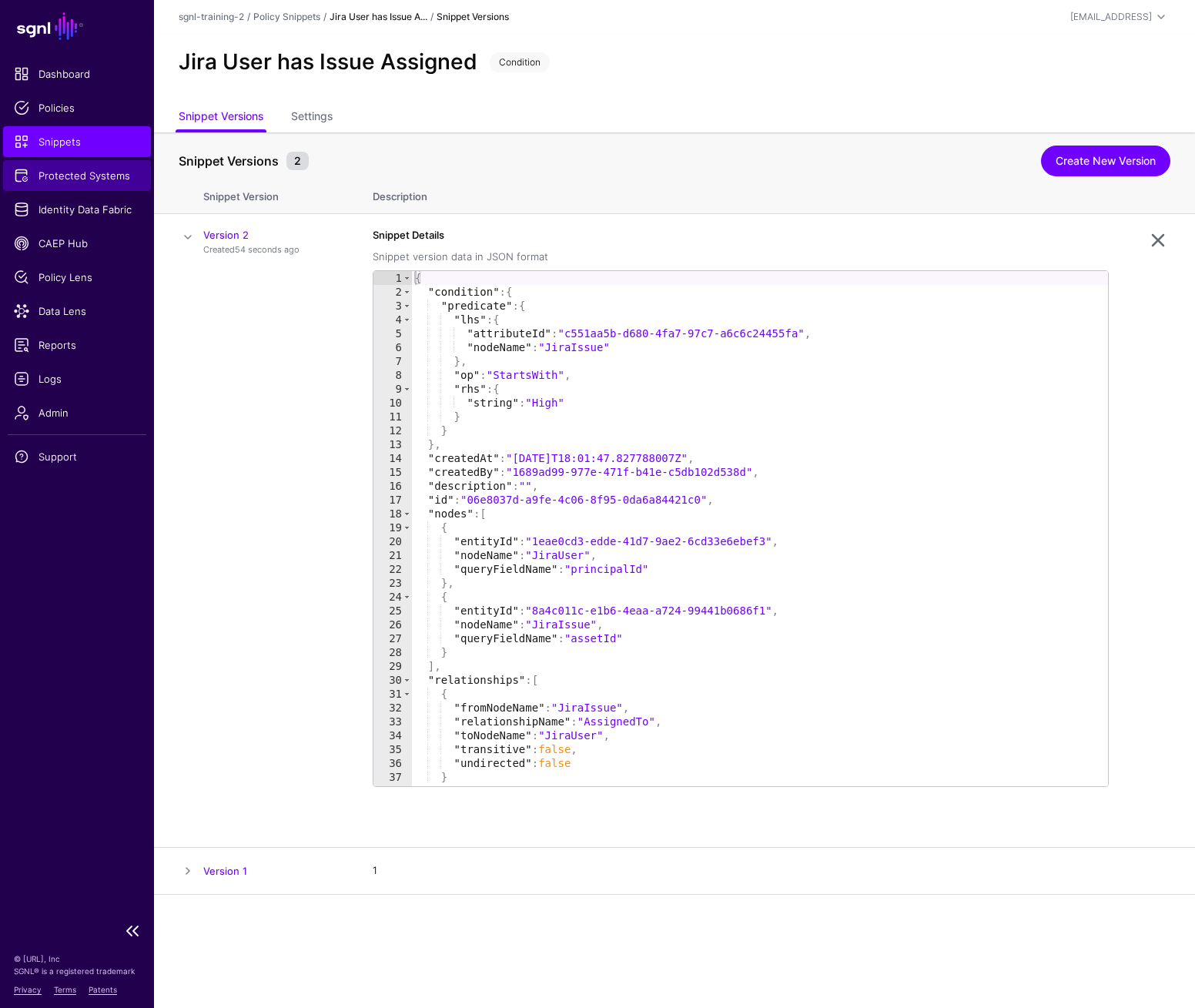
click at [85, 180] on span "Protected Systems" at bounding box center [77, 175] width 127 height 15
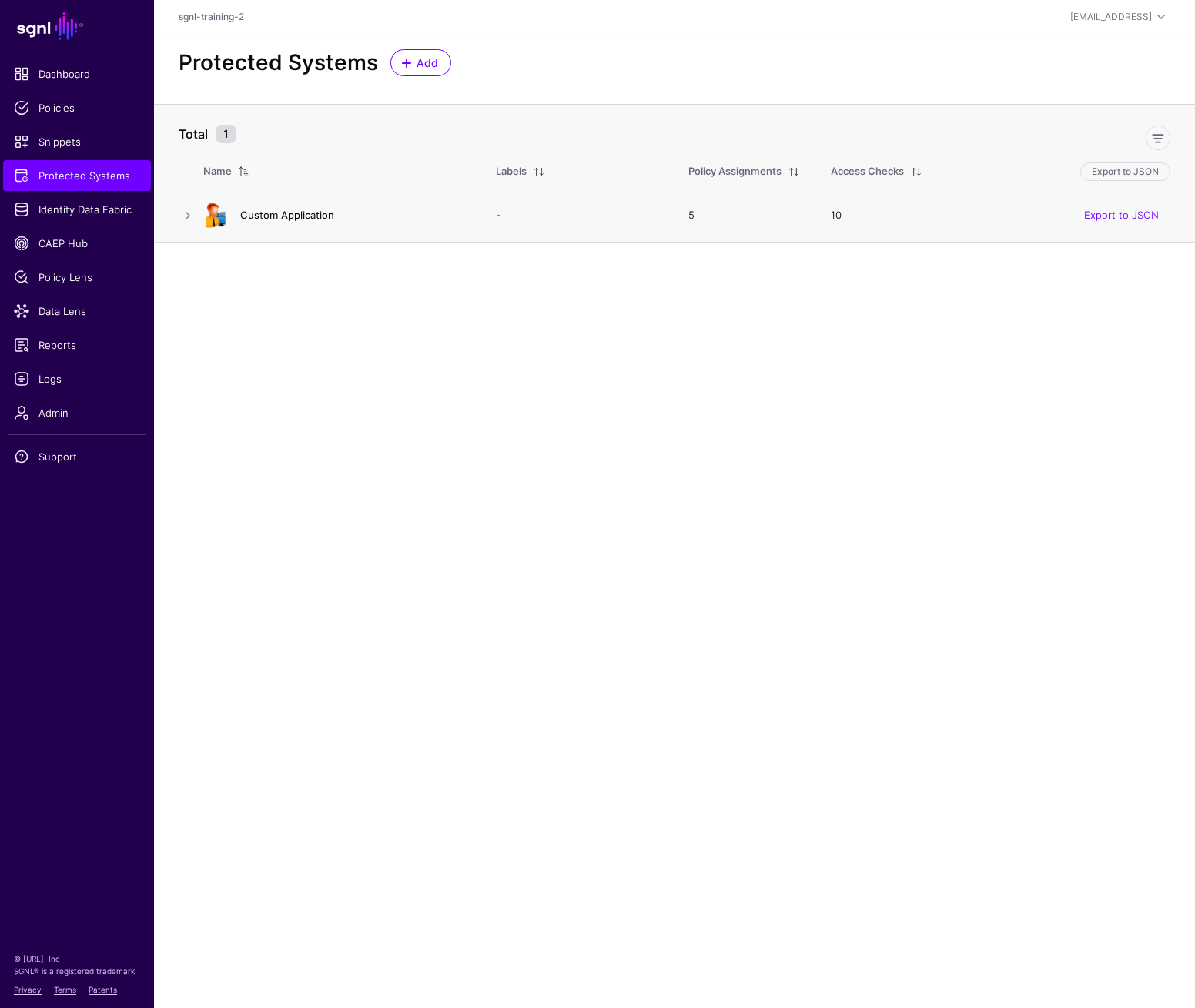
click at [262, 216] on link "Custom Application" at bounding box center [287, 215] width 94 height 12
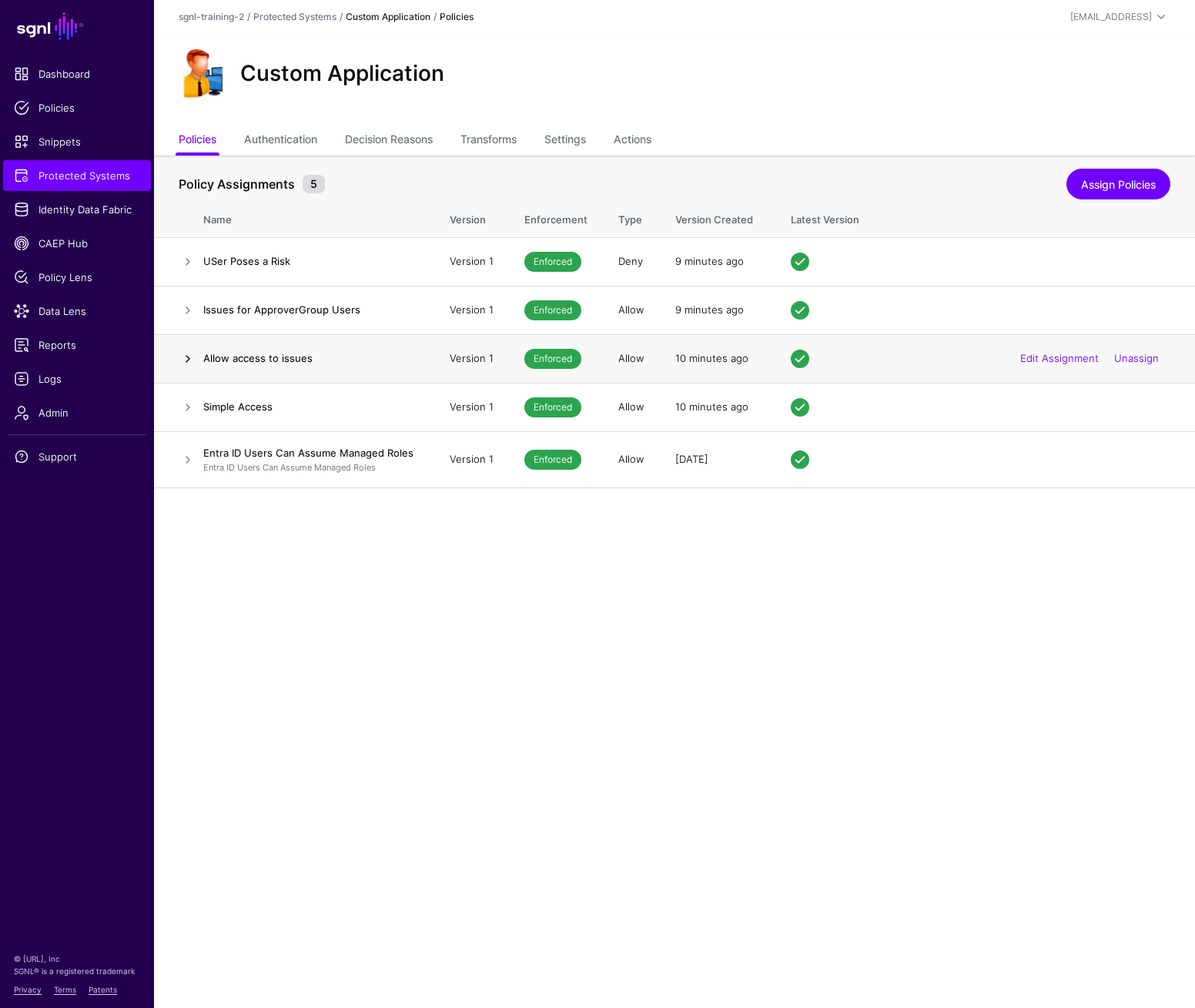
click at [190, 359] on link at bounding box center [188, 359] width 19 height 19
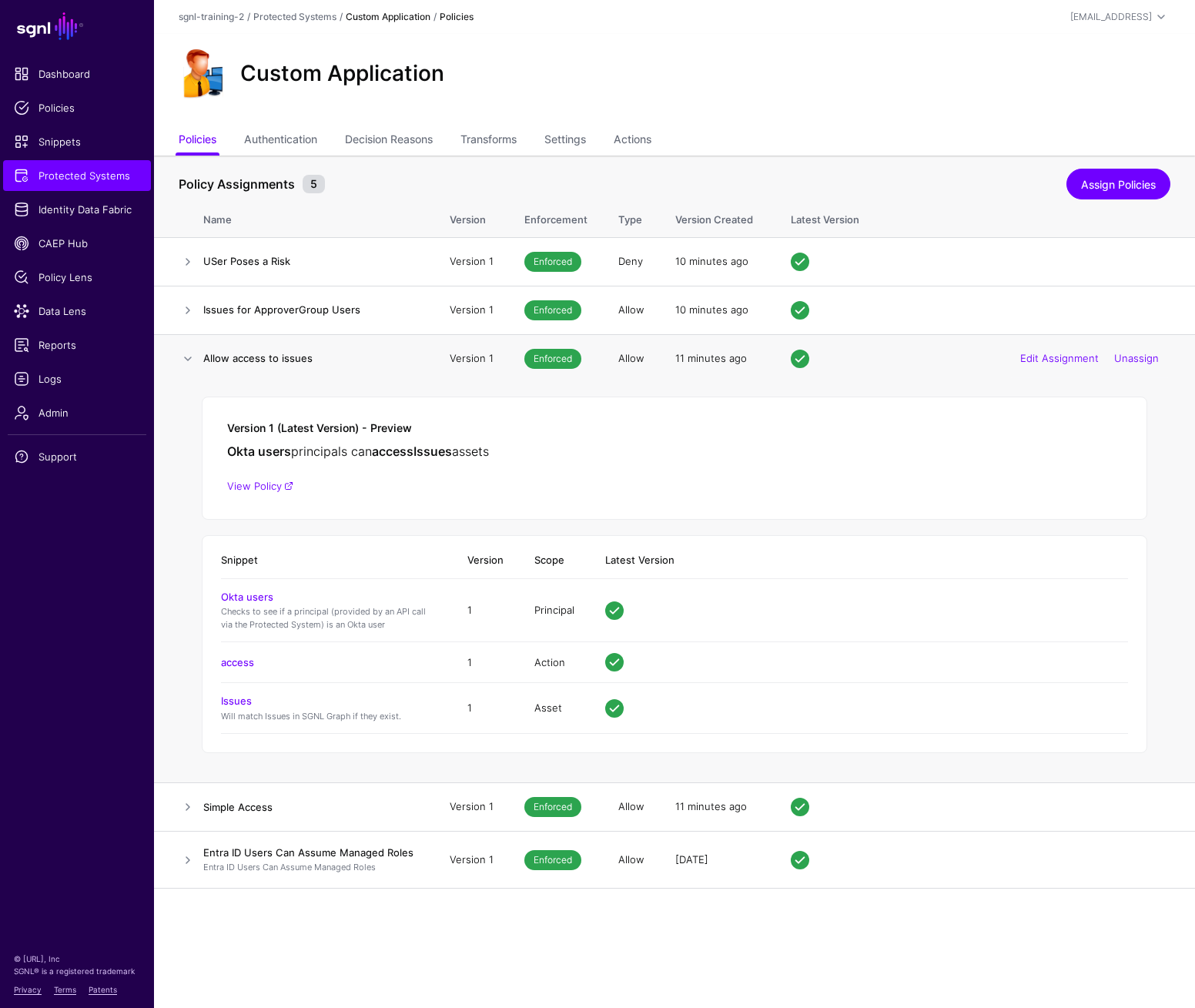
click at [786, 468] on div "Version 1 (Latest Version) - Preview Okta users principals can access Issues as…" at bounding box center [675, 458] width 946 height 123
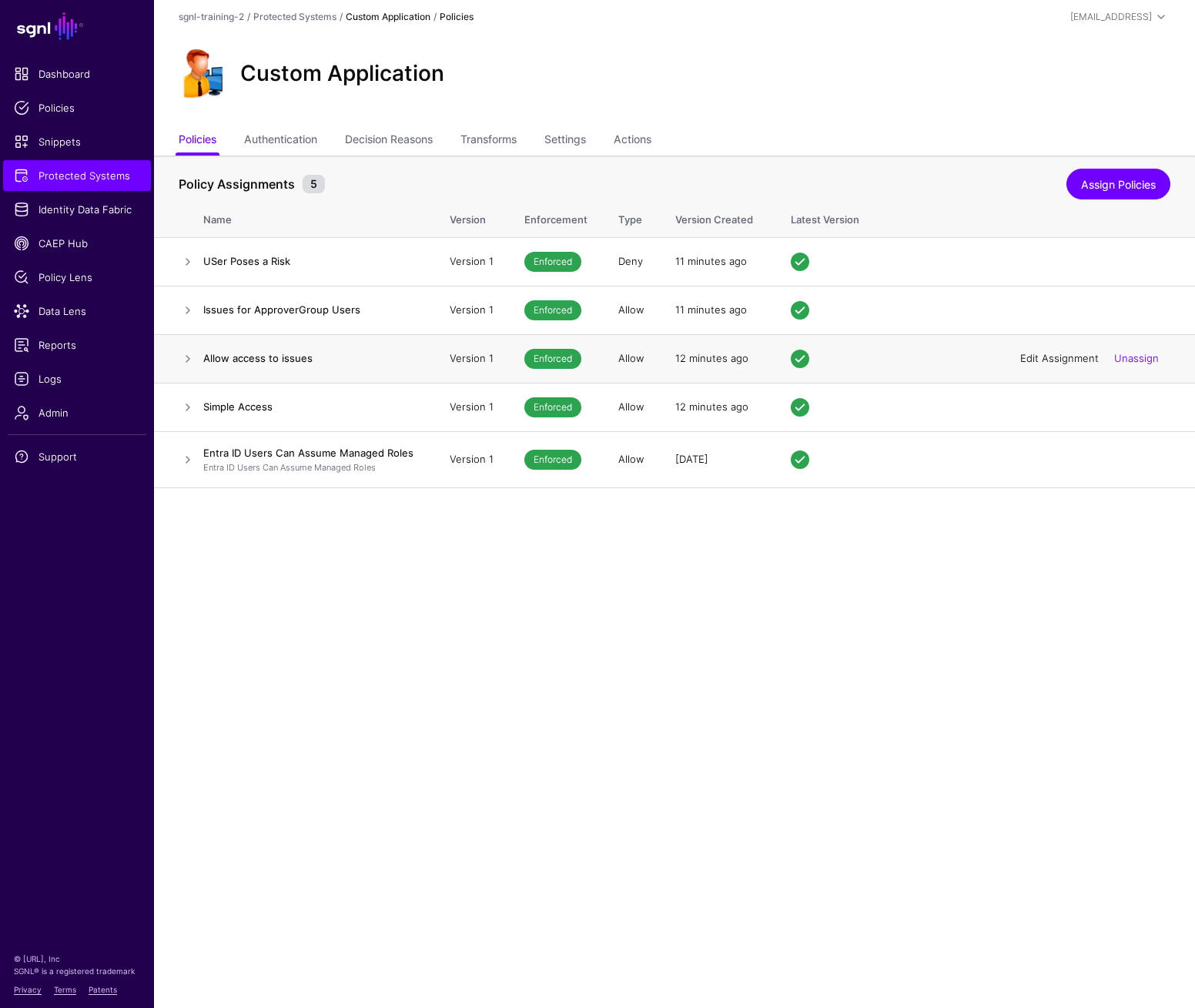
click at [1036, 361] on link "Edit Assignment" at bounding box center [1059, 358] width 79 height 12
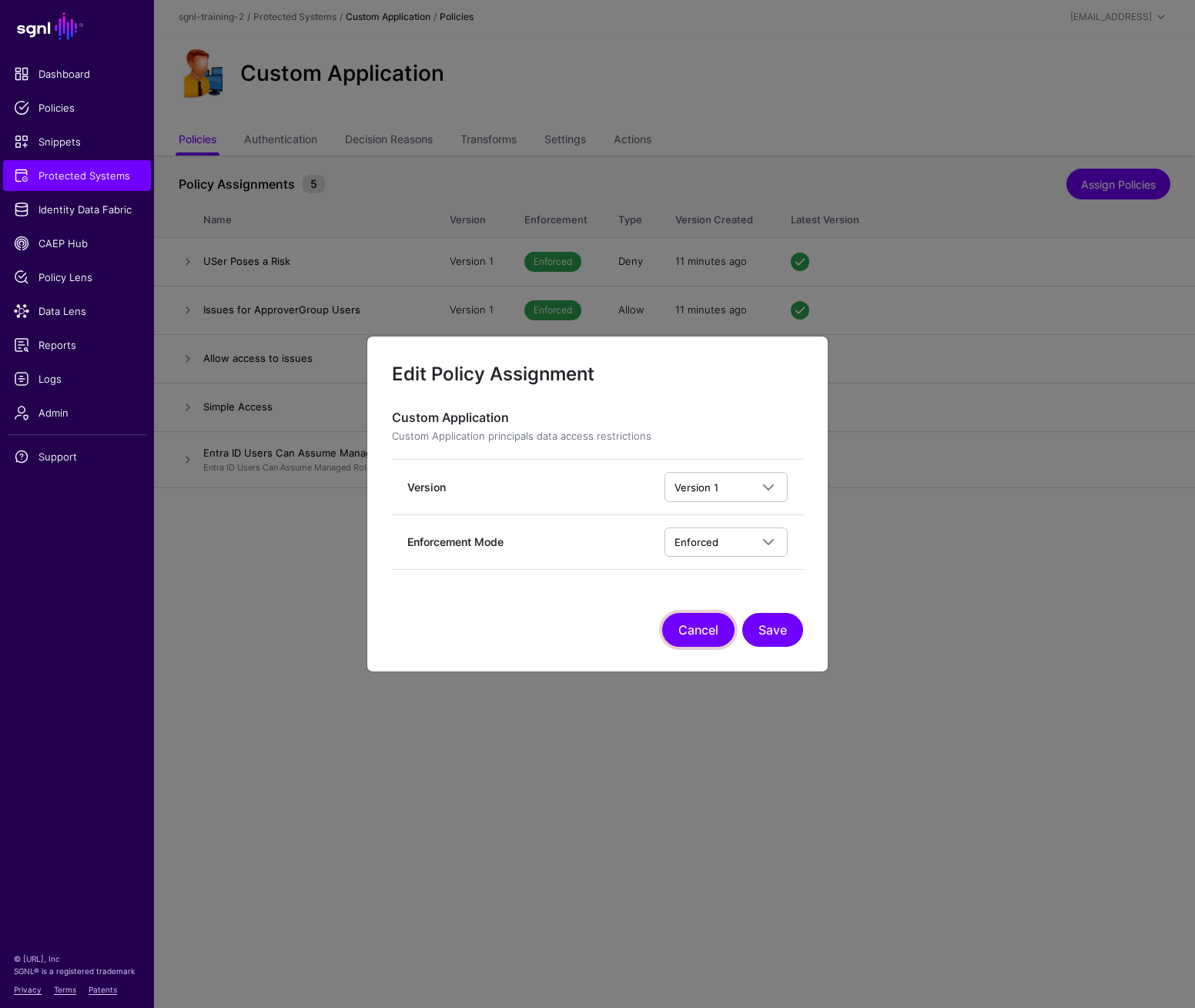
click at [706, 630] on button "Cancel" at bounding box center [699, 630] width 73 height 34
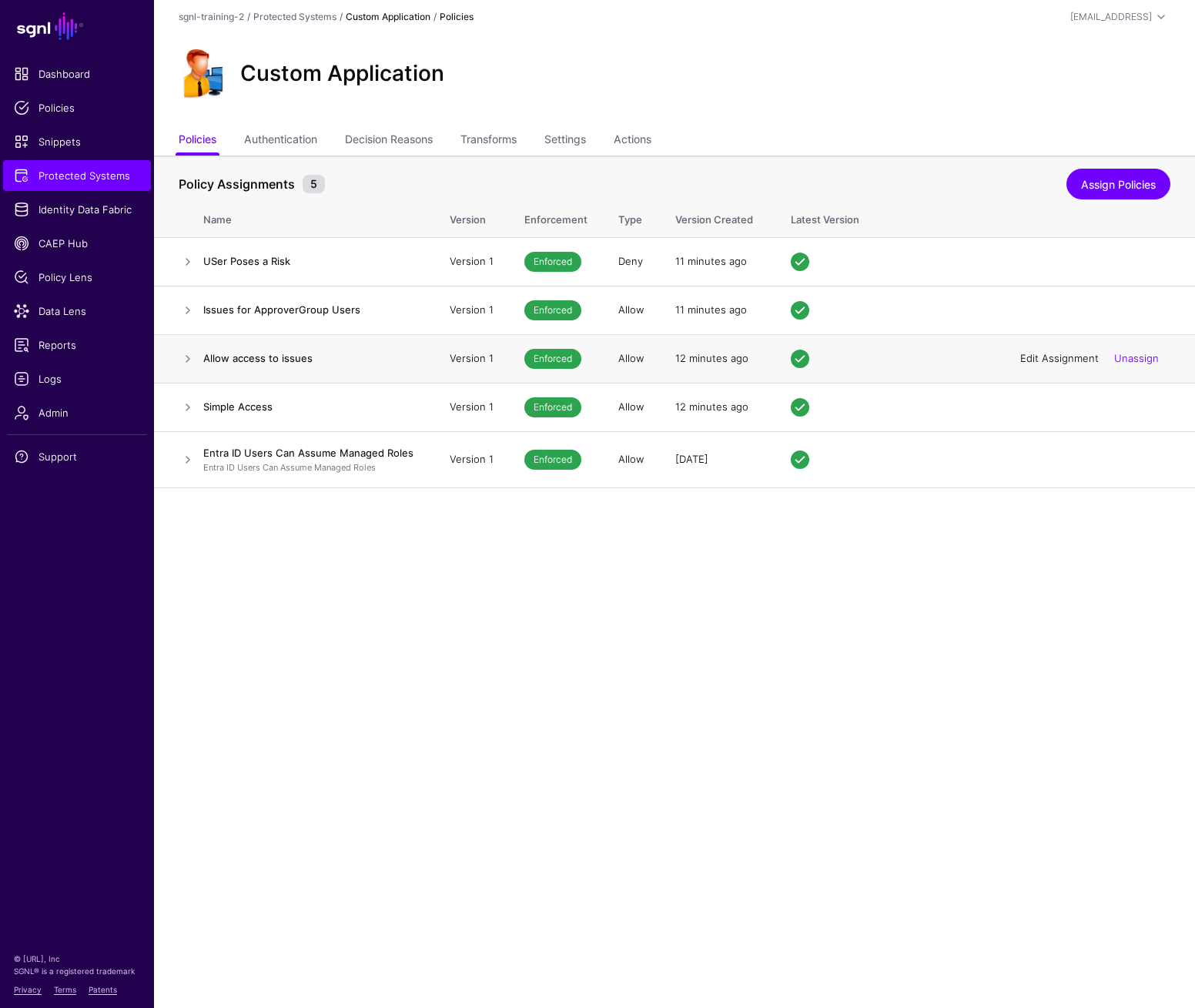
click at [1078, 364] on link "Edit Assignment" at bounding box center [1059, 358] width 79 height 12
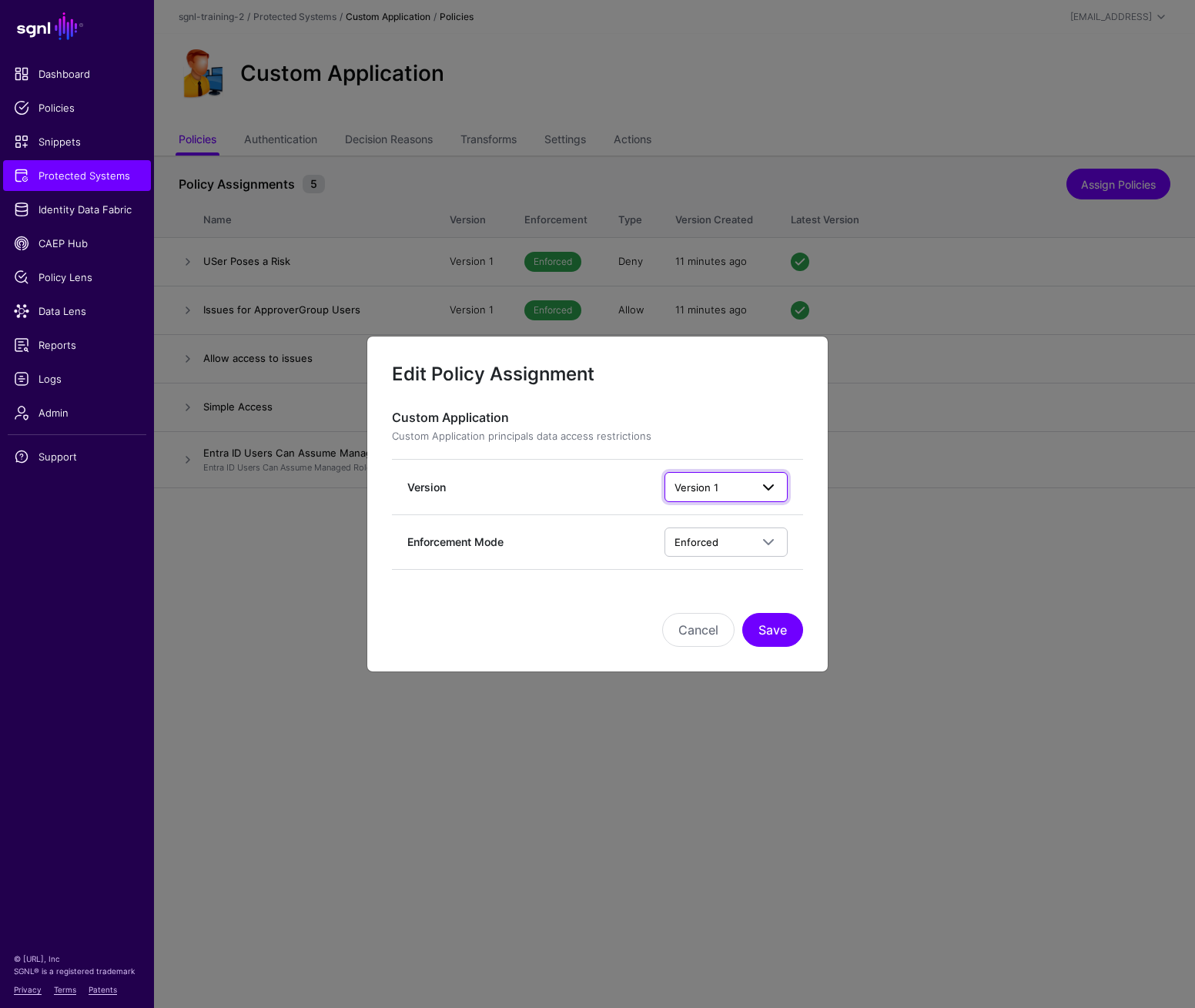
click at [698, 492] on span "Version 1" at bounding box center [712, 487] width 75 height 17
click at [702, 622] on button "Cancel" at bounding box center [699, 630] width 73 height 34
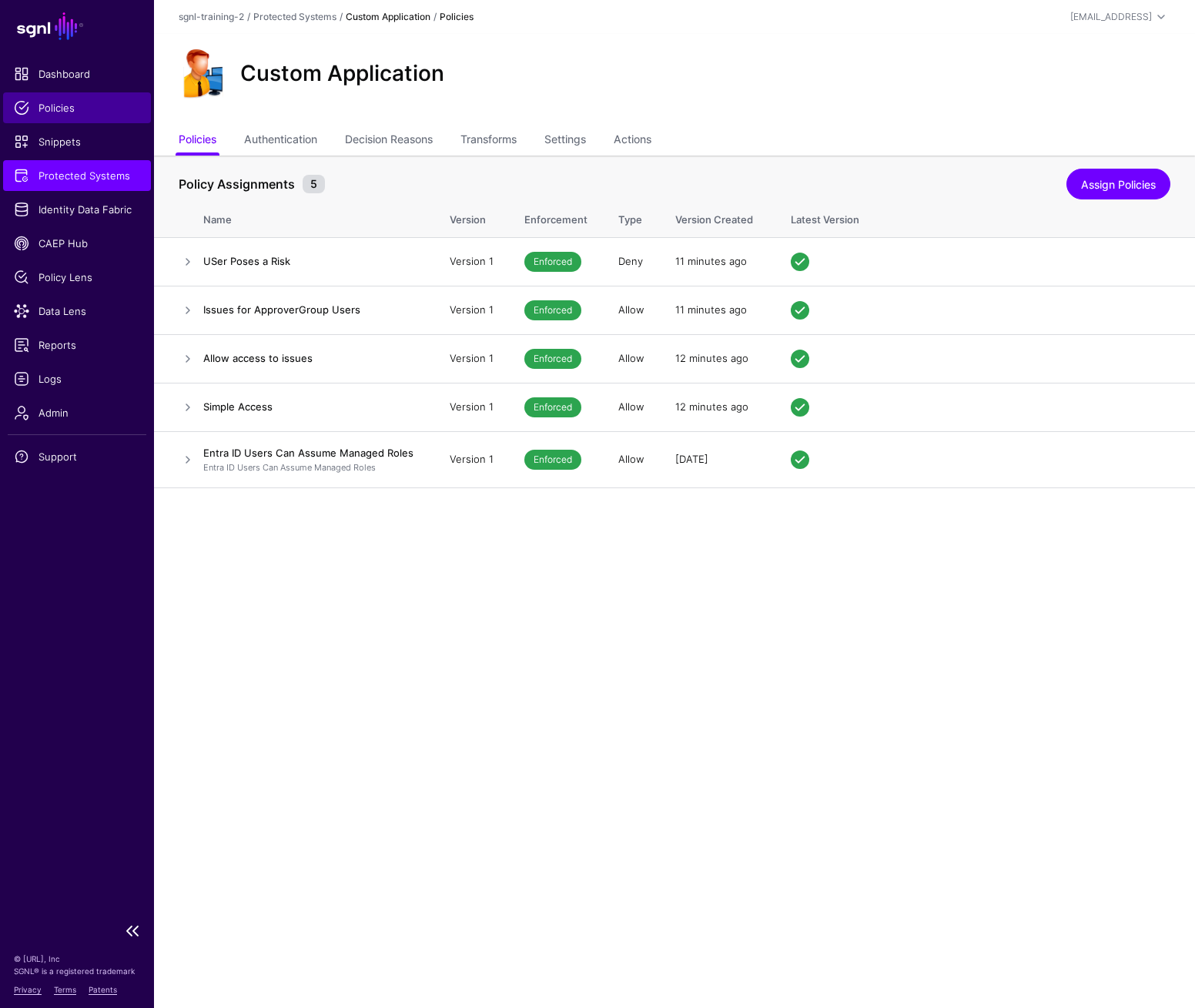
click at [55, 105] on span "Policies" at bounding box center [77, 107] width 127 height 15
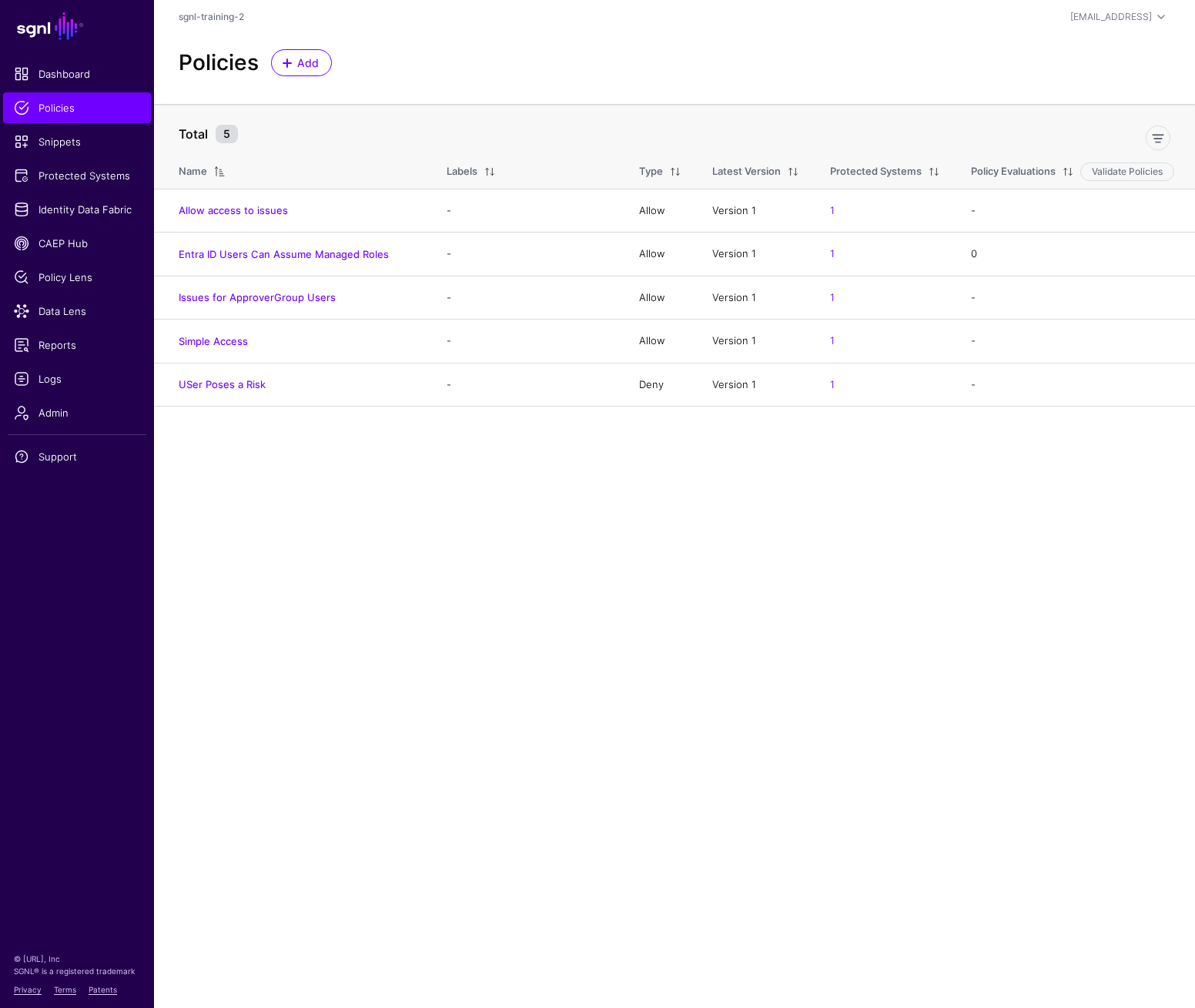
click at [218, 206] on link "Allow access to issues" at bounding box center [233, 210] width 109 height 12
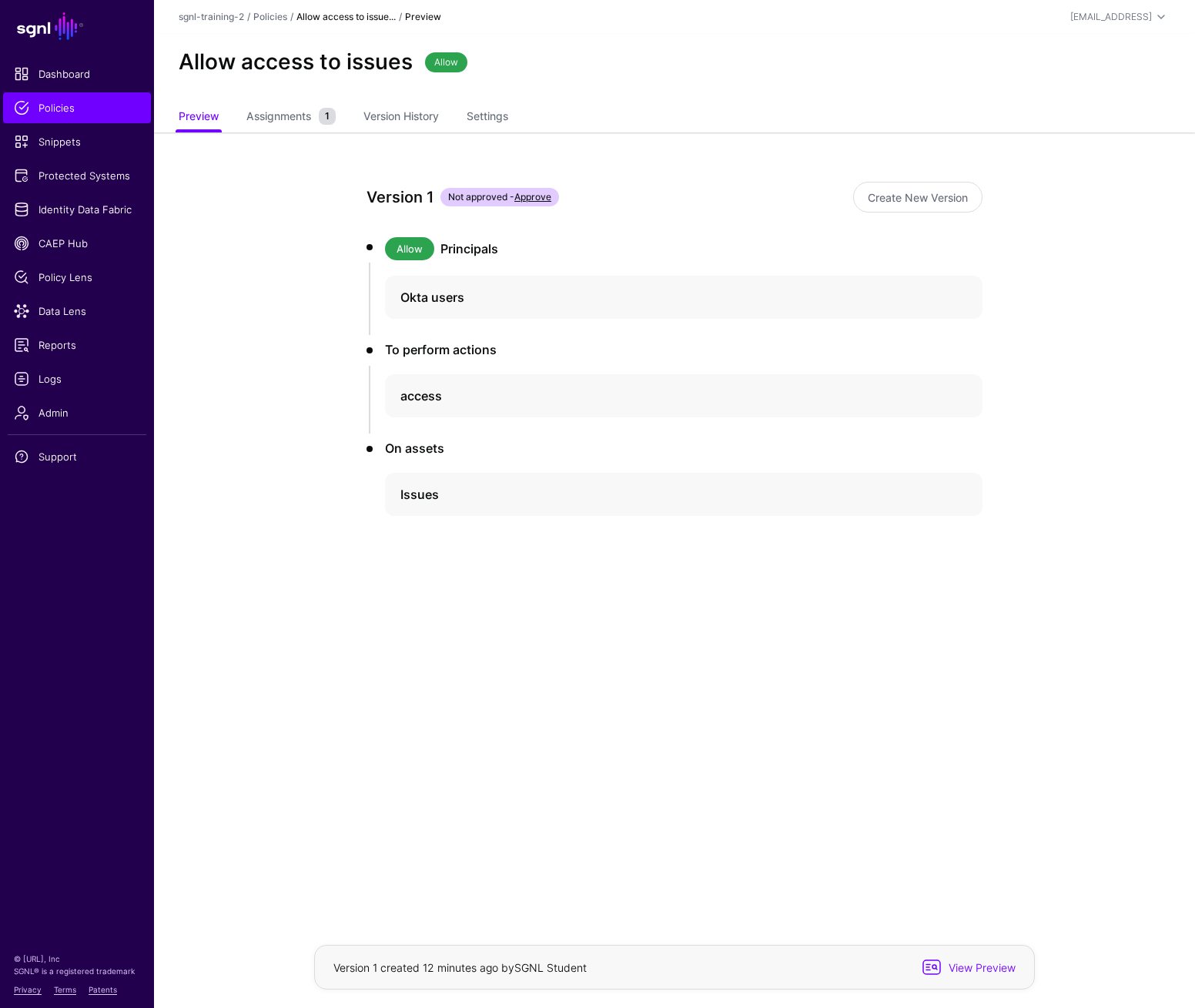
click at [323, 230] on div "Version 1 Not approved - Approve Create New Version Allow Principals Okta users…" at bounding box center [674, 403] width 715 height 541
click at [909, 203] on link "Create New Version" at bounding box center [918, 197] width 129 height 31
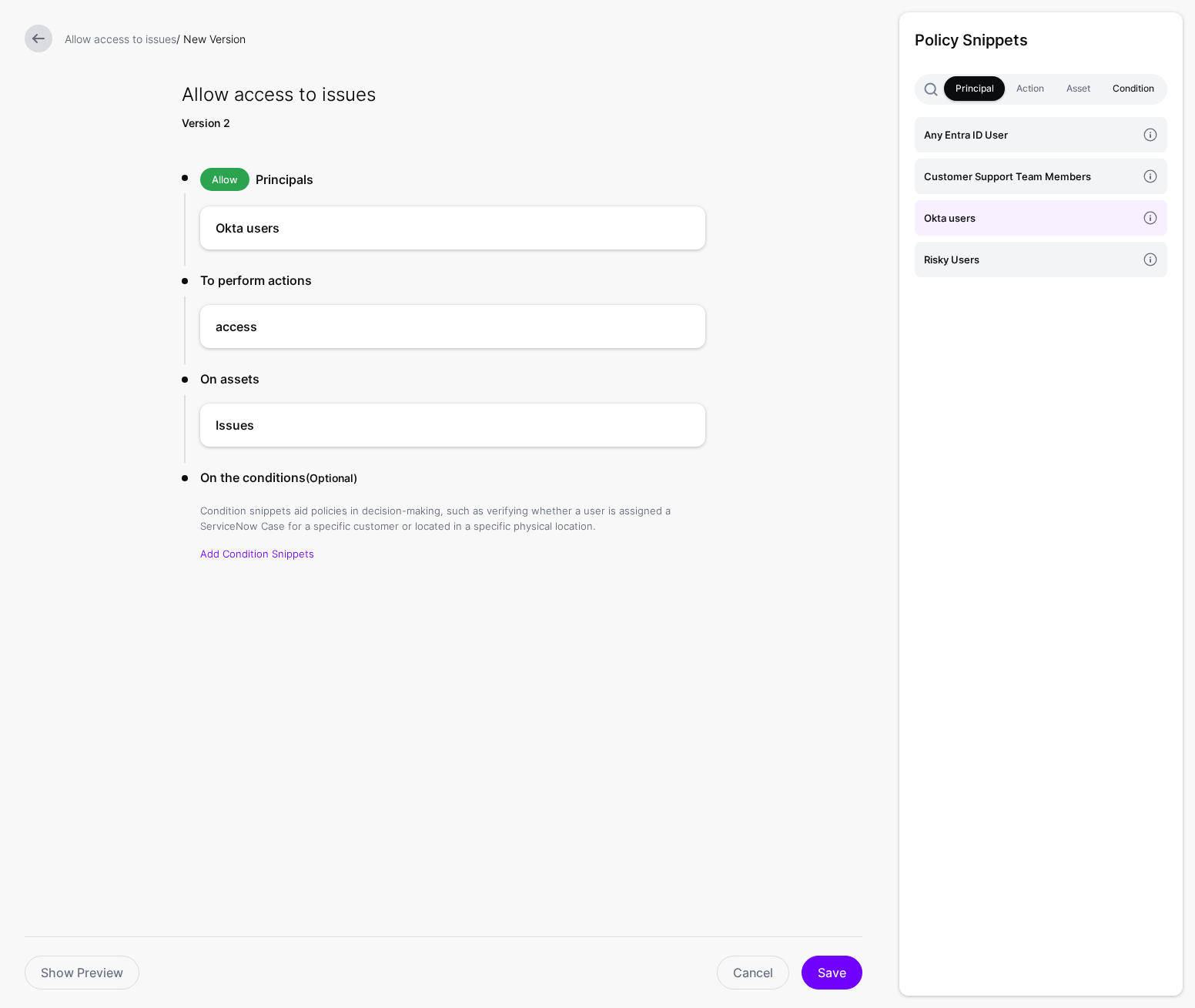
click at [1129, 88] on link "Condition" at bounding box center [1133, 89] width 64 height 25
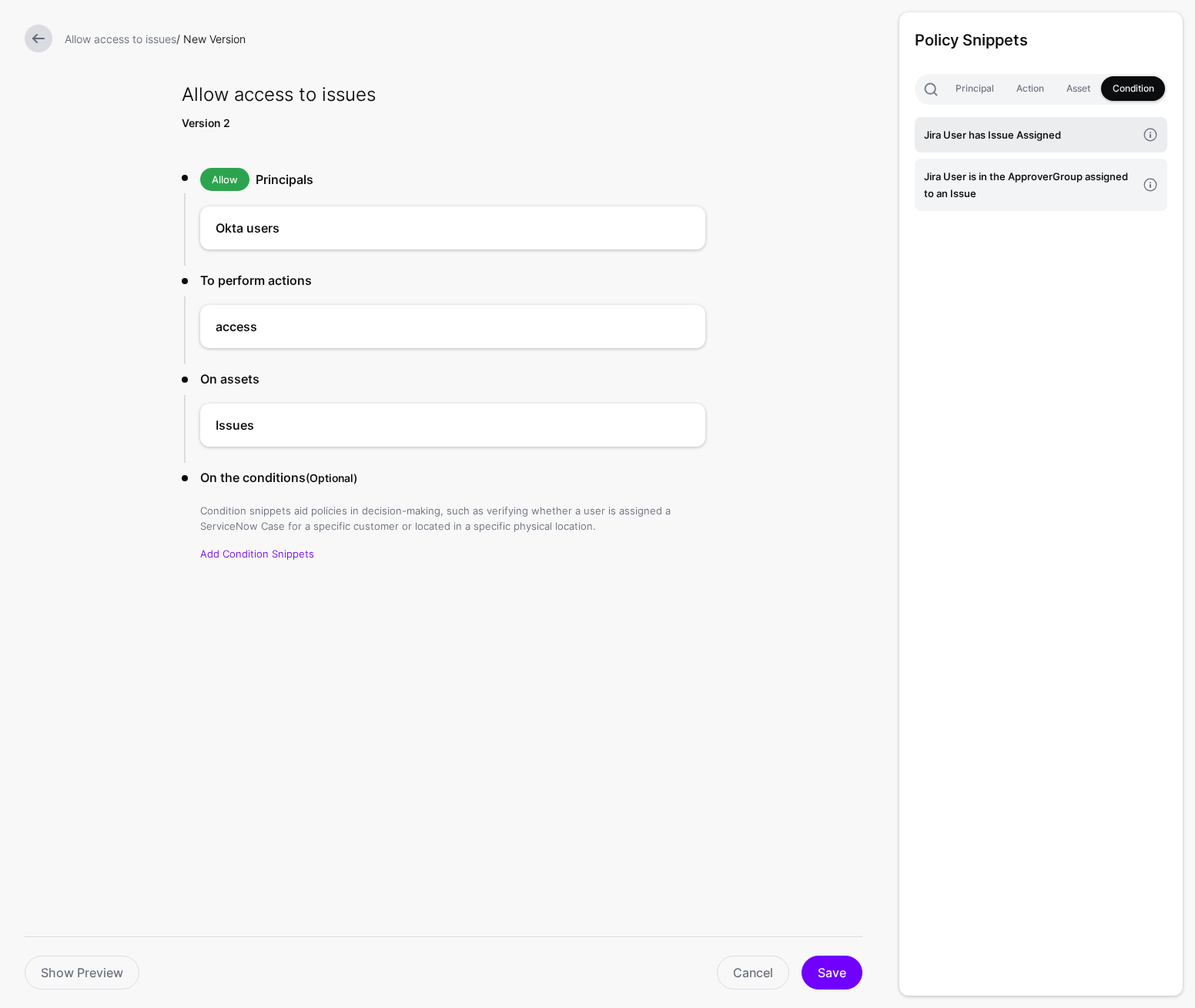
click at [1012, 138] on h4 "Jira User has Issue Assigned" at bounding box center [1030, 135] width 213 height 17
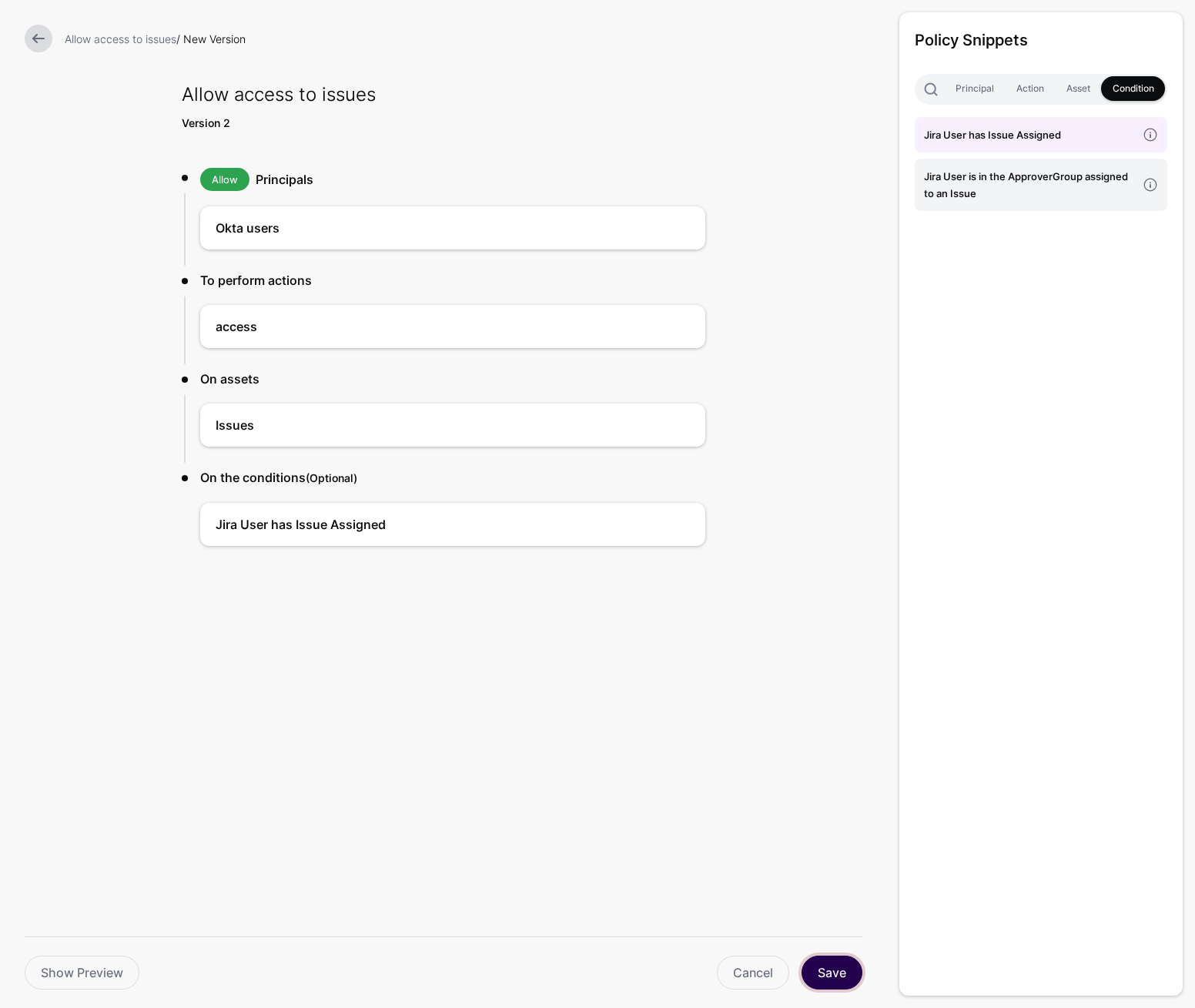
click at [838, 976] on button "Save" at bounding box center [832, 973] width 61 height 34
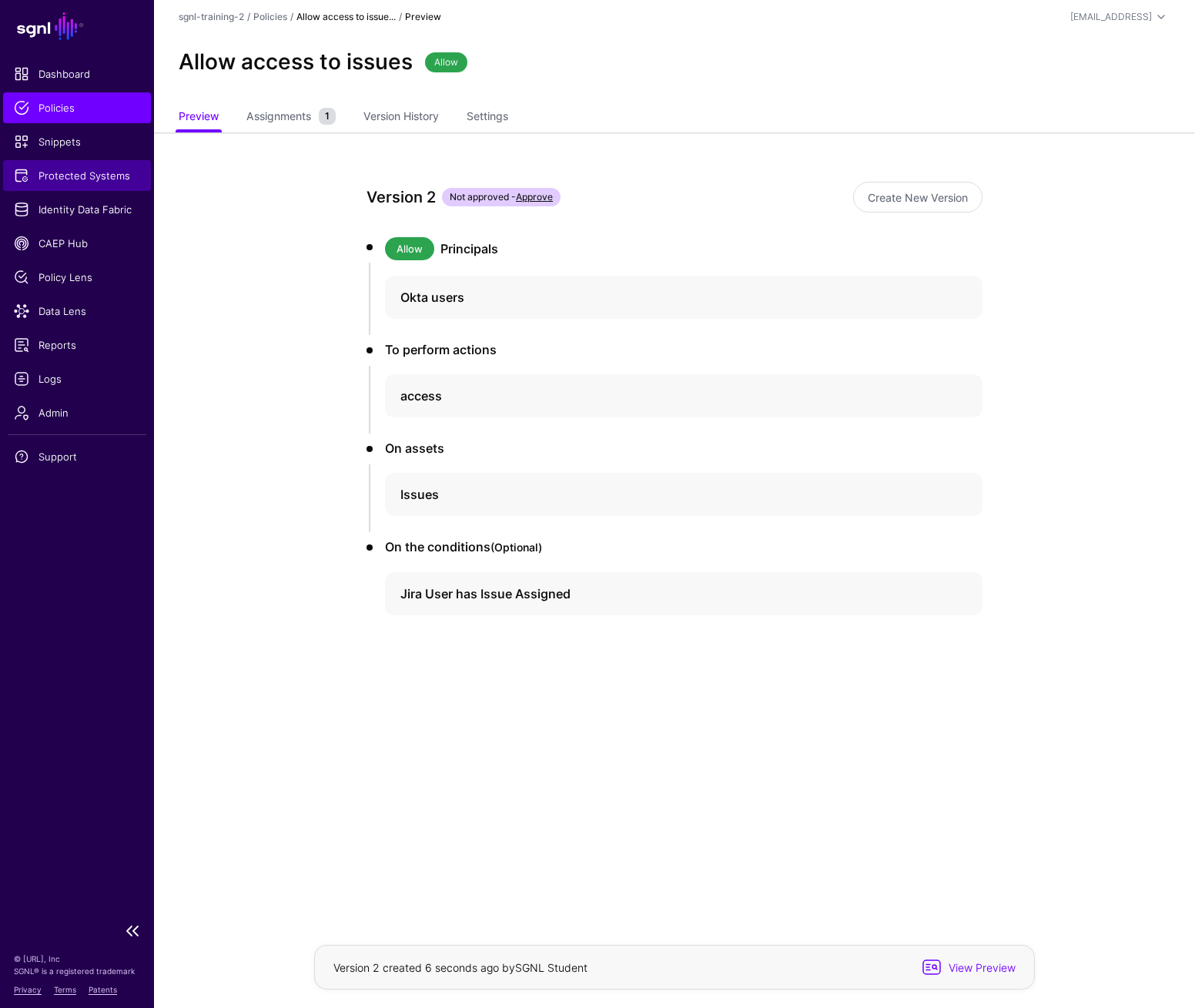
click at [68, 176] on span "Protected Systems" at bounding box center [77, 175] width 127 height 15
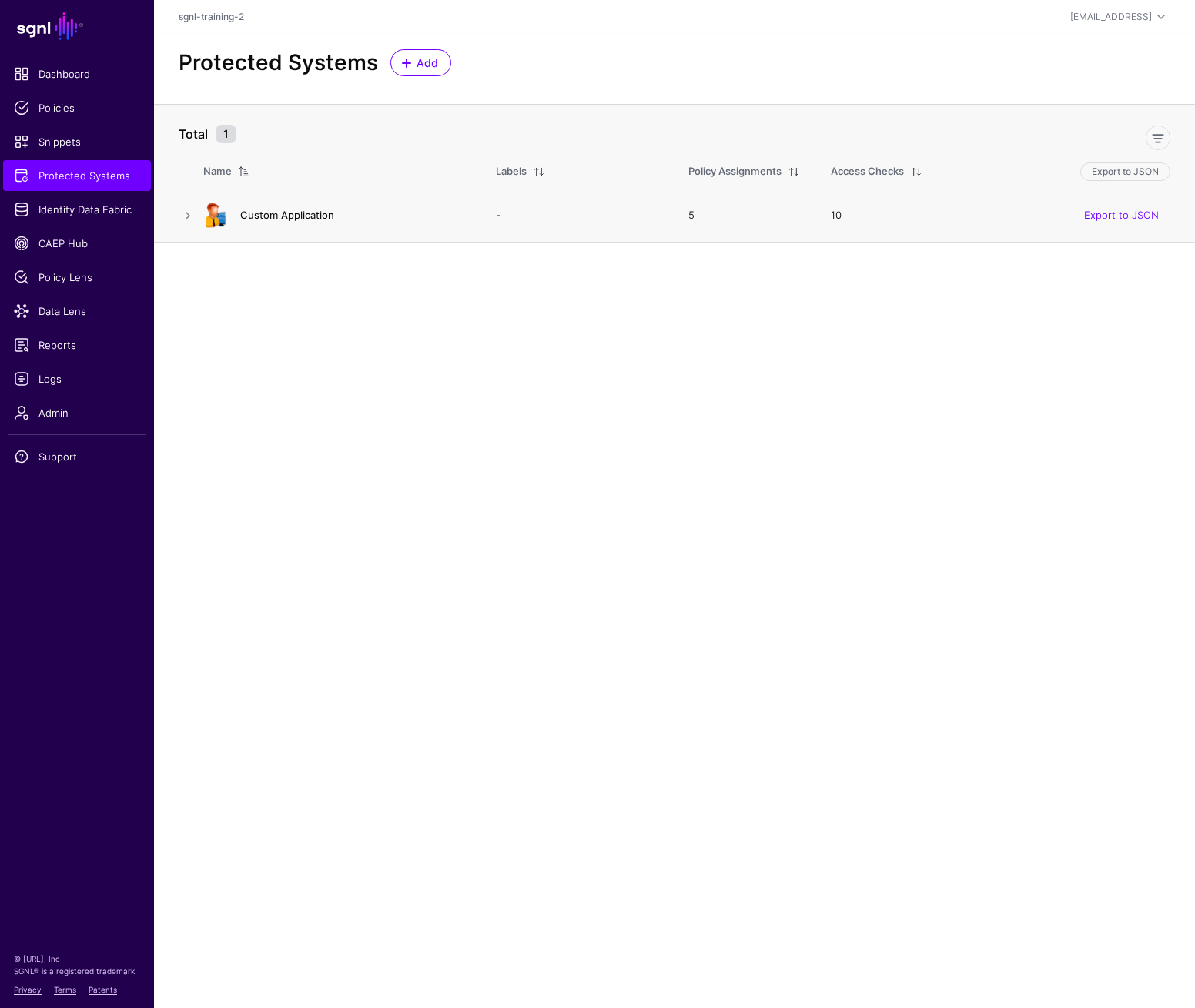
click at [280, 219] on link "Custom Application" at bounding box center [287, 215] width 94 height 12
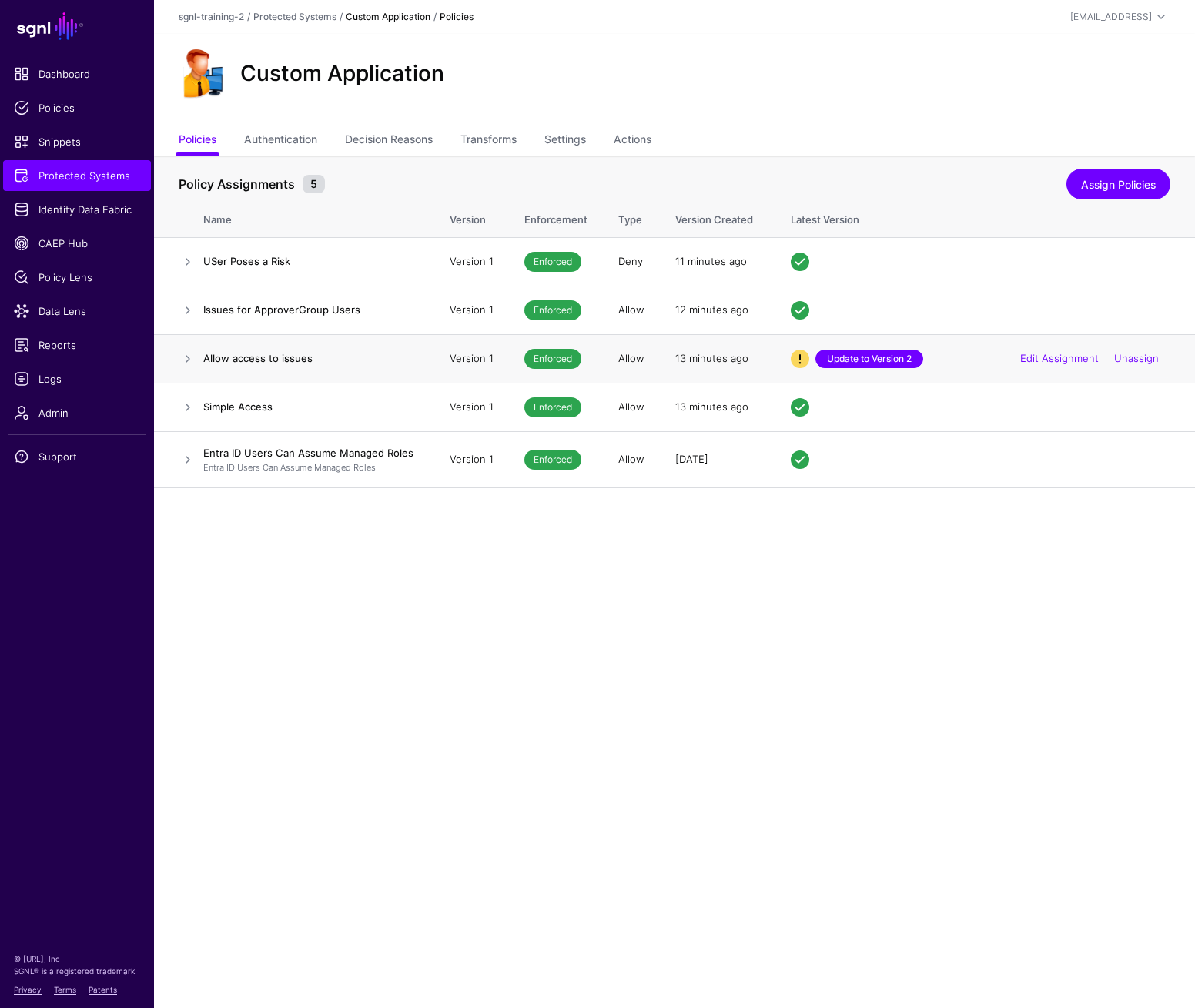
click at [876, 355] on link "Update to Version 2" at bounding box center [870, 359] width 108 height 19
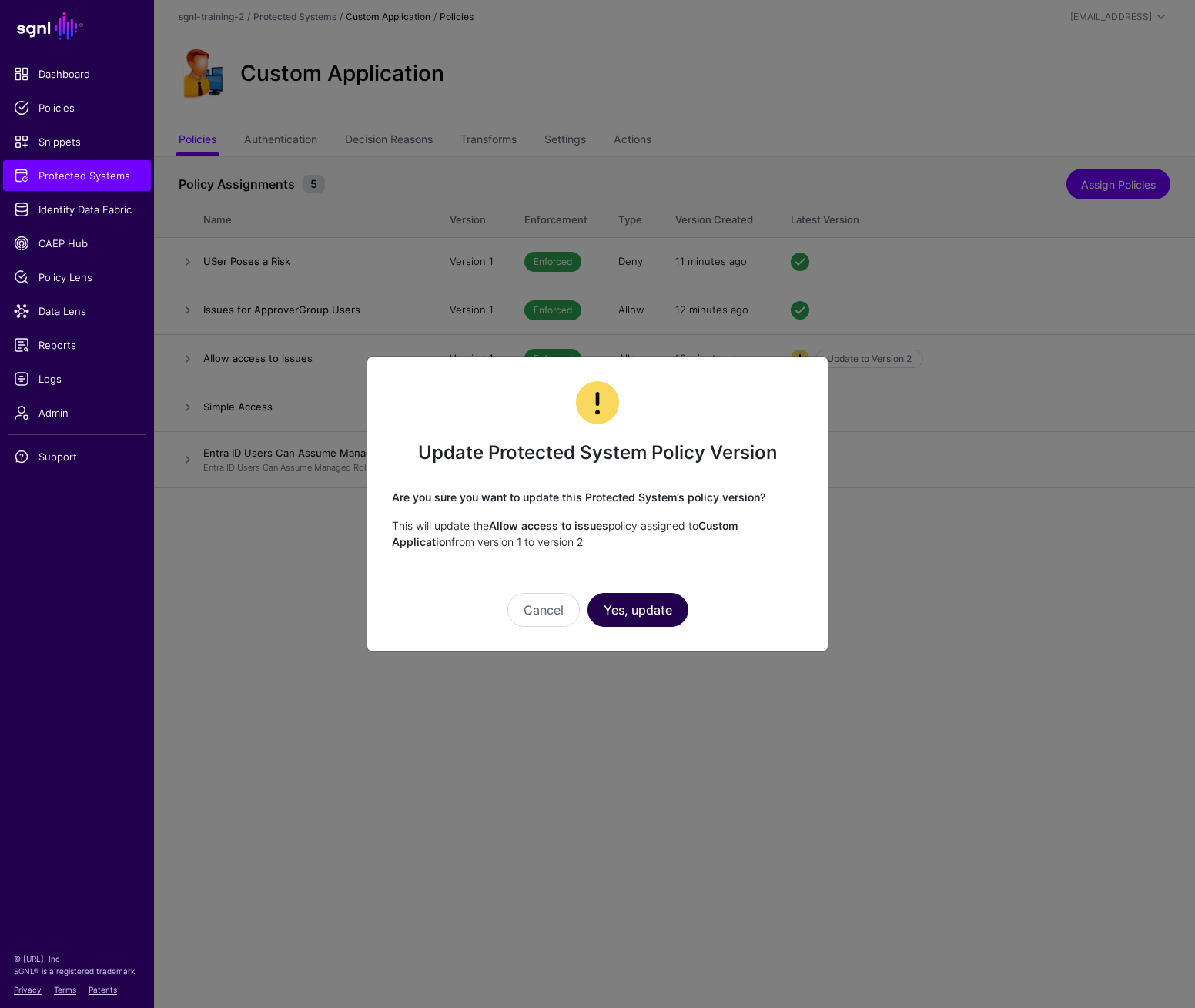
click at [616, 600] on button "Yes, update" at bounding box center [638, 609] width 101 height 34
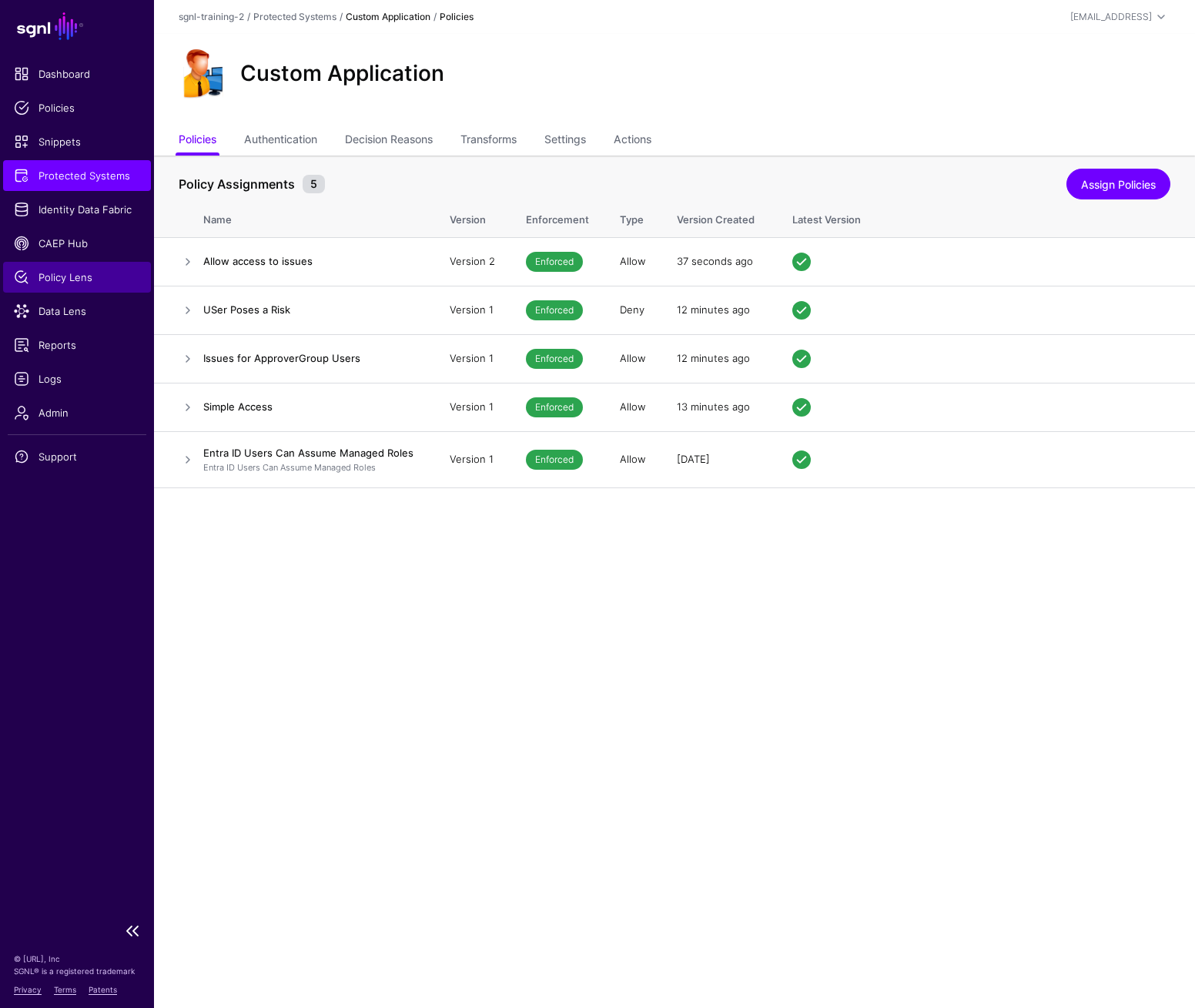
click at [89, 279] on span "Policy Lens" at bounding box center [77, 276] width 127 height 15
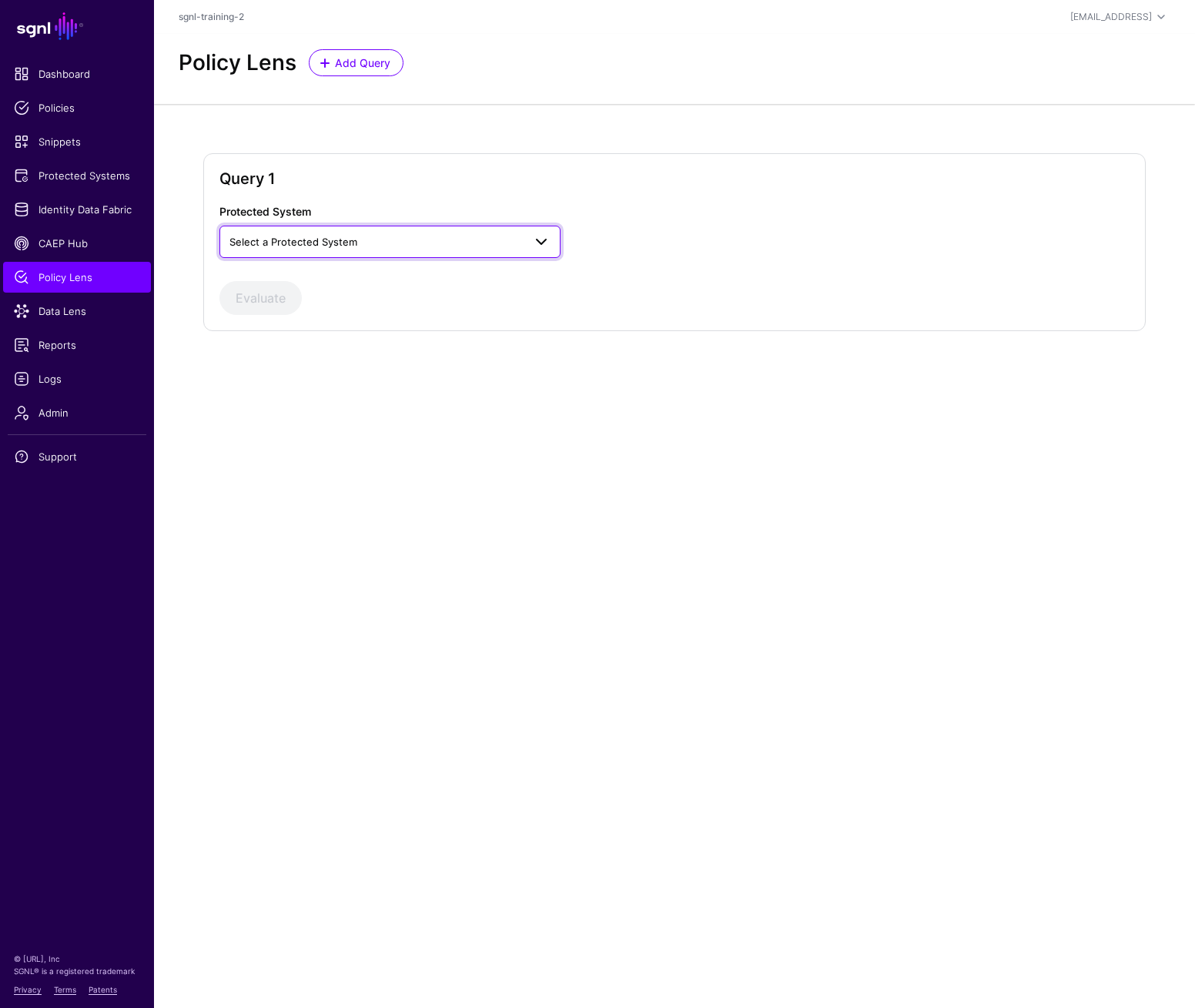
click at [306, 248] on span "Select a Protected System" at bounding box center [376, 241] width 293 height 17
drag, startPoint x: 314, startPoint y: 275, endPoint x: 290, endPoint y: 281, distance: 24.7
click at [314, 275] on span "Custom Application" at bounding box center [278, 277] width 93 height 12
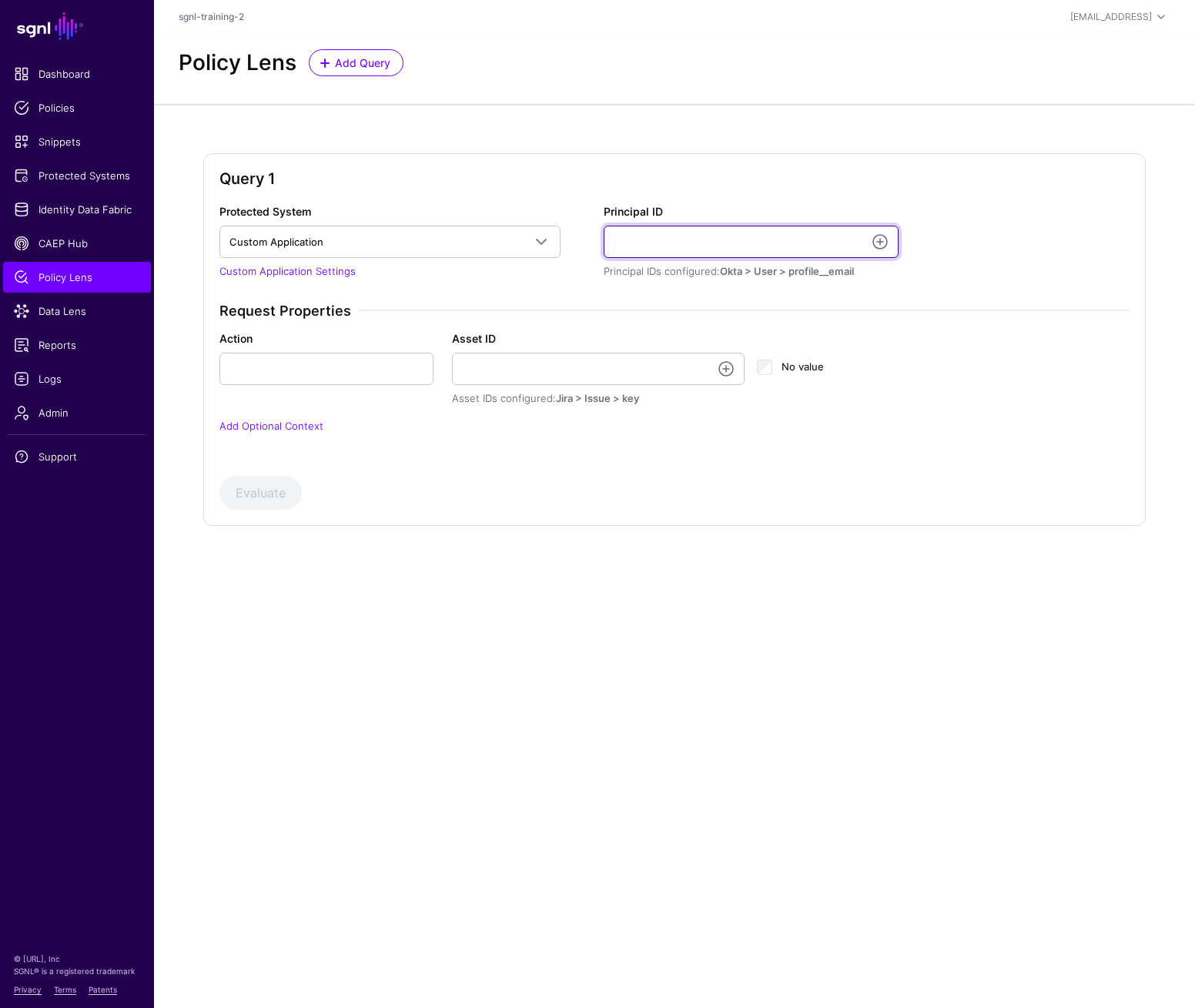
click at [645, 243] on input "Principal ID" at bounding box center [751, 242] width 295 height 33
paste input "**********"
type input "**********"
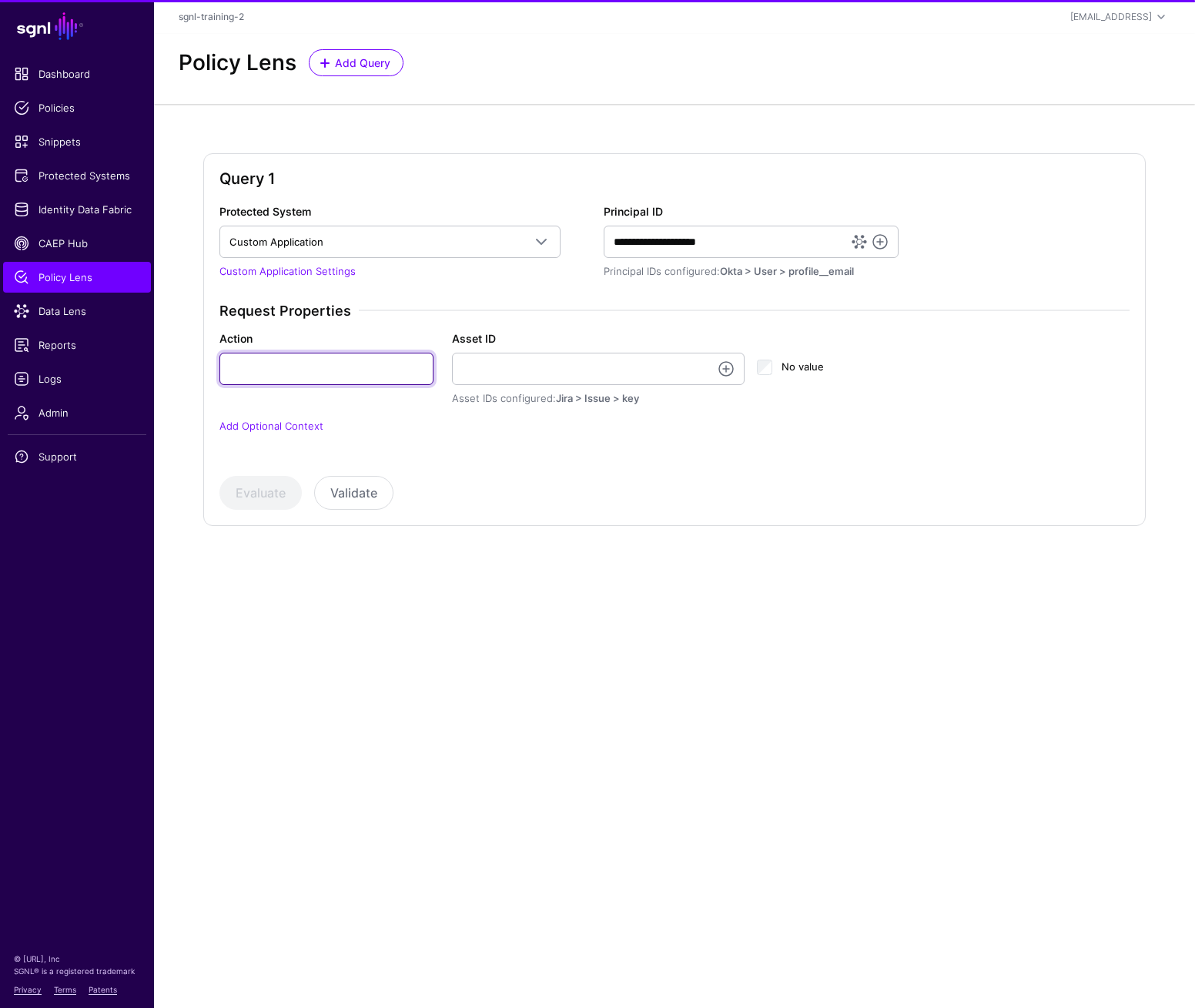
click at [384, 367] on input "Action" at bounding box center [327, 368] width 214 height 33
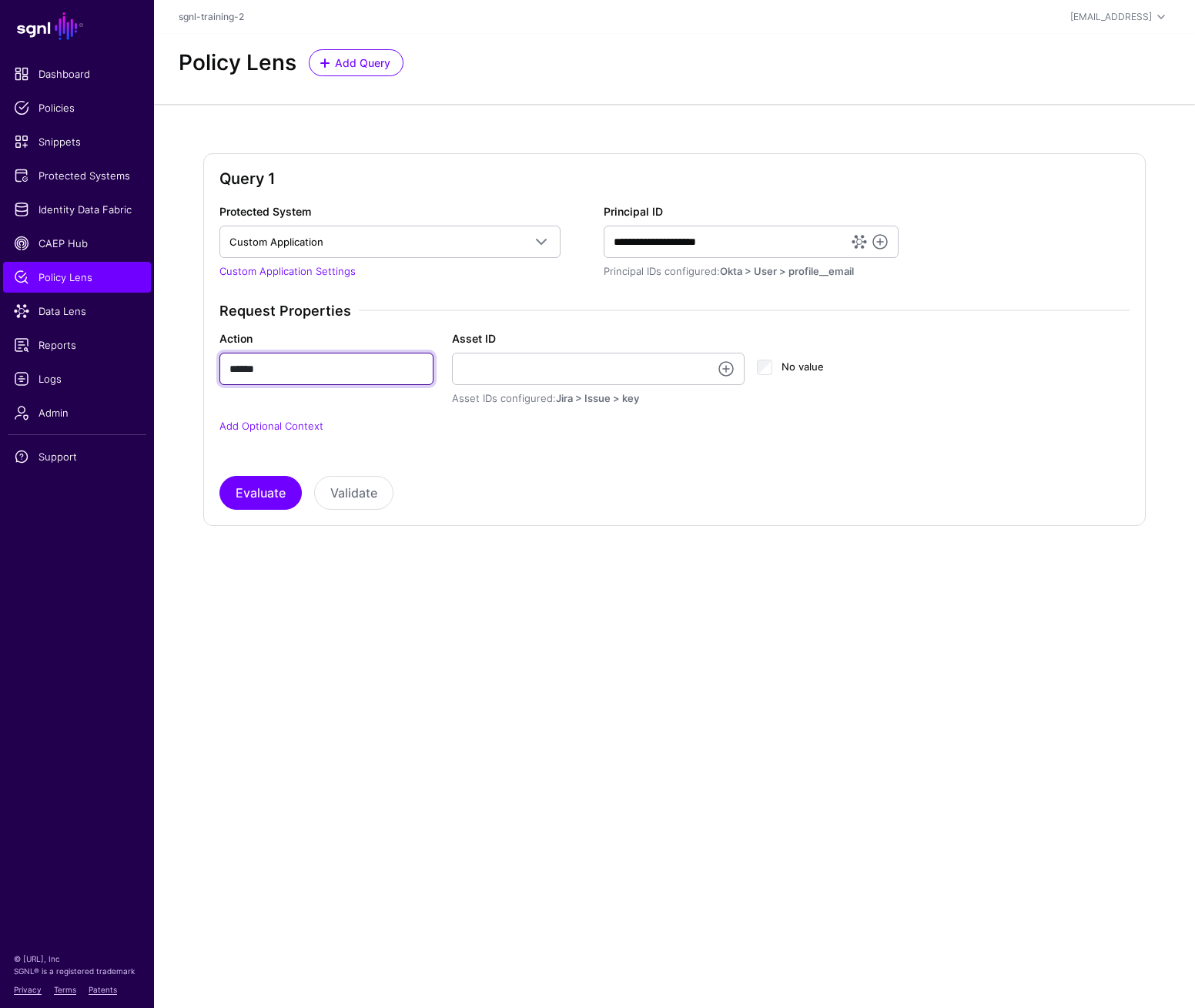
type input "******"
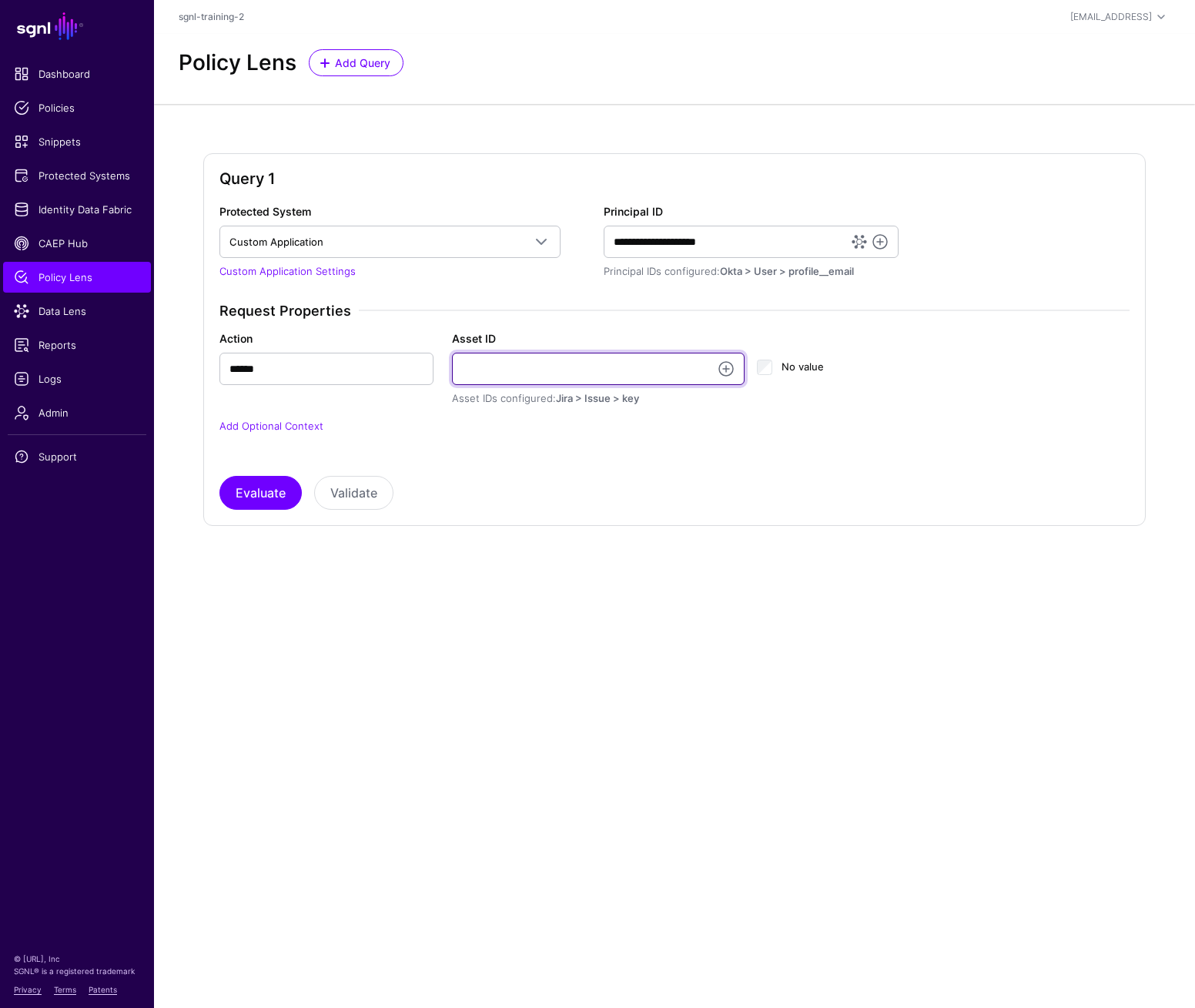
click at [528, 360] on input "Asset ID" at bounding box center [598, 368] width 293 height 33
type input "**********"
click at [220, 476] on button "Evaluate" at bounding box center [260, 492] width 82 height 34
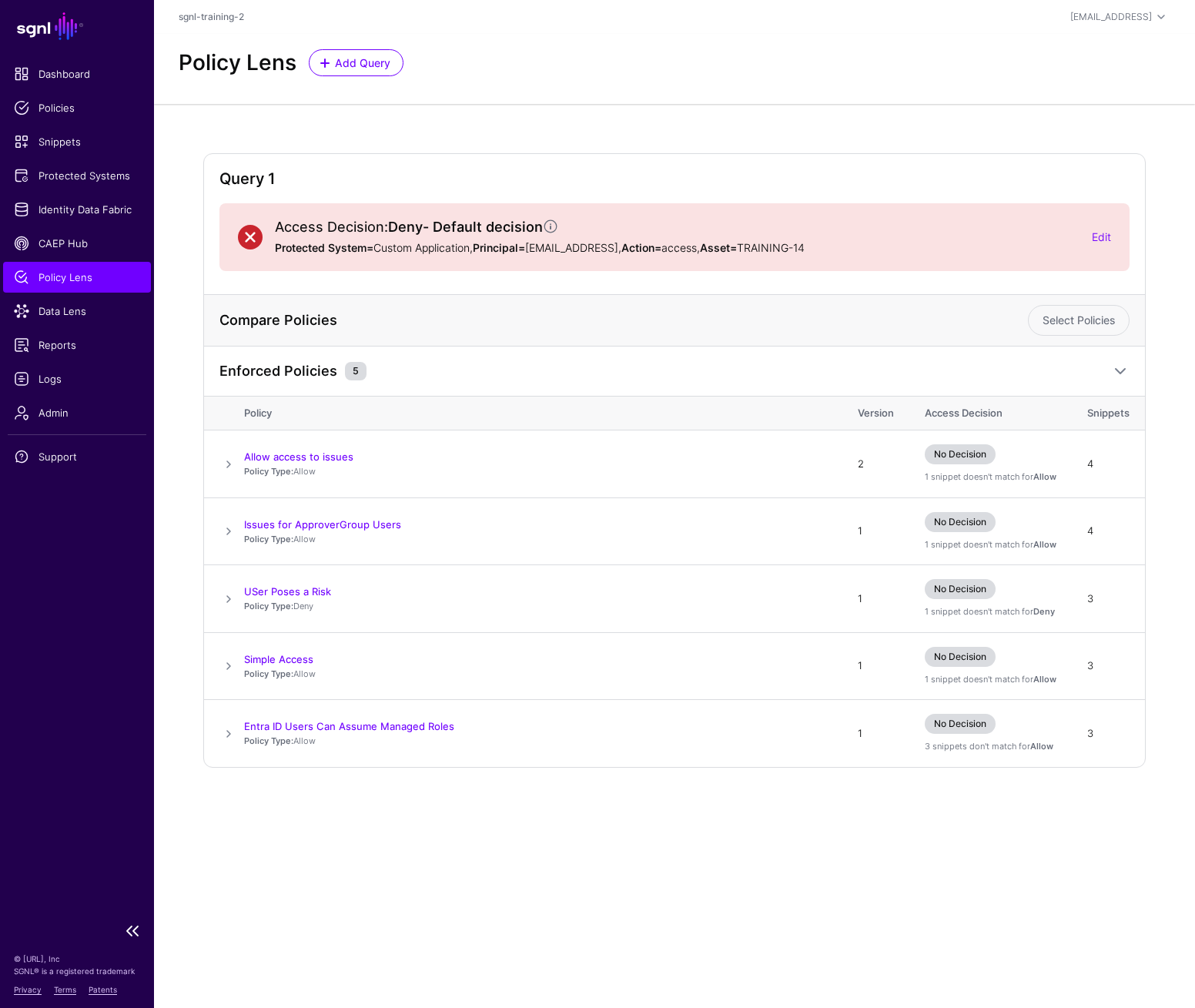
click at [72, 276] on span "Policy Lens" at bounding box center [77, 276] width 127 height 15
